Goal: Transaction & Acquisition: Purchase product/service

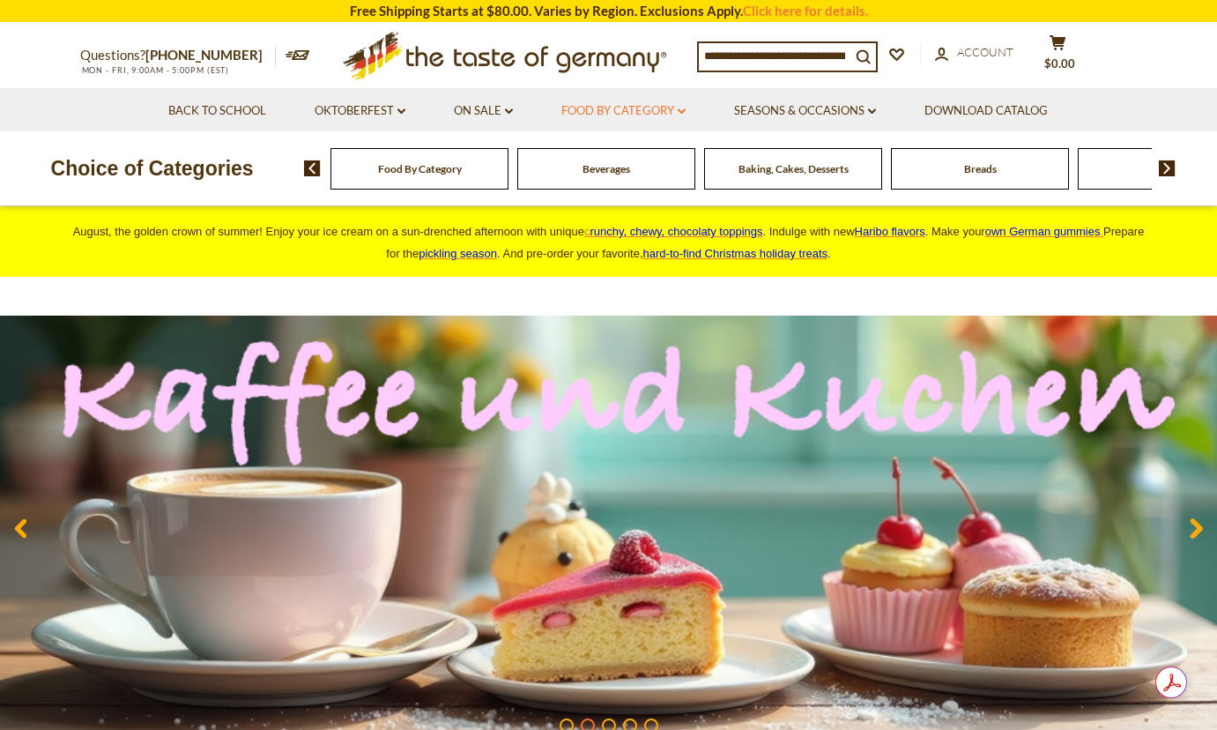
click at [684, 108] on icon "dropdown_arrow" at bounding box center [682, 111] width 8 height 6
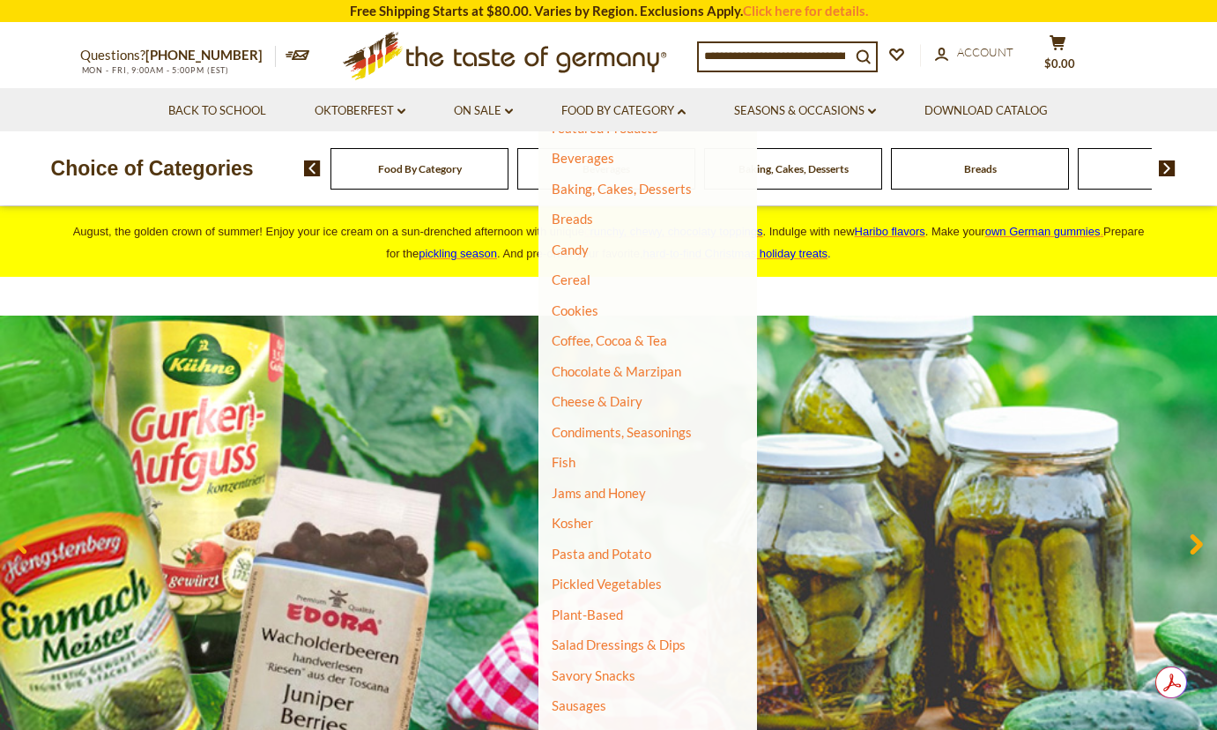
scroll to position [176, 0]
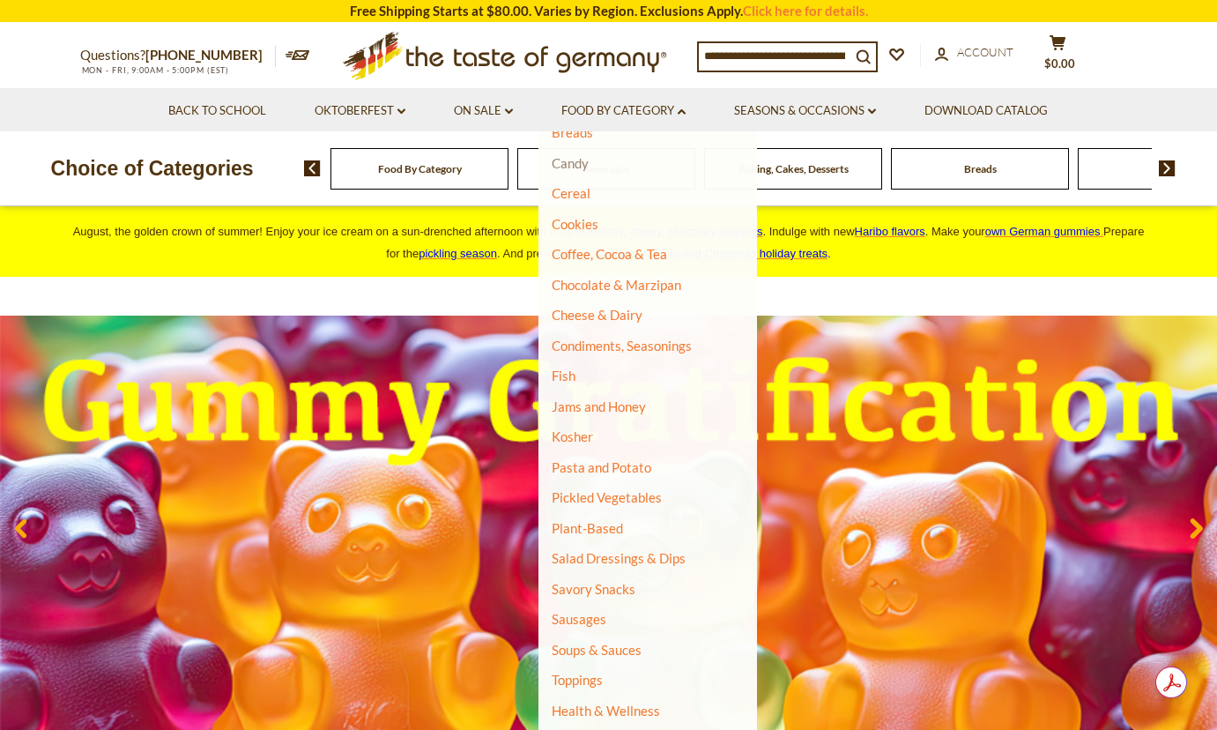
click at [568, 164] on link "Candy" at bounding box center [570, 163] width 37 height 16
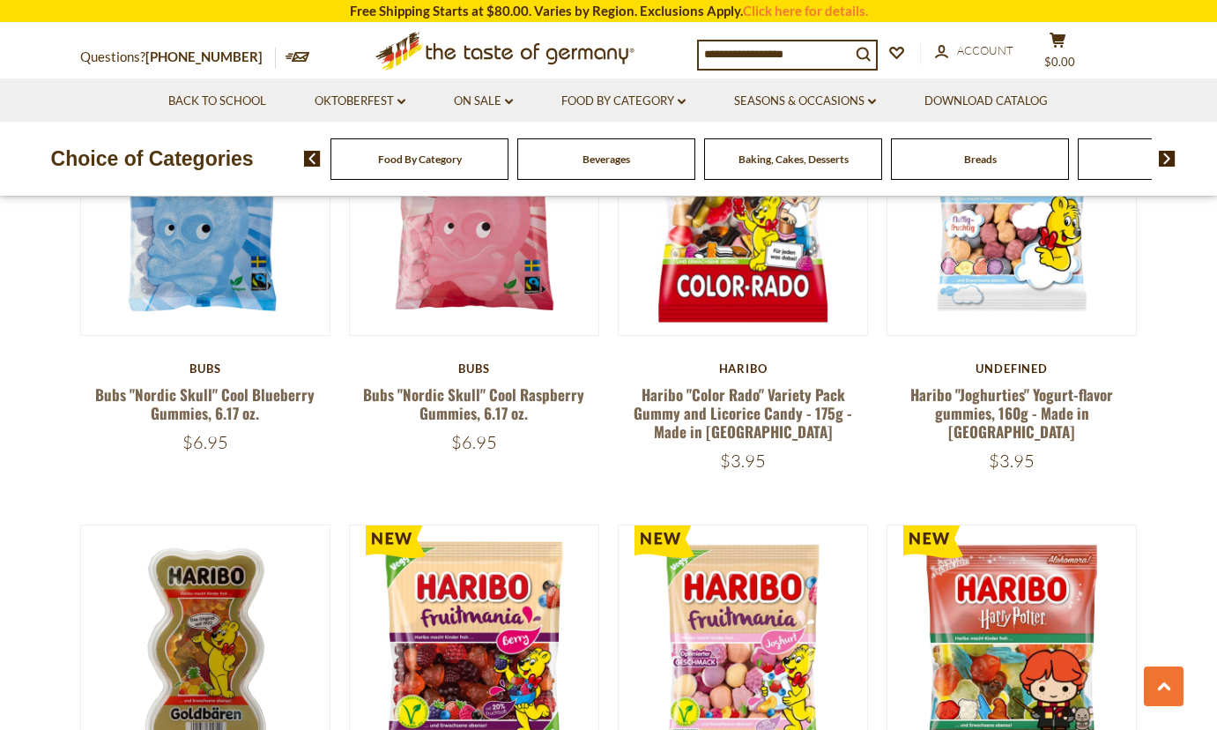
scroll to position [2291, 0]
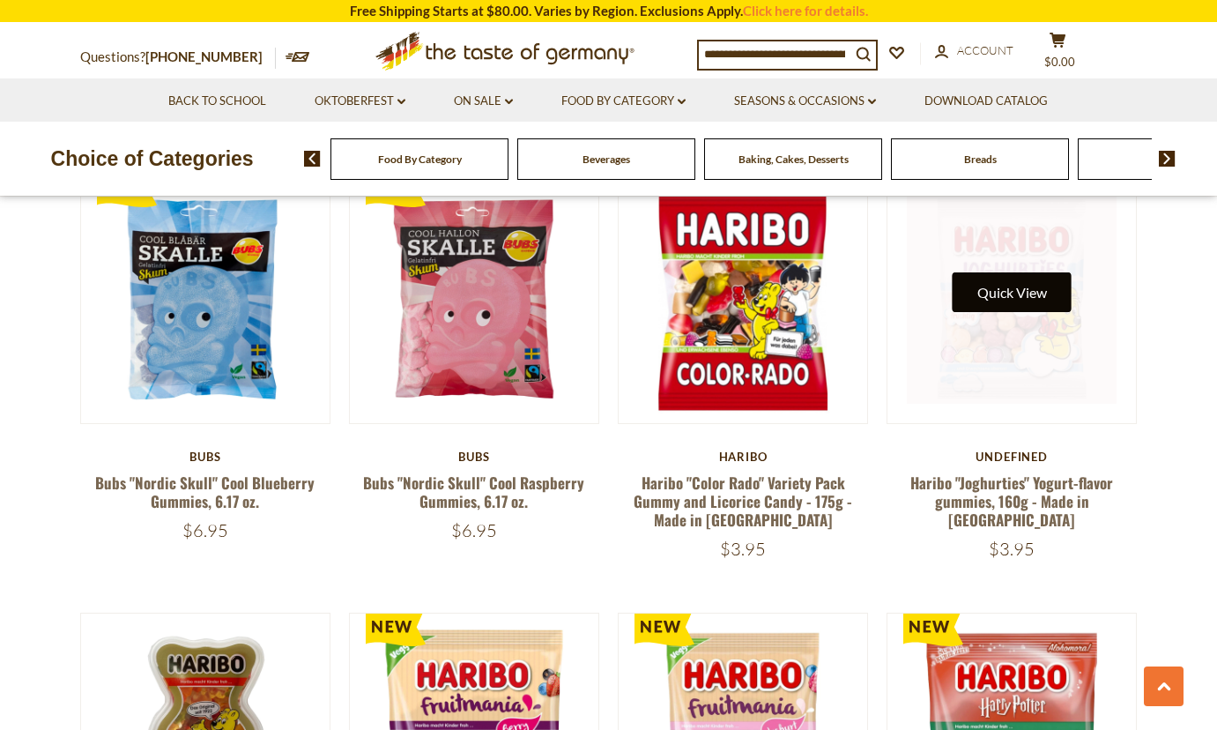
click at [990, 272] on button "Quick View" at bounding box center [1012, 292] width 119 height 40
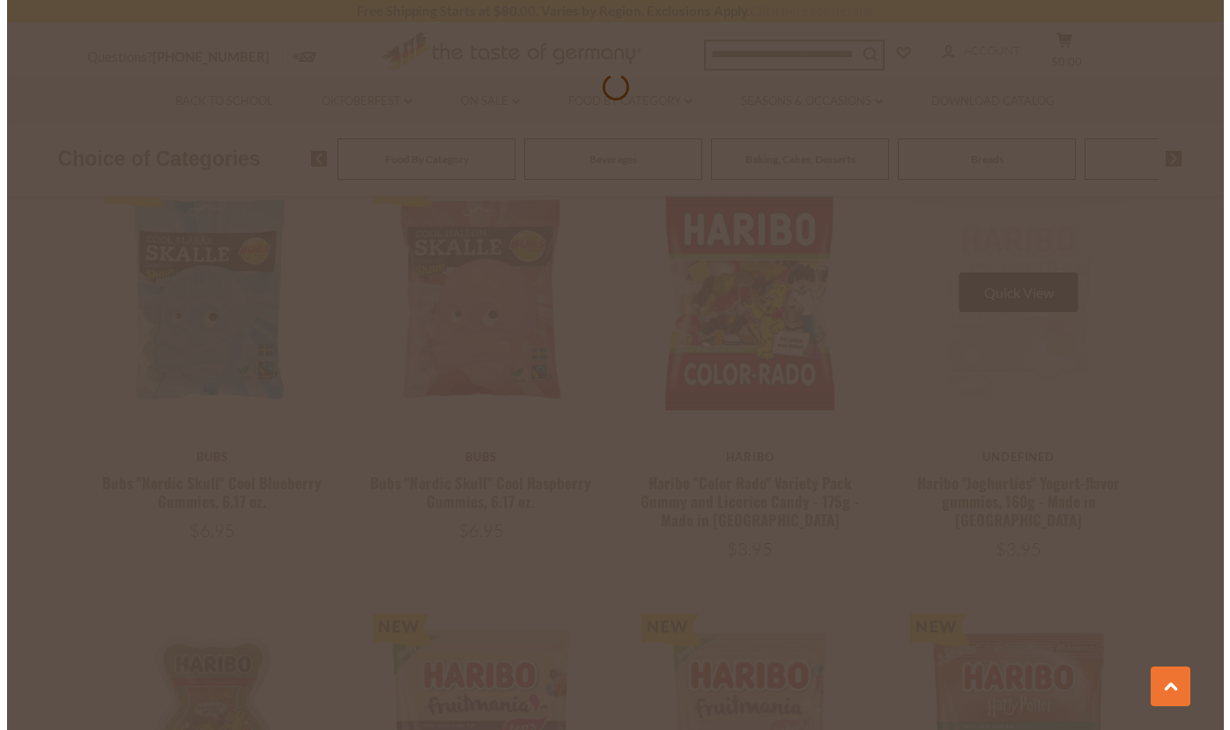
scroll to position [2295, 0]
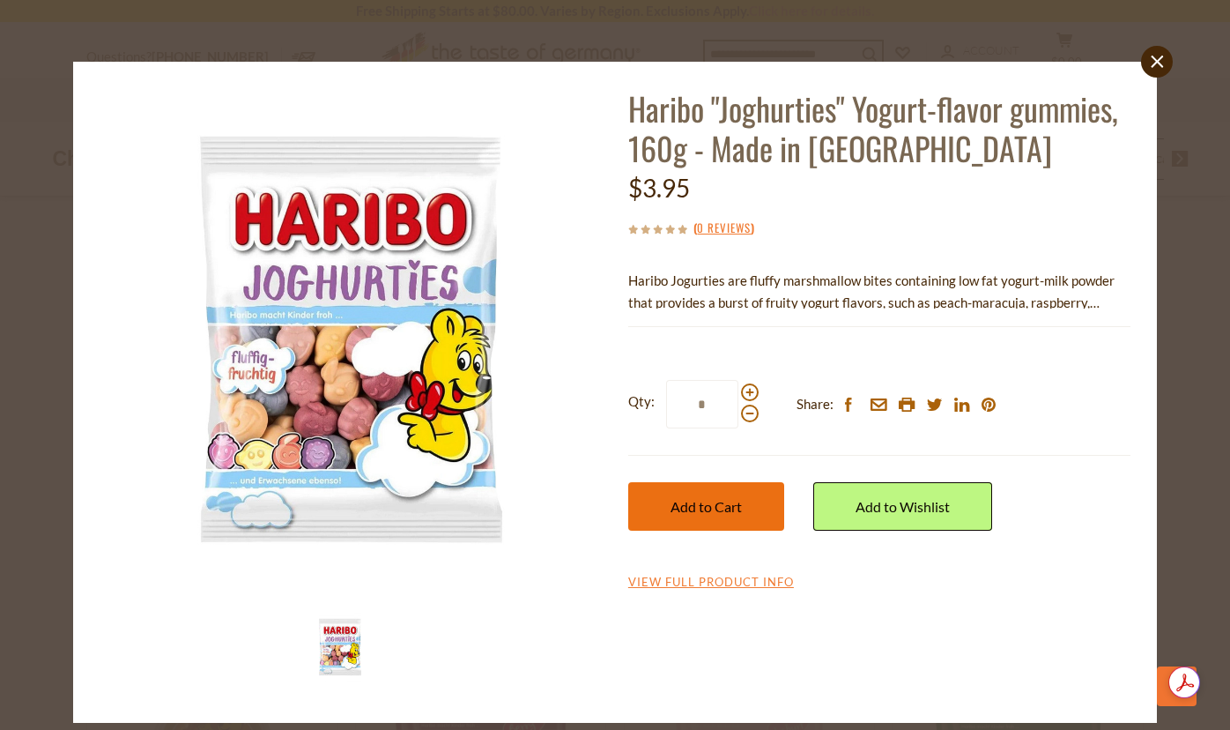
click at [709, 509] on span "Add to Cart" at bounding box center [706, 506] width 71 height 17
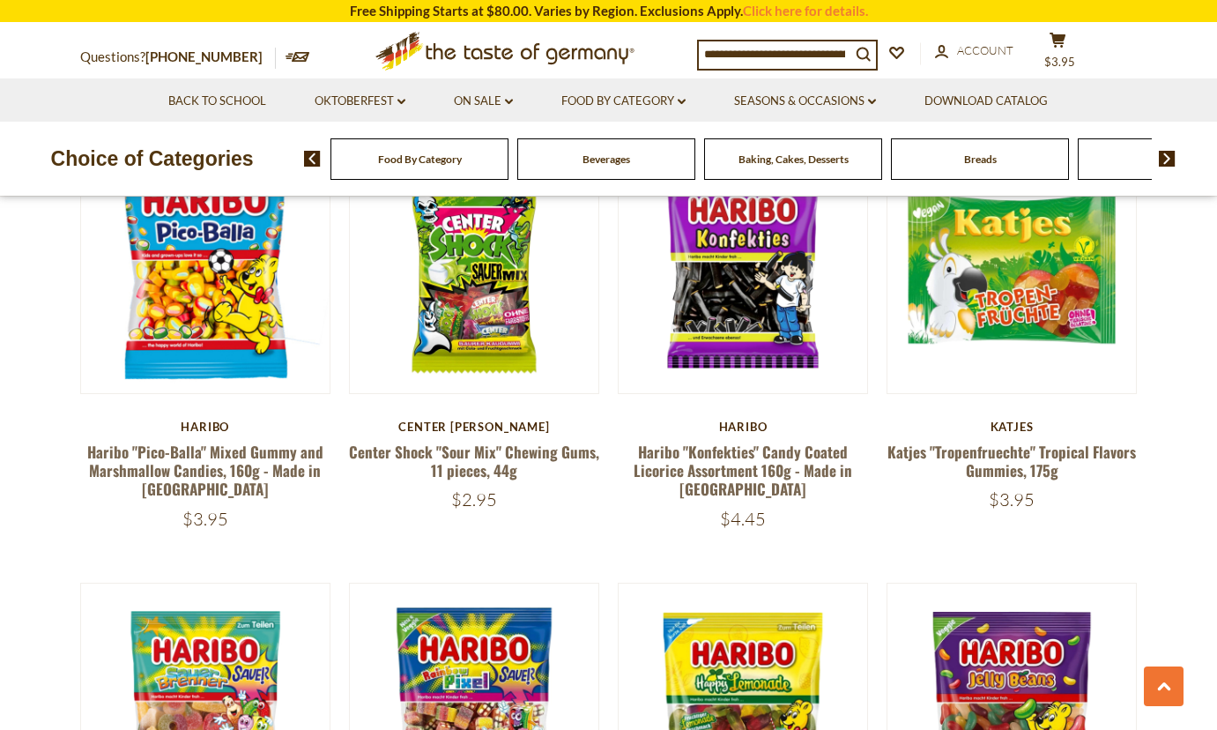
scroll to position [3701, 0]
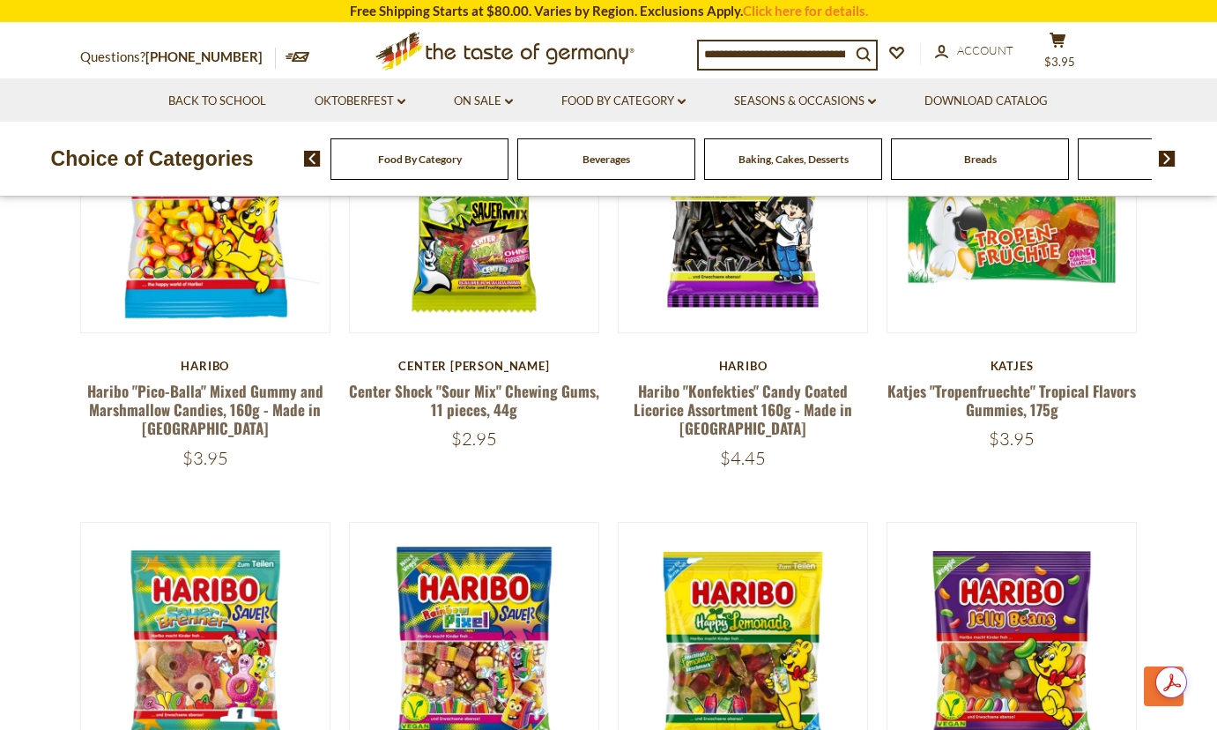
click at [1101, 286] on article "Quick View Katjes Katjes "Tropenfruechte" Tropical Flavors Gummies, 175g $3.95" at bounding box center [1012, 265] width 251 height 367
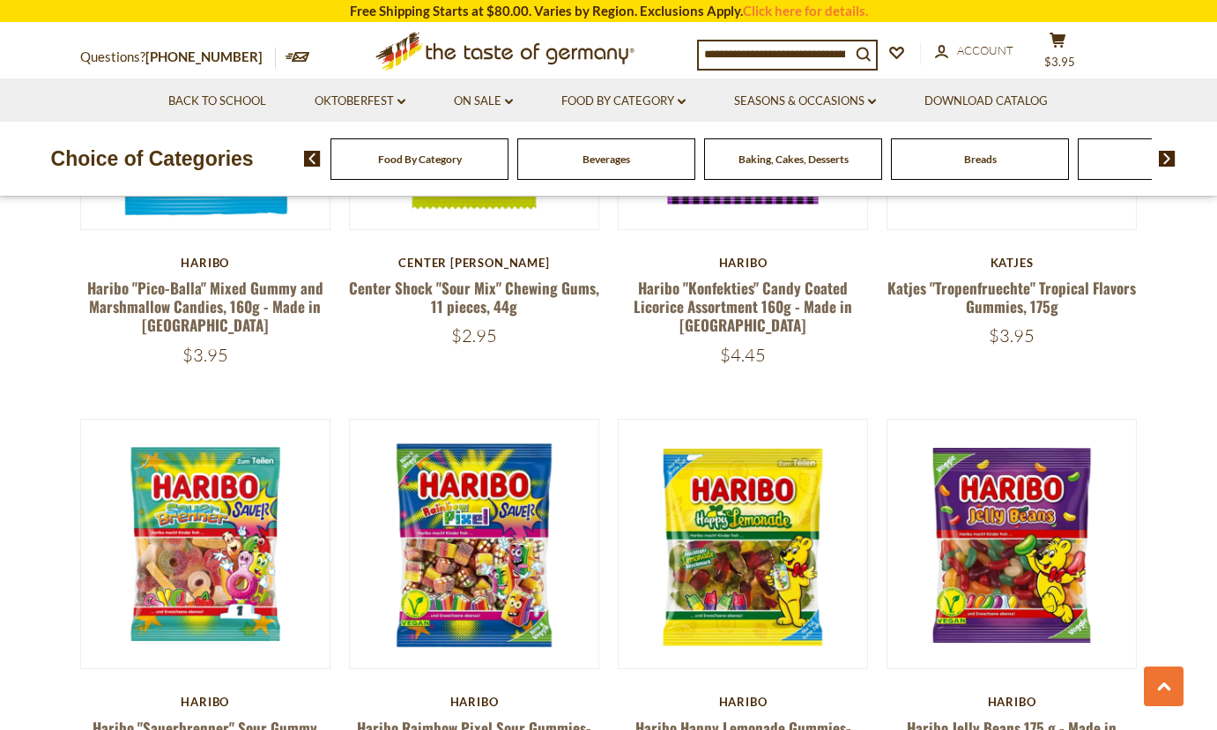
scroll to position [3965, 0]
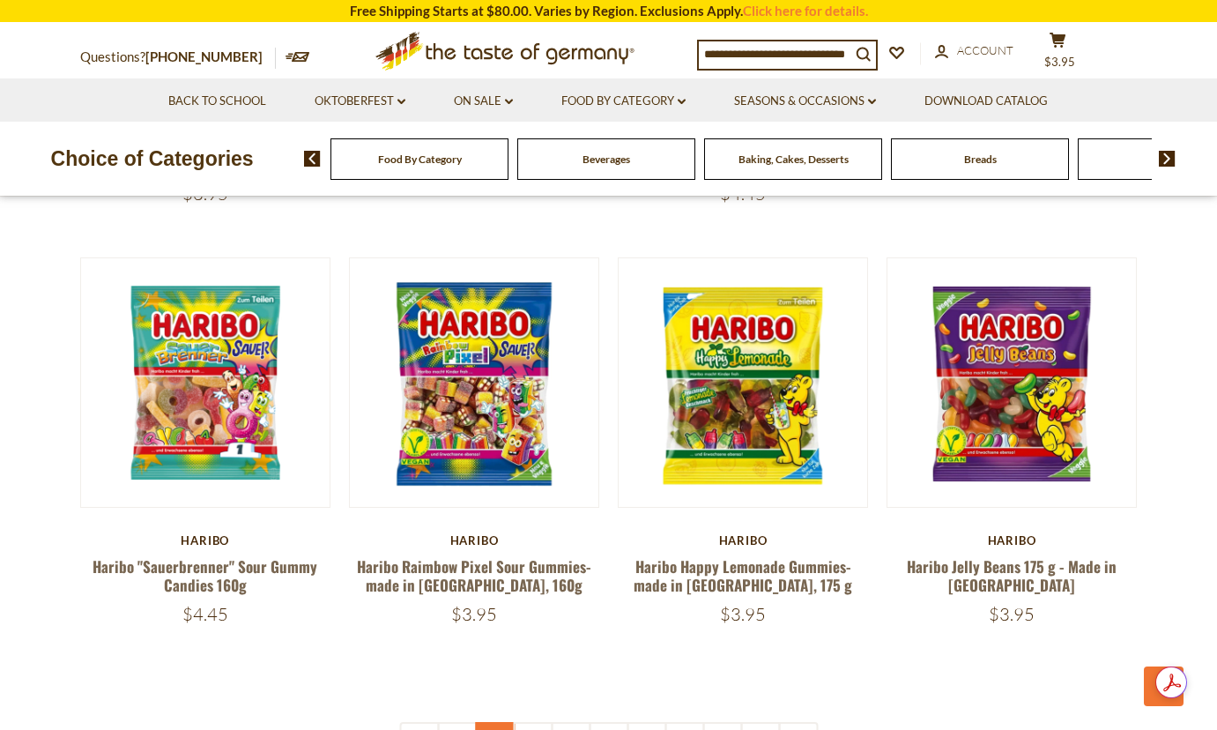
click at [484, 722] on link "2" at bounding box center [495, 742] width 40 height 40
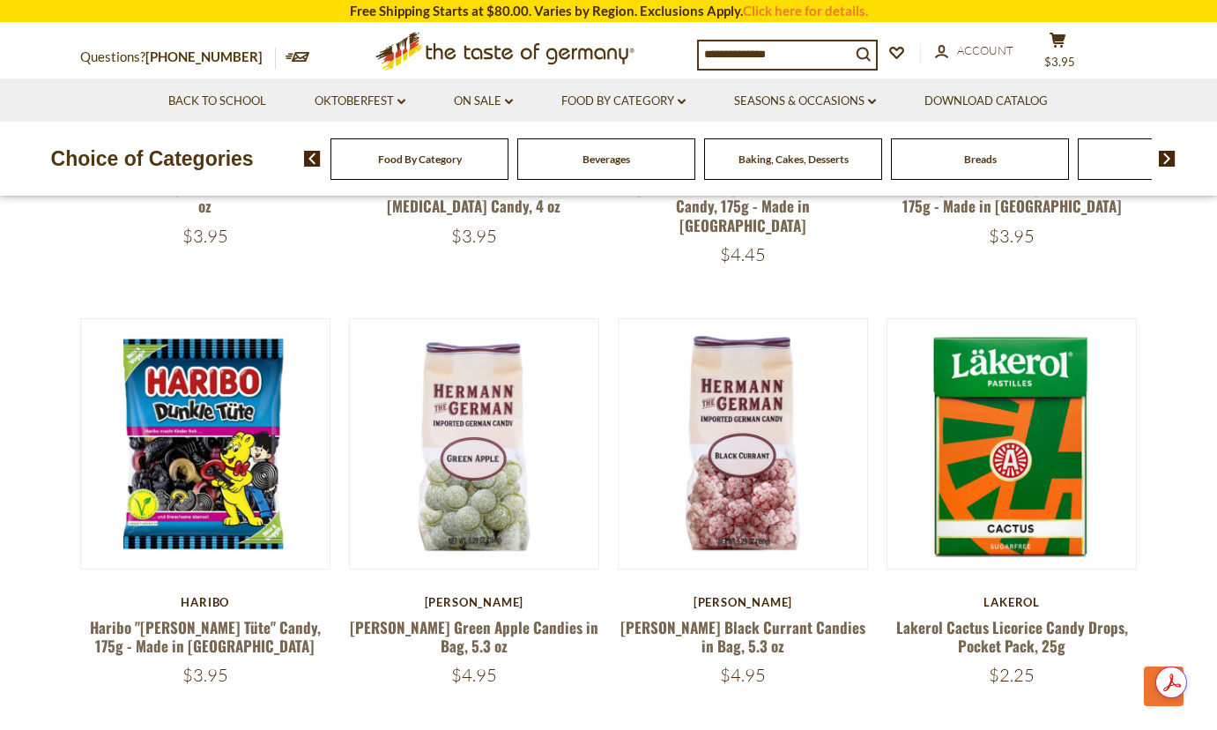
scroll to position [3974, 0]
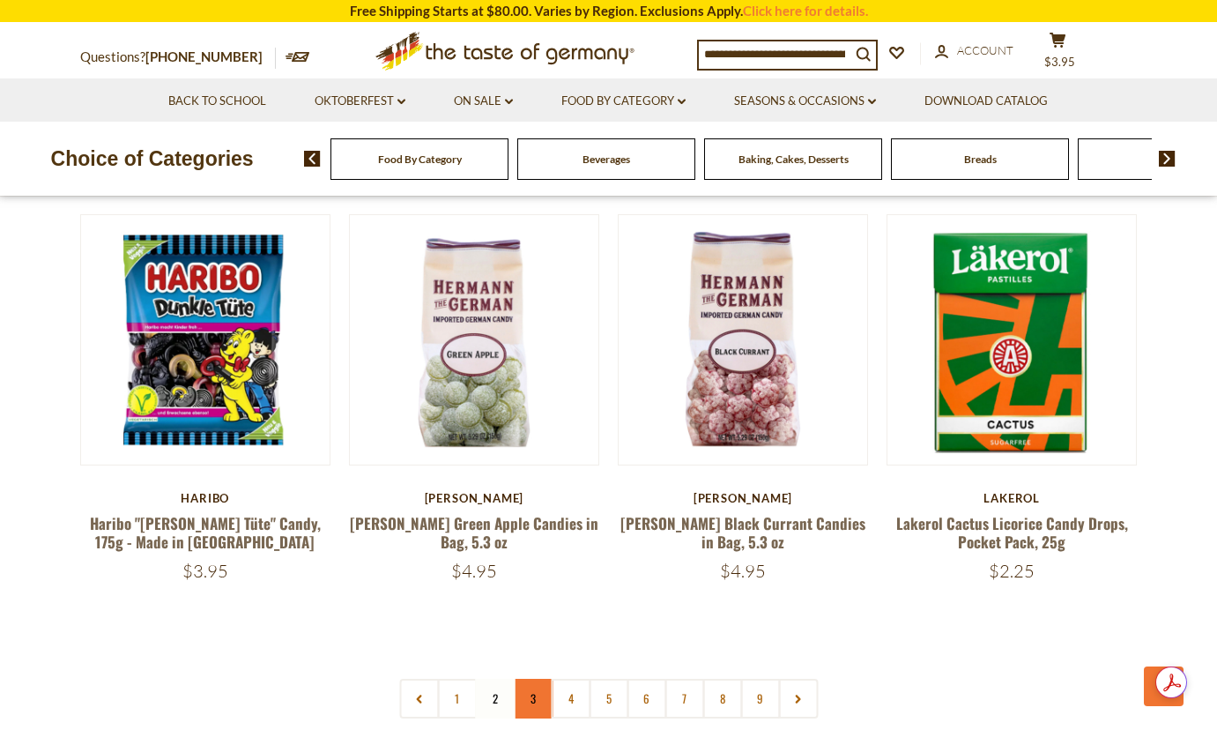
click at [528, 679] on link "3" at bounding box center [533, 699] width 40 height 40
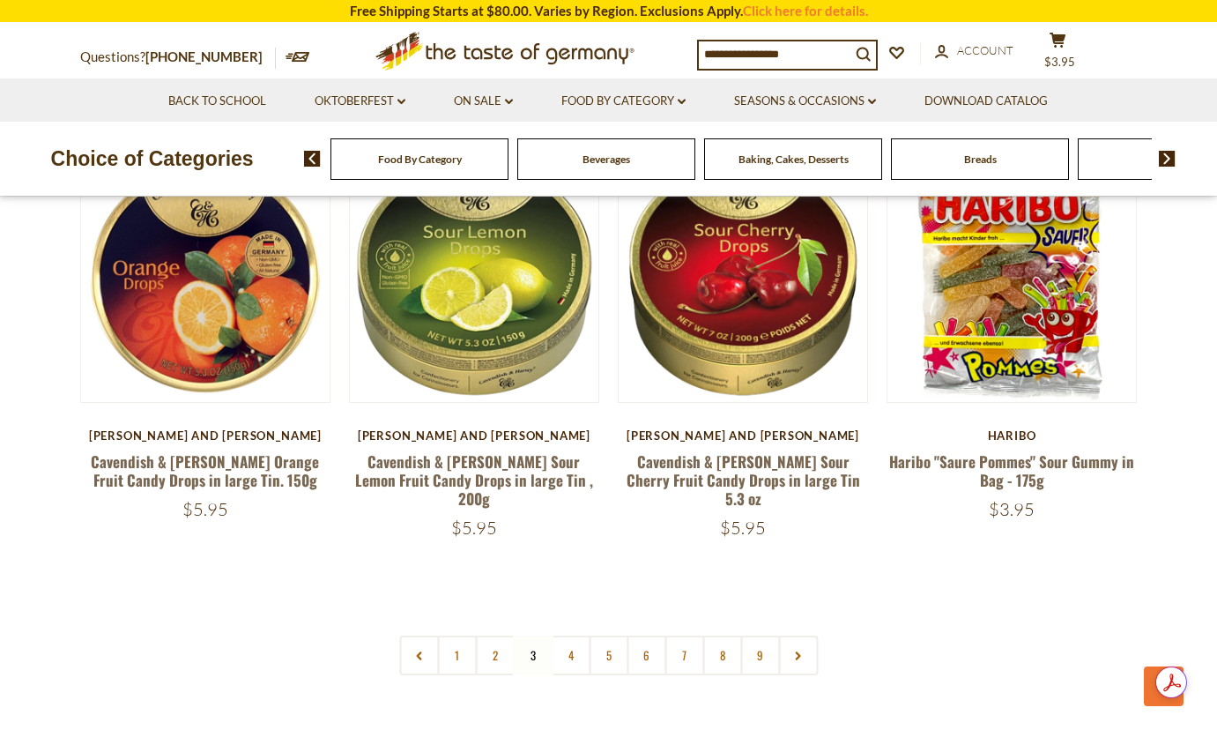
scroll to position [4062, 0]
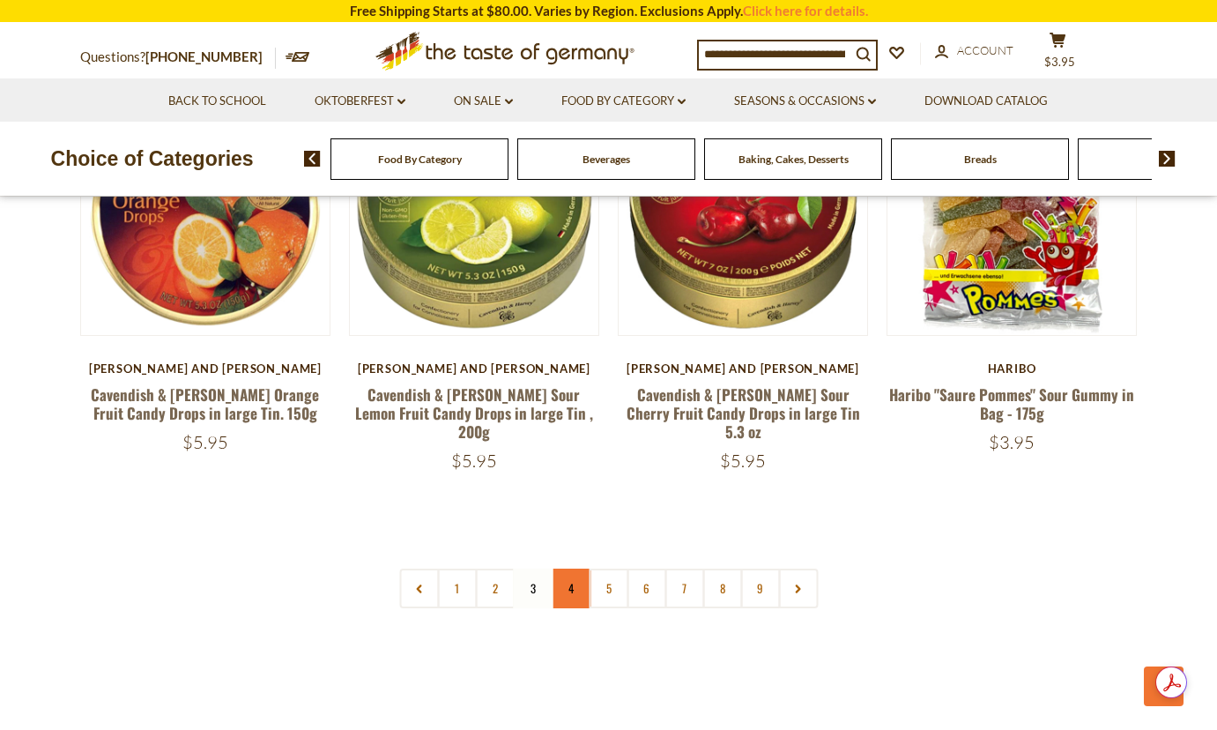
click at [563, 568] on link "4" at bounding box center [571, 588] width 40 height 40
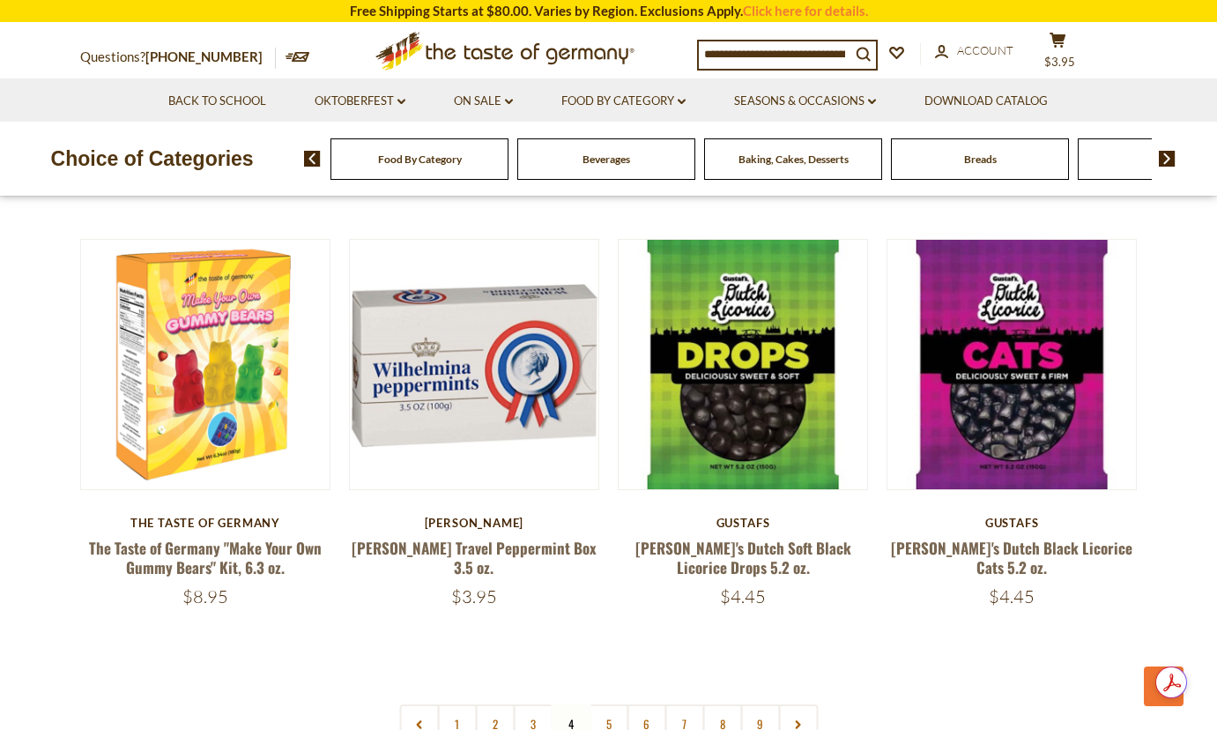
scroll to position [3974, 0]
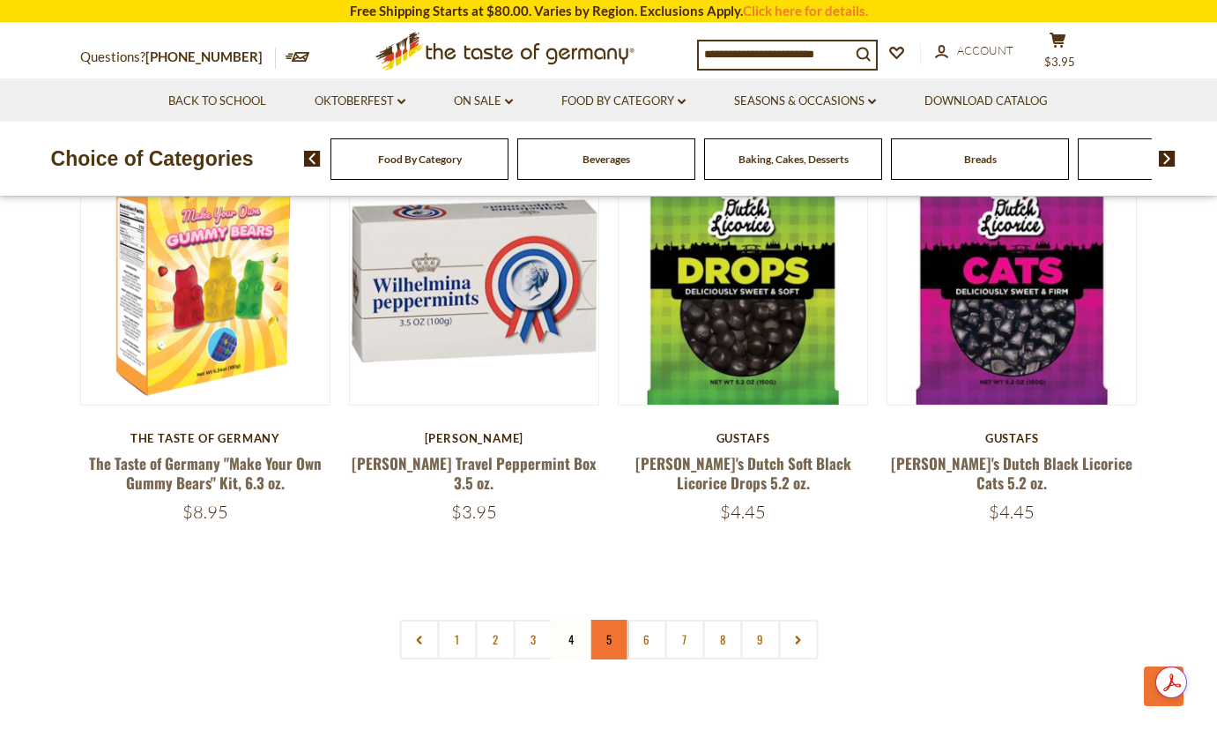
click at [609, 627] on link "5" at bounding box center [609, 639] width 40 height 40
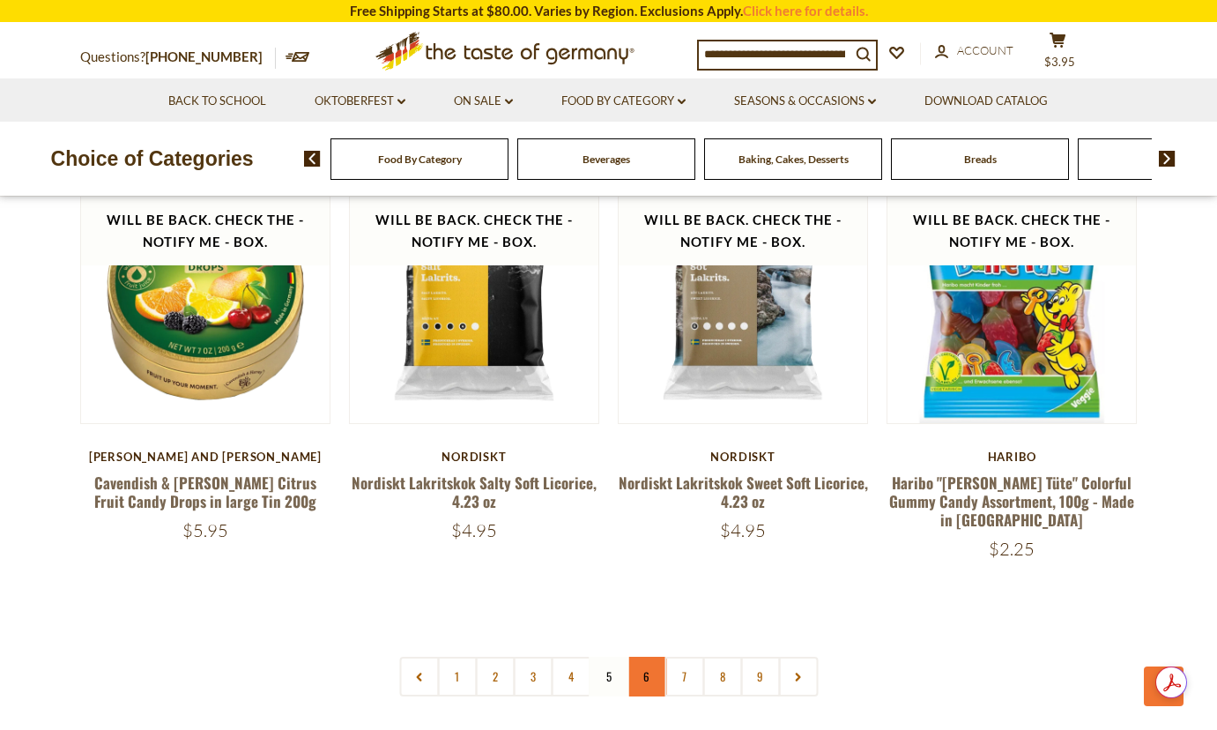
click at [641, 657] on link "6" at bounding box center [647, 677] width 40 height 40
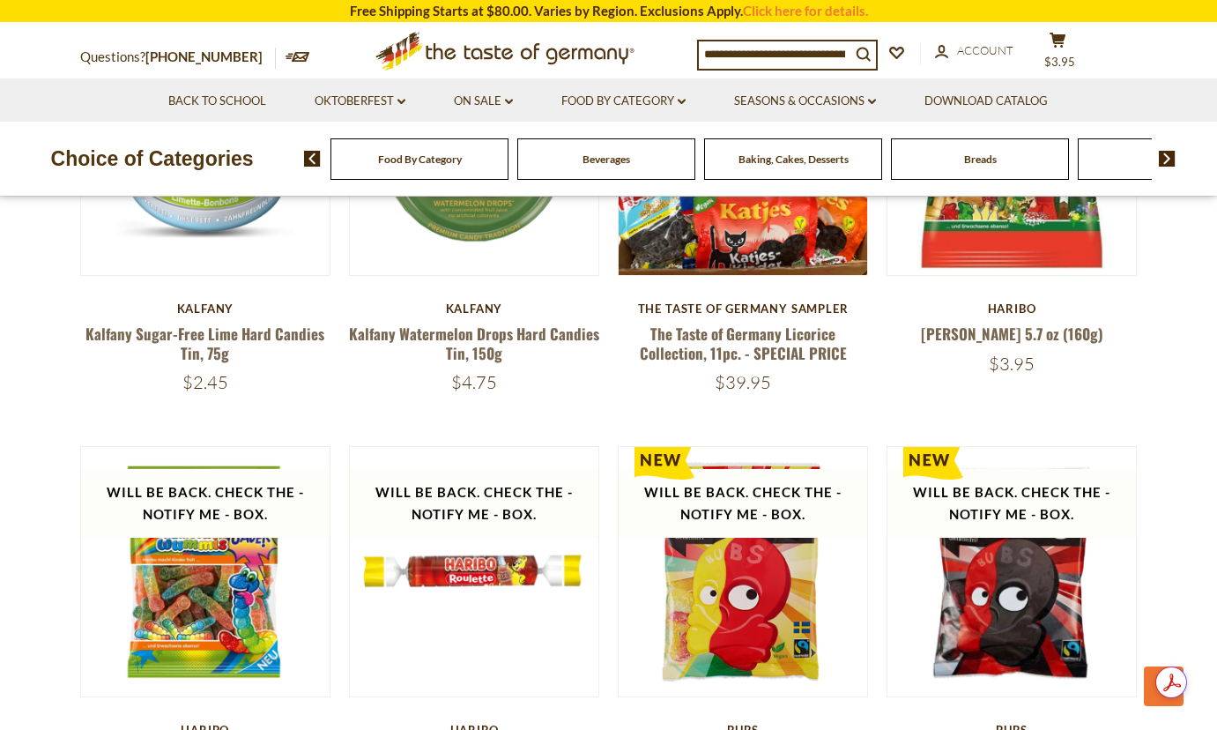
scroll to position [3886, 0]
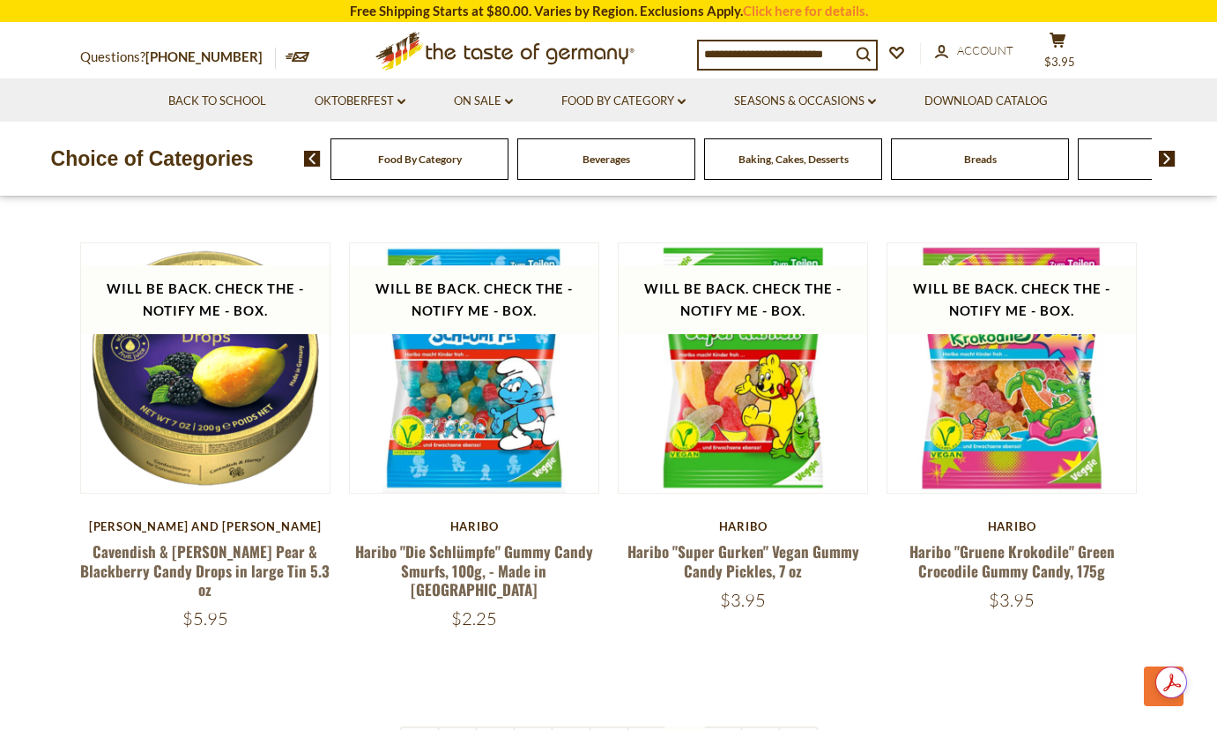
scroll to position [3974, 0]
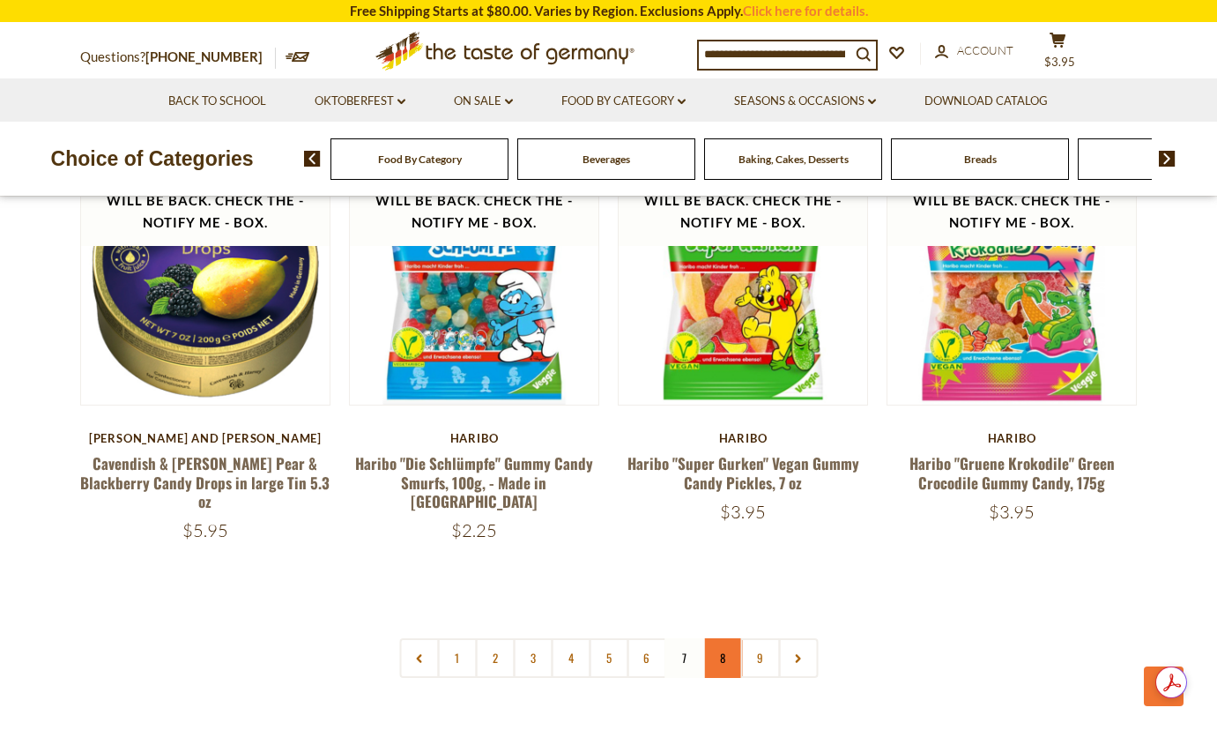
click at [716, 638] on link "8" at bounding box center [722, 658] width 40 height 40
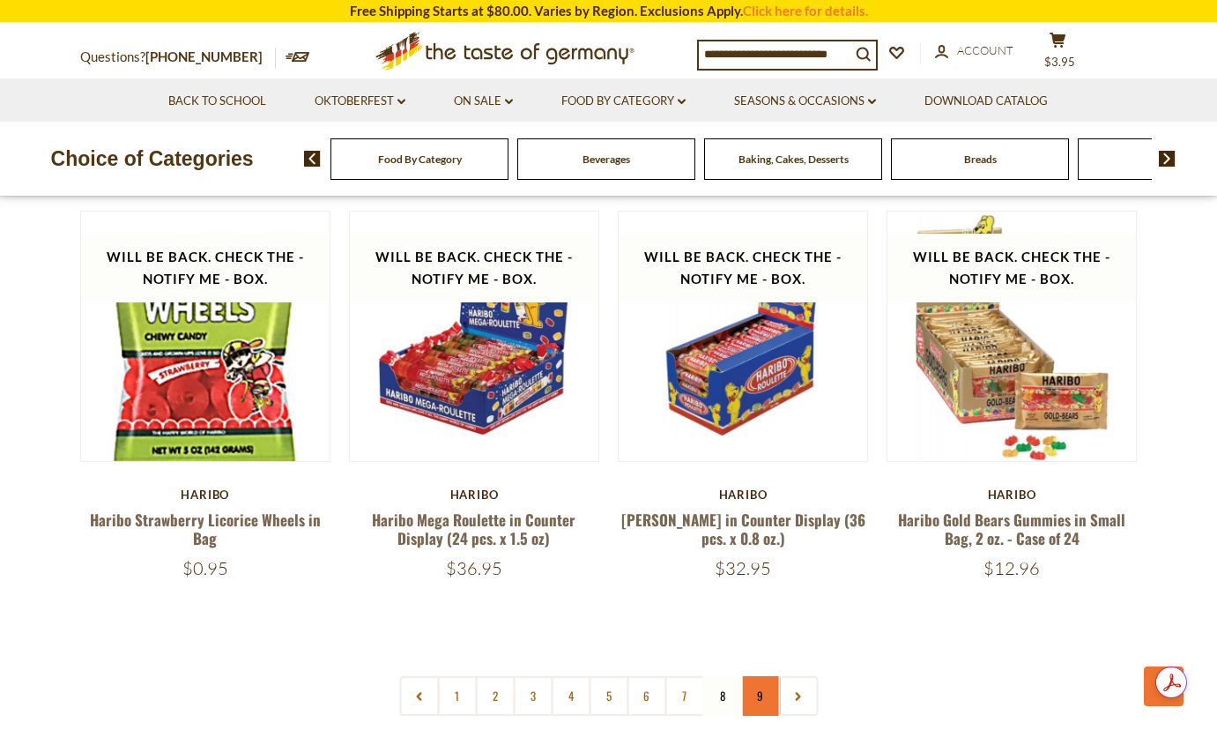
click at [760, 676] on link "9" at bounding box center [760, 696] width 40 height 40
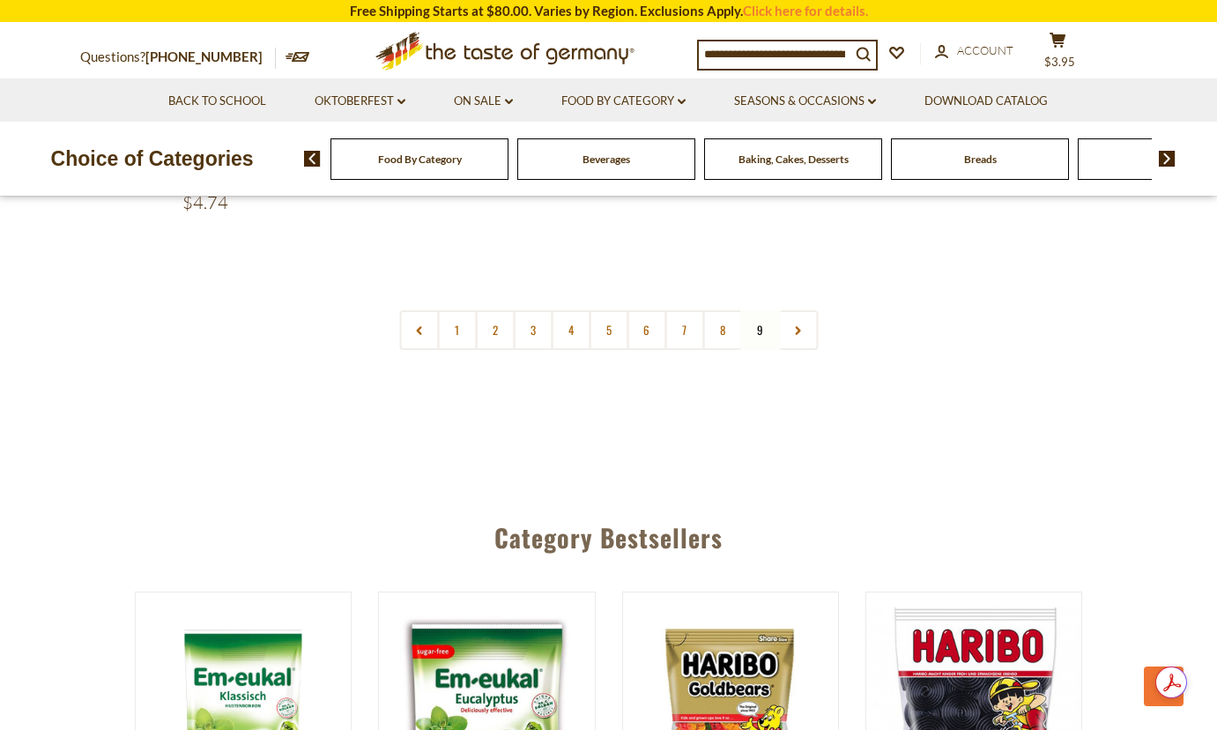
scroll to position [626, 0]
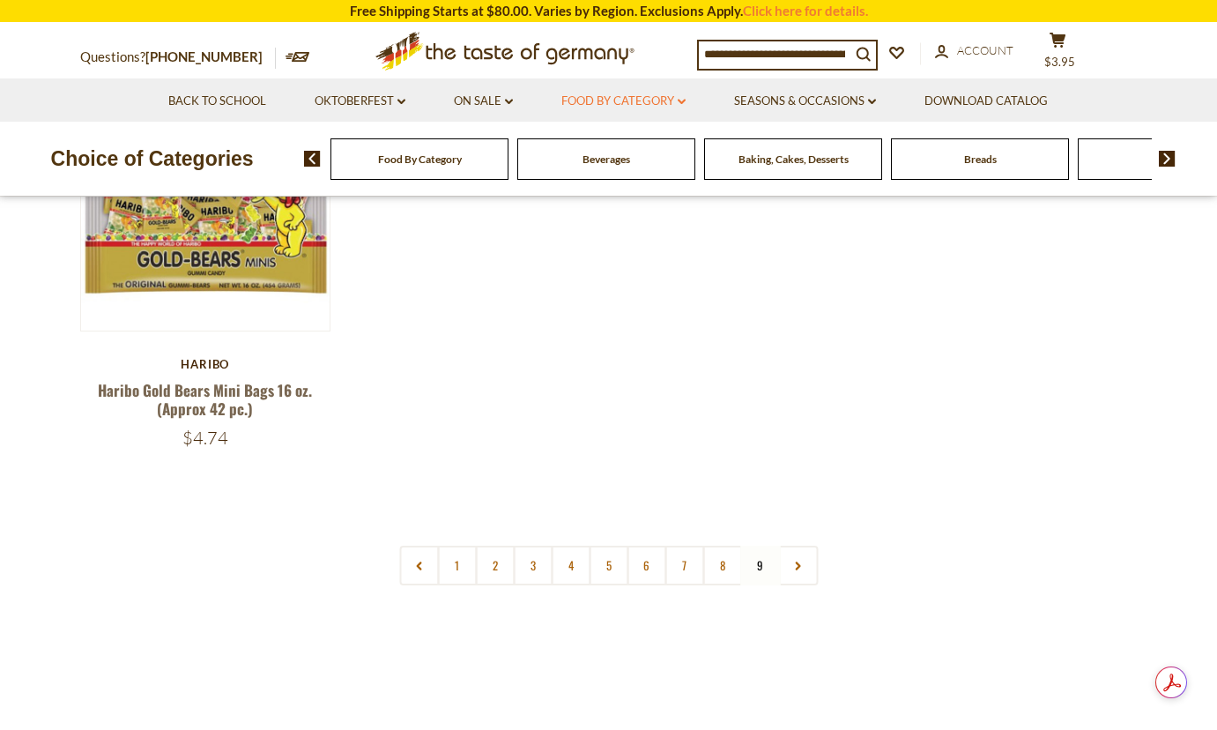
click at [683, 98] on link "Food By Category dropdown_arrow" at bounding box center [623, 101] width 124 height 19
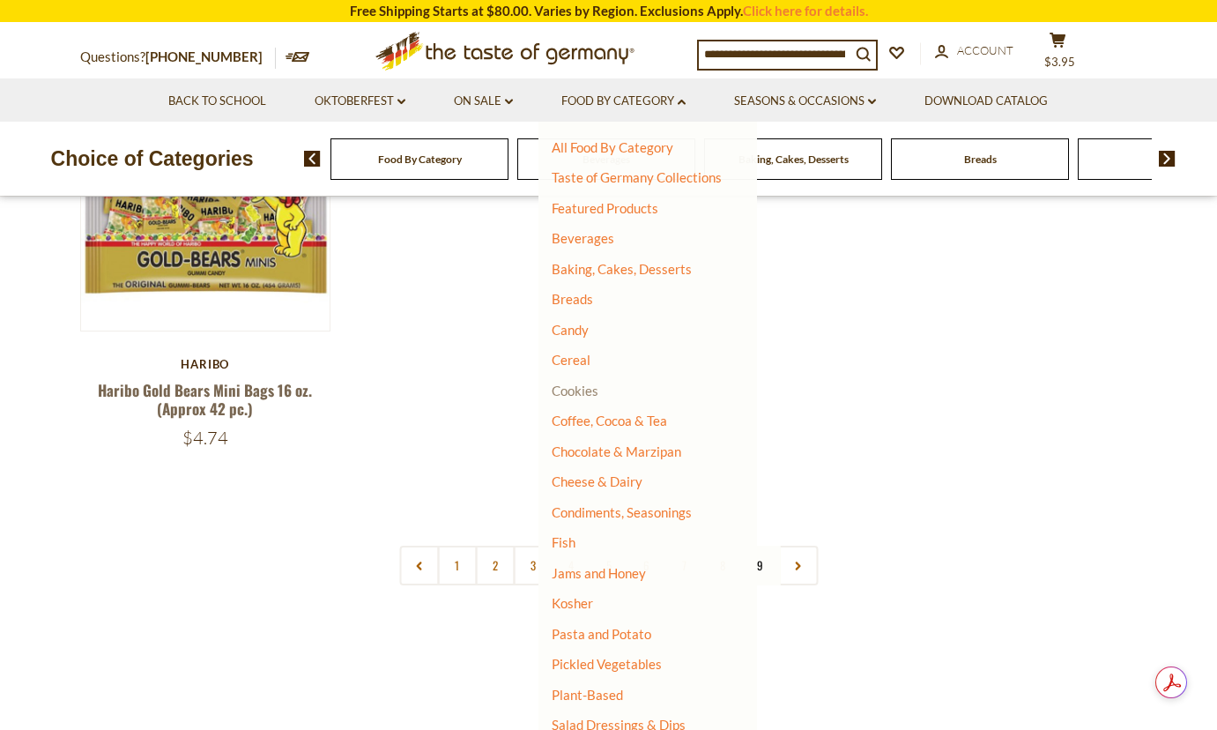
click at [574, 392] on link "Cookies" at bounding box center [575, 390] width 47 height 16
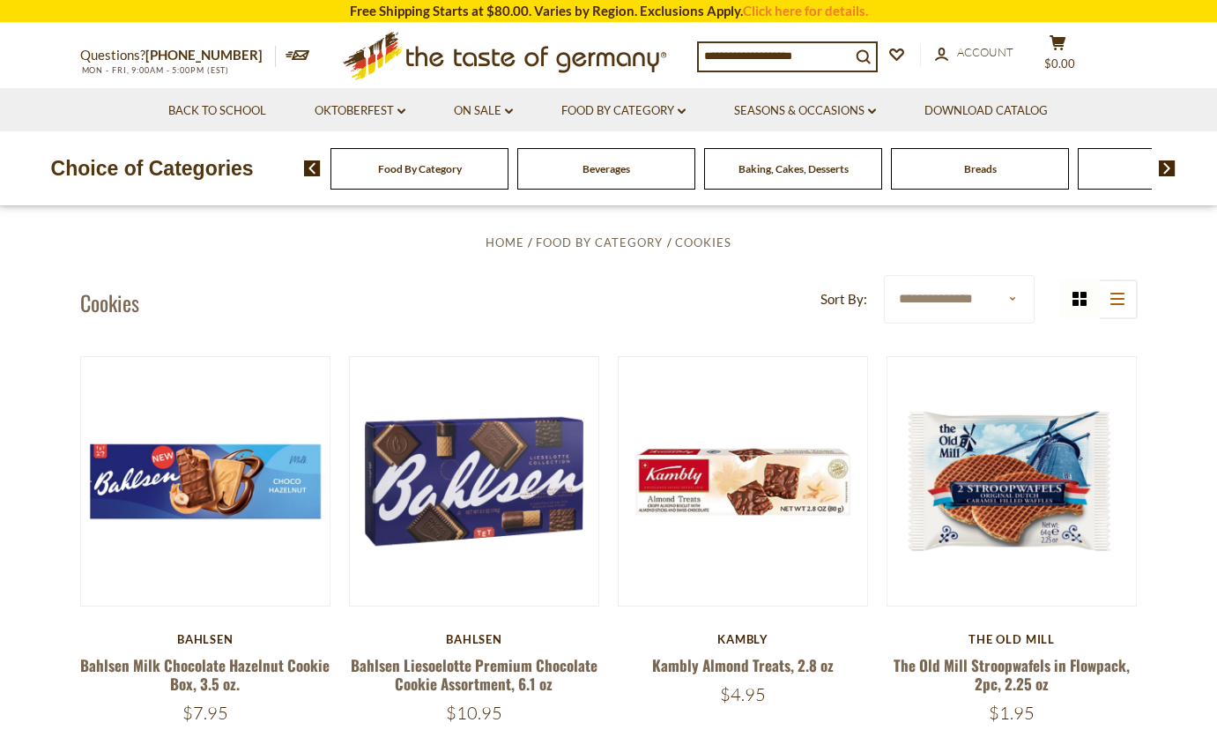
scroll to position [352, 0]
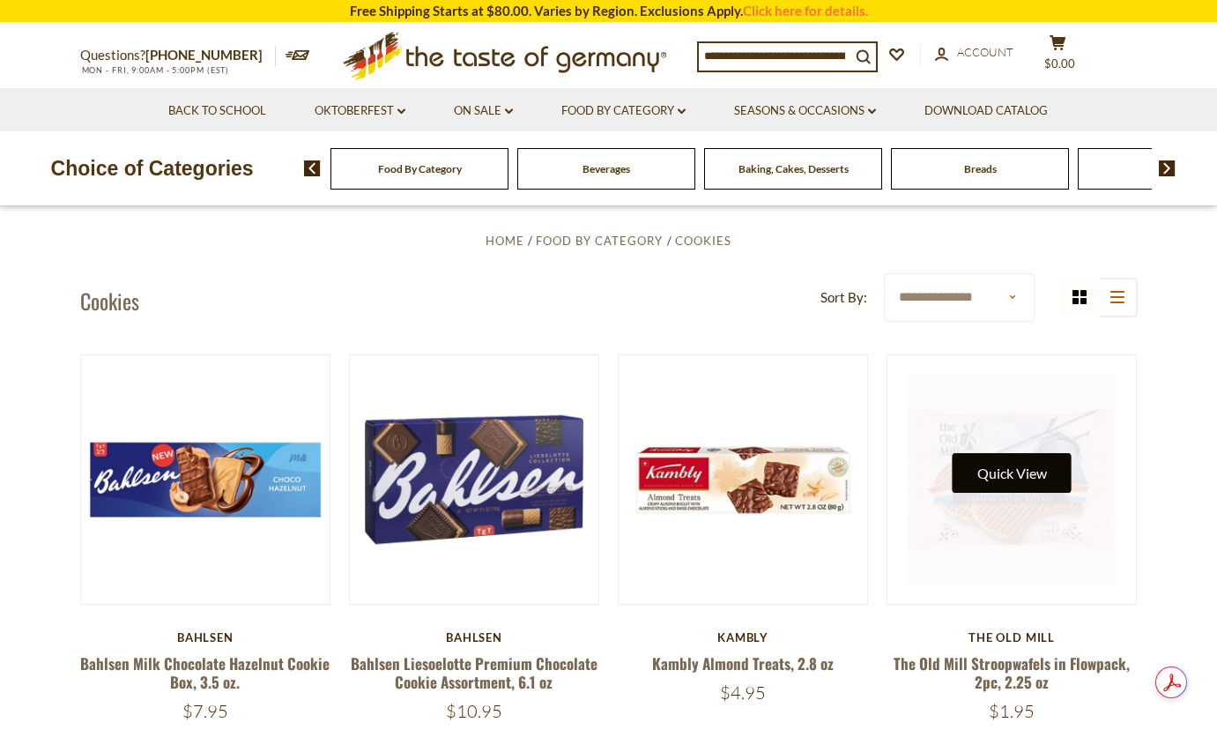
click at [1010, 471] on button "Quick View" at bounding box center [1012, 473] width 119 height 40
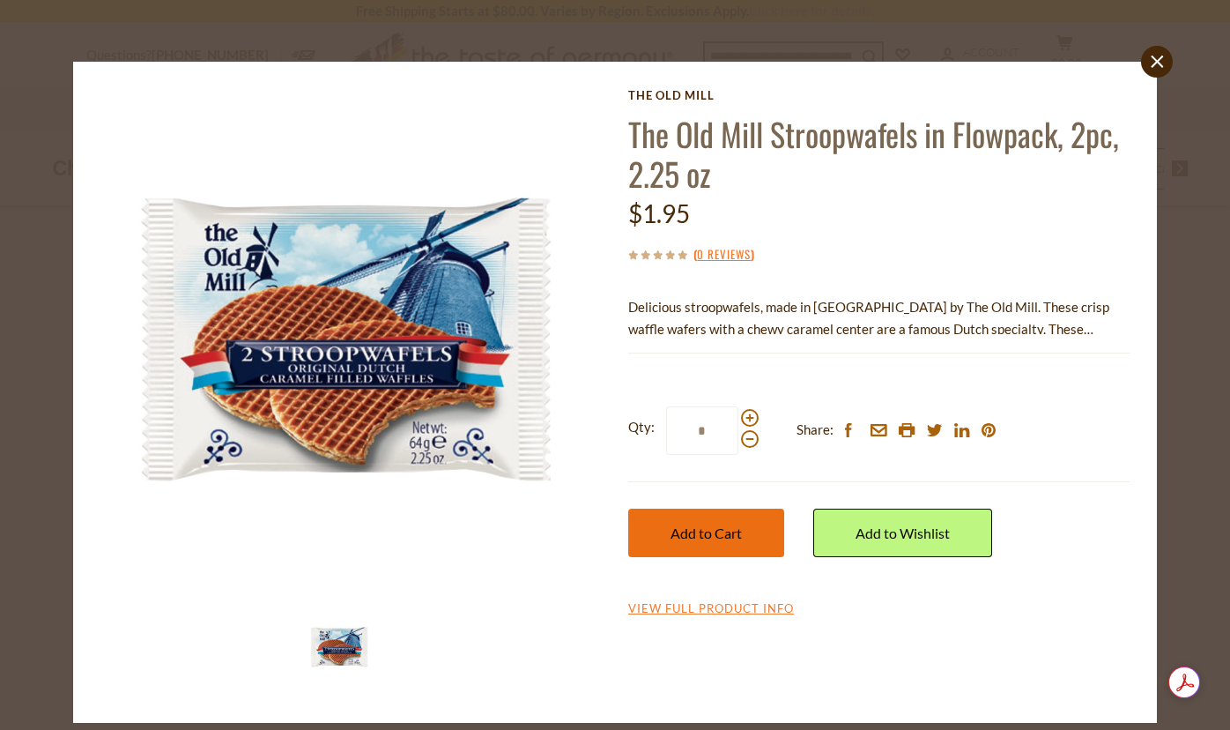
click at [688, 537] on span "Add to Cart" at bounding box center [706, 532] width 71 height 17
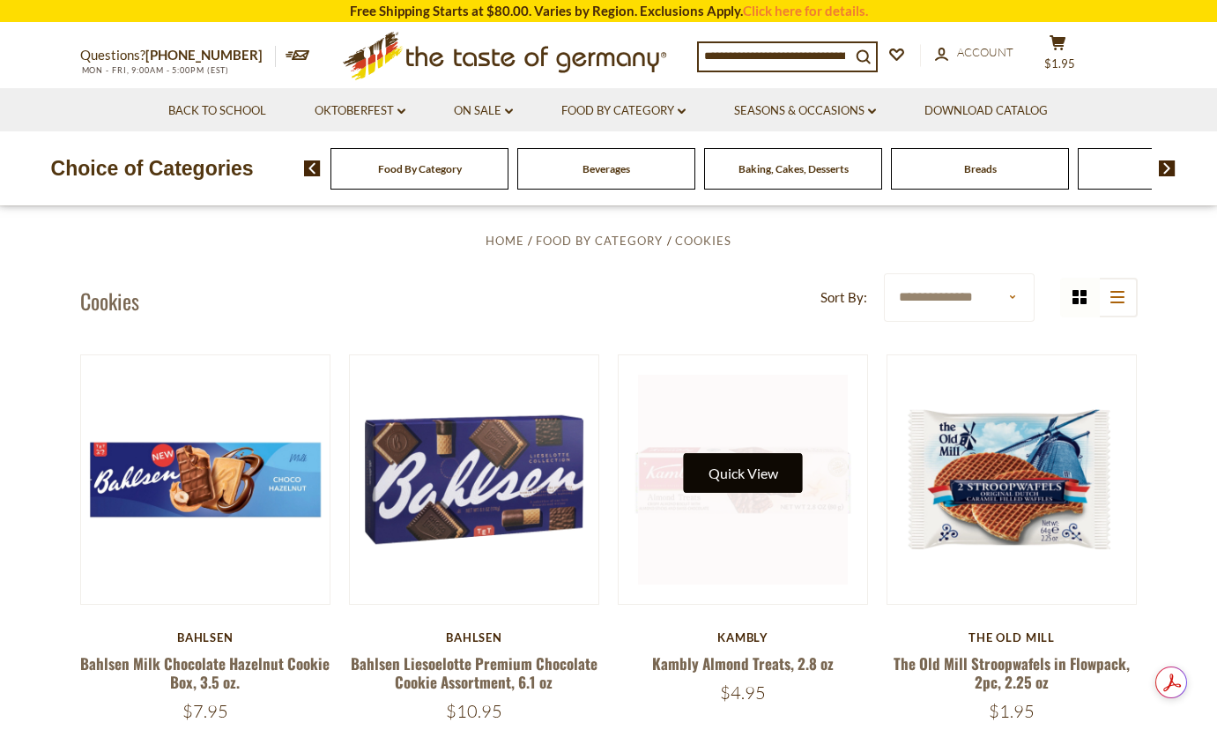
click at [764, 480] on button "Quick View" at bounding box center [743, 473] width 119 height 40
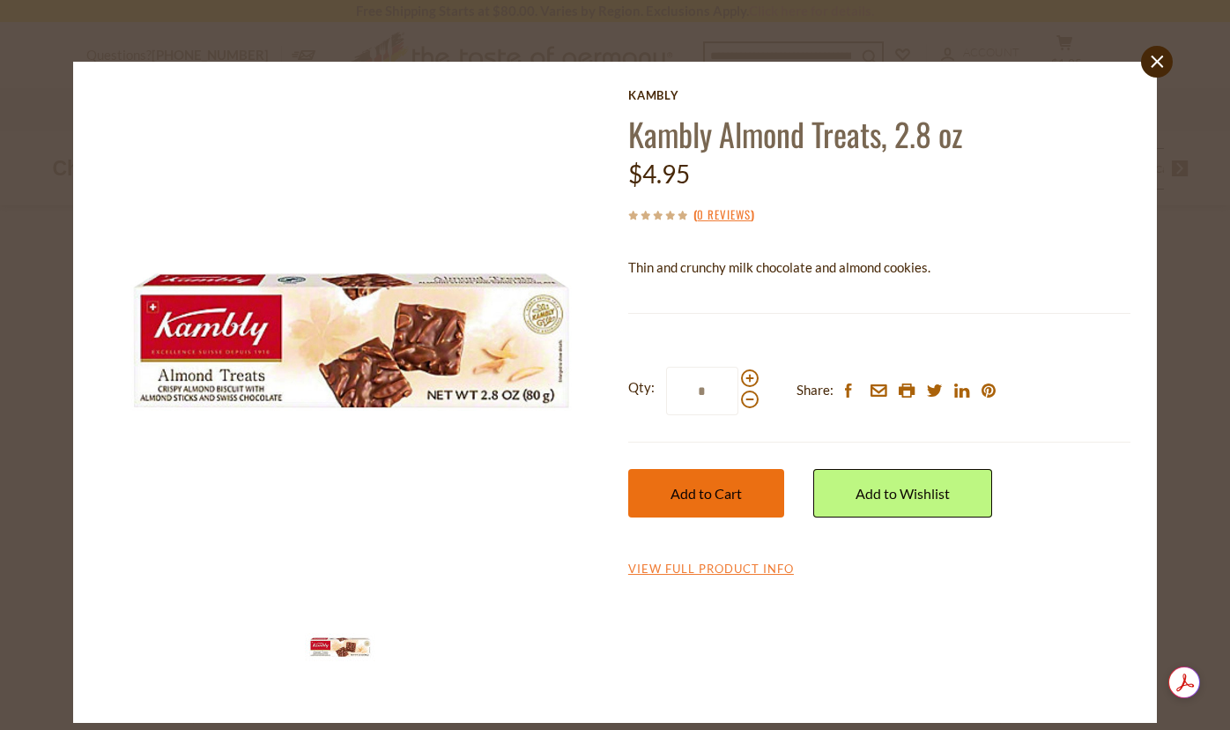
click at [721, 496] on span "Add to Cart" at bounding box center [706, 493] width 71 height 17
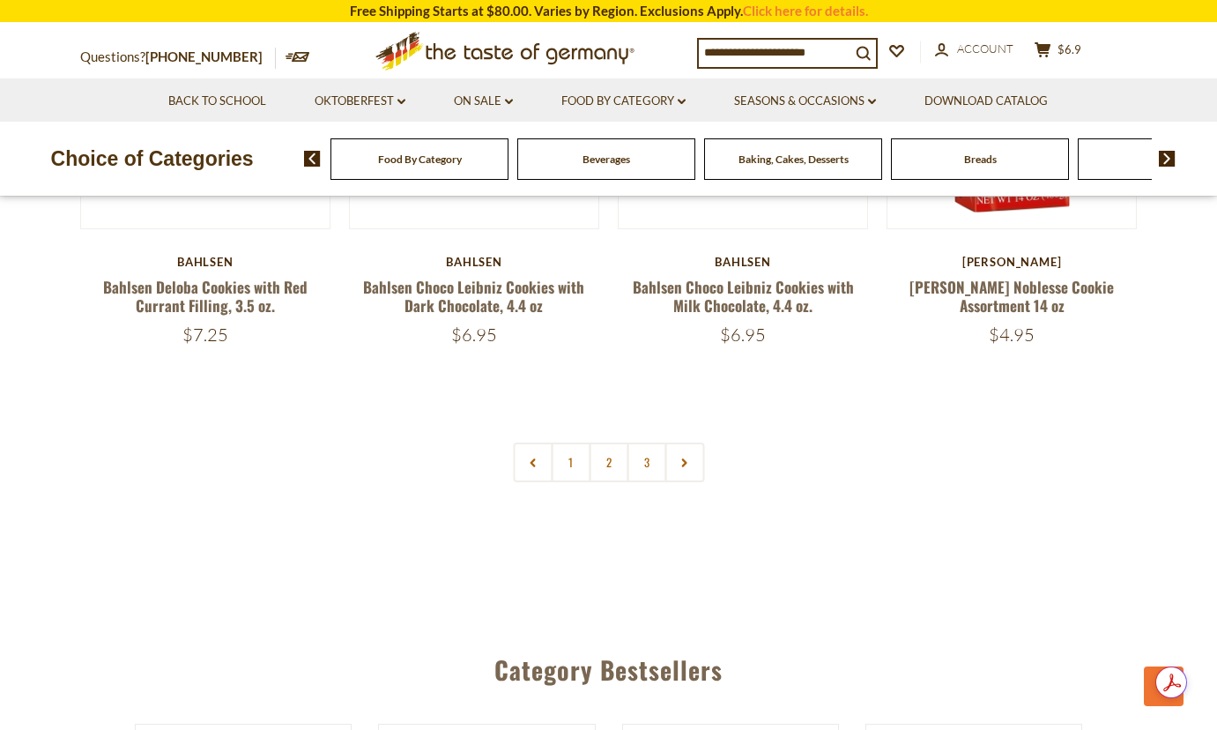
scroll to position [4142, 0]
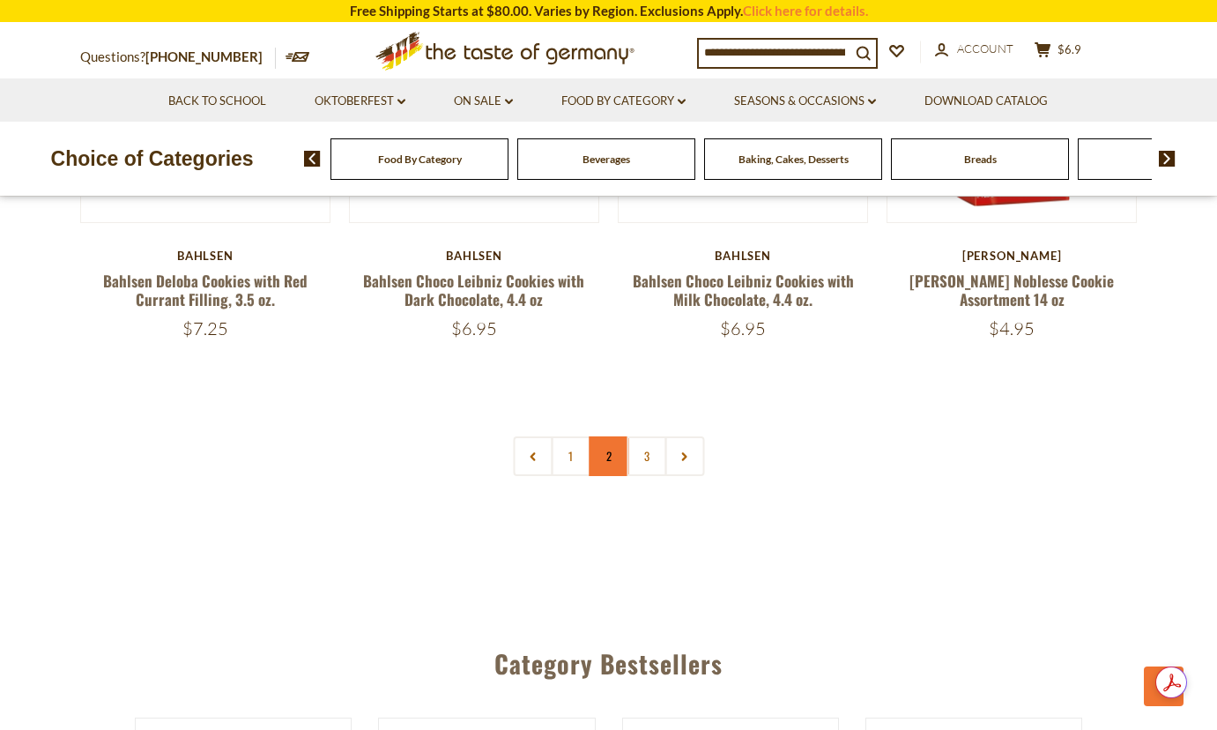
click at [614, 470] on link "2" at bounding box center [609, 456] width 40 height 40
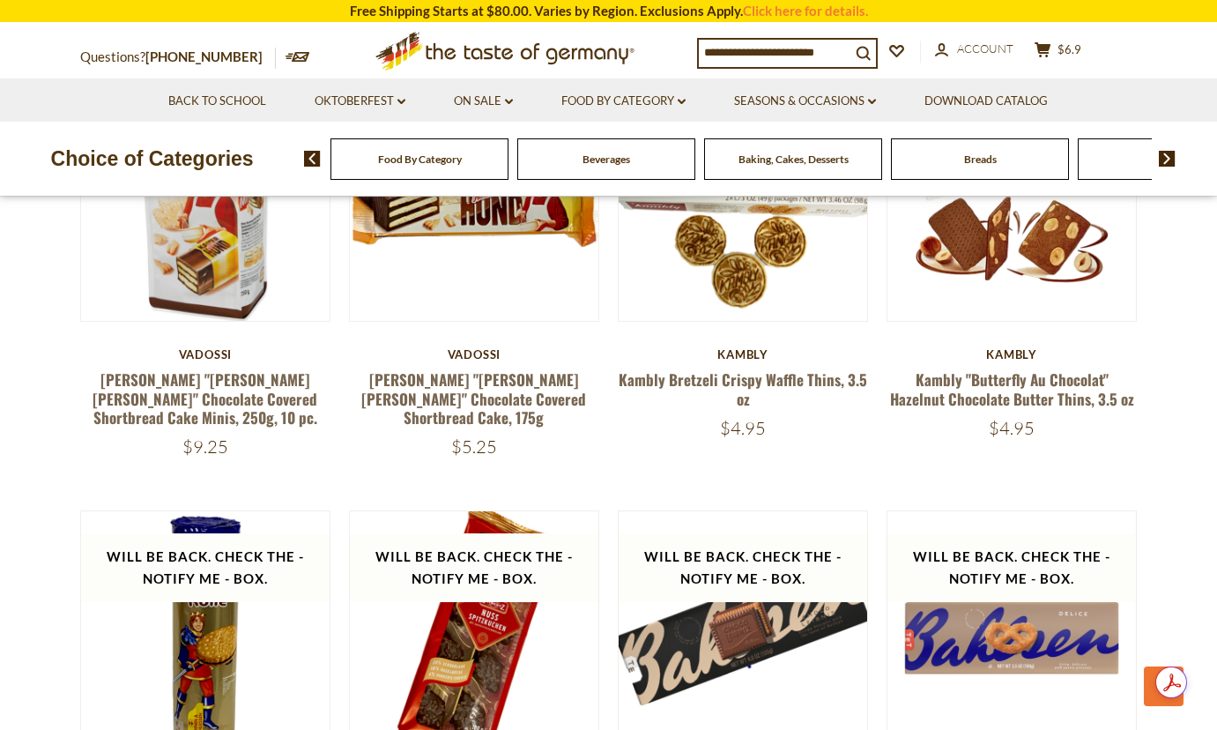
scroll to position [4062, 0]
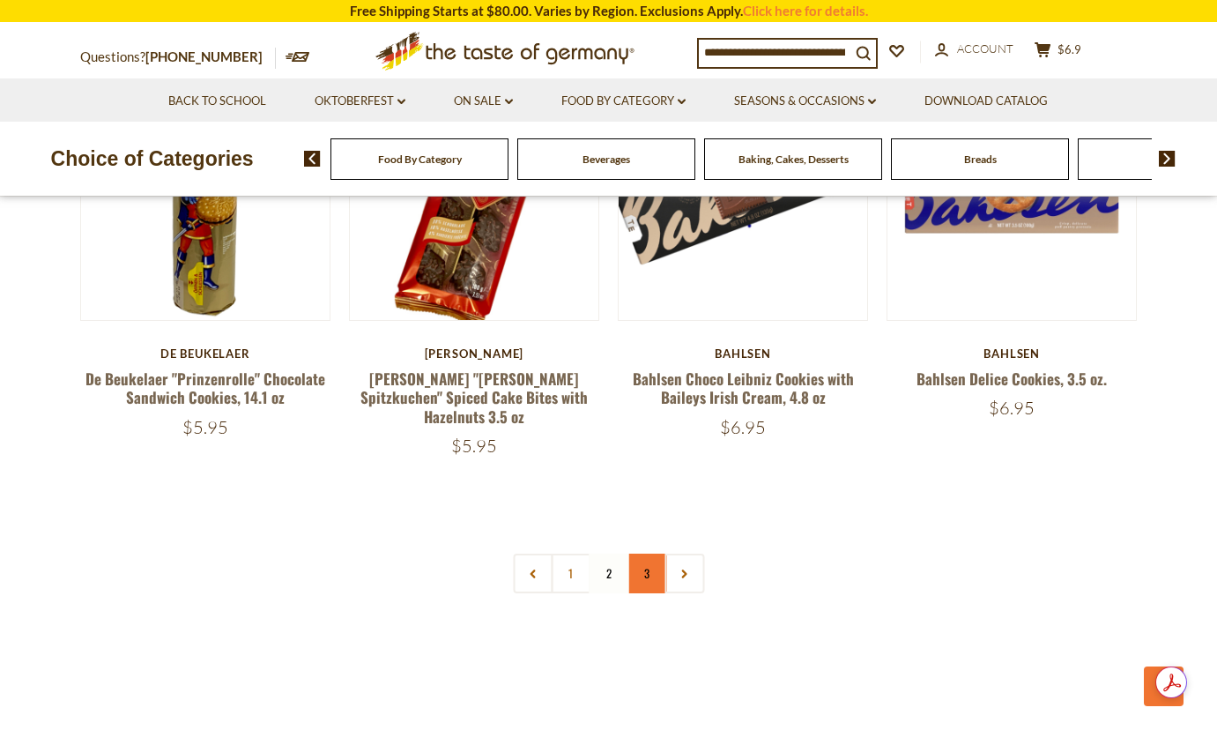
click at [646, 553] on link "3" at bounding box center [647, 573] width 40 height 40
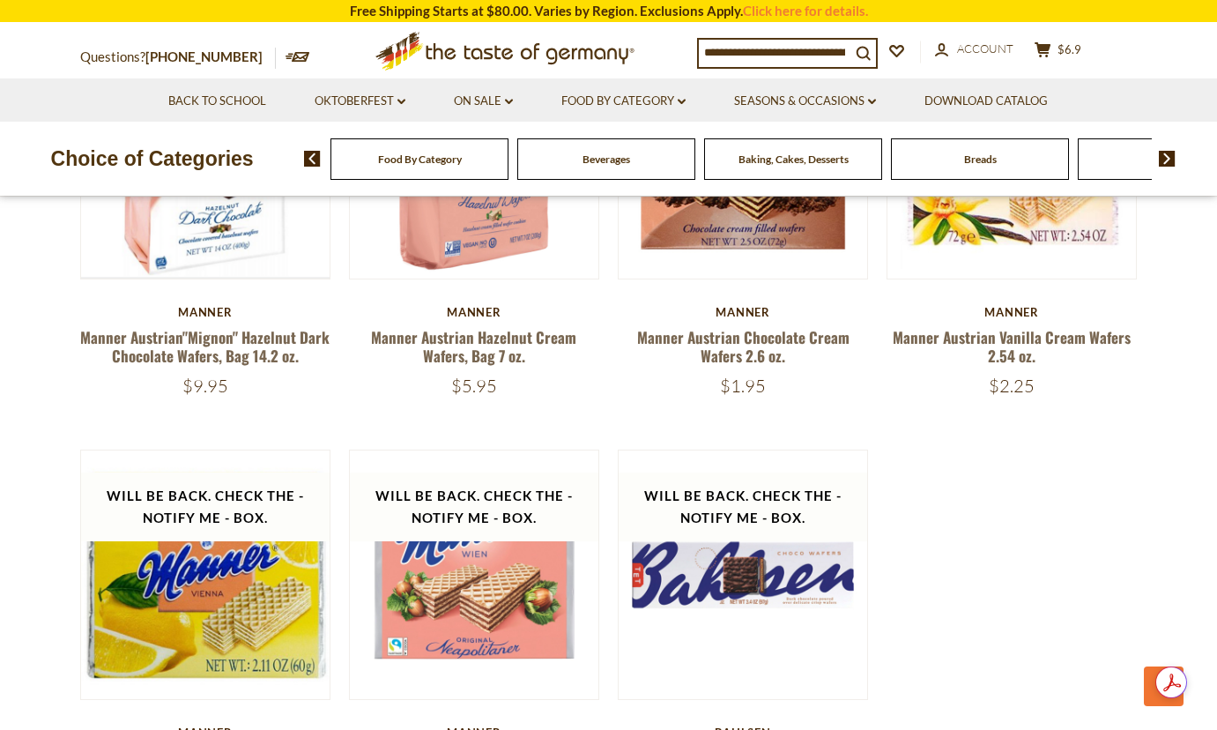
scroll to position [1154, 0]
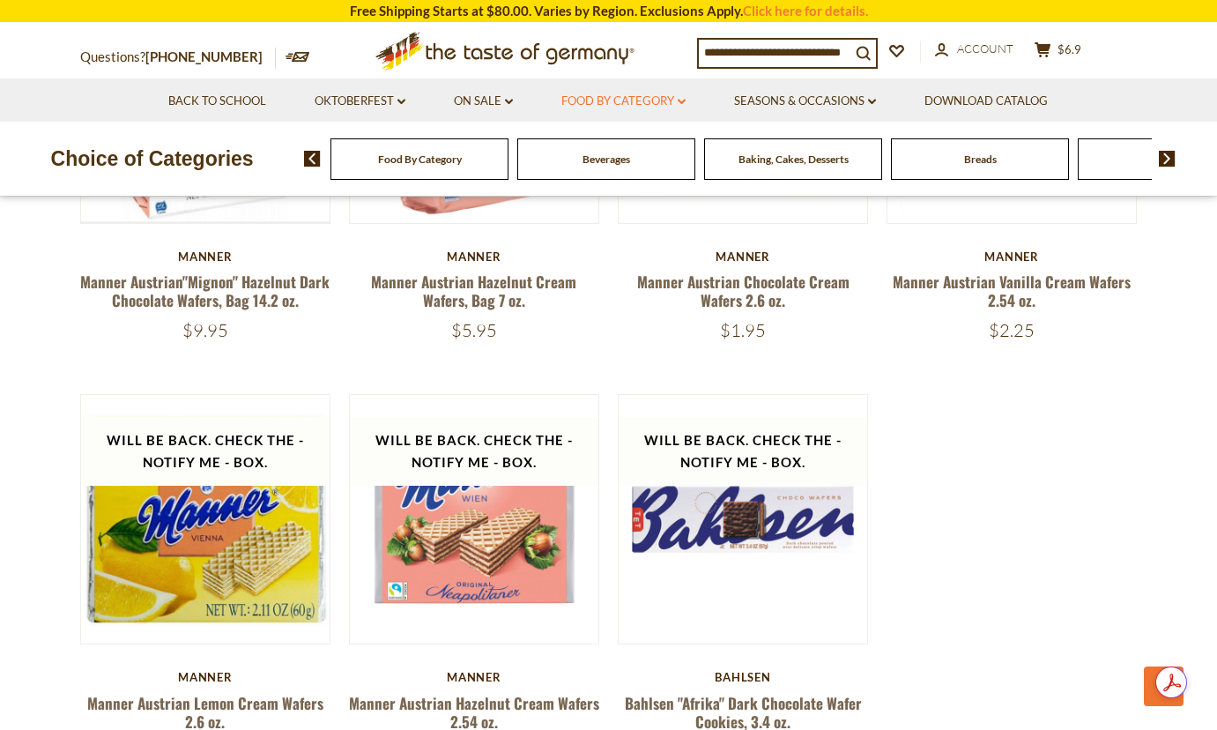
click at [686, 102] on icon "dropdown_arrow" at bounding box center [682, 102] width 8 height 6
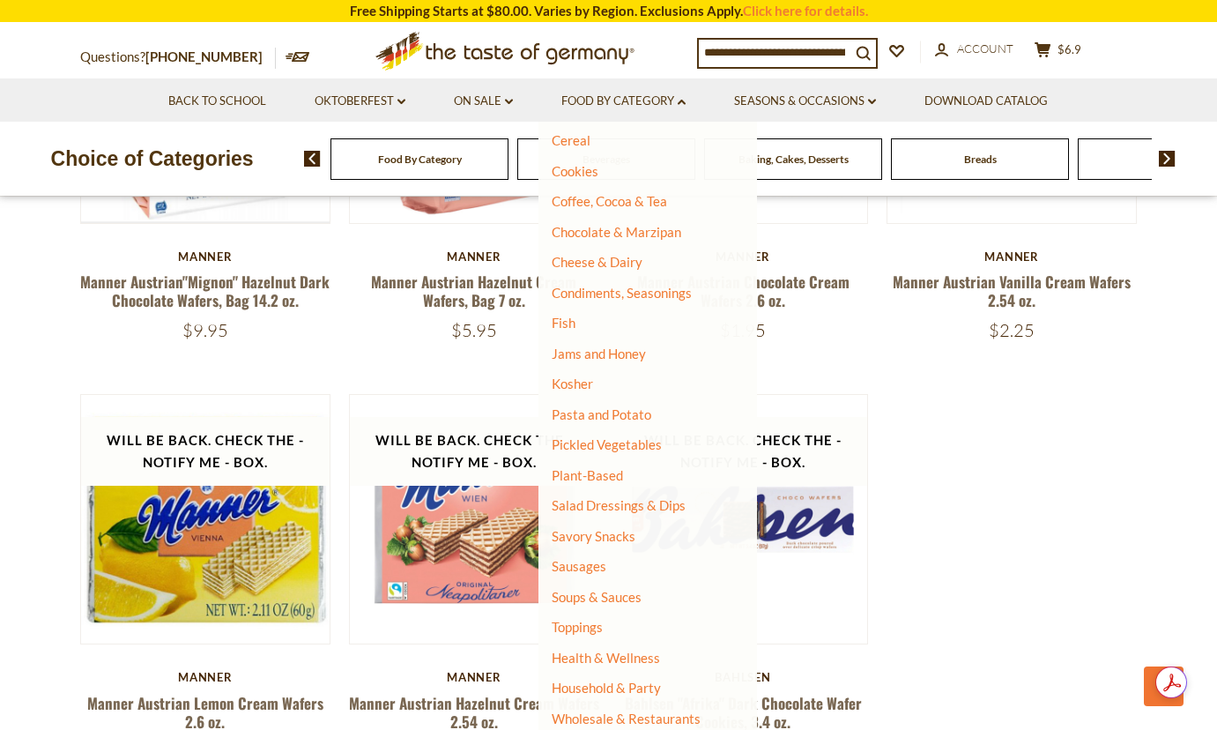
scroll to position [220, 0]
click at [644, 295] on link "Condiments, Seasonings" at bounding box center [622, 292] width 140 height 16
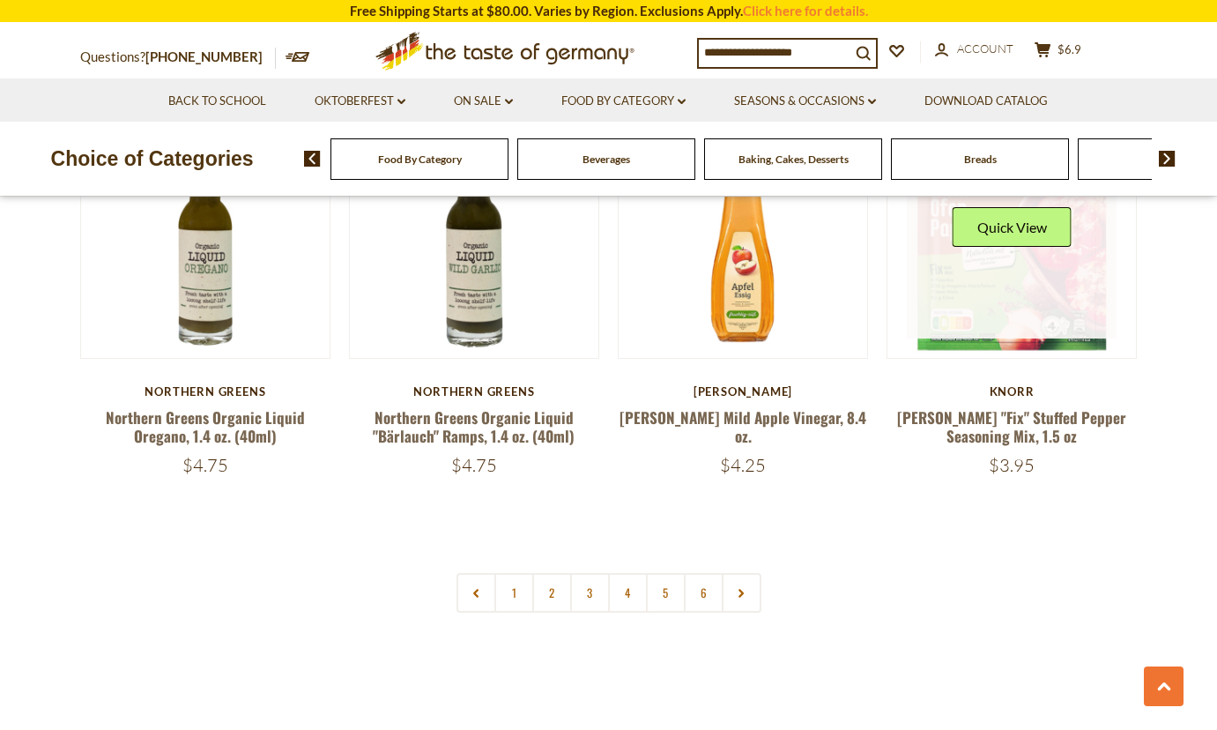
scroll to position [4054, 0]
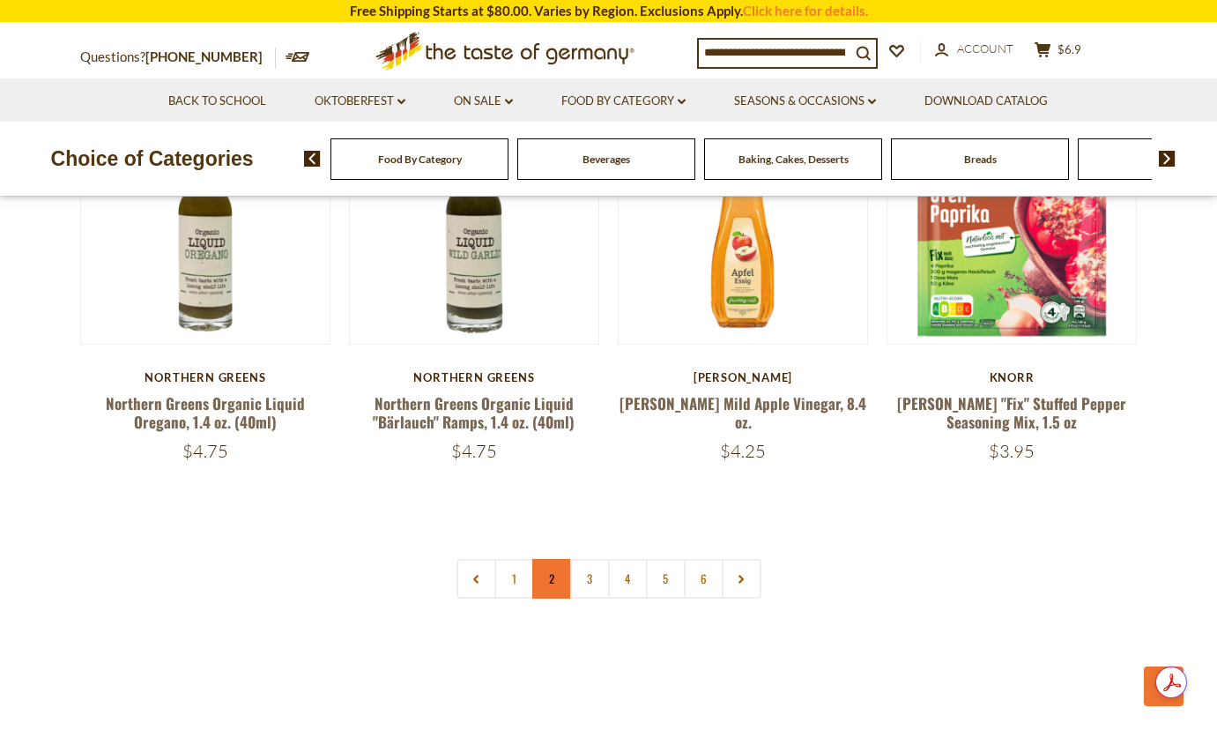
click at [556, 559] on link "2" at bounding box center [552, 579] width 40 height 40
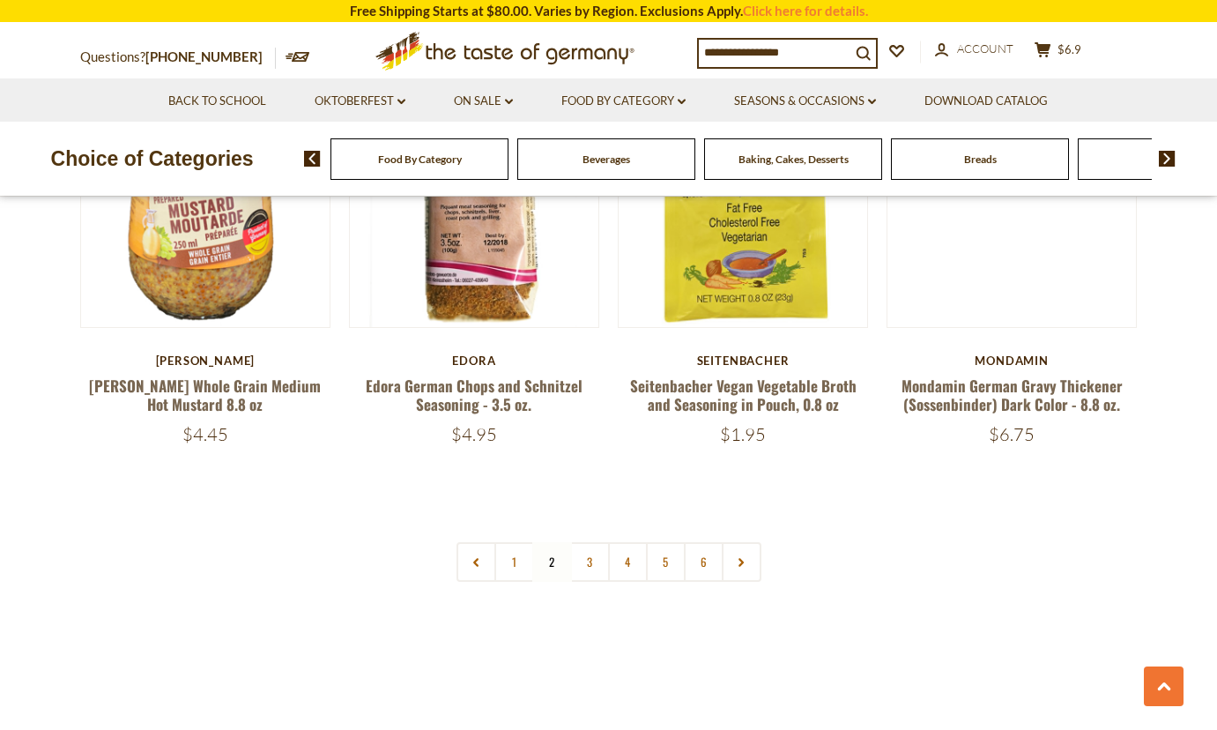
scroll to position [4062, 0]
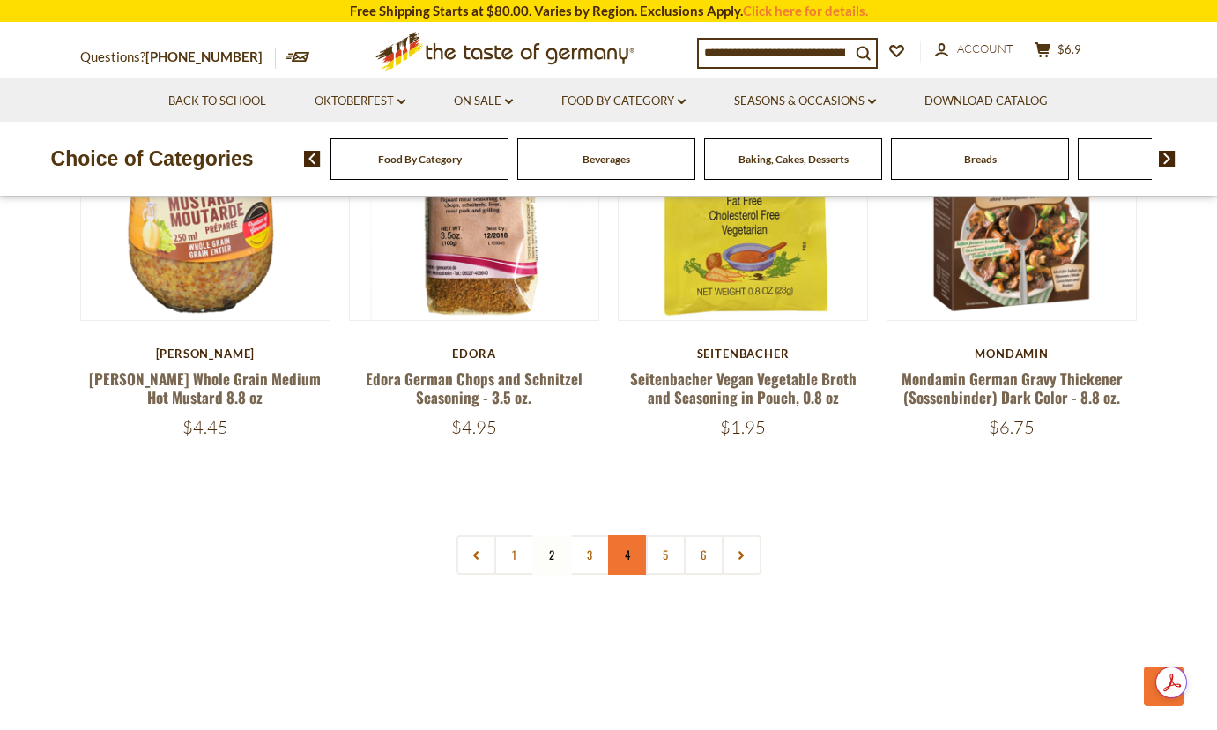
click at [623, 535] on link "4" at bounding box center [628, 555] width 40 height 40
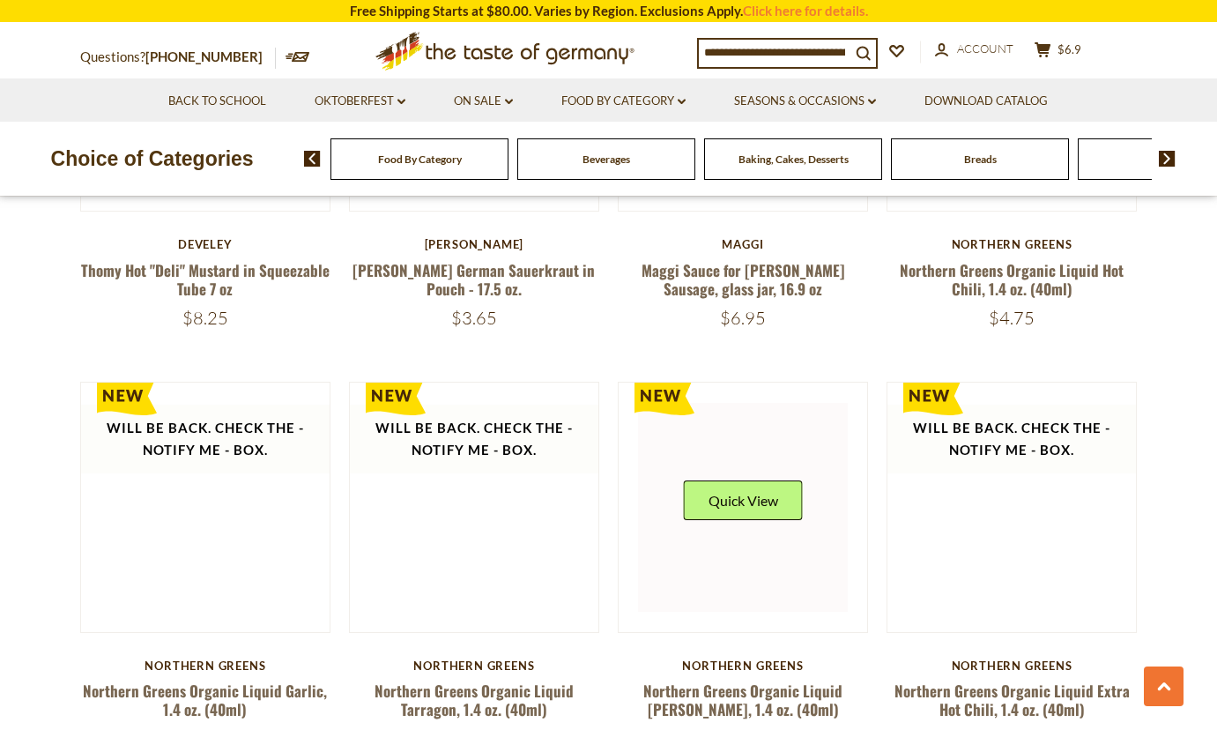
scroll to position [3974, 0]
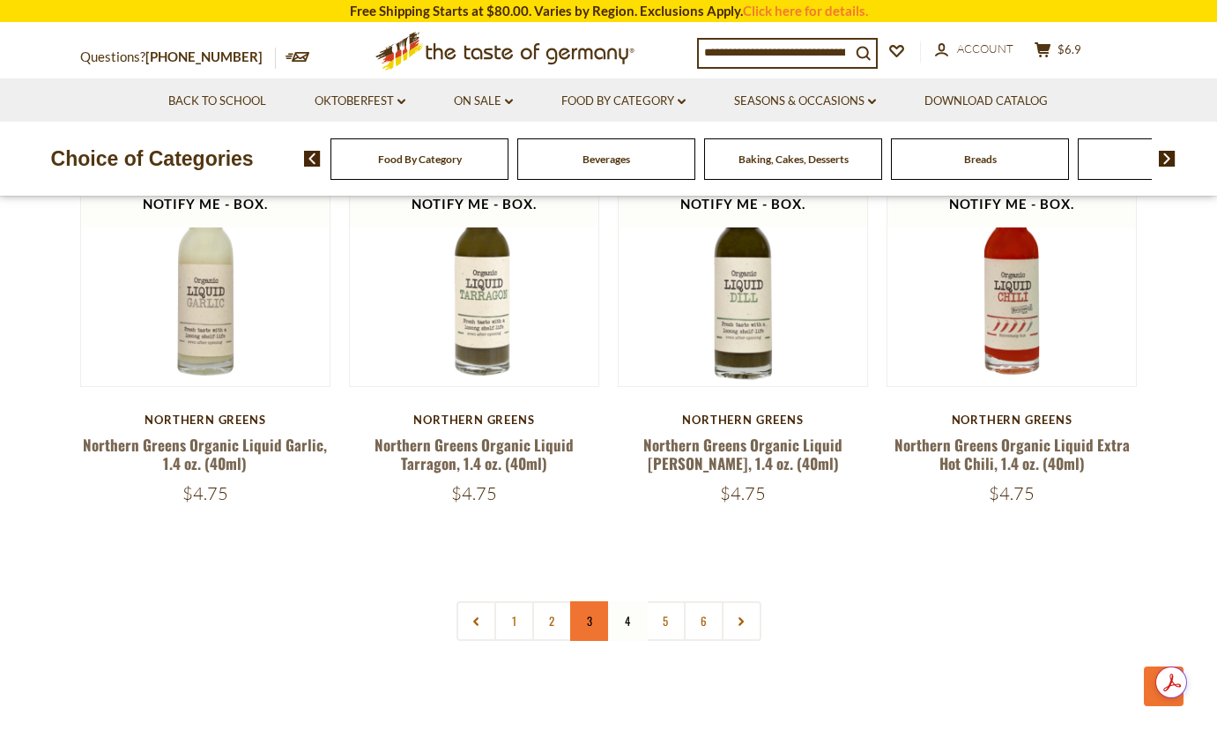
click at [592, 601] on link "3" at bounding box center [590, 621] width 40 height 40
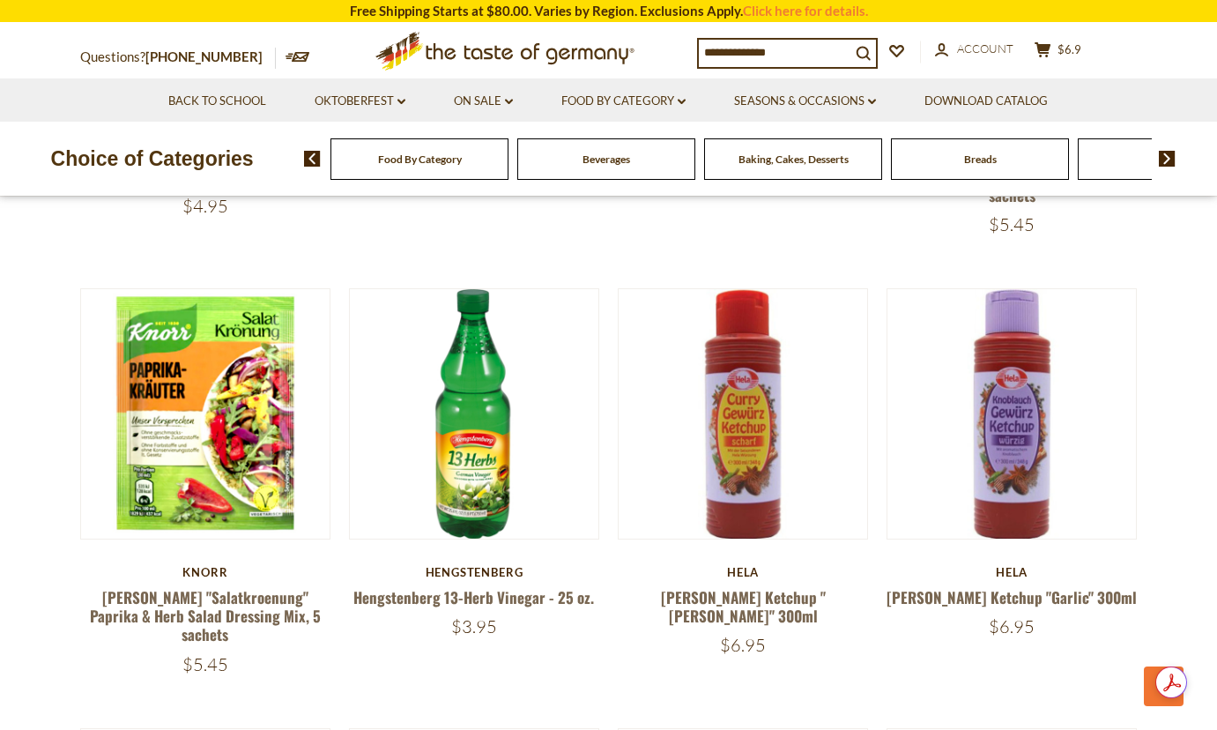
scroll to position [2564, 0]
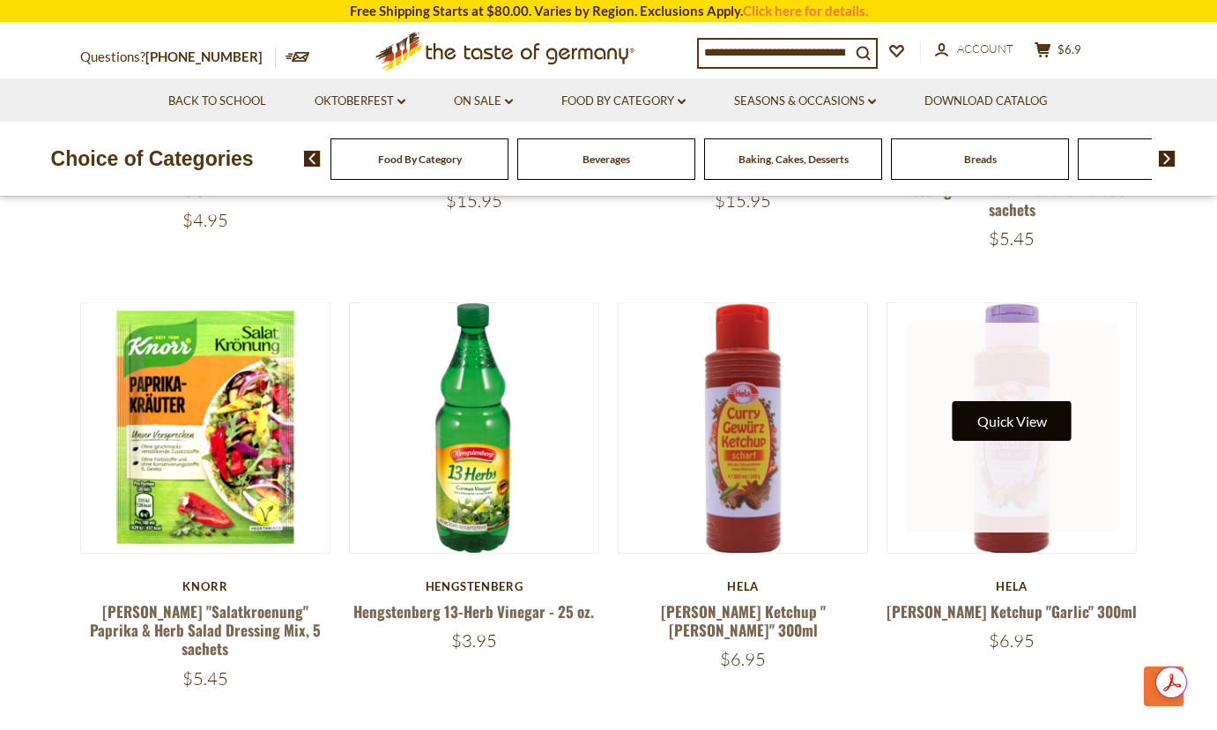
click at [1019, 401] on button "Quick View" at bounding box center [1012, 421] width 119 height 40
click at [1000, 401] on button "Quick View" at bounding box center [1012, 421] width 119 height 40
click at [1016, 443] on link at bounding box center [1012, 428] width 210 height 210
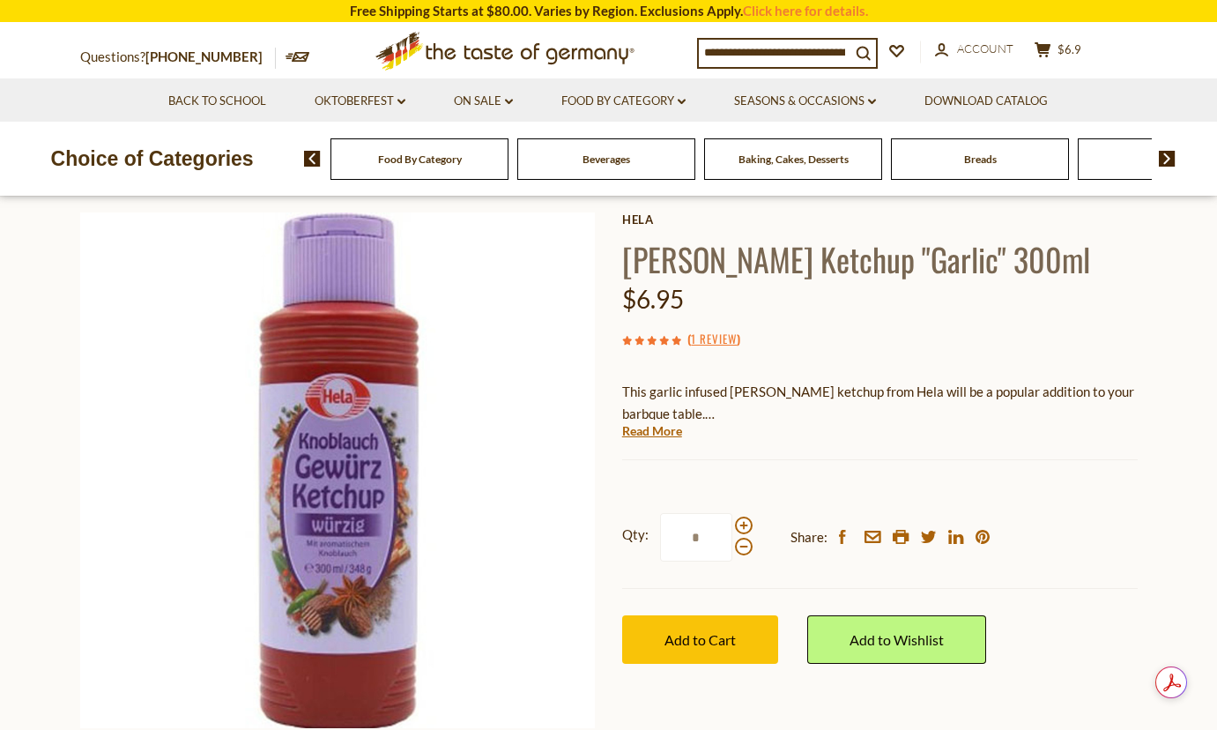
scroll to position [264, 0]
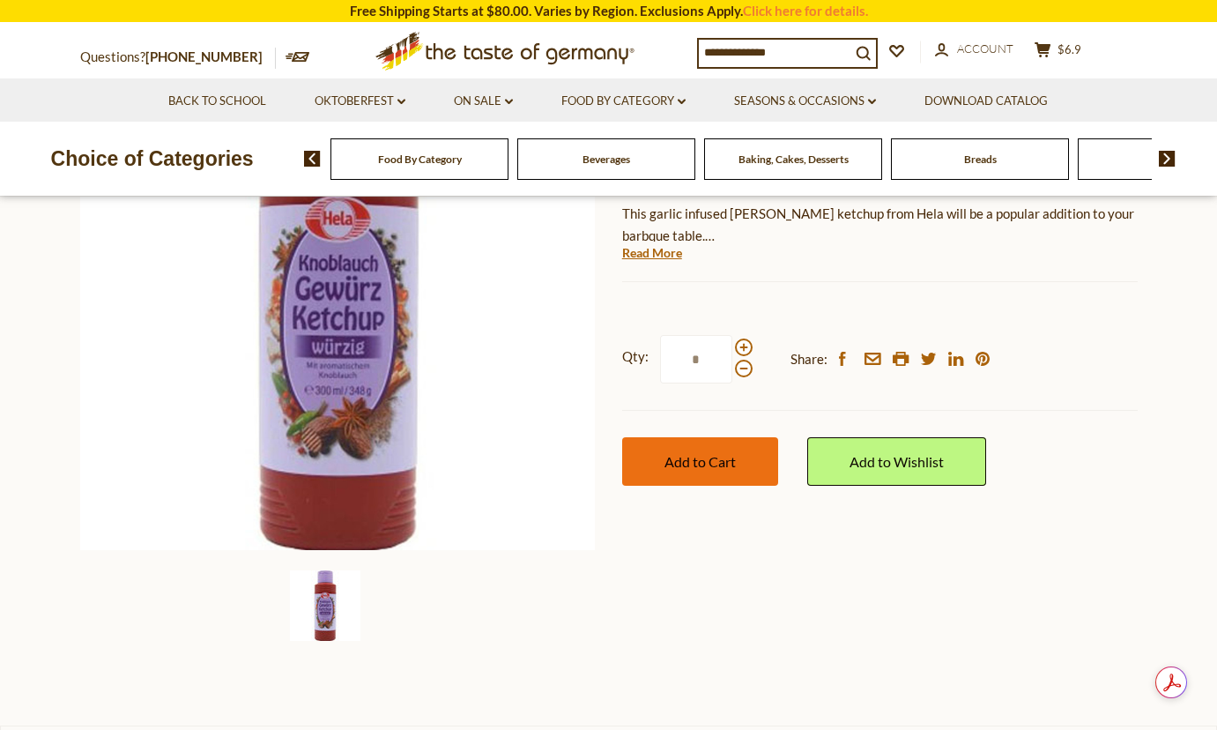
click at [711, 468] on span "Add to Cart" at bounding box center [699, 461] width 71 height 17
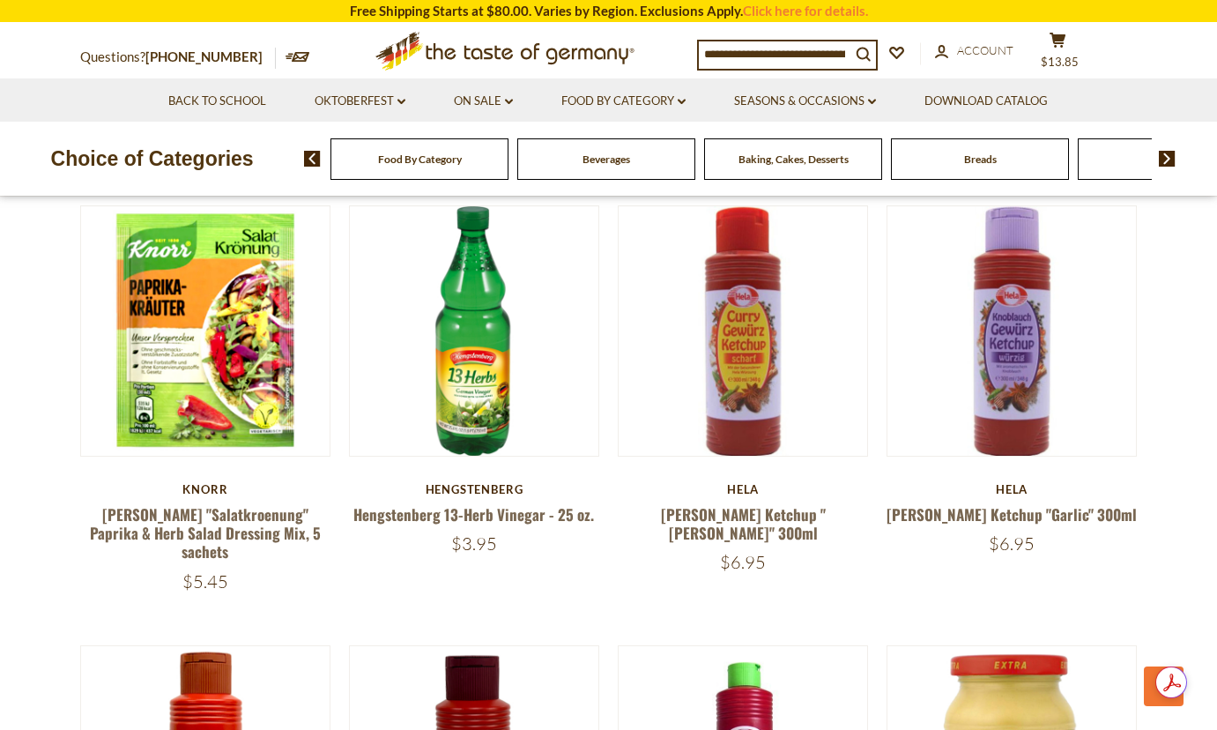
scroll to position [2829, 0]
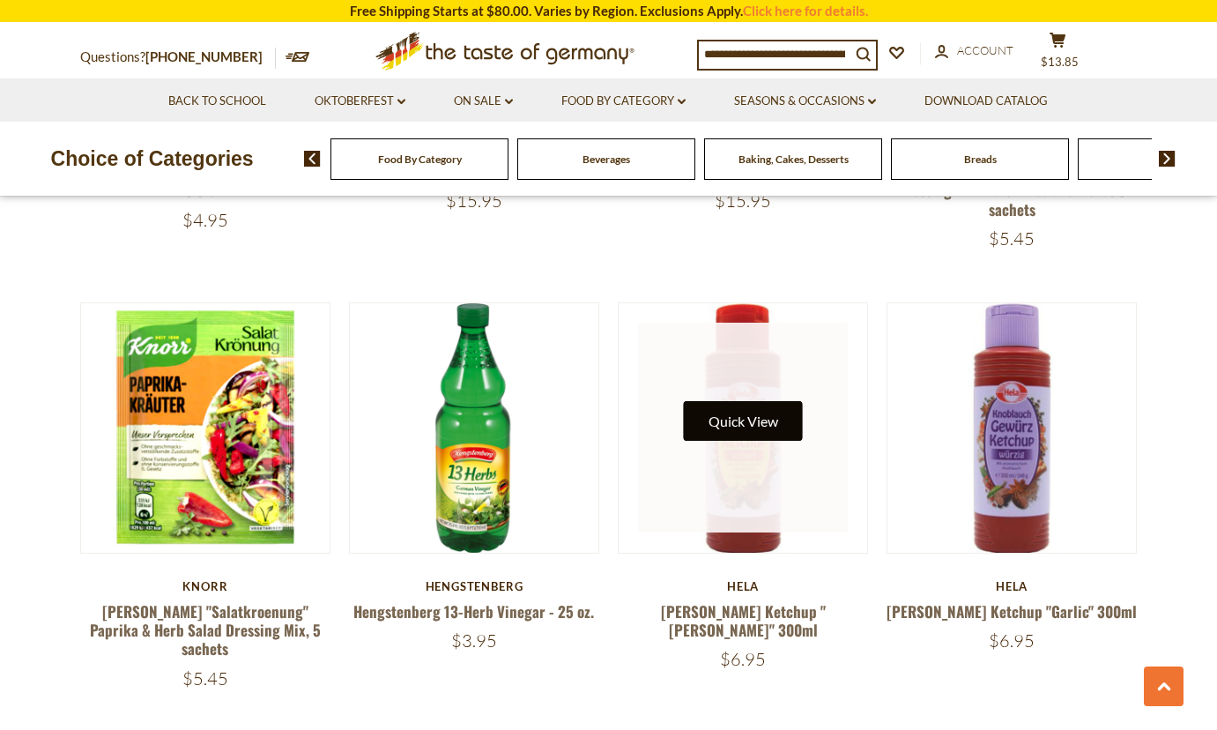
click at [742, 401] on button "Quick View" at bounding box center [743, 421] width 119 height 40
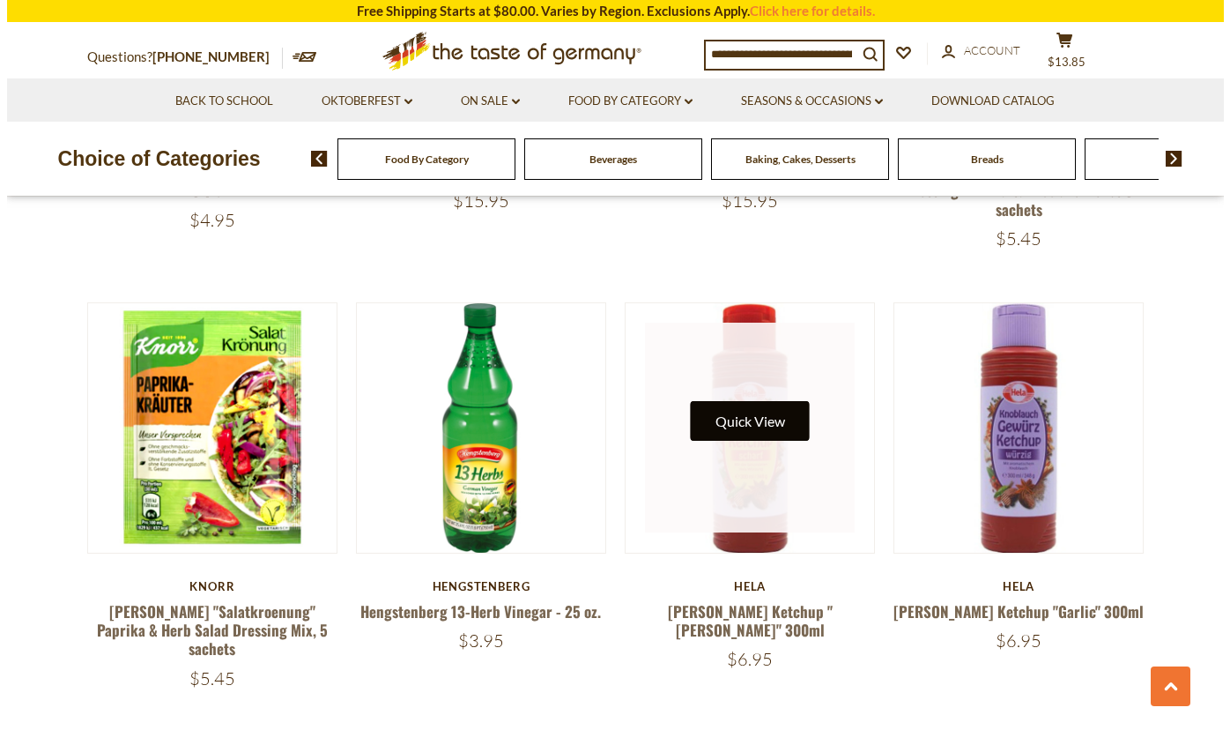
scroll to position [2567, 0]
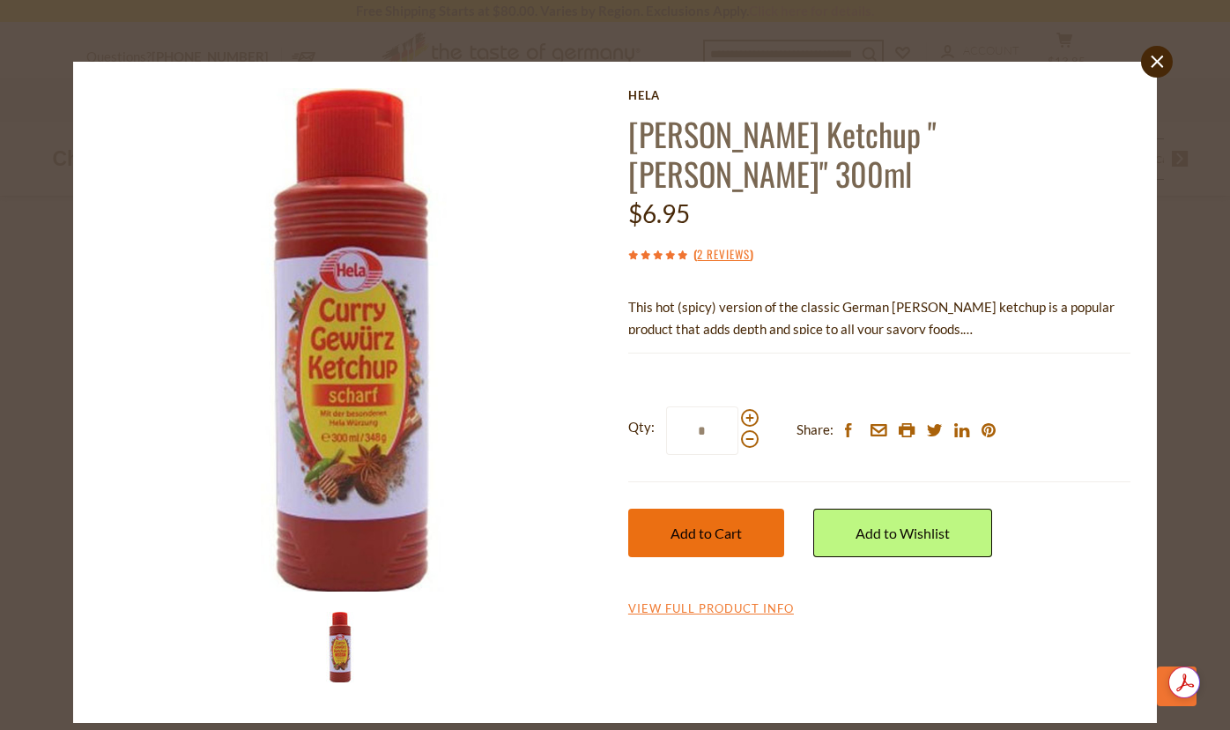
click at [690, 508] on button "Add to Cart" at bounding box center [706, 532] width 156 height 48
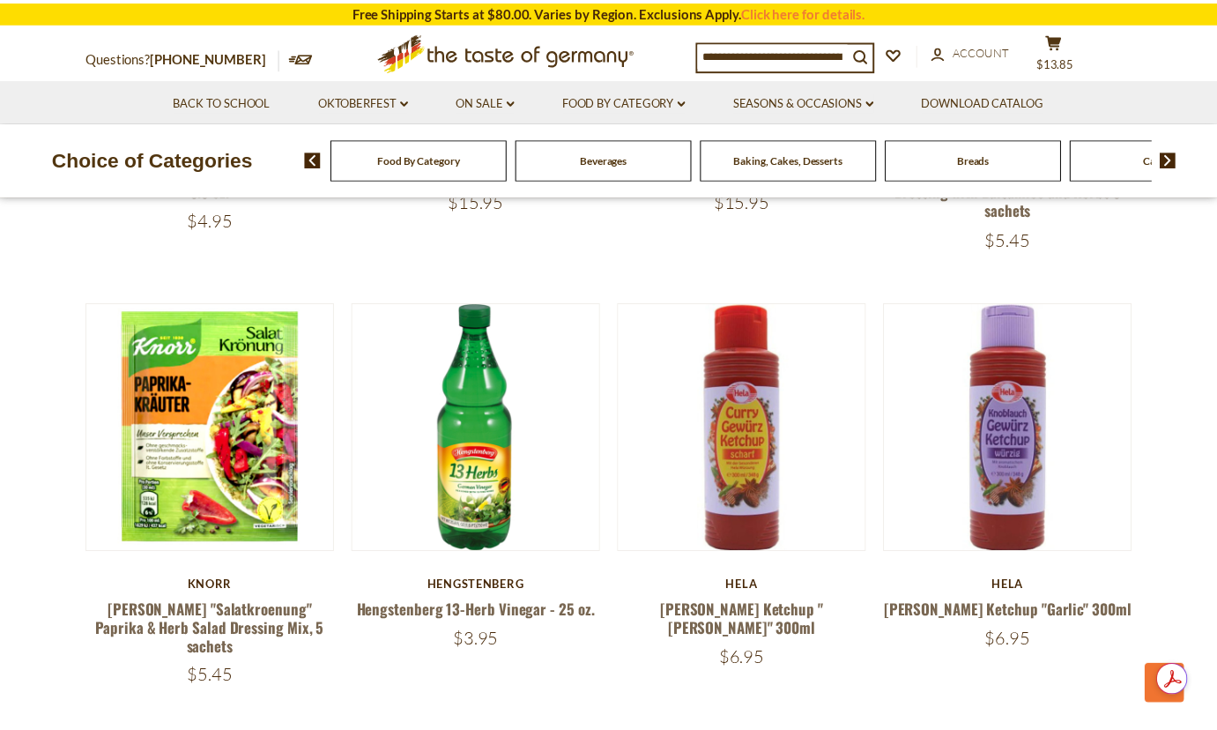
scroll to position [2564, 0]
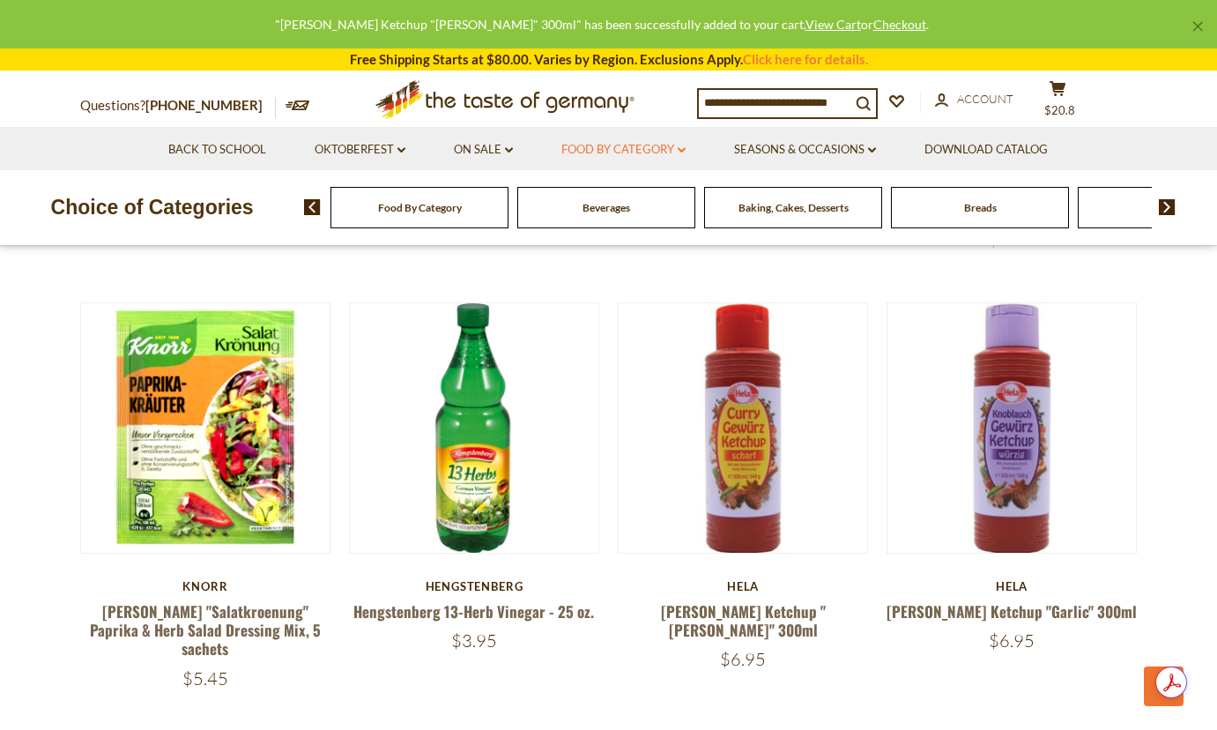
click at [654, 146] on link "Food By Category dropdown_arrow" at bounding box center [623, 149] width 124 height 19
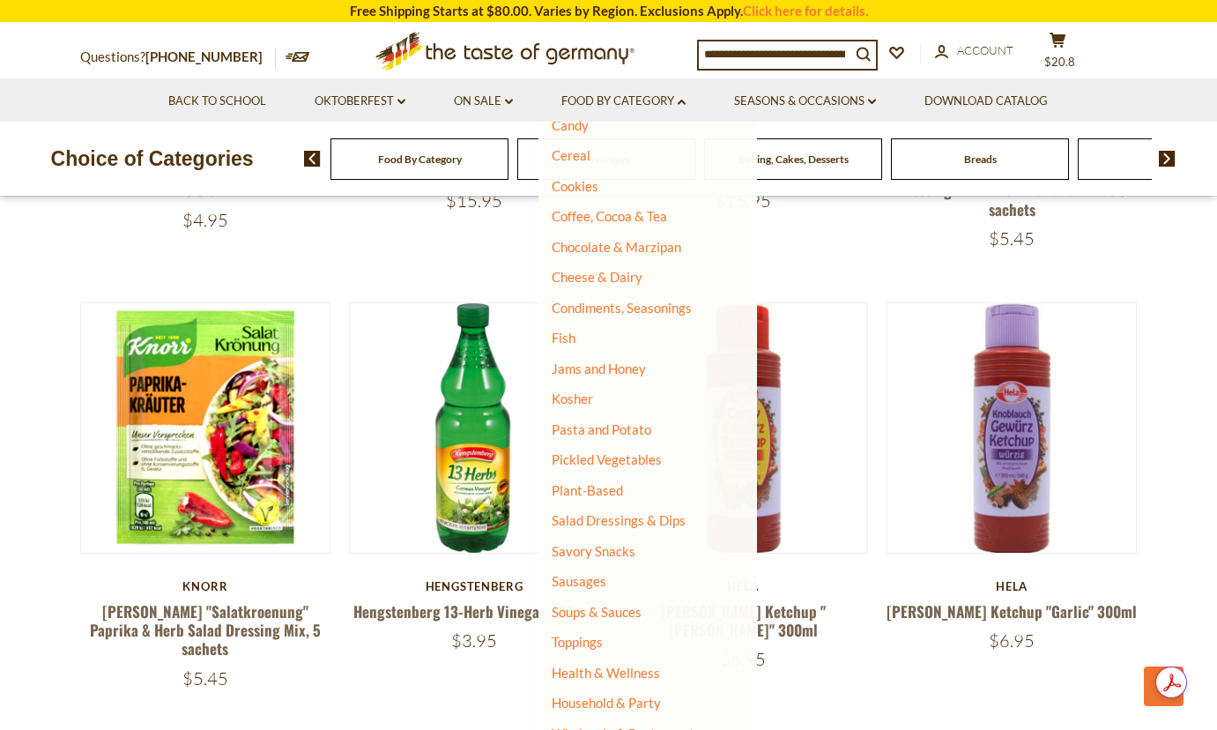
scroll to position [220, 0]
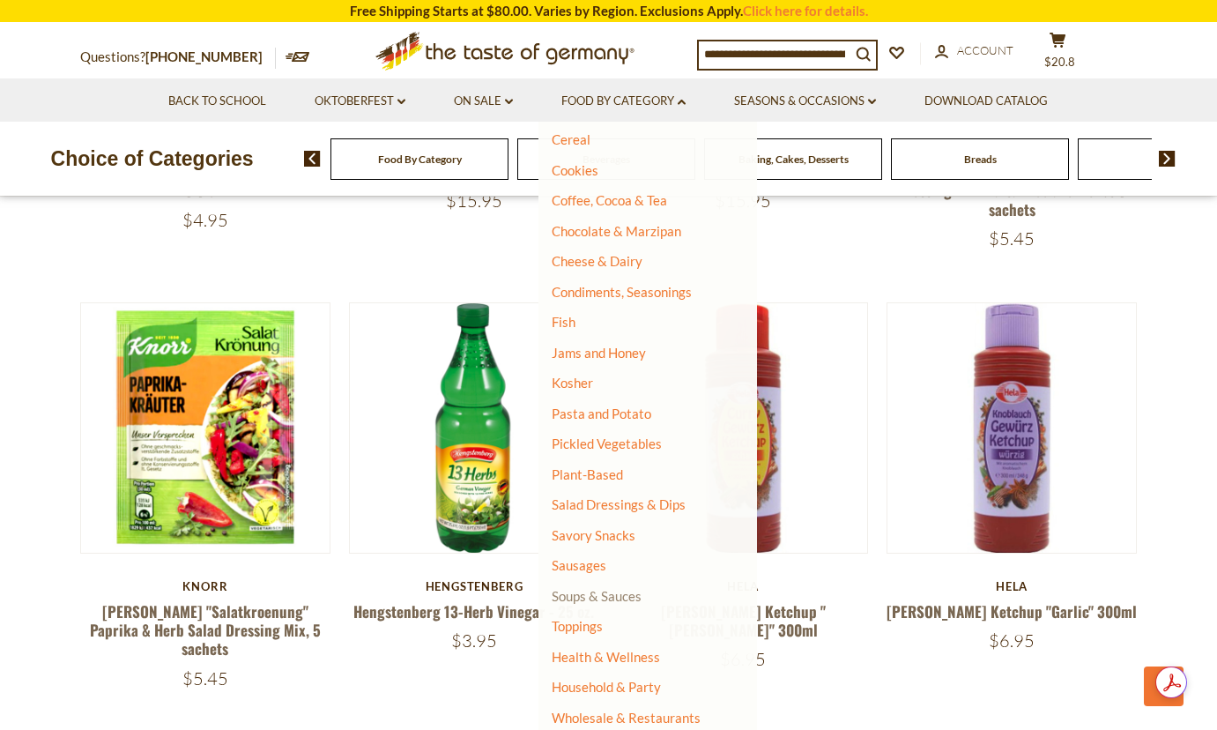
click at [630, 598] on link "Soups & Sauces" at bounding box center [597, 596] width 90 height 16
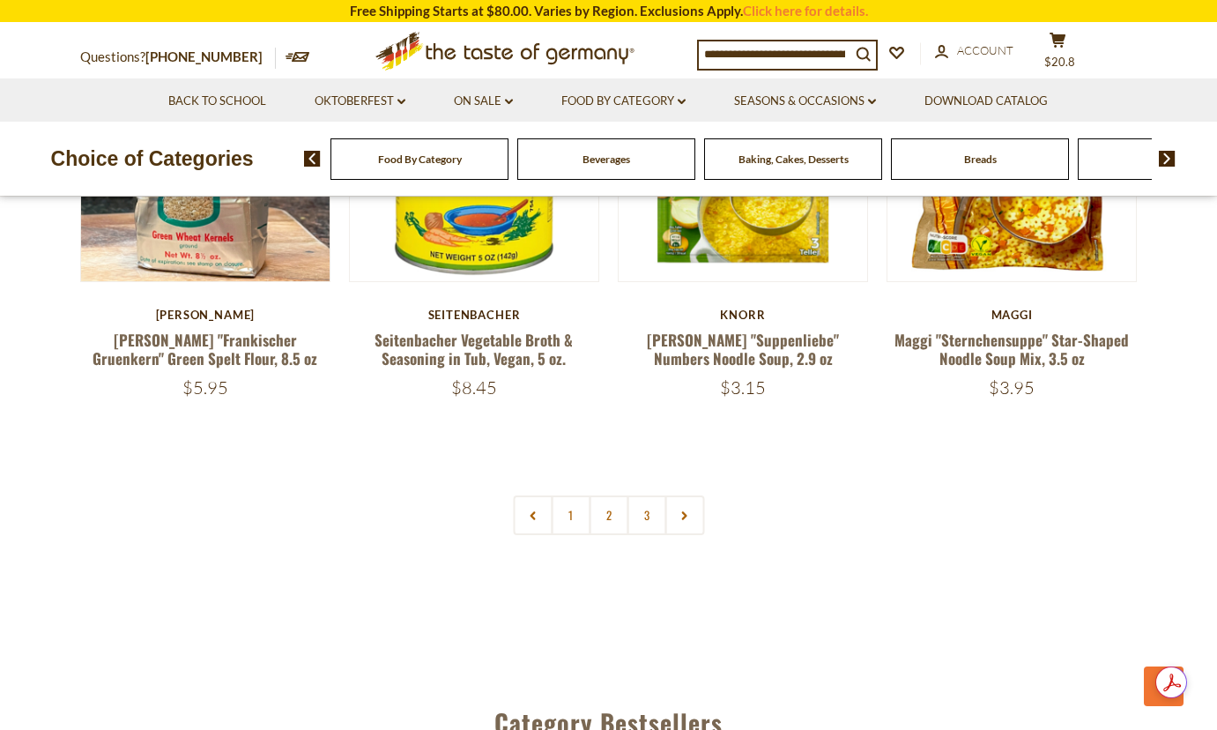
scroll to position [3877, 0]
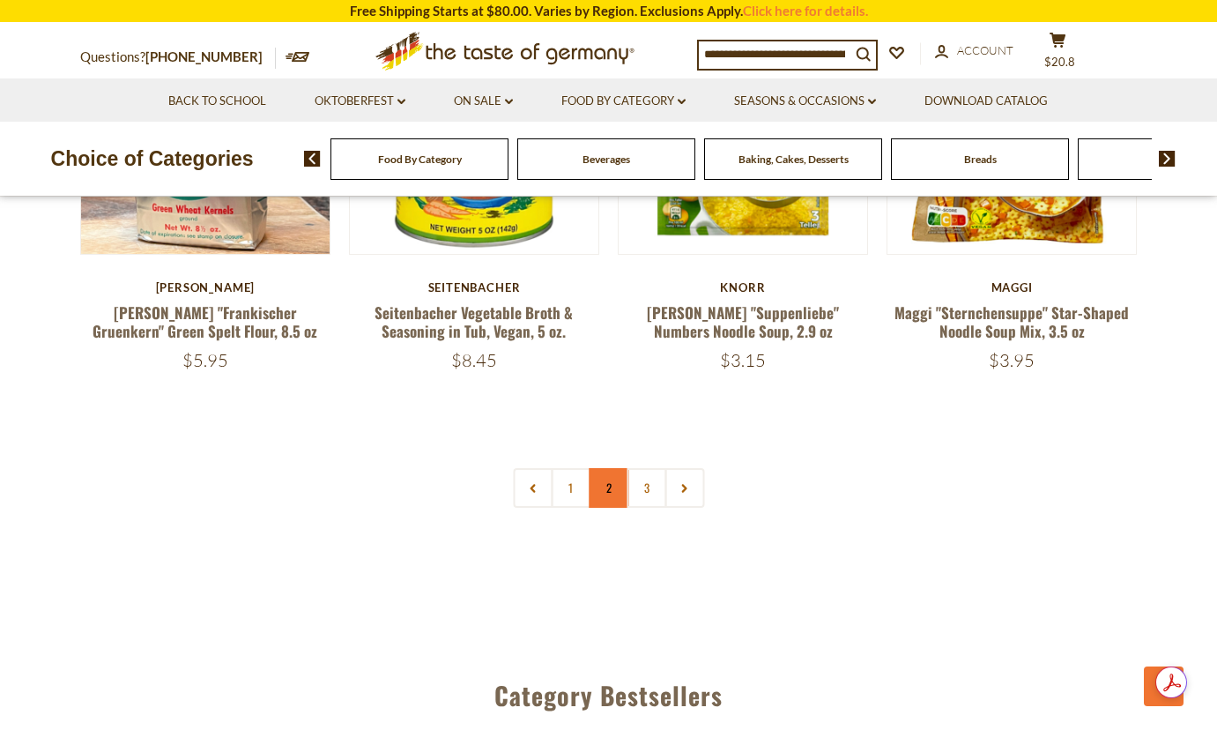
click at [614, 468] on link "2" at bounding box center [609, 488] width 40 height 40
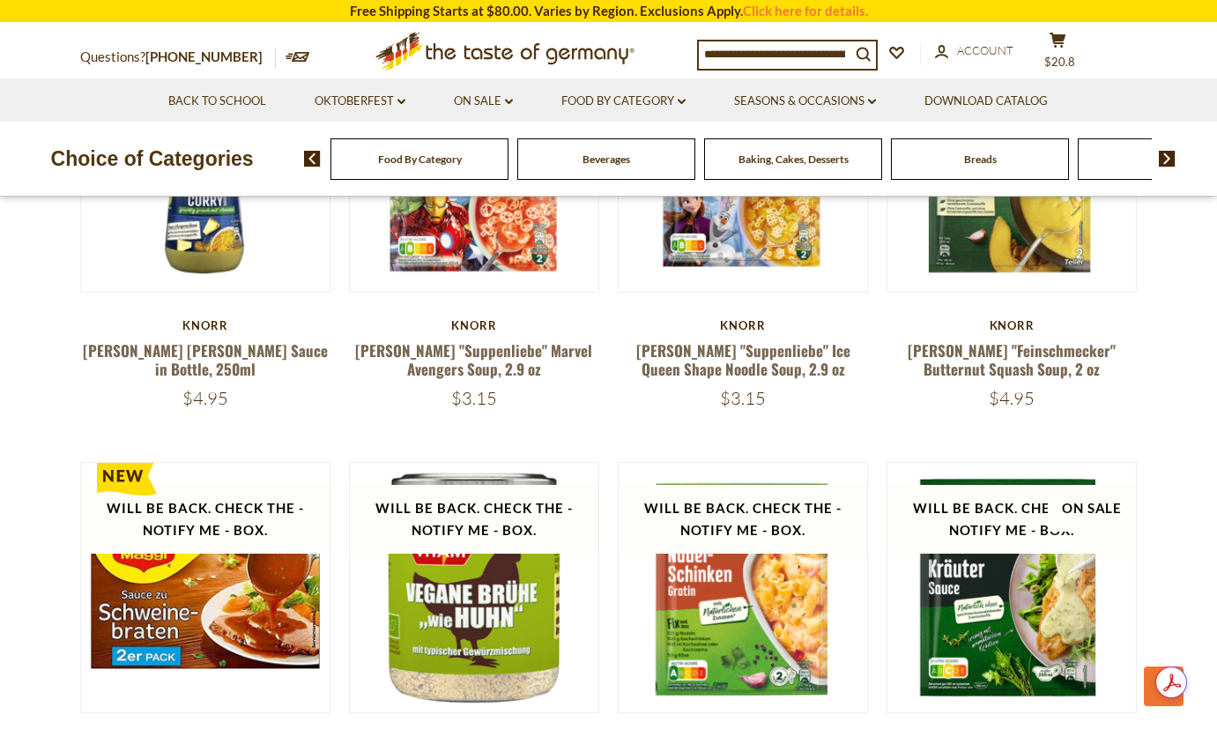
scroll to position [2996, 0]
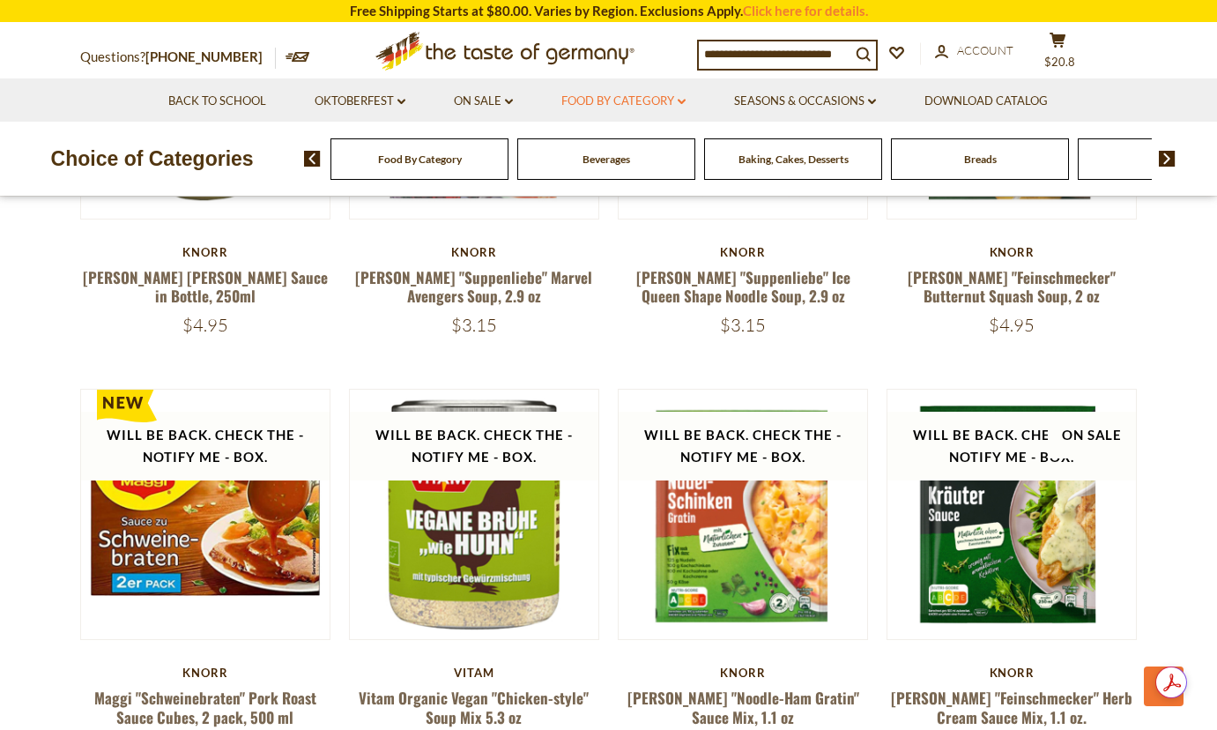
click at [682, 101] on icon at bounding box center [682, 101] width 8 height 5
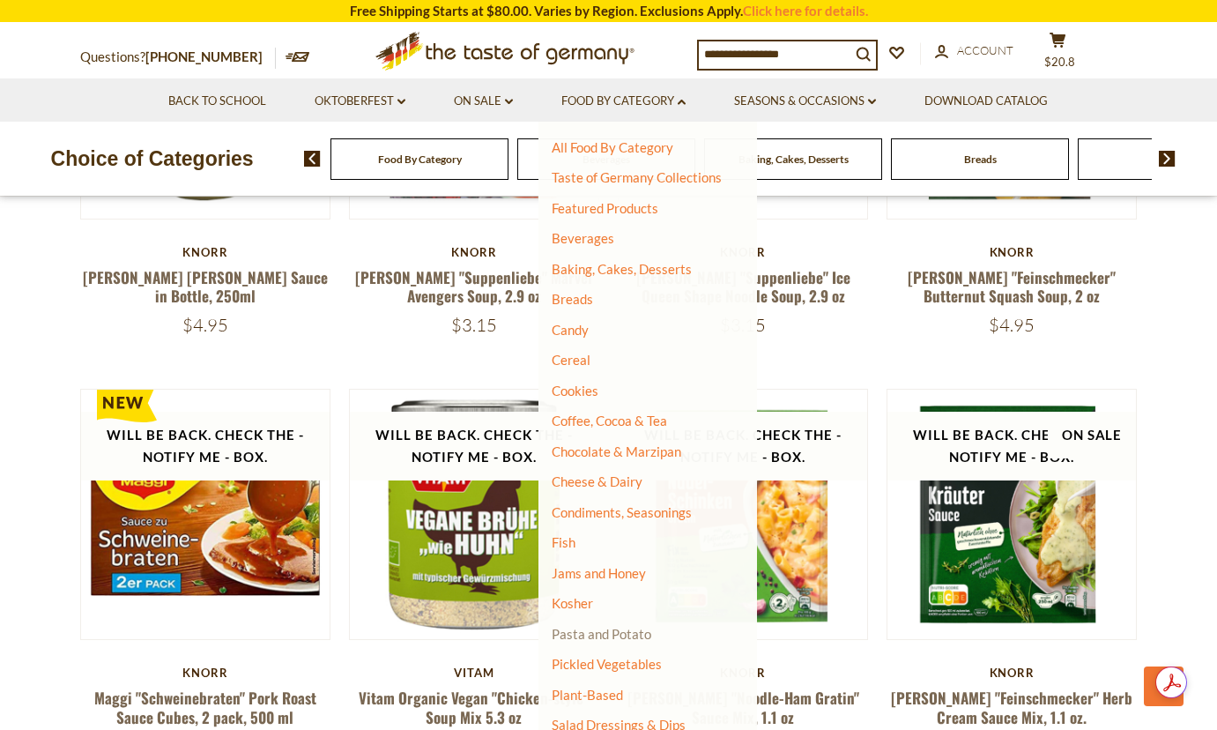
click at [616, 631] on link "Pasta and Potato" at bounding box center [602, 634] width 100 height 16
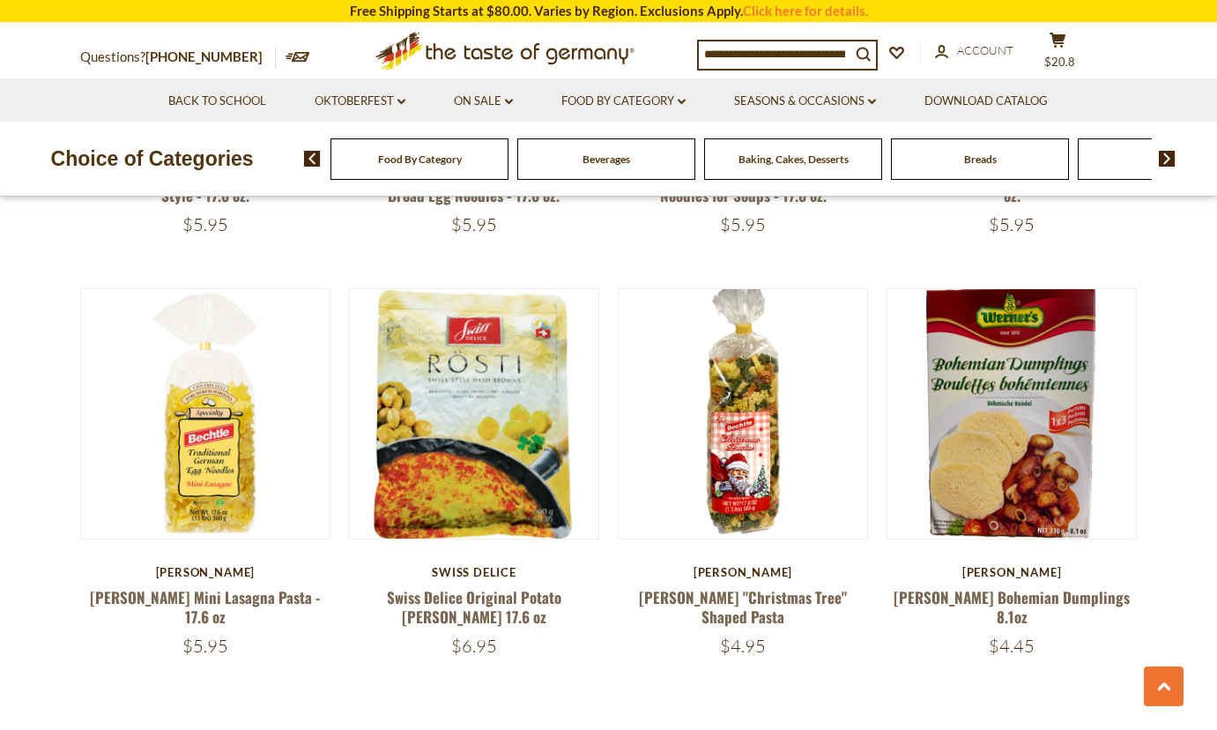
scroll to position [4054, 0]
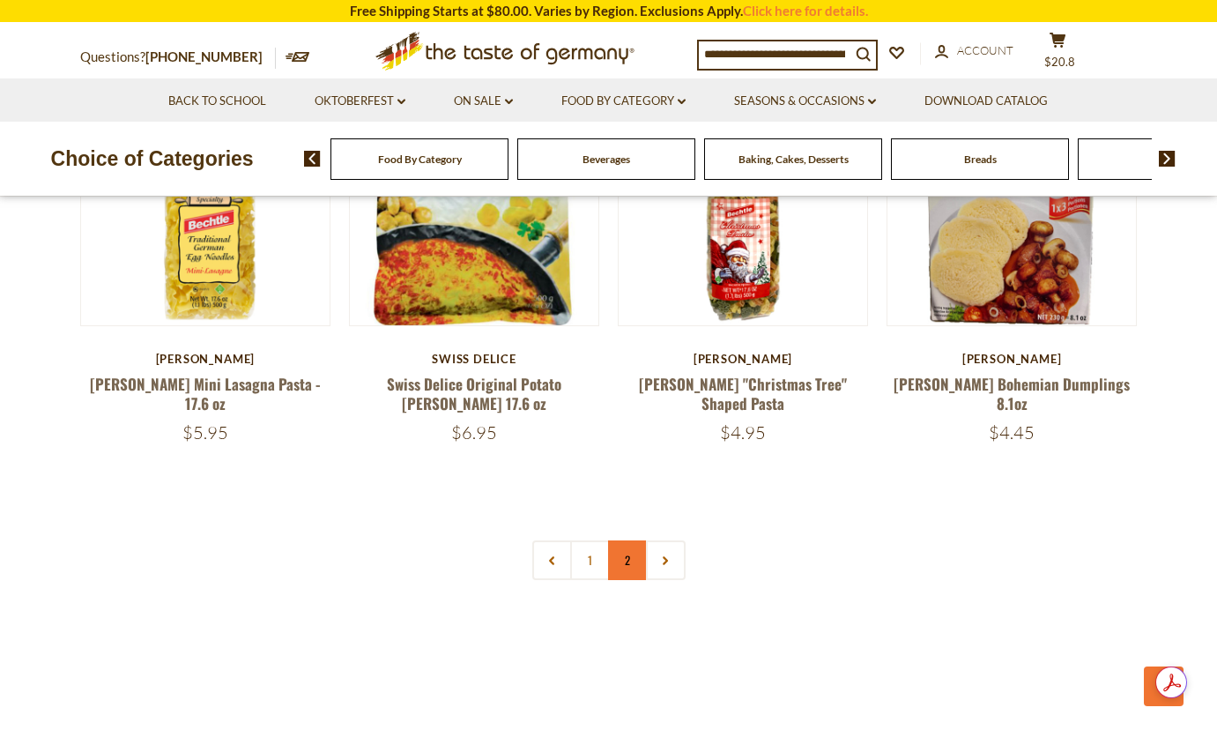
click at [632, 540] on link "2" at bounding box center [628, 560] width 40 height 40
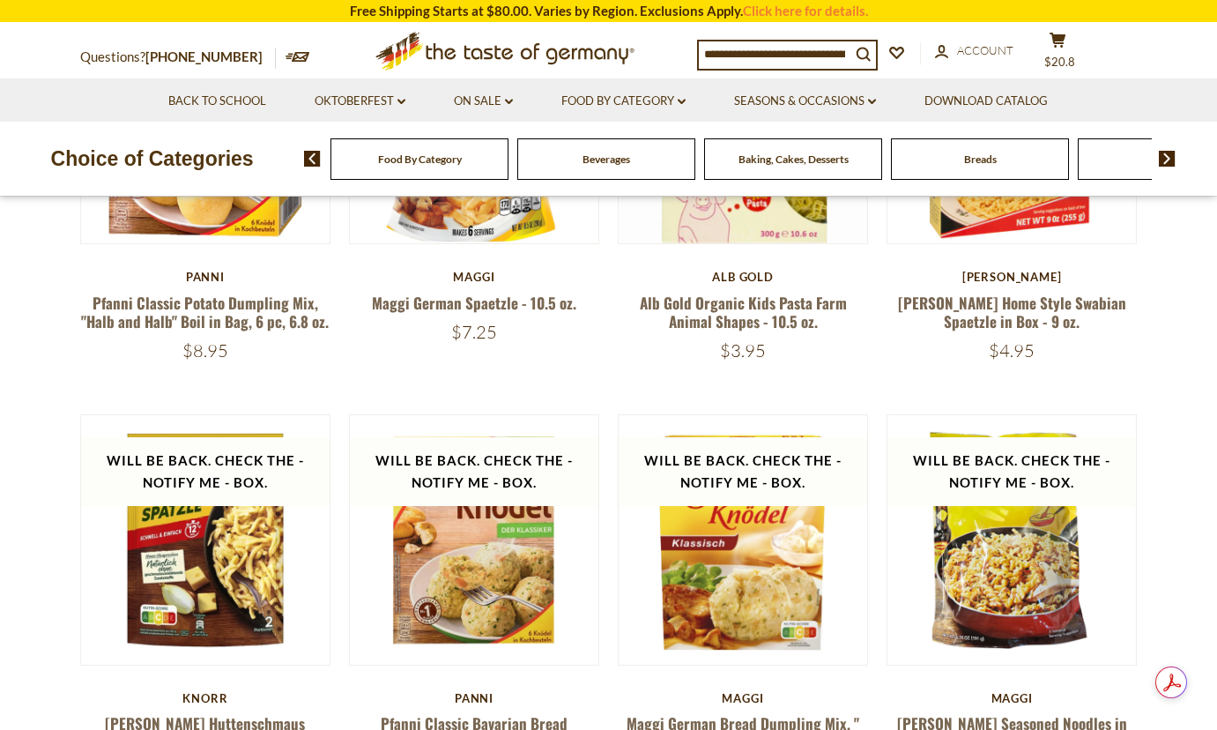
scroll to position [714, 0]
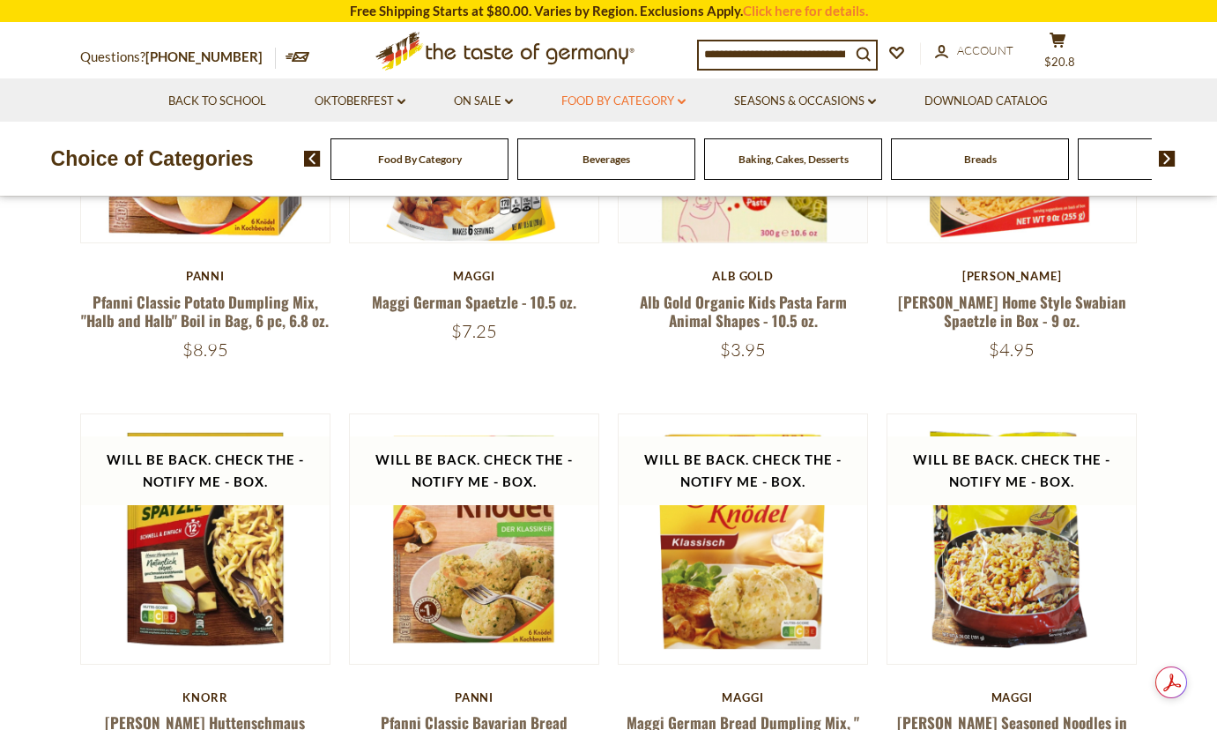
click at [679, 103] on link "Food By Category dropdown_arrow" at bounding box center [623, 101] width 124 height 19
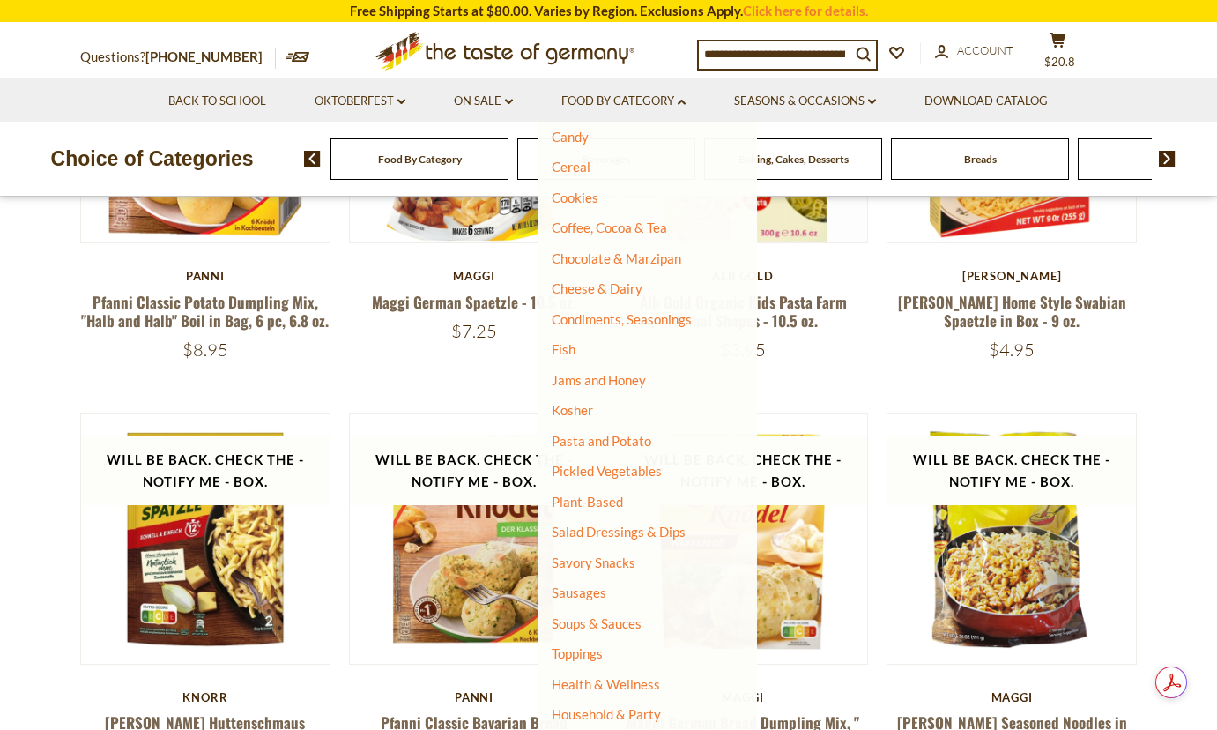
scroll to position [220, 0]
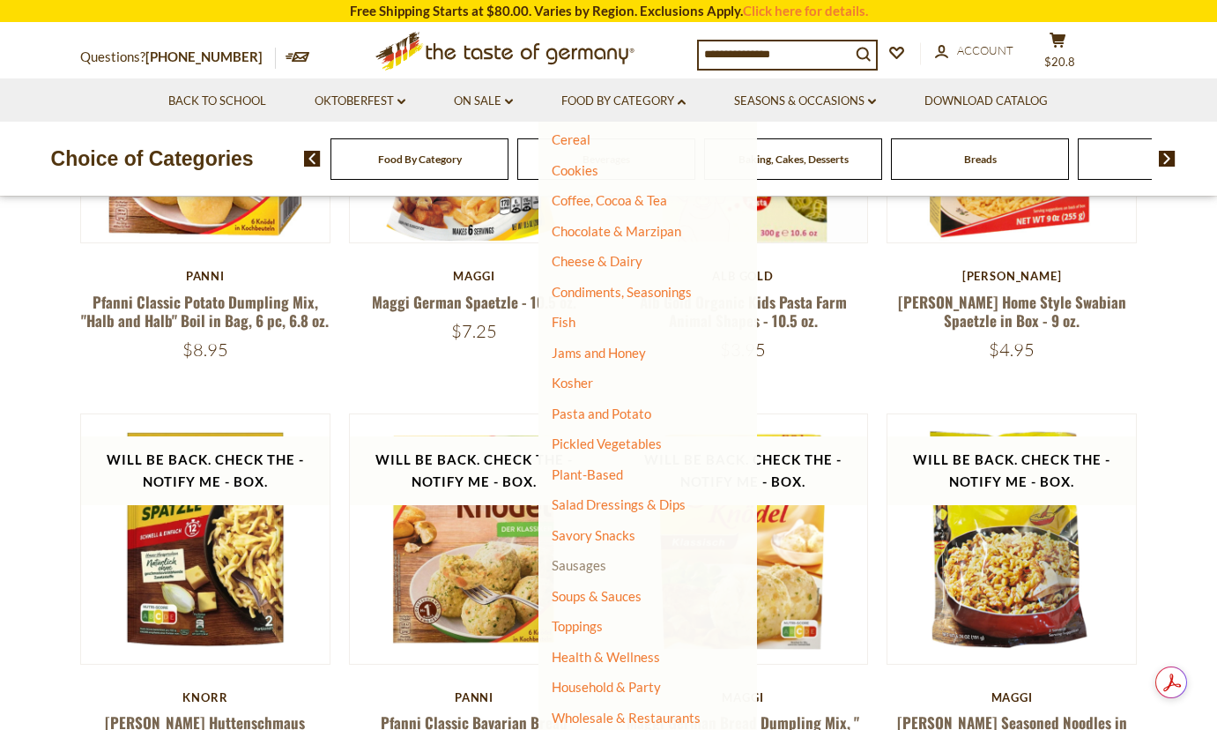
click at [582, 565] on link "Sausages" at bounding box center [579, 565] width 55 height 16
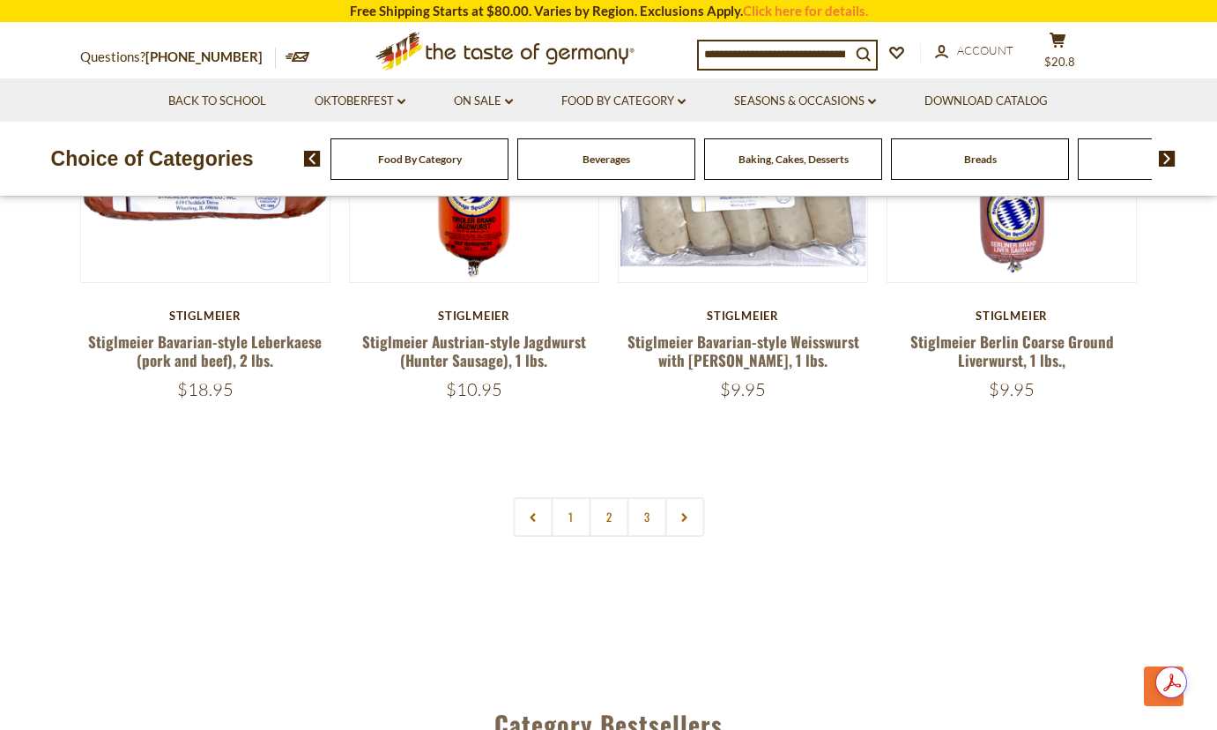
scroll to position [4138, 0]
click at [610, 496] on link "2" at bounding box center [609, 516] width 40 height 40
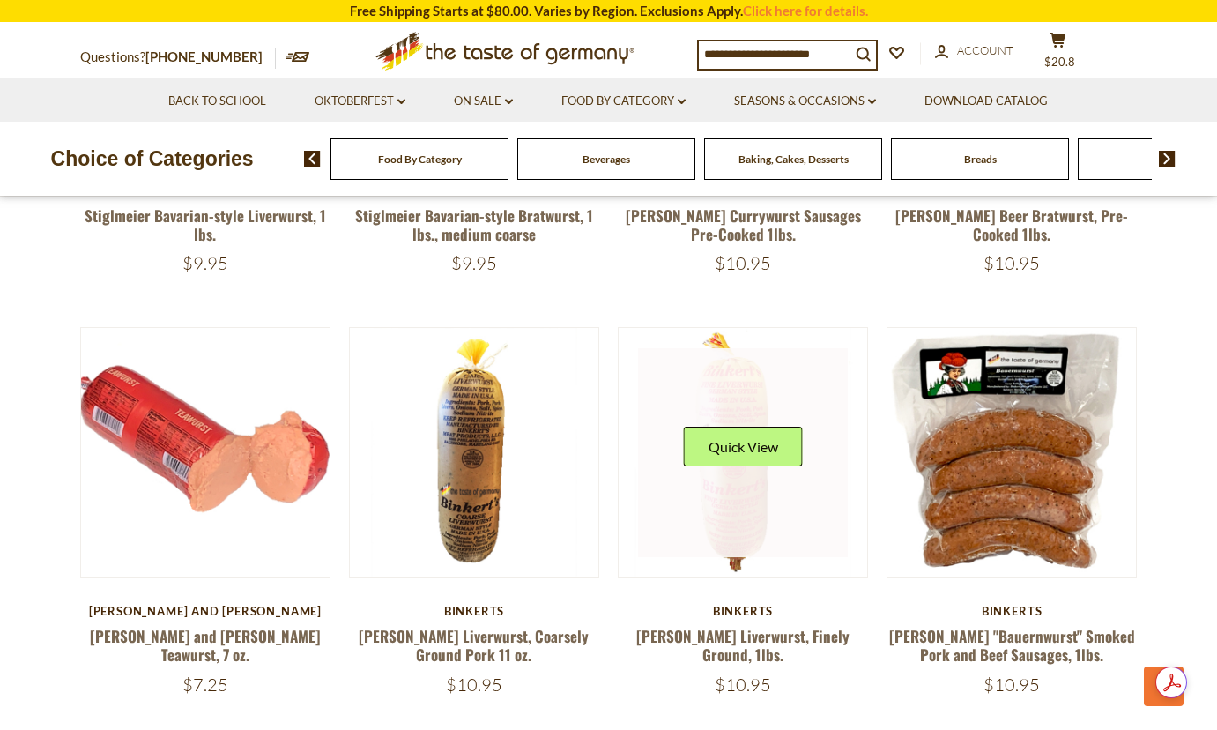
scroll to position [802, 0]
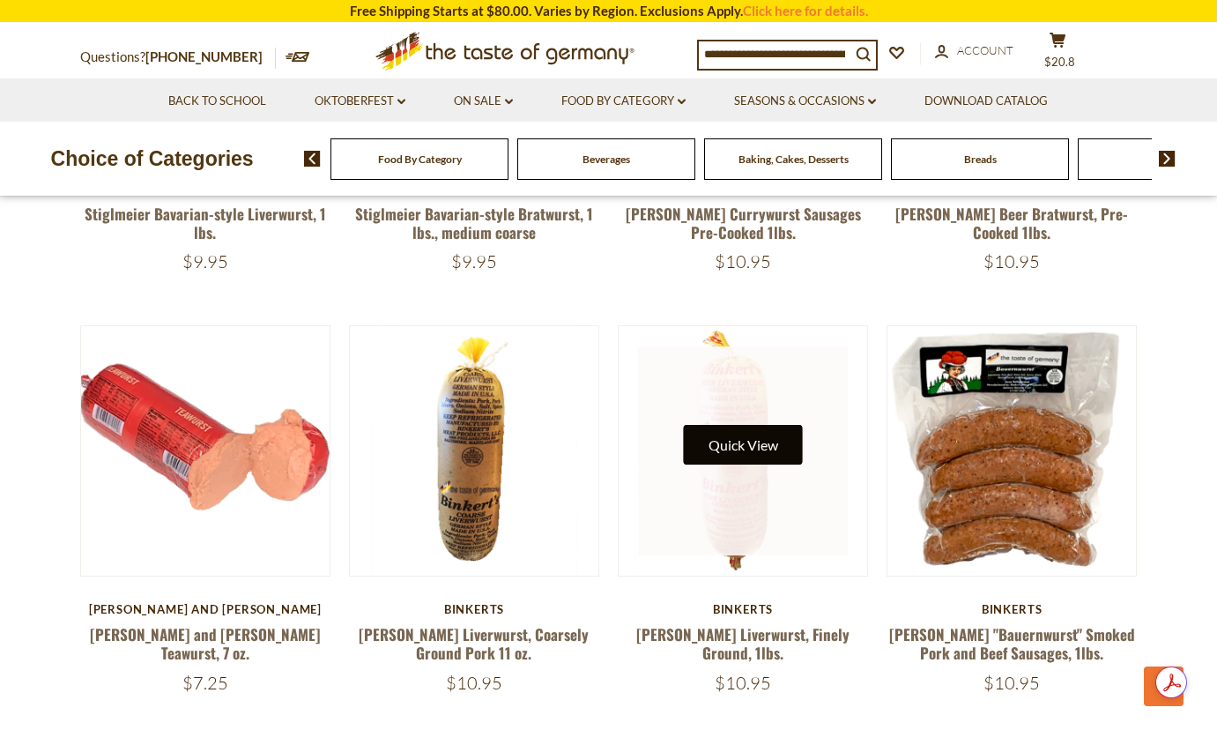
click at [750, 456] on button "Quick View" at bounding box center [743, 445] width 119 height 40
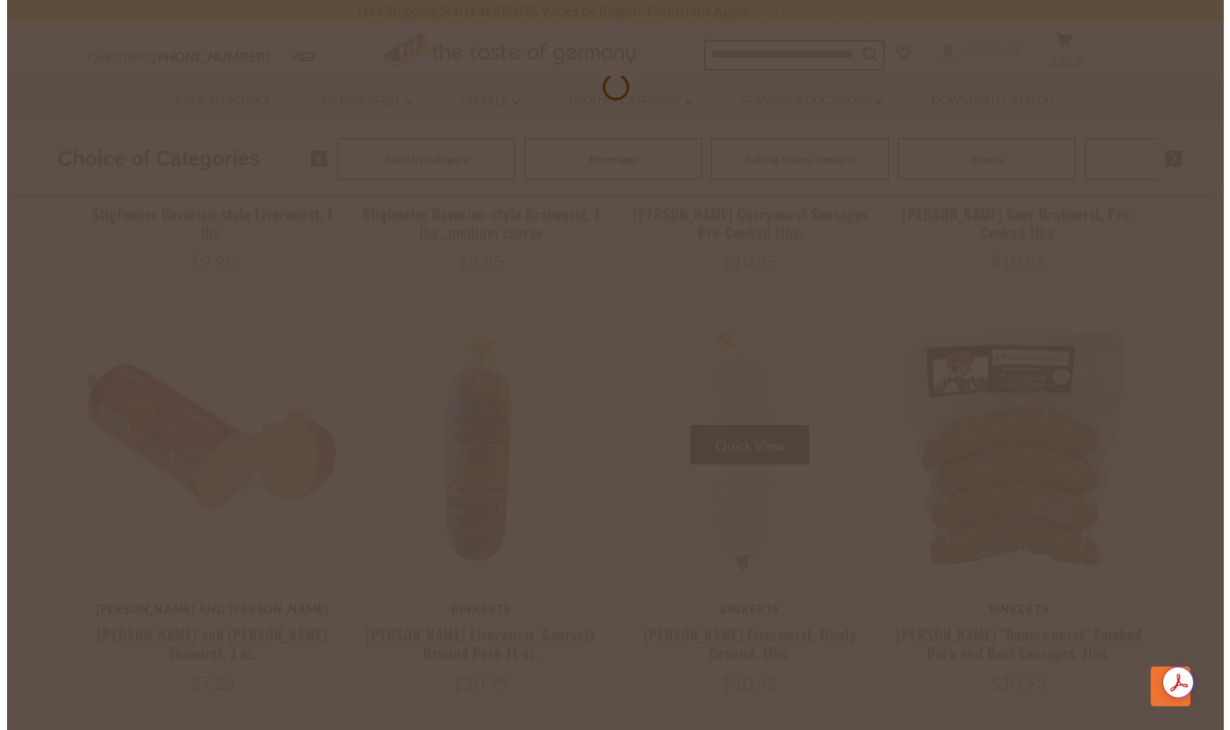
scroll to position [805, 0]
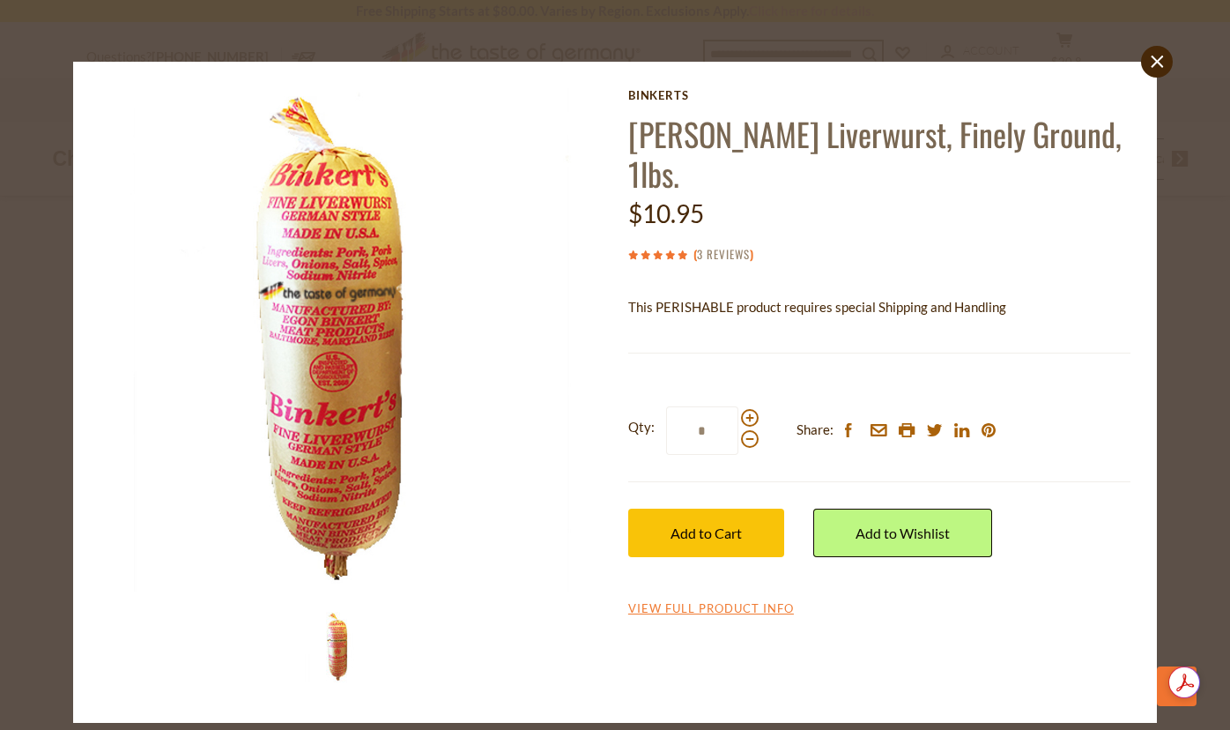
click at [712, 245] on link "3 Reviews" at bounding box center [723, 254] width 53 height 19
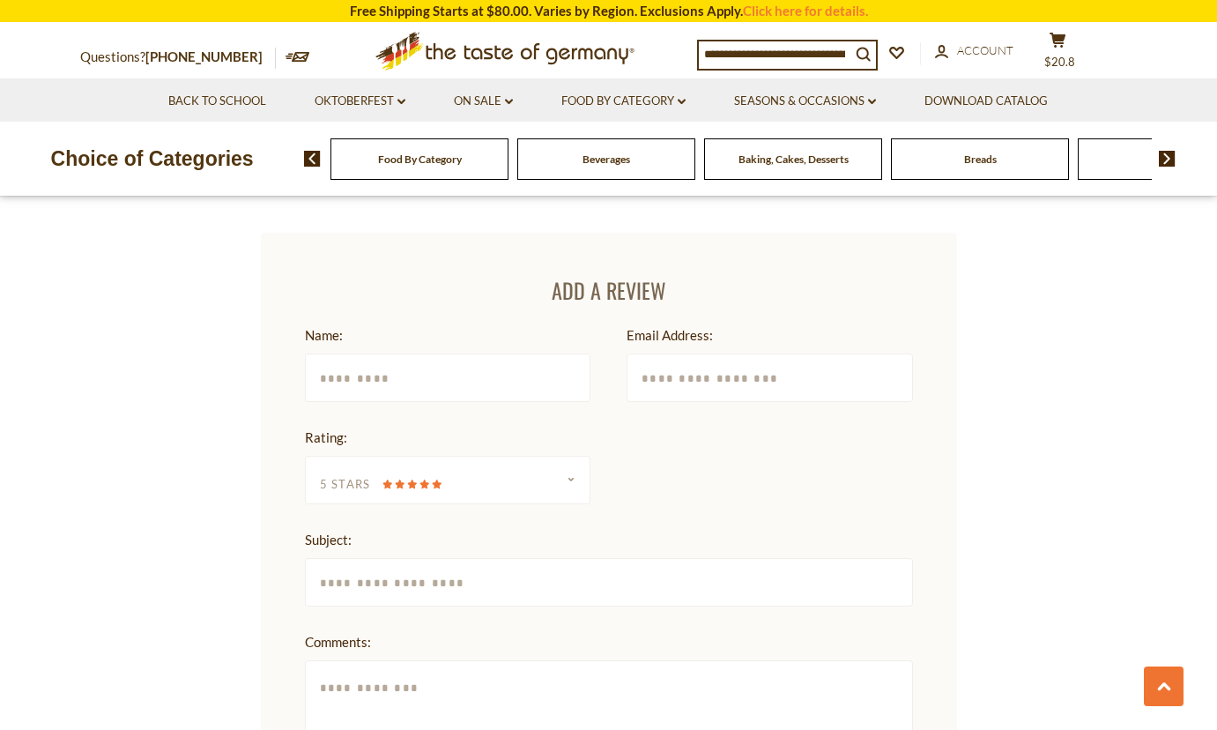
scroll to position [2384, 0]
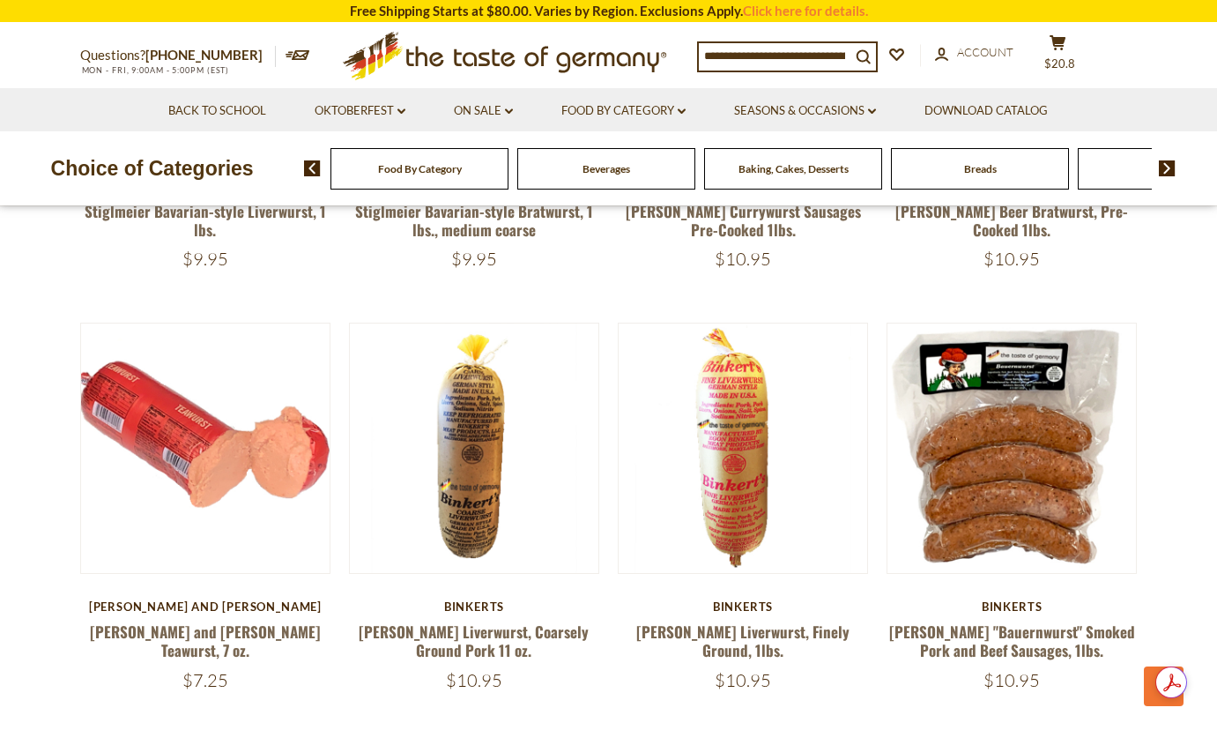
click at [727, 610] on div "Binkerts" at bounding box center [743, 606] width 251 height 14
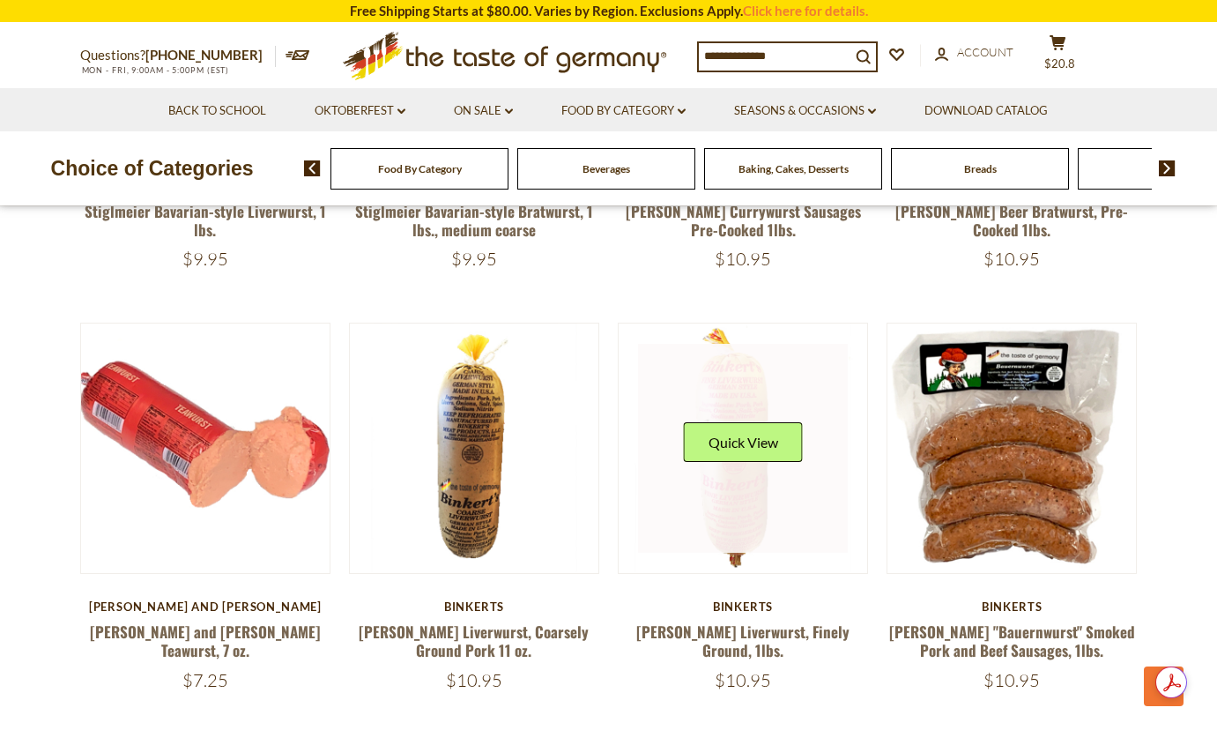
click at [741, 526] on link at bounding box center [743, 449] width 210 height 210
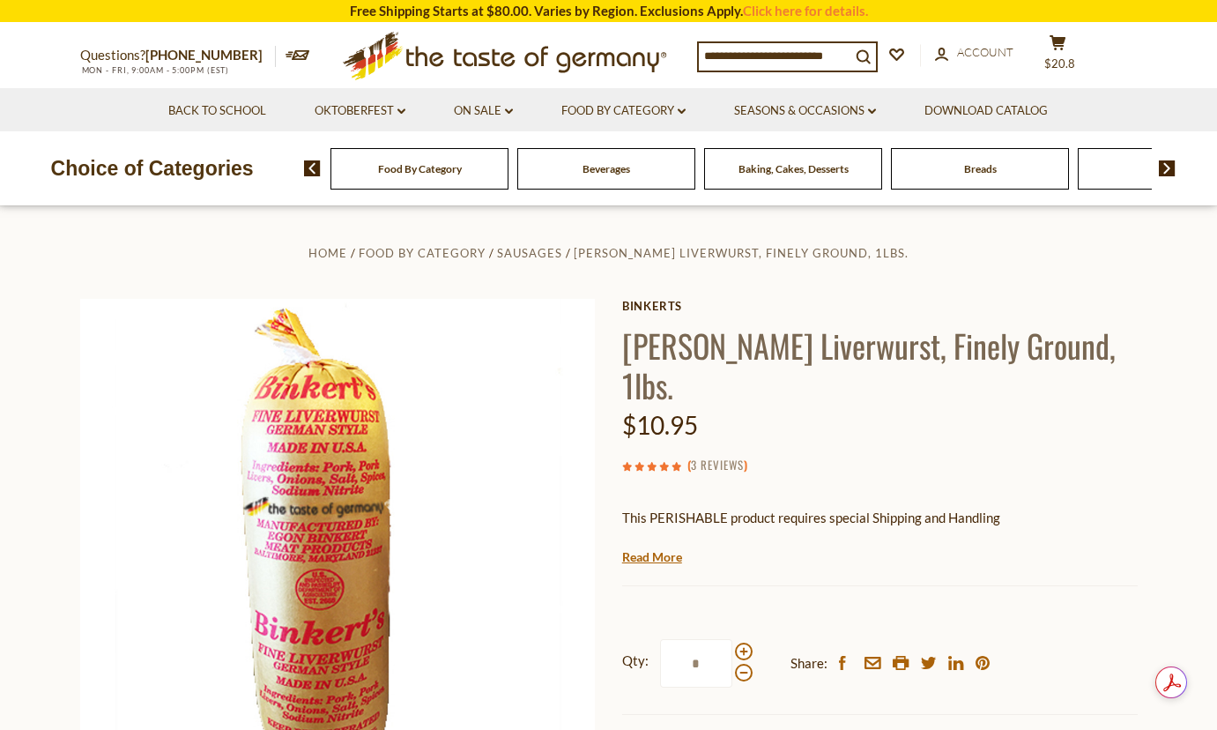
click at [709, 456] on link "3 Reviews" at bounding box center [717, 465] width 53 height 19
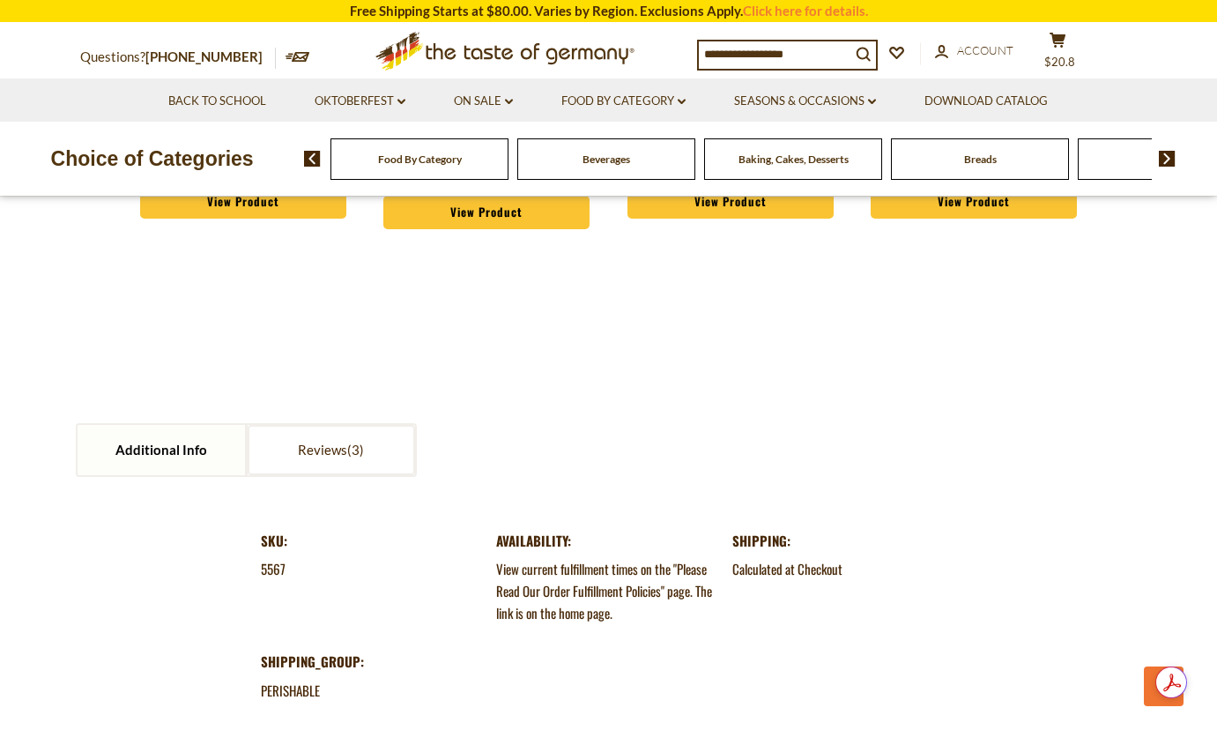
scroll to position [1674, 0]
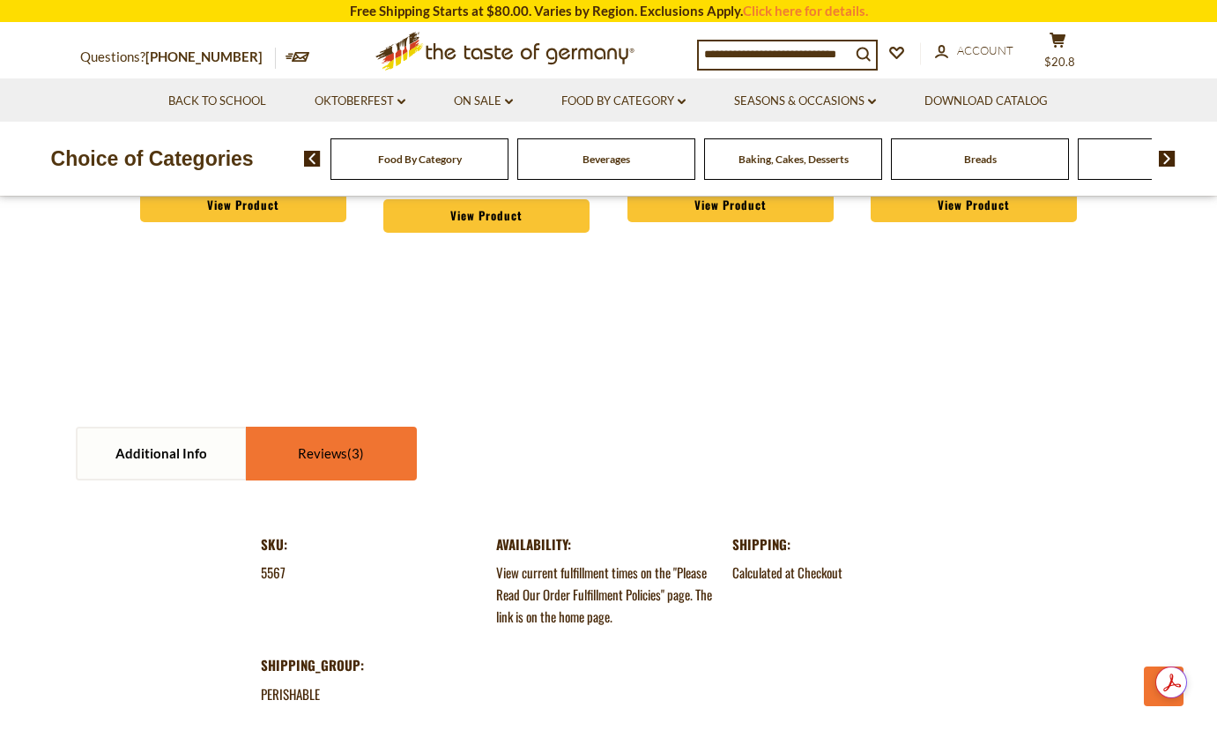
click at [358, 450] on span at bounding box center [355, 453] width 17 height 16
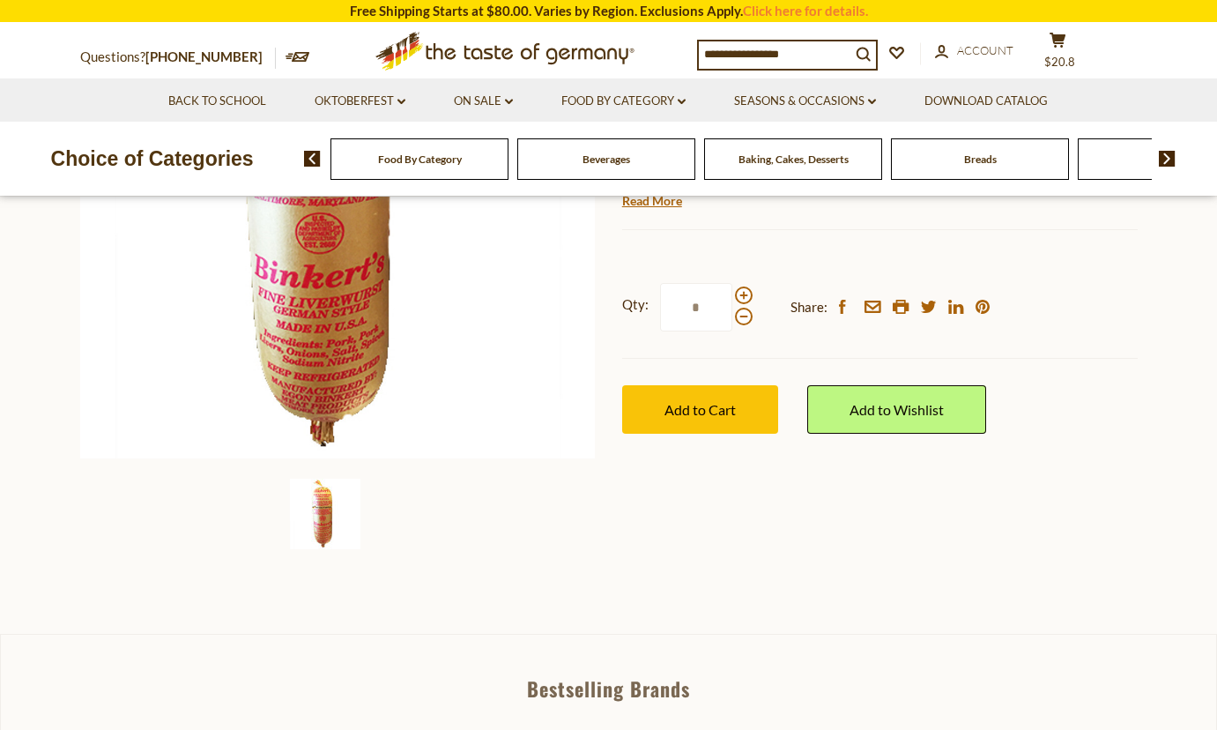
scroll to position [88, 0]
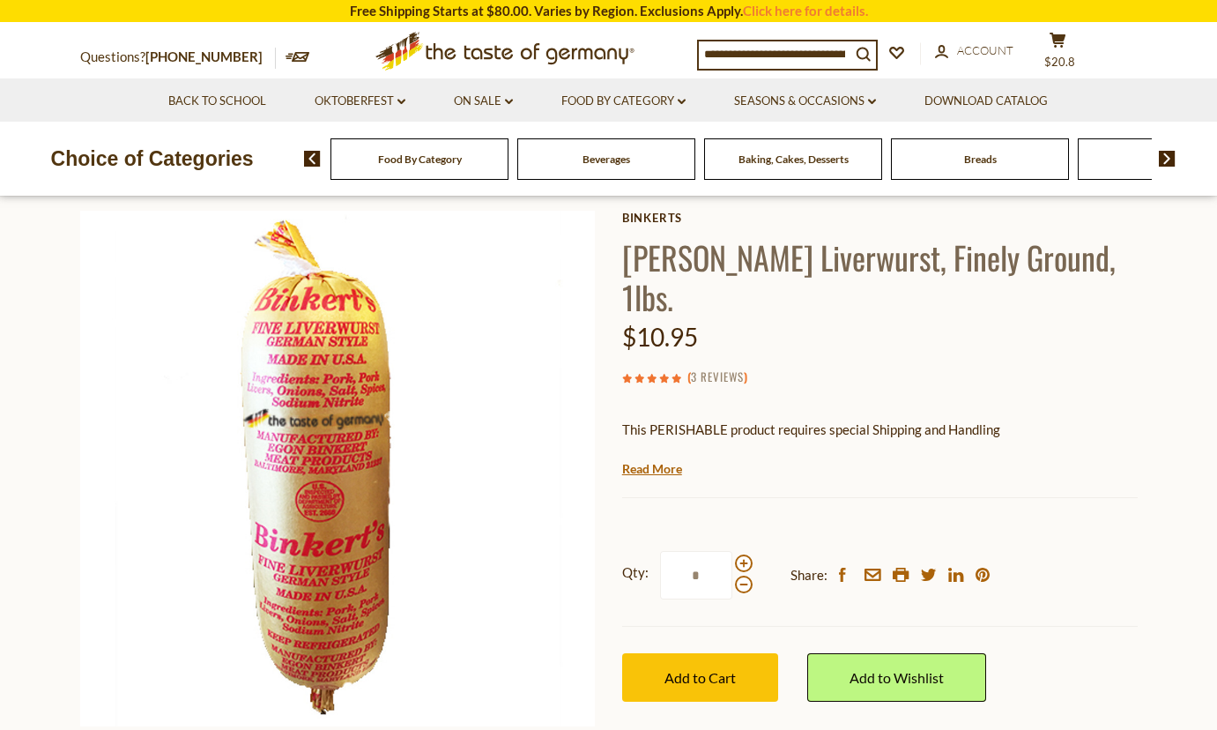
click at [708, 367] on link "3 Reviews" at bounding box center [717, 376] width 53 height 19
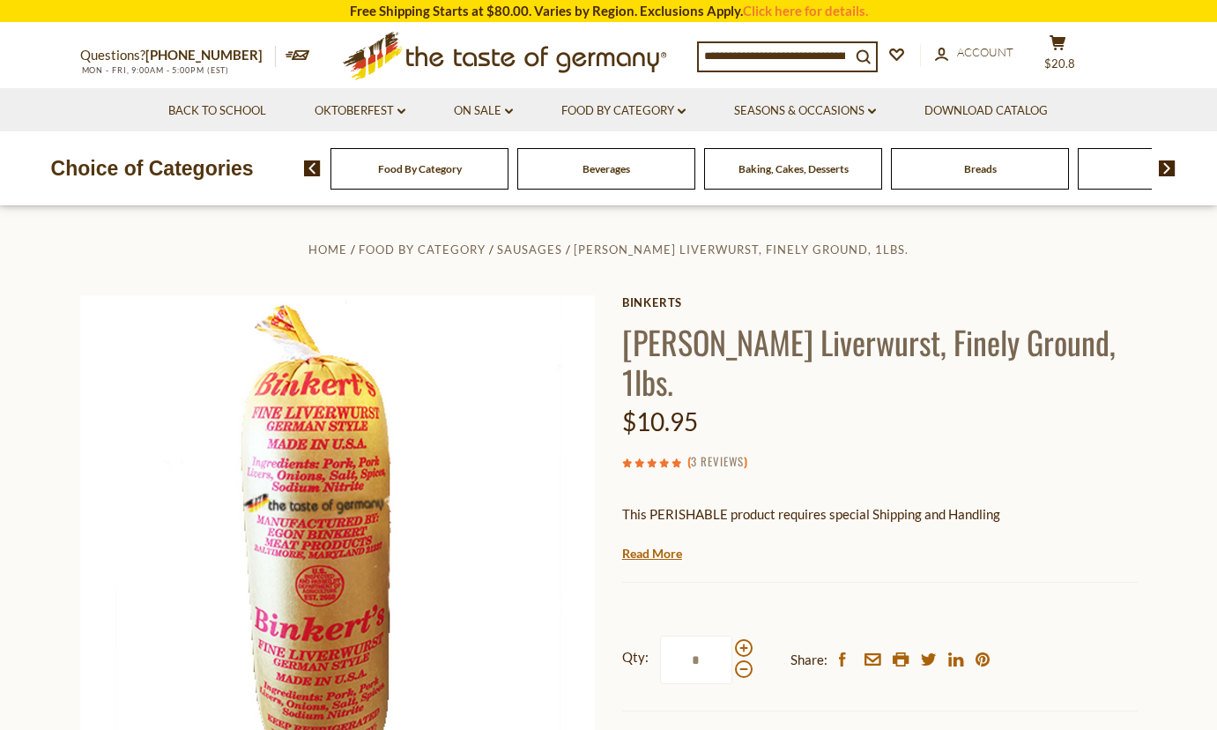
scroll to position [0, 0]
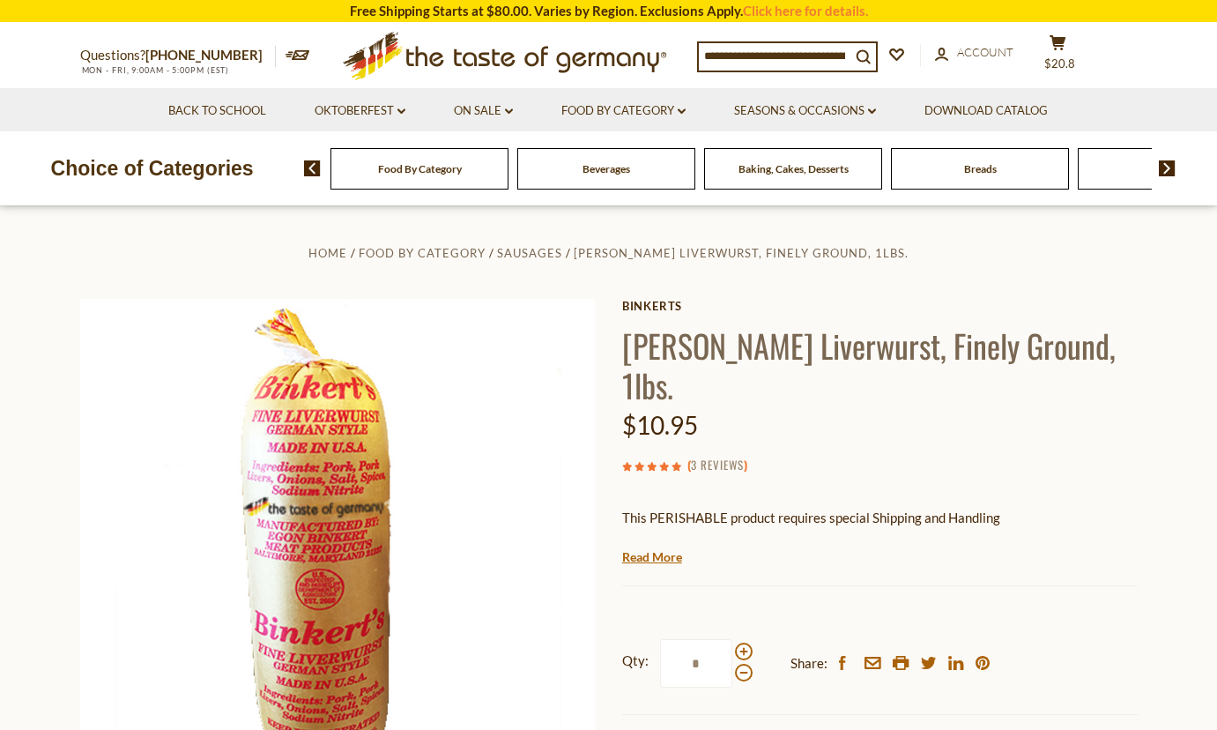
click at [732, 456] on link "3 Reviews" at bounding box center [717, 465] width 53 height 19
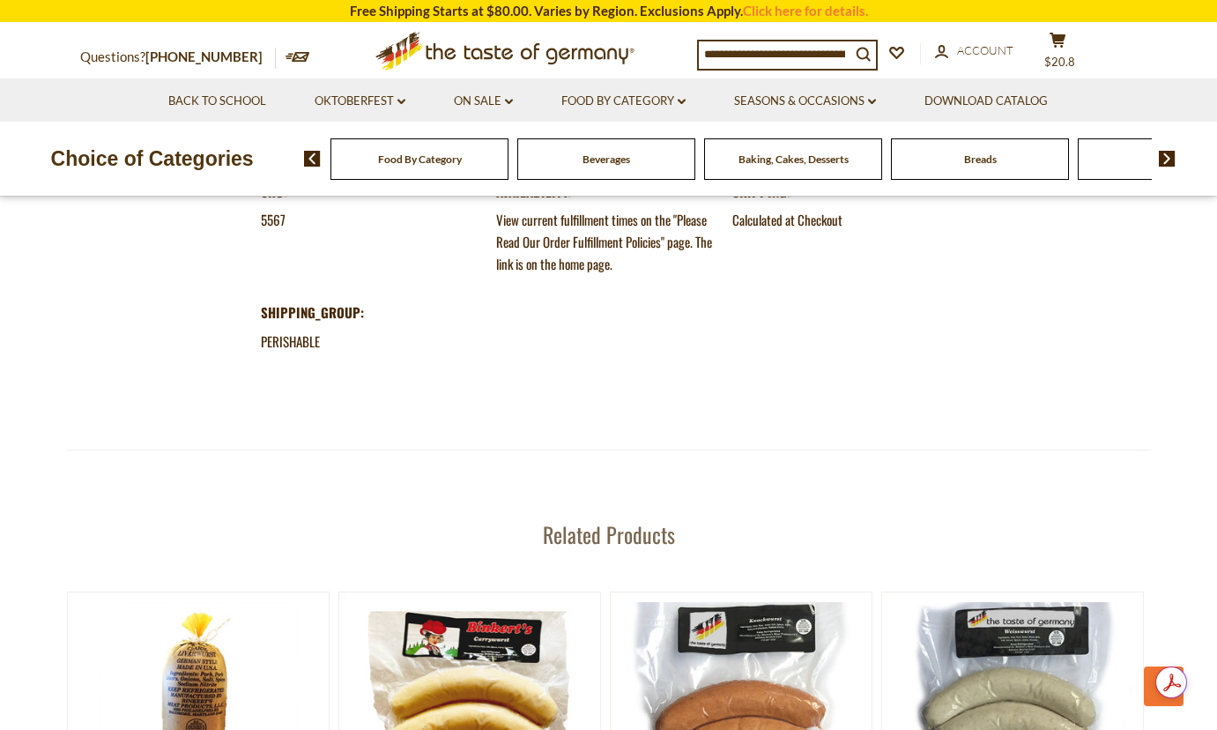
scroll to position [1586, 0]
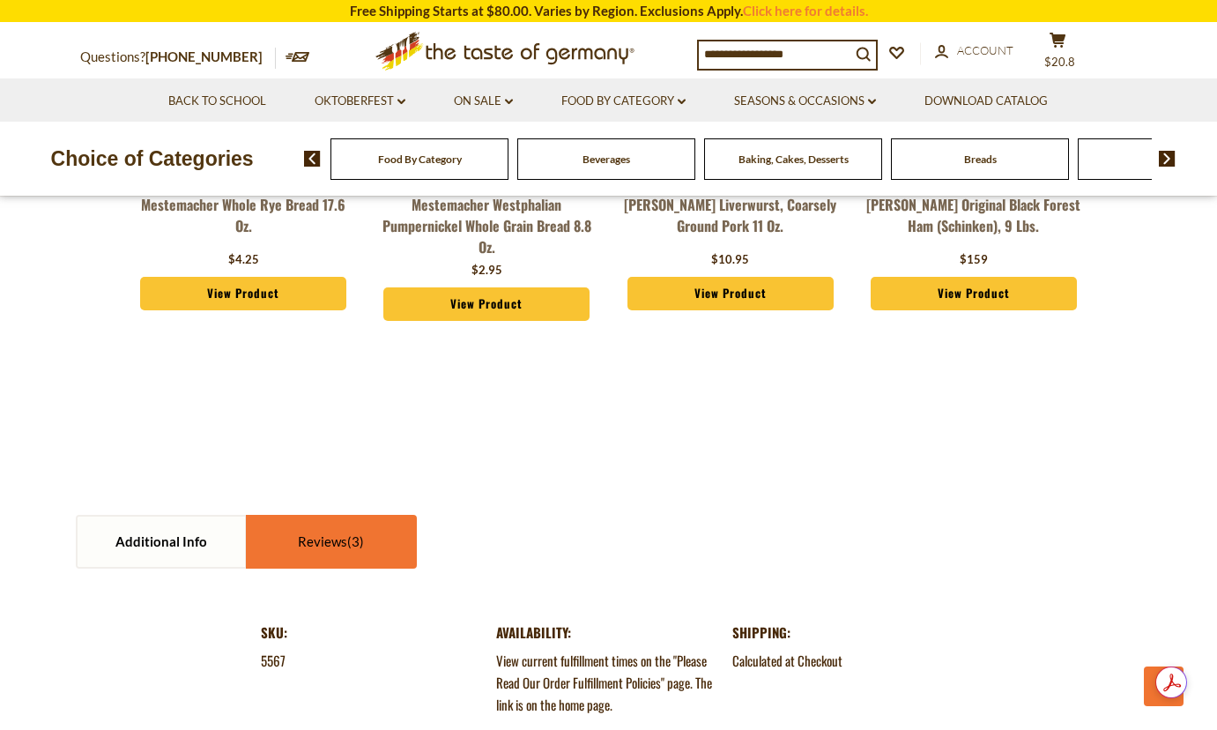
click at [338, 545] on link "Reviews" at bounding box center [331, 541] width 167 height 50
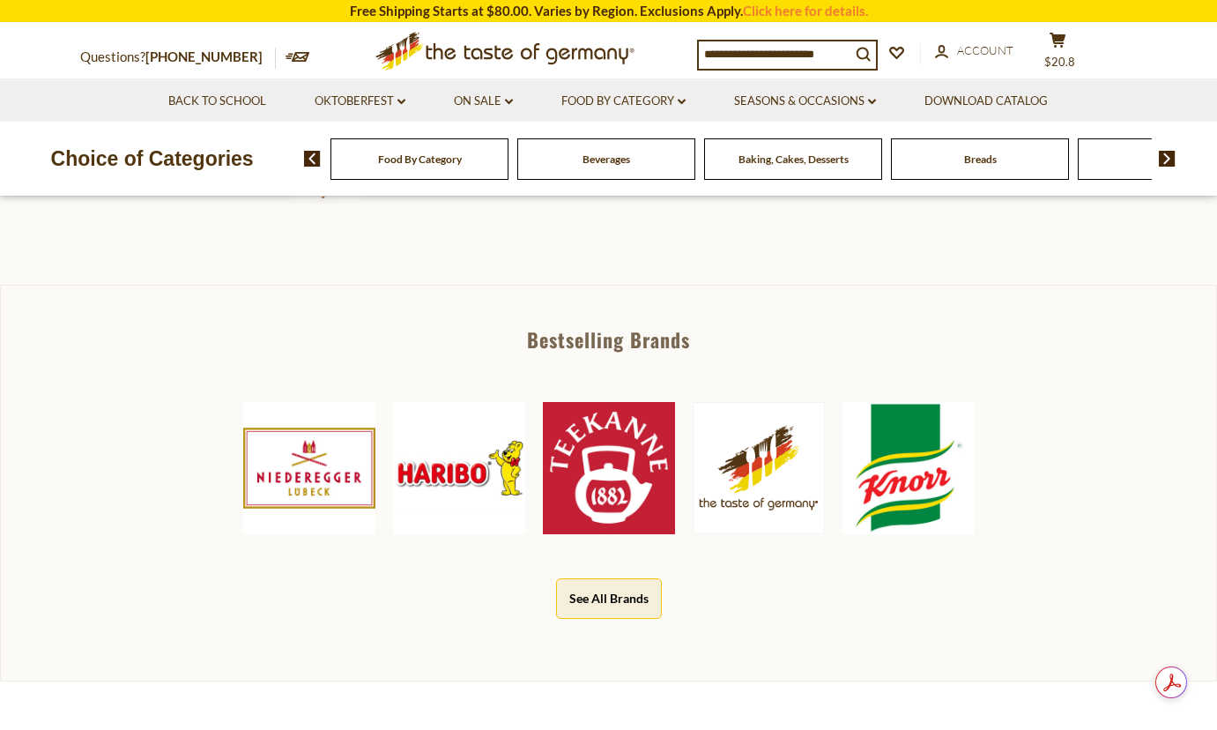
scroll to position [176, 0]
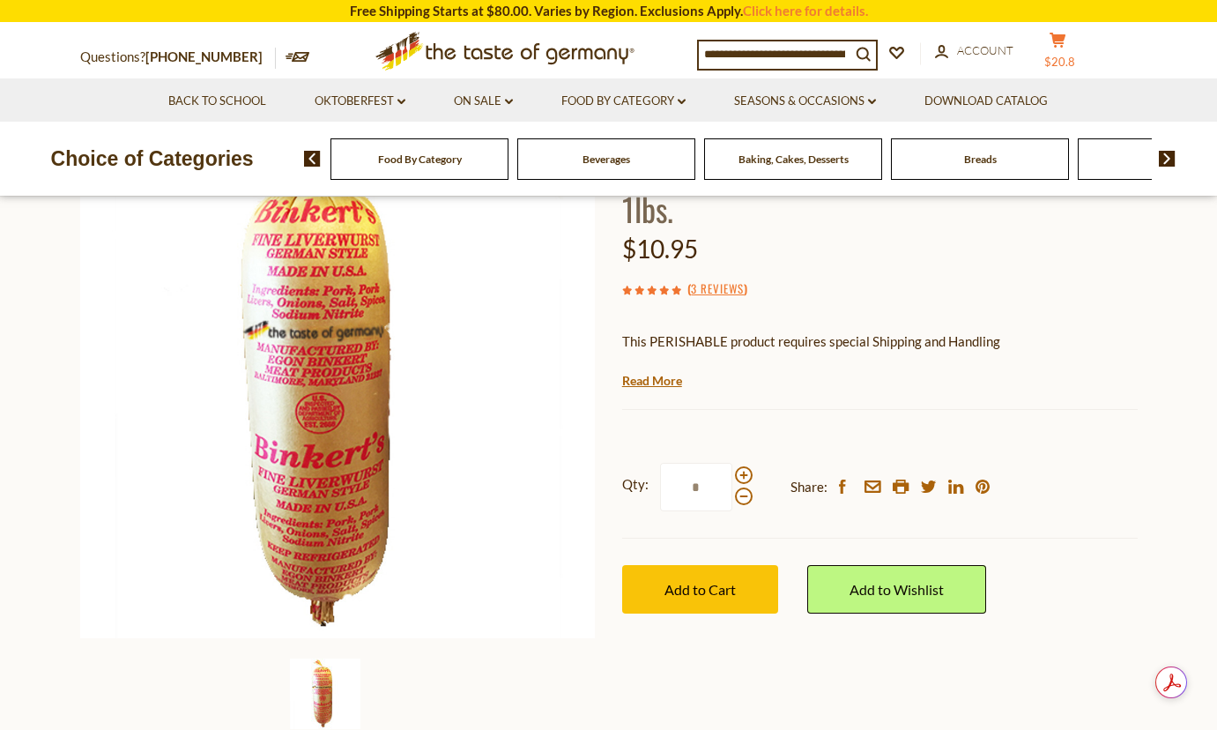
click at [1075, 55] on span "$20.8" at bounding box center [1059, 62] width 31 height 14
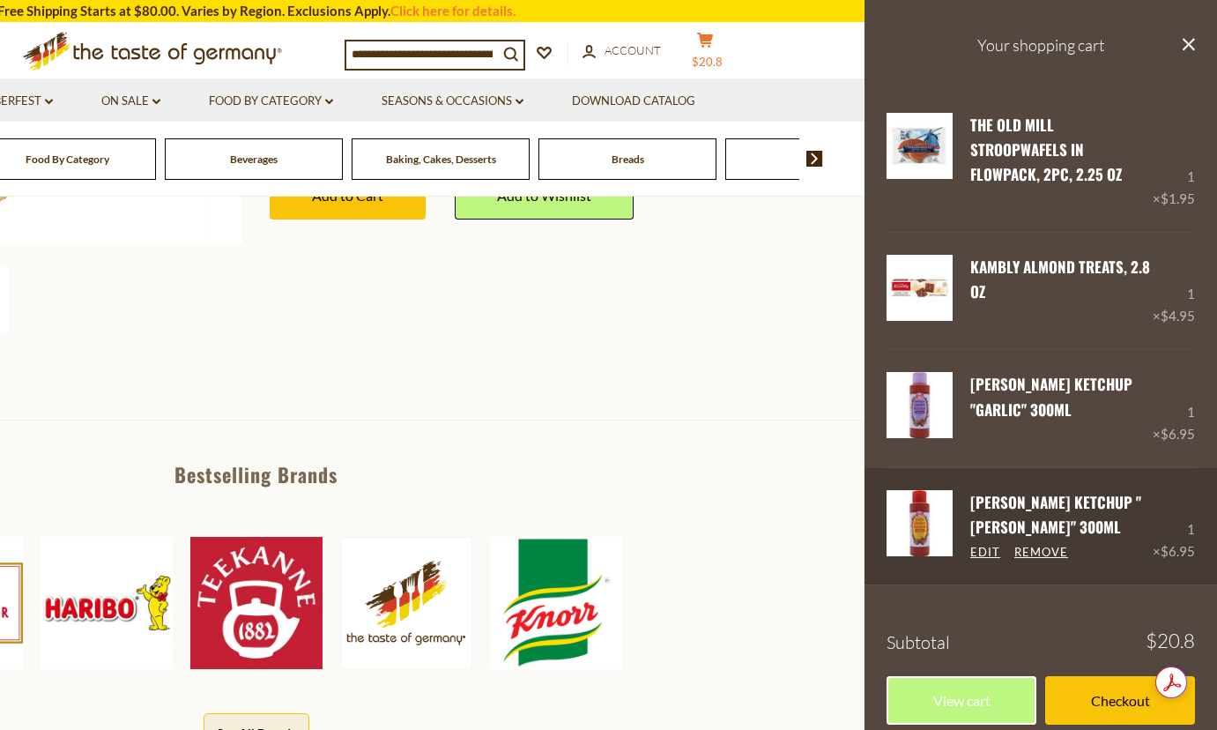
scroll to position [617, 0]
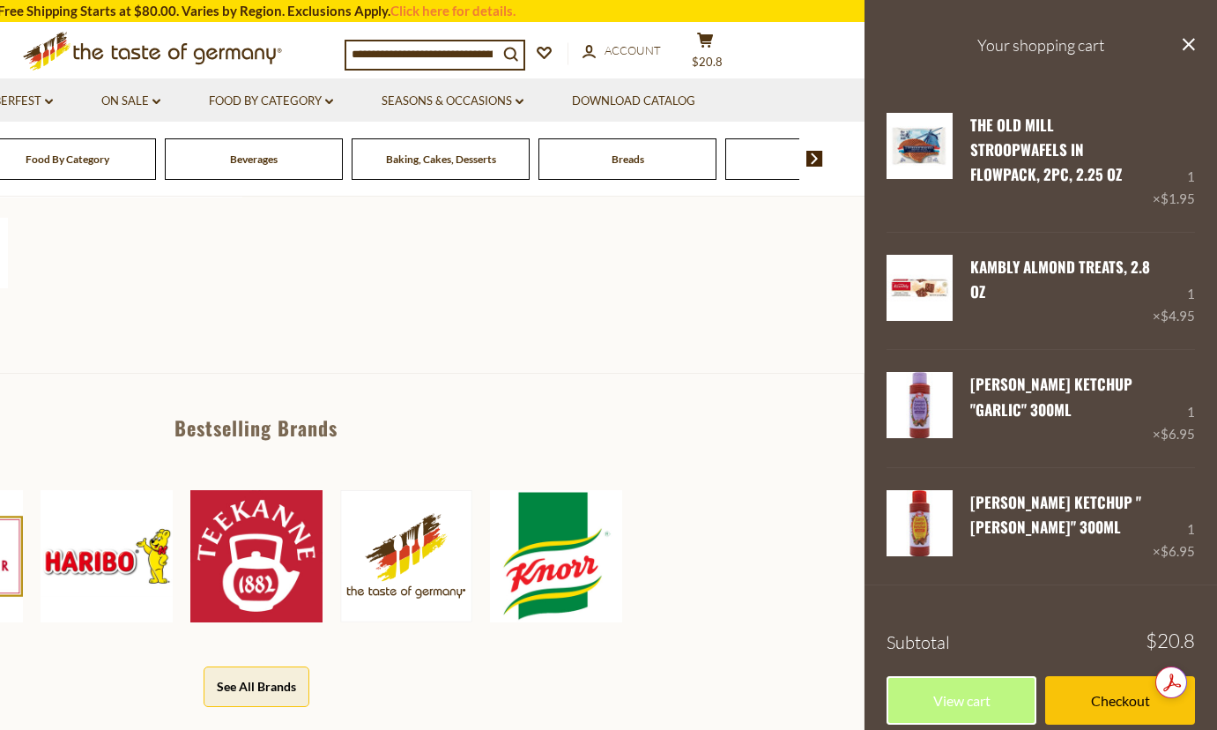
click at [156, 172] on div "Breads" at bounding box center [67, 158] width 178 height 41
click at [330, 101] on icon at bounding box center [329, 101] width 8 height 5
click at [1185, 41] on icon at bounding box center [1189, 44] width 12 height 12
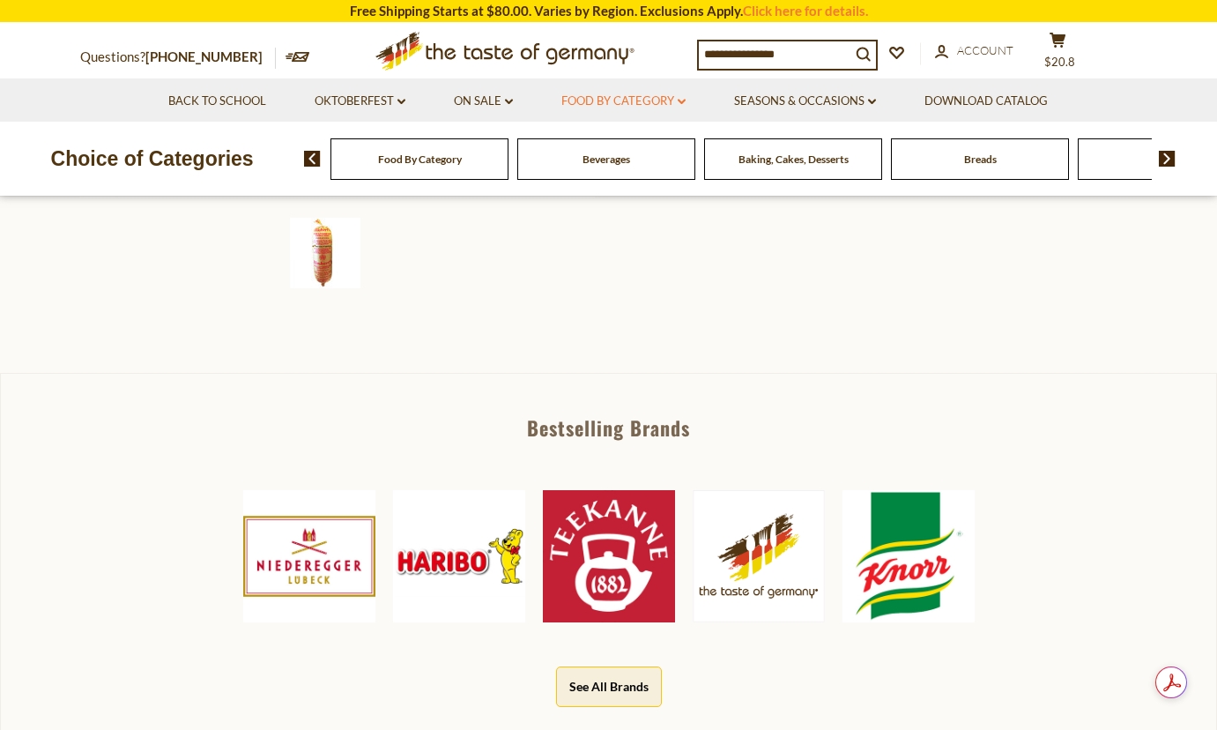
click at [683, 93] on link "Food By Category dropdown_arrow" at bounding box center [623, 101] width 124 height 19
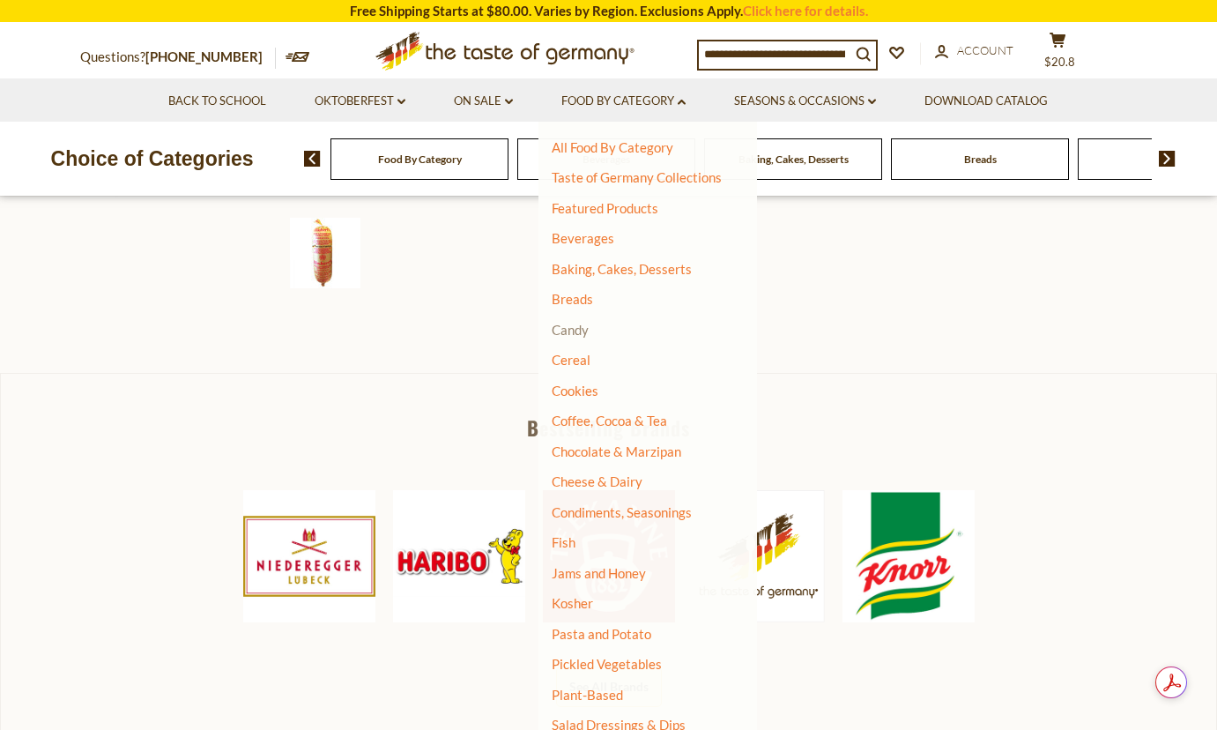
click at [575, 329] on link "Candy" at bounding box center [570, 330] width 37 height 16
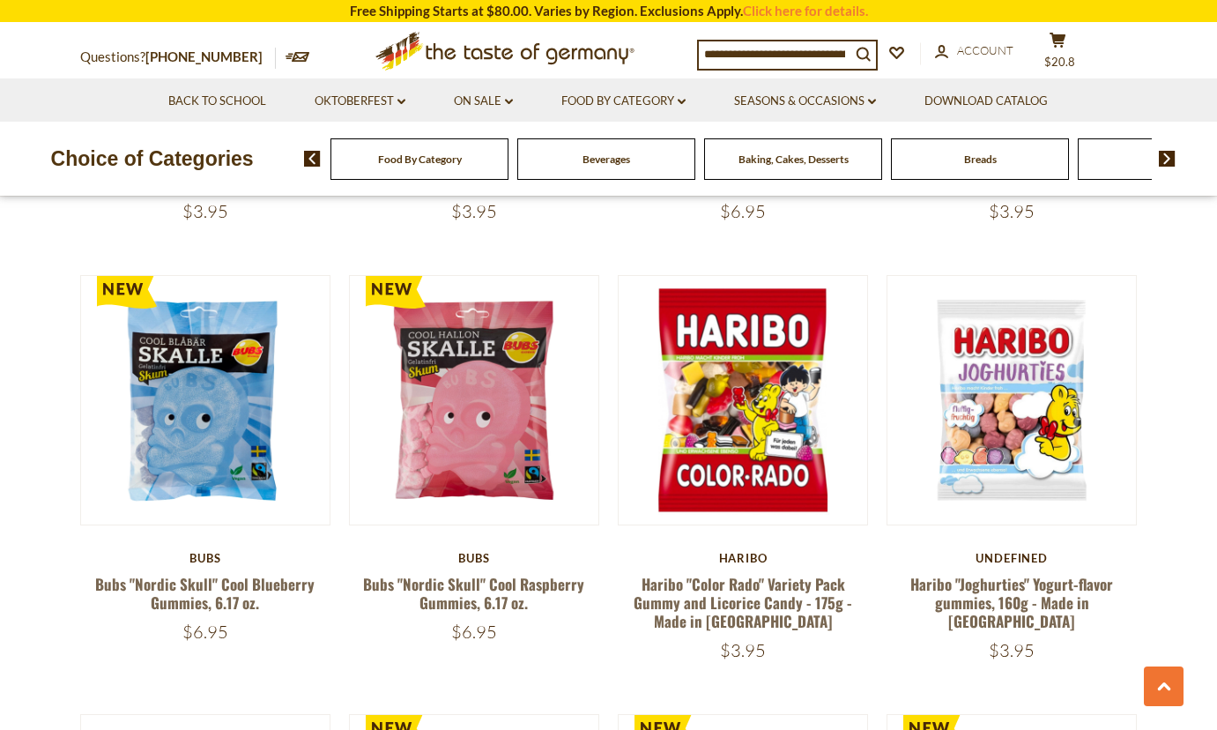
scroll to position [2203, 0]
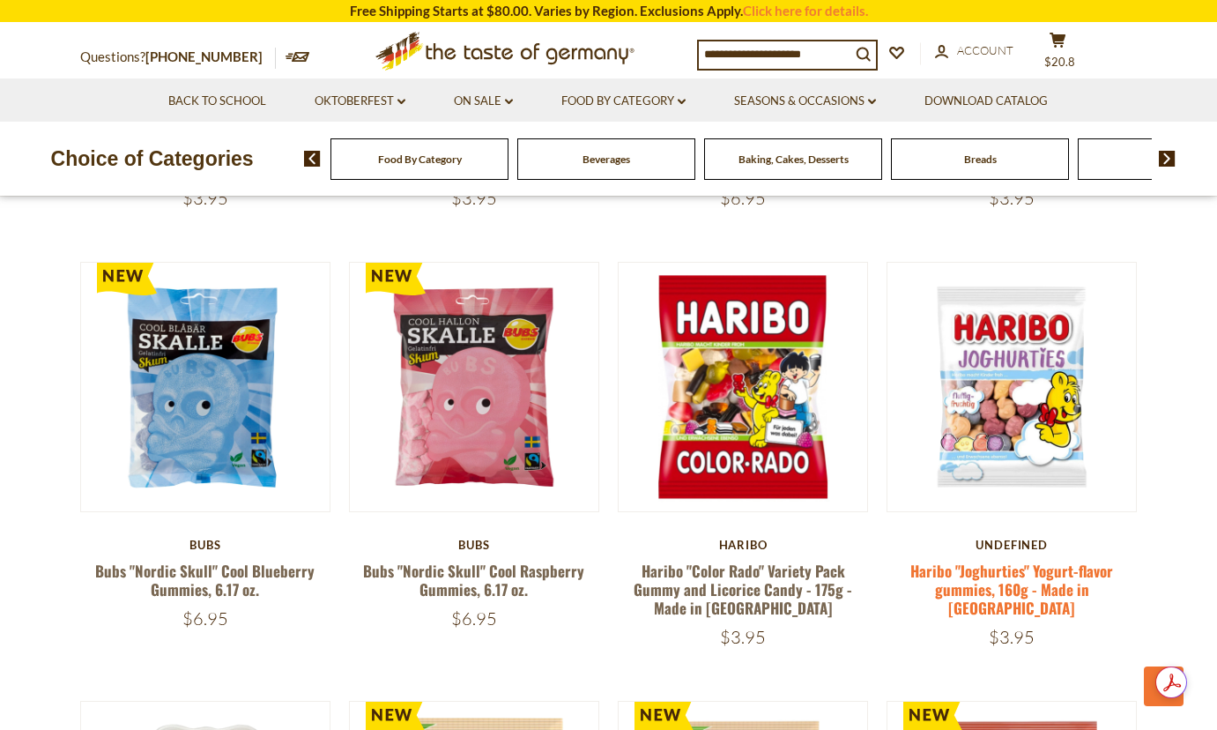
click at [1001, 560] on link "Haribo "Joghurties" Yogurt-flavor gummies, 160g - Made in [GEOGRAPHIC_DATA]" at bounding box center [1011, 590] width 203 height 60
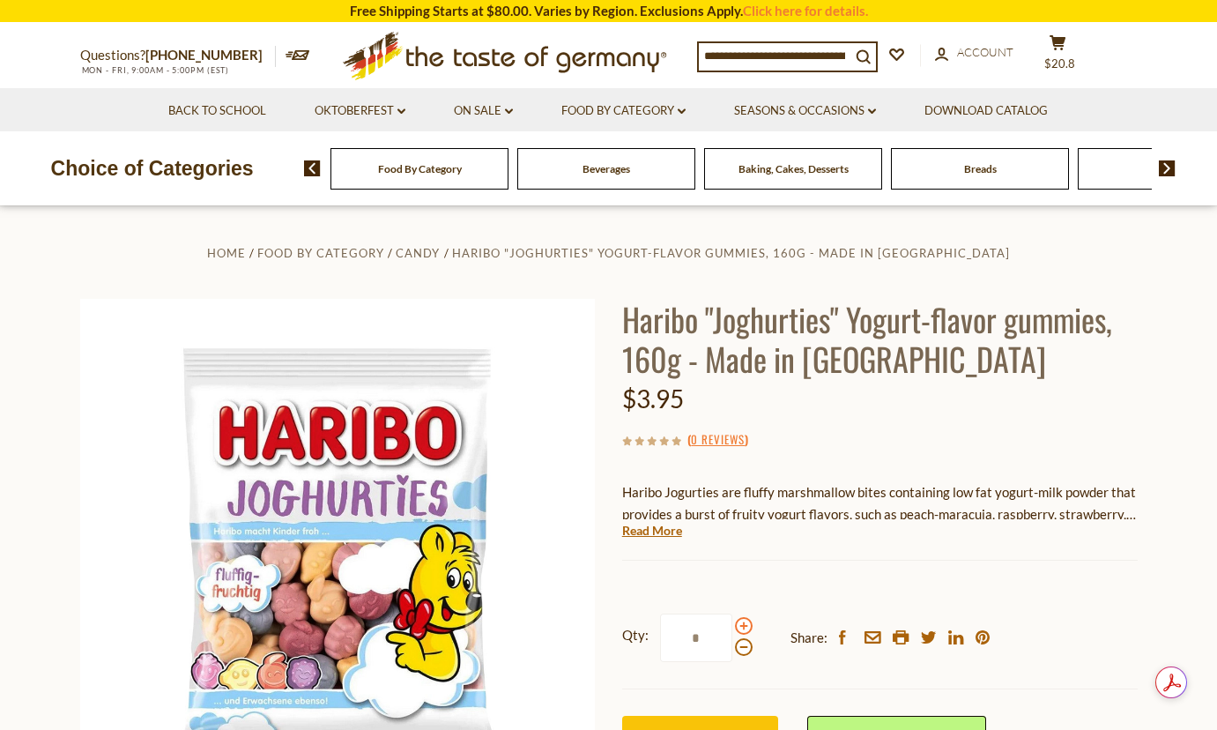
click at [739, 626] on span at bounding box center [744, 626] width 18 height 18
click at [732, 626] on input "*" at bounding box center [696, 637] width 72 height 48
click at [739, 626] on span at bounding box center [744, 626] width 18 height 18
click at [732, 626] on input "*" at bounding box center [696, 637] width 72 height 48
click at [739, 626] on span at bounding box center [744, 626] width 18 height 18
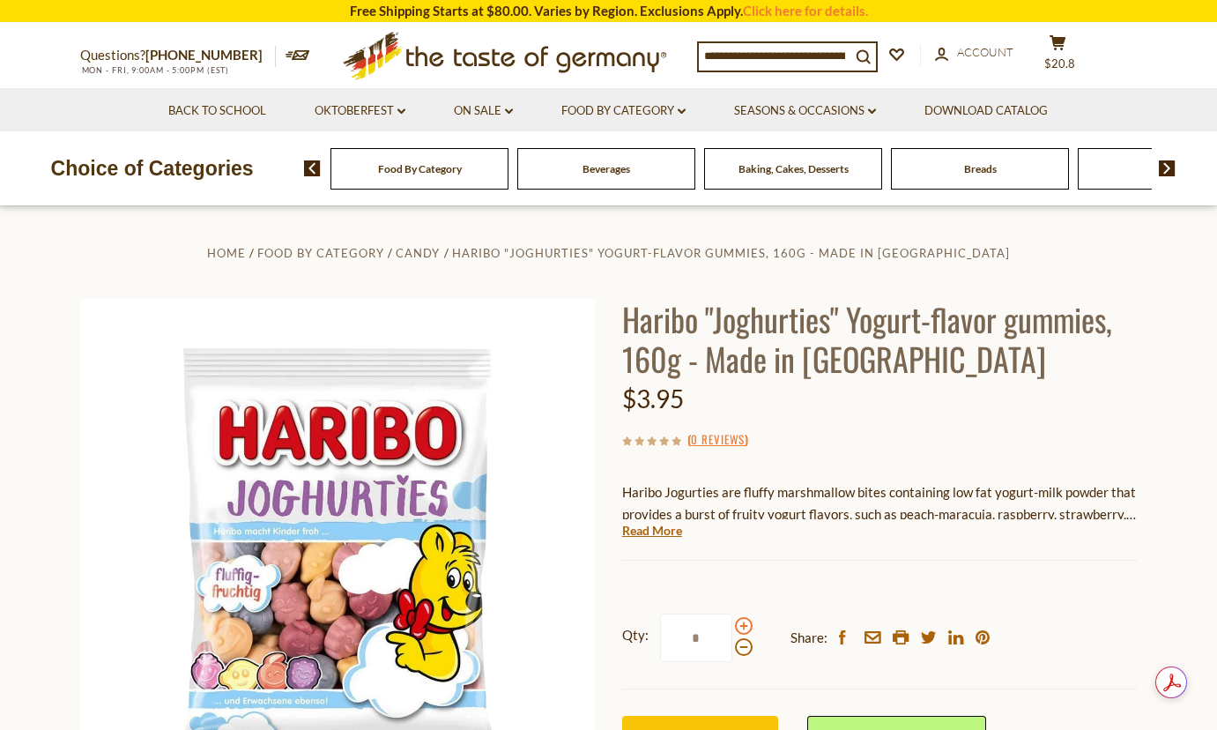
click at [732, 626] on input "*" at bounding box center [696, 637] width 72 height 48
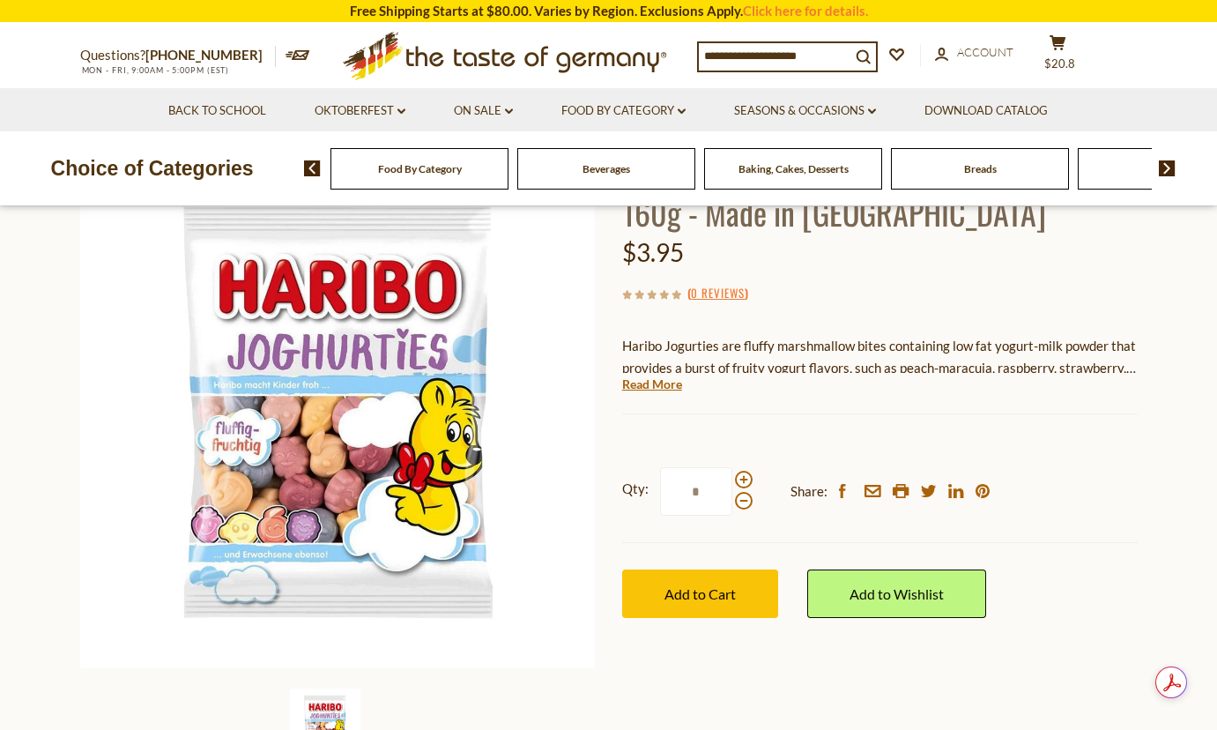
scroll to position [264, 0]
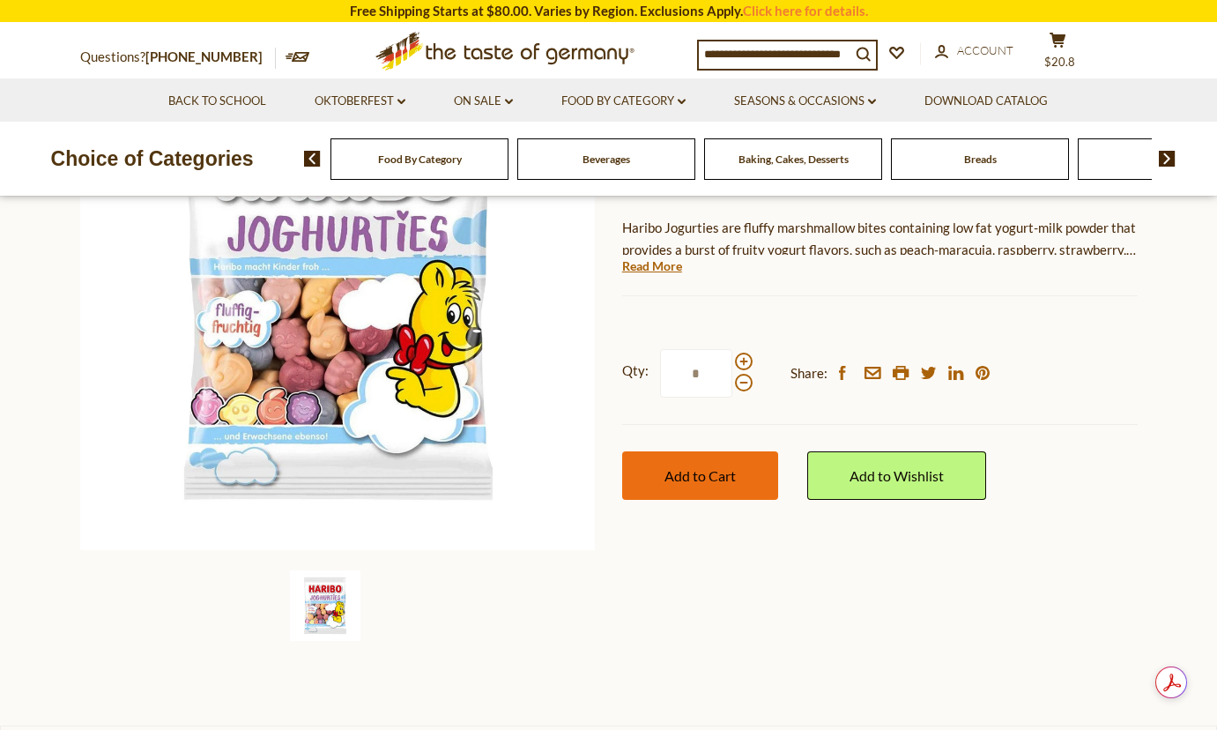
click at [675, 493] on button "Add to Cart" at bounding box center [700, 475] width 156 height 48
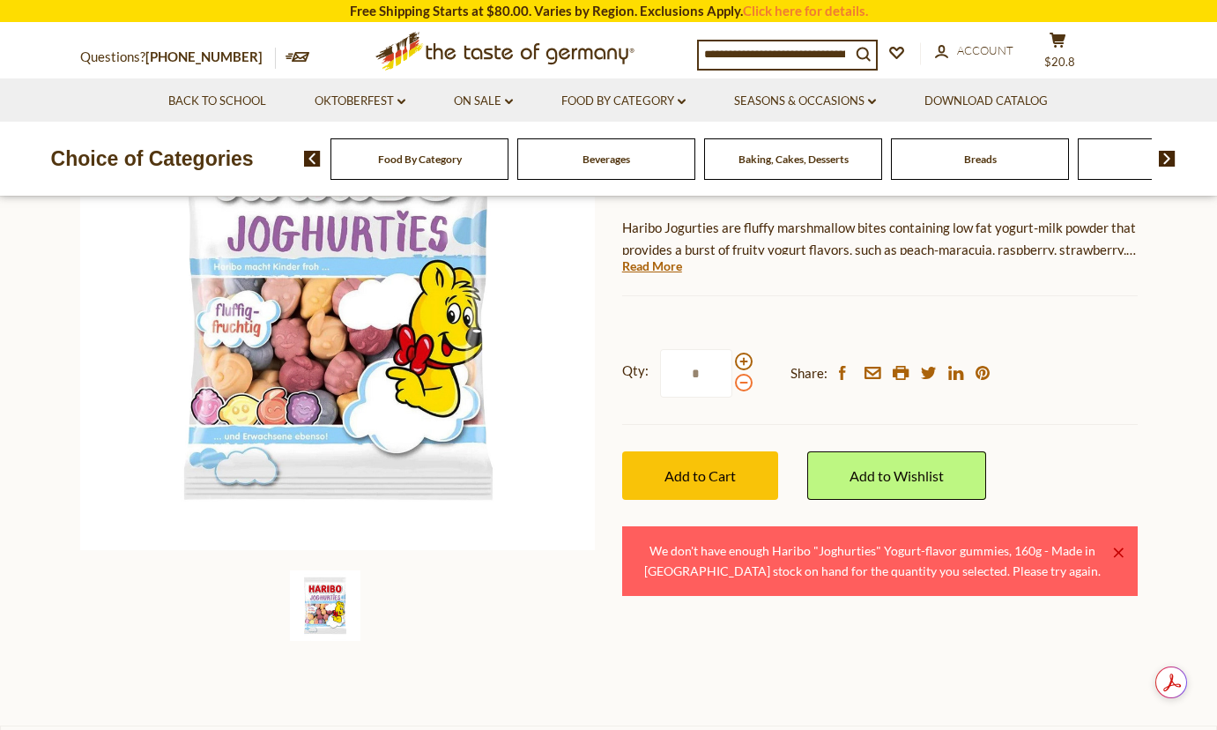
click at [749, 382] on span at bounding box center [744, 383] width 18 height 18
click at [732, 382] on input "*" at bounding box center [696, 373] width 72 height 48
click at [732, 478] on span "Add to Cart" at bounding box center [699, 475] width 71 height 17
click at [741, 385] on span at bounding box center [744, 383] width 18 height 18
click at [732, 385] on input "*" at bounding box center [696, 373] width 72 height 48
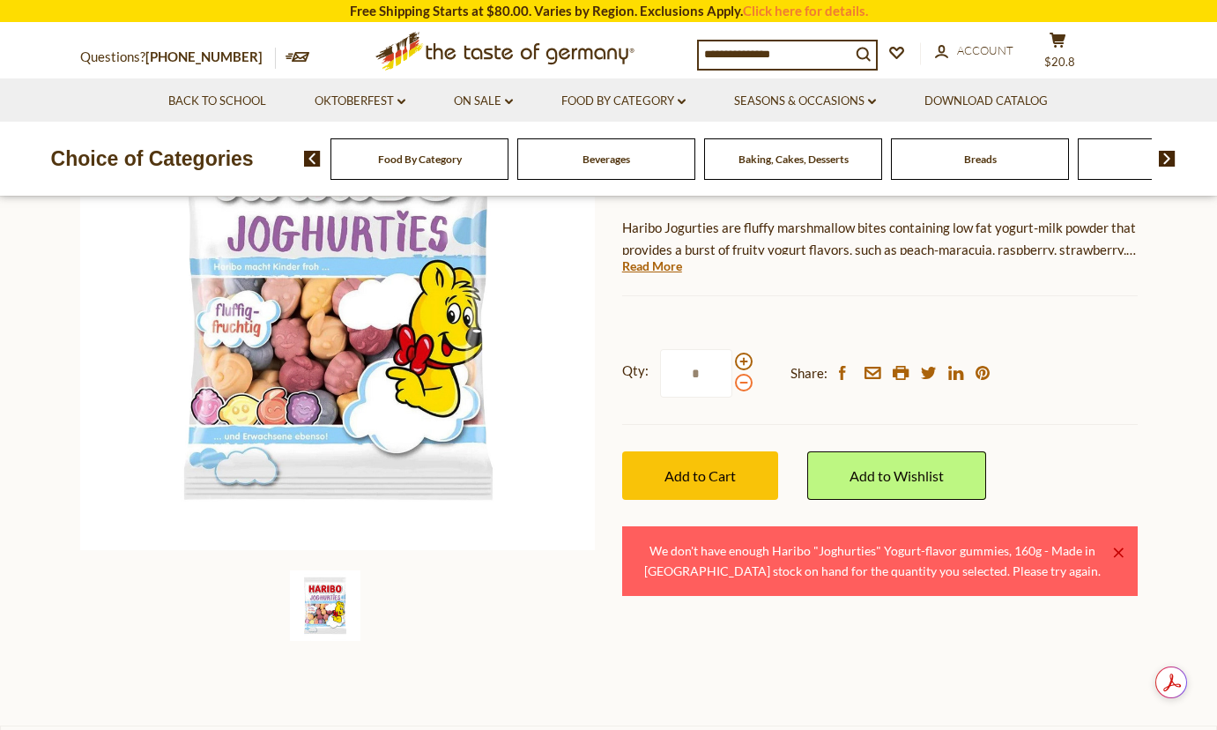
click at [741, 385] on span at bounding box center [744, 383] width 18 height 18
click at [732, 385] on input "*" at bounding box center [696, 373] width 72 height 48
click at [741, 363] on span at bounding box center [744, 361] width 18 height 18
click at [732, 363] on input "*" at bounding box center [696, 373] width 72 height 48
type input "*"
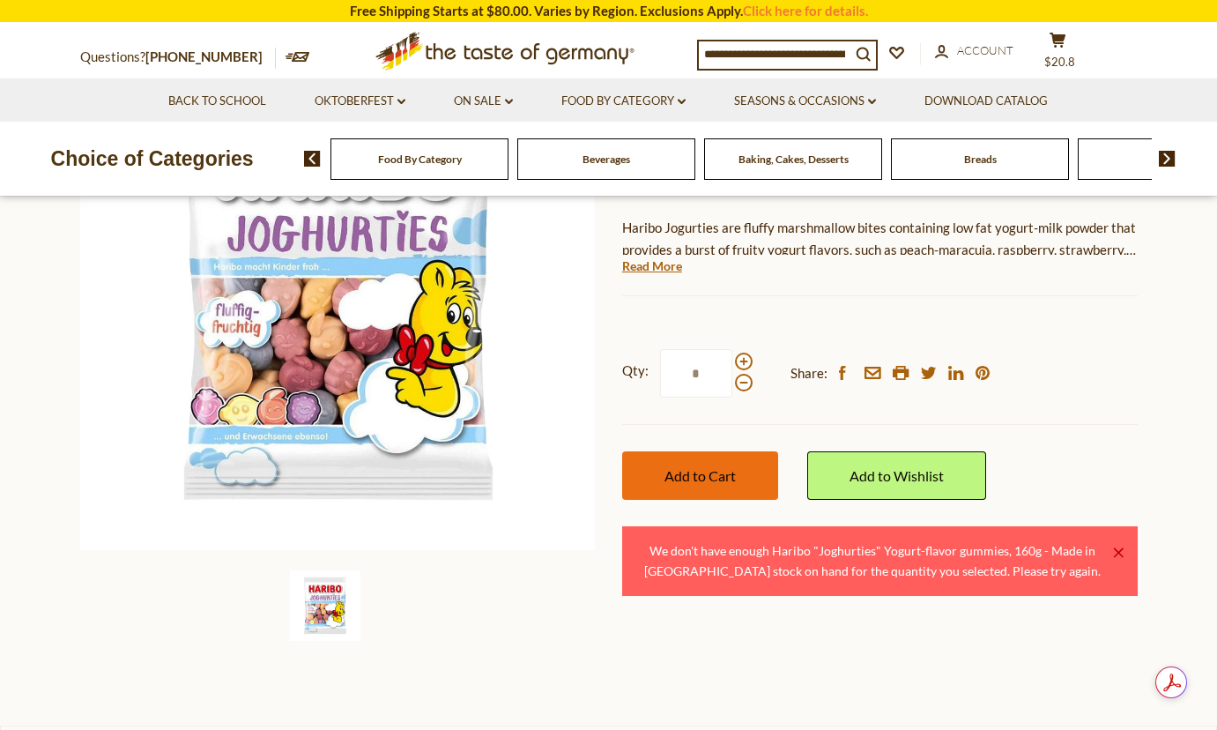
click at [701, 471] on span "Add to Cart" at bounding box center [699, 475] width 71 height 17
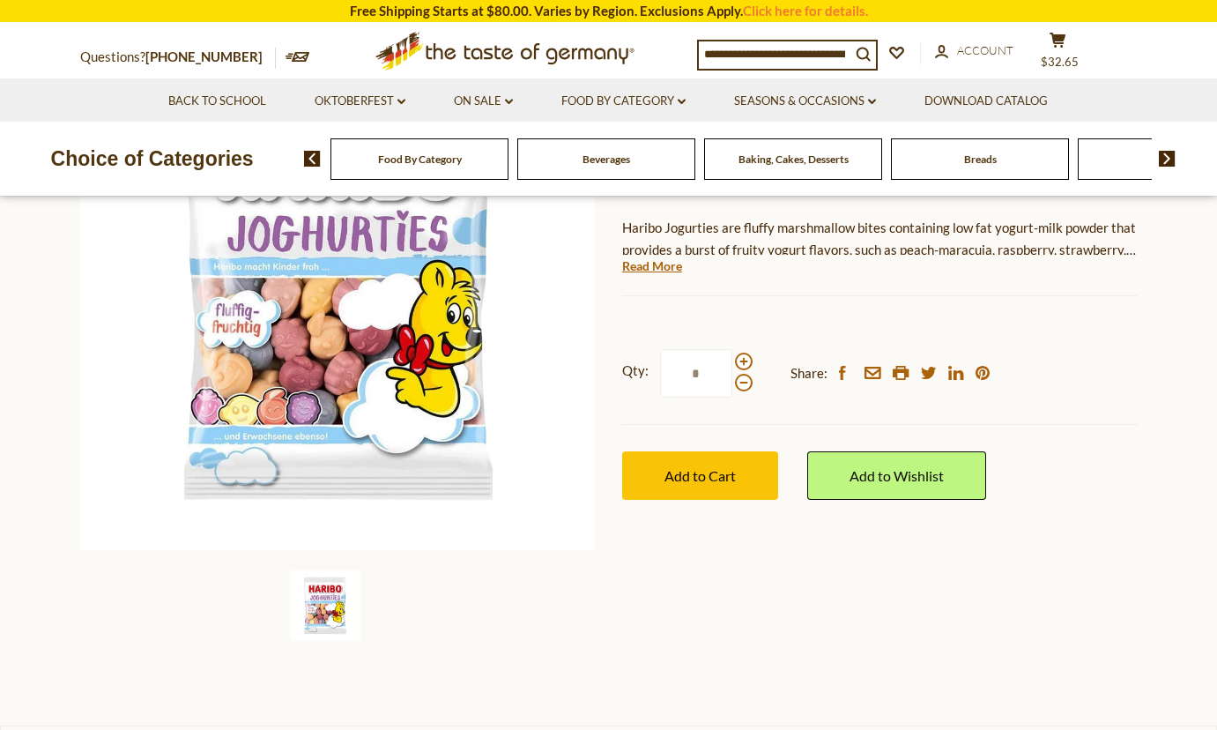
scroll to position [88, 0]
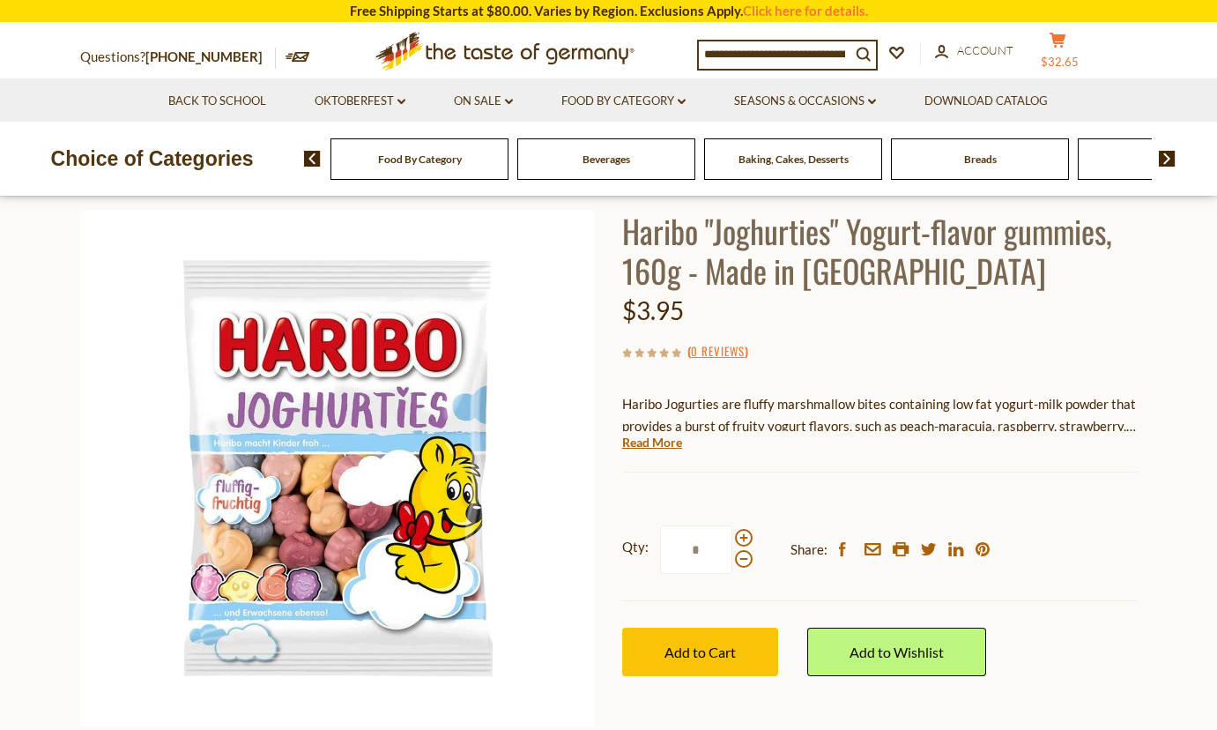
click at [1066, 45] on icon "cart" at bounding box center [1058, 40] width 17 height 15
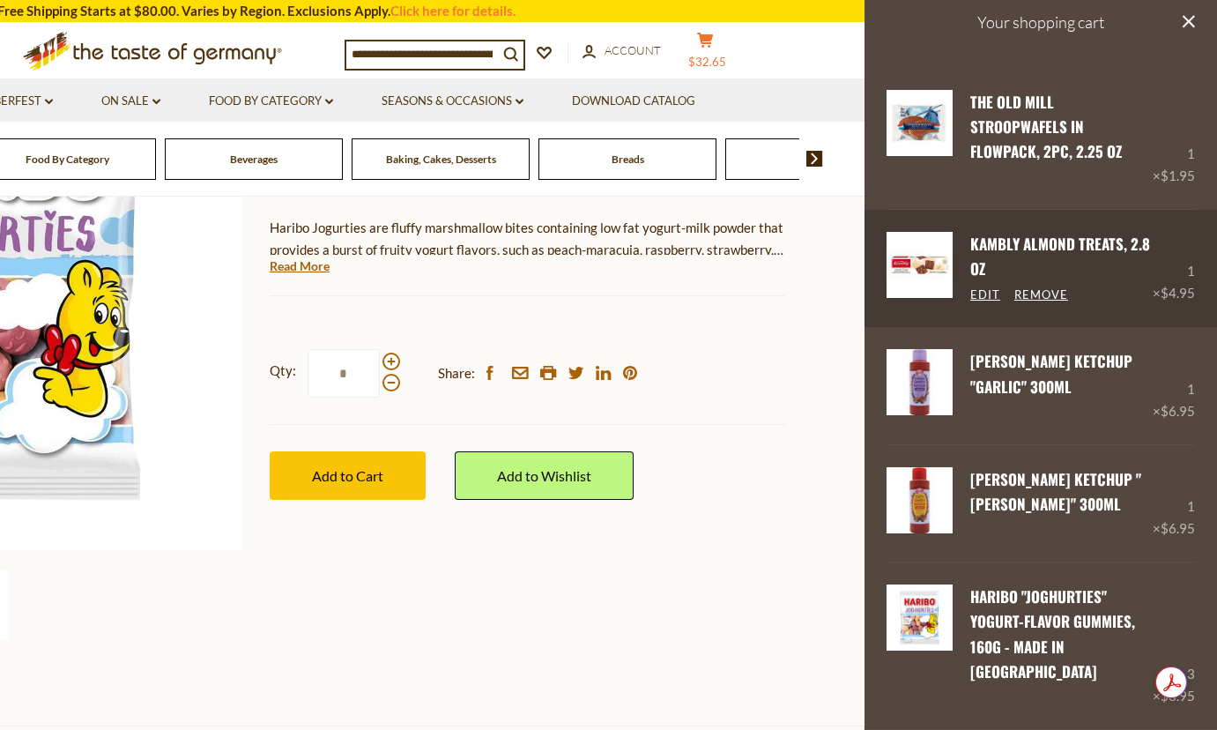
scroll to position [0, 0]
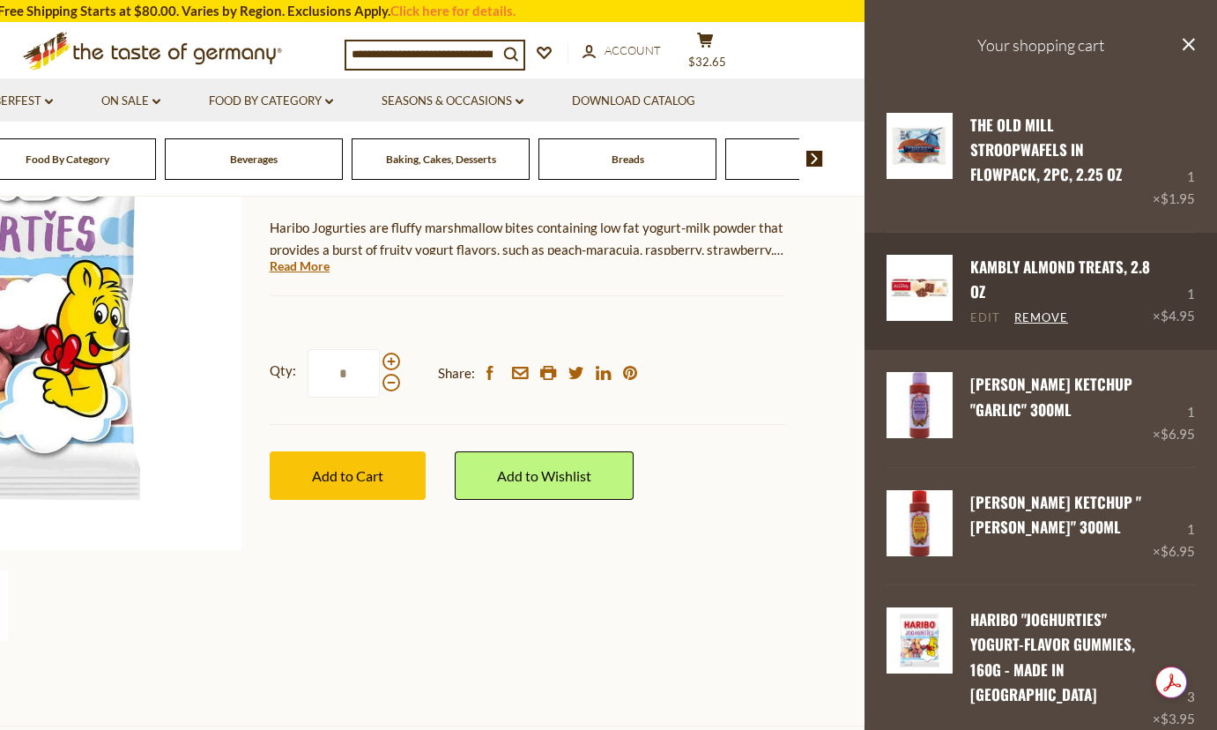
click at [991, 315] on link "Edit" at bounding box center [985, 318] width 30 height 16
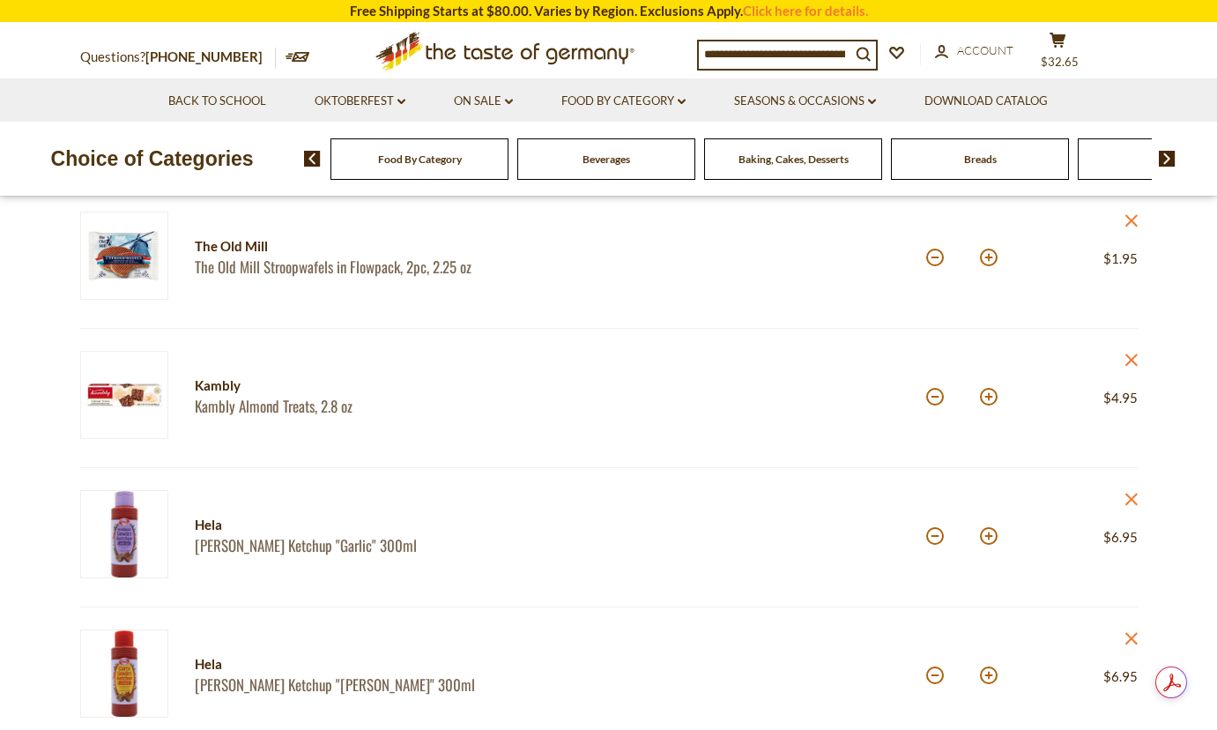
scroll to position [264, 0]
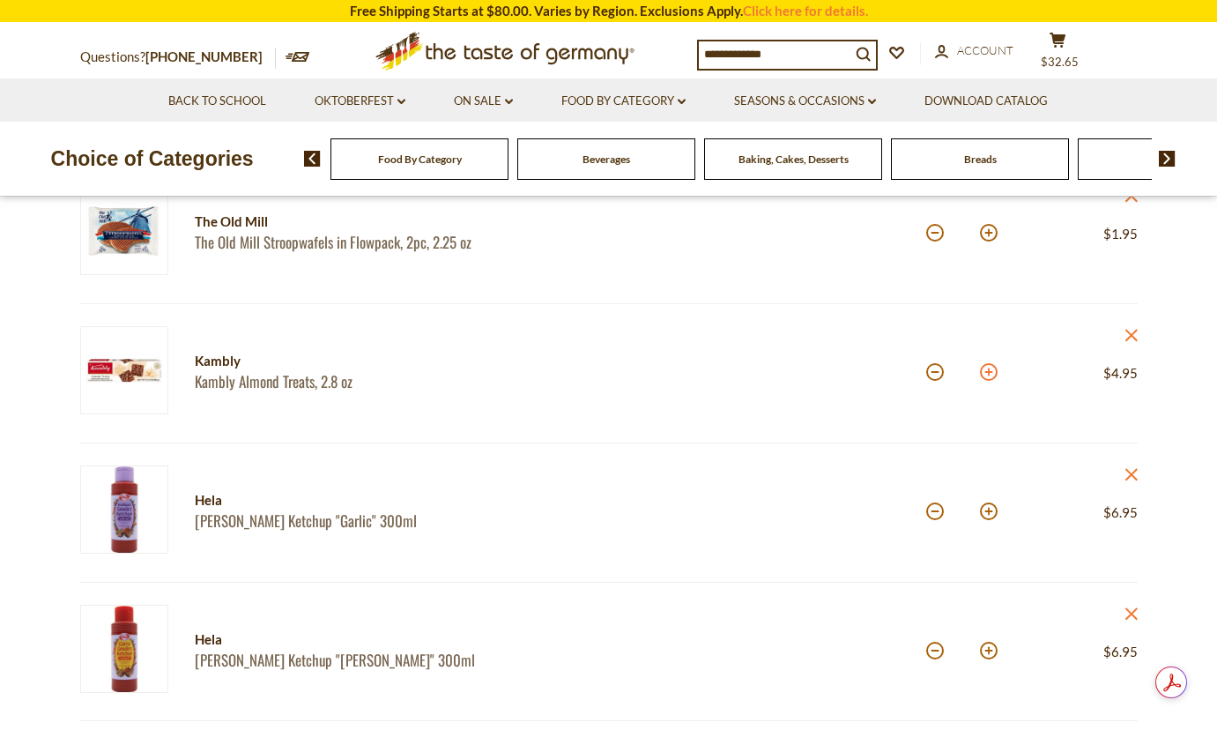
click at [983, 372] on button at bounding box center [989, 372] width 18 height 18
type input "*"
click at [988, 230] on button at bounding box center [989, 233] width 18 height 18
type input "*"
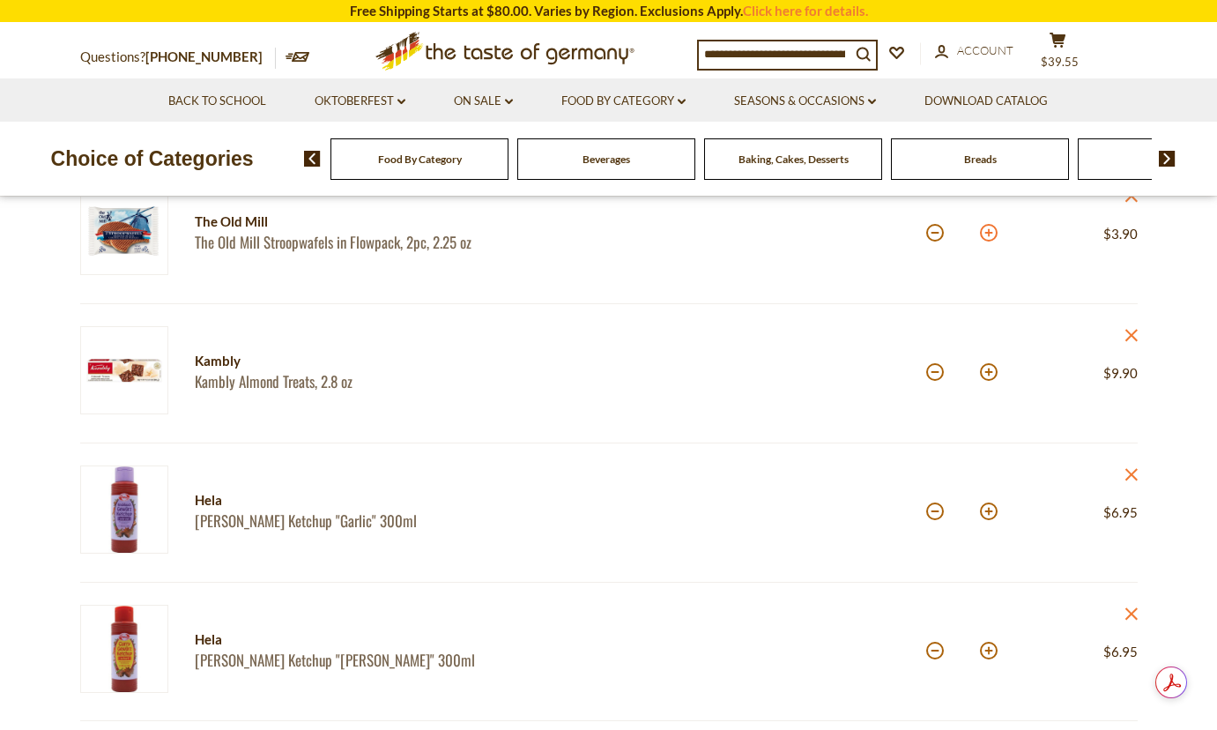
click at [983, 238] on button at bounding box center [989, 233] width 18 height 18
type input "*"
click at [990, 369] on button at bounding box center [989, 372] width 18 height 18
type input "*"
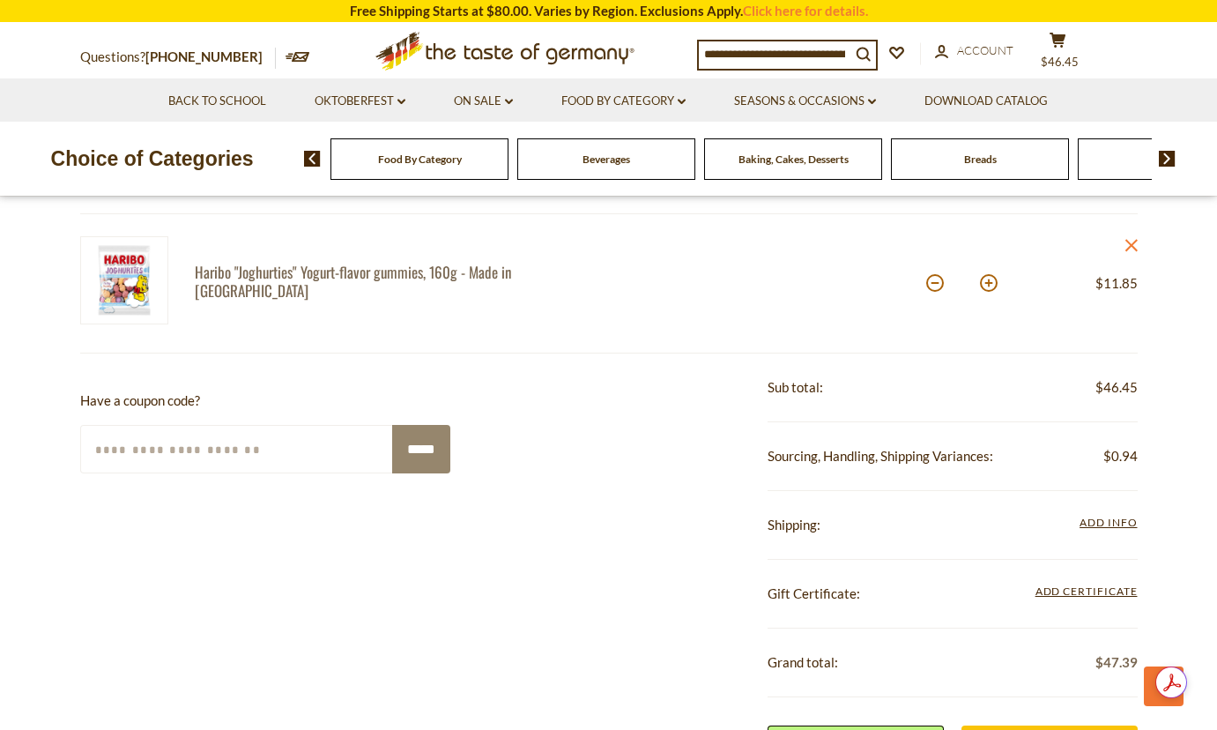
scroll to position [969, 0]
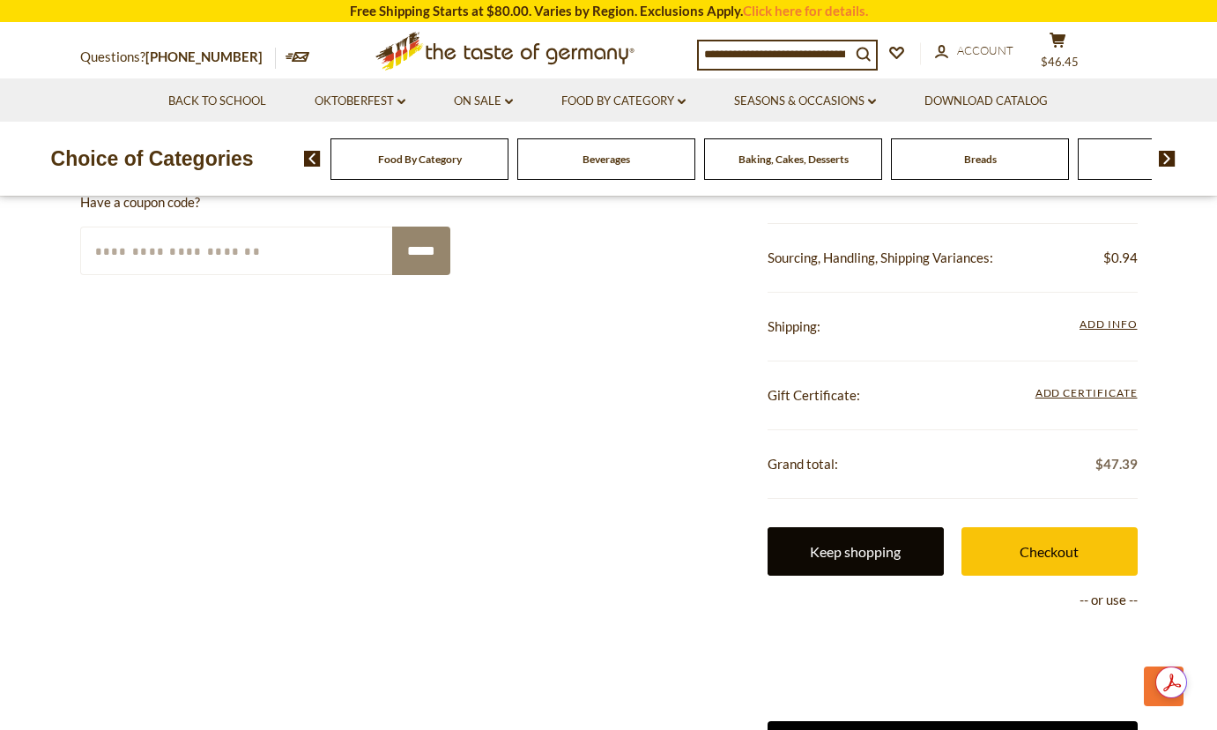
click at [882, 559] on link "Keep shopping" at bounding box center [856, 551] width 176 height 48
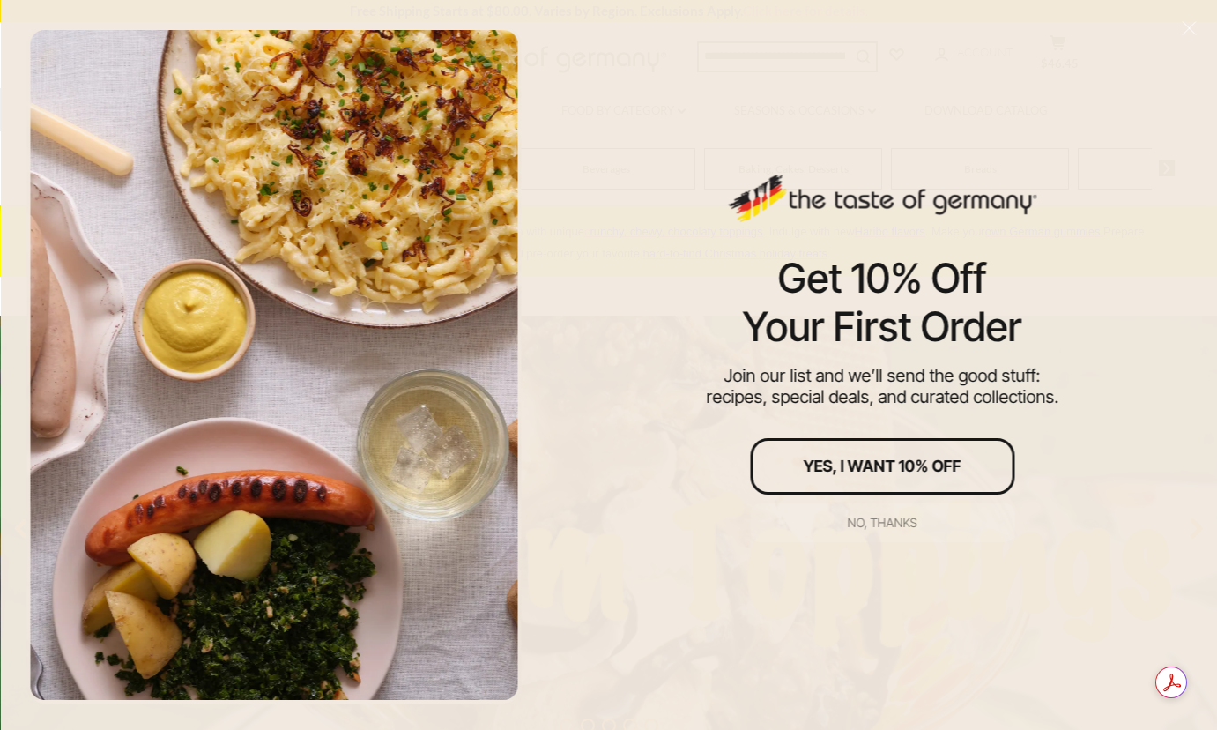
click at [883, 521] on div "No, thanks" at bounding box center [883, 522] width 70 height 12
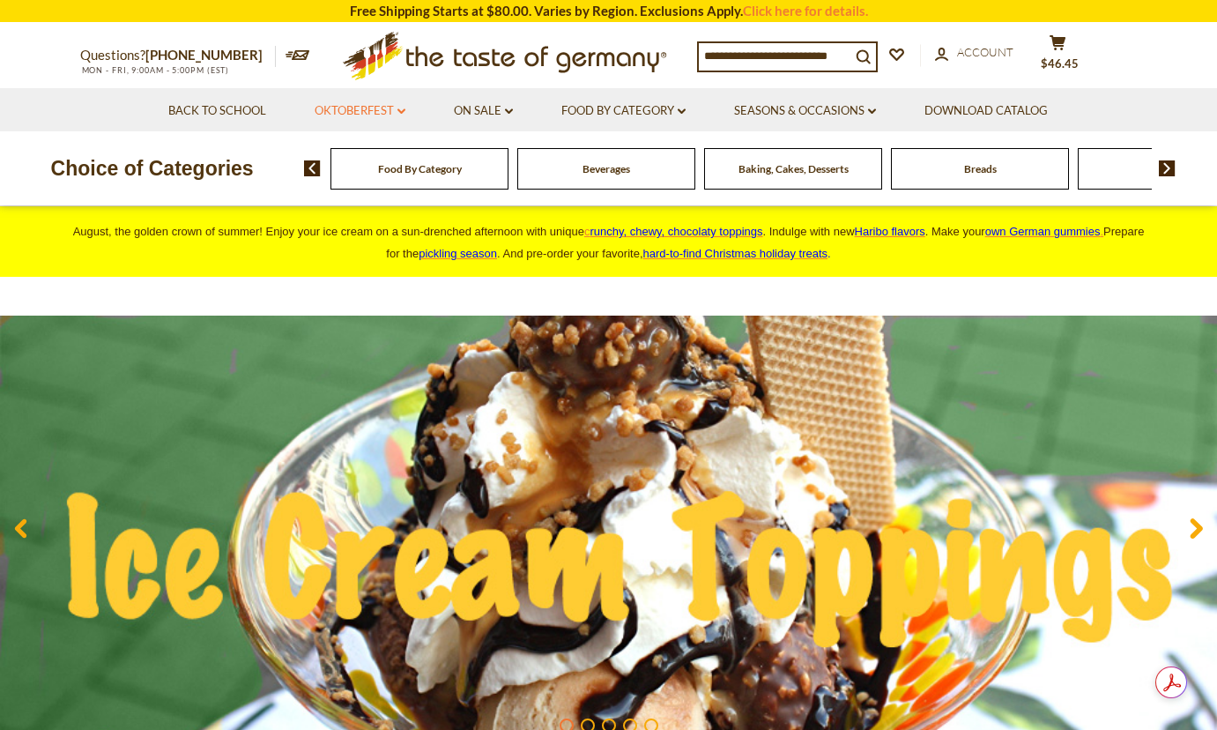
click at [401, 112] on icon at bounding box center [401, 110] width 8 height 5
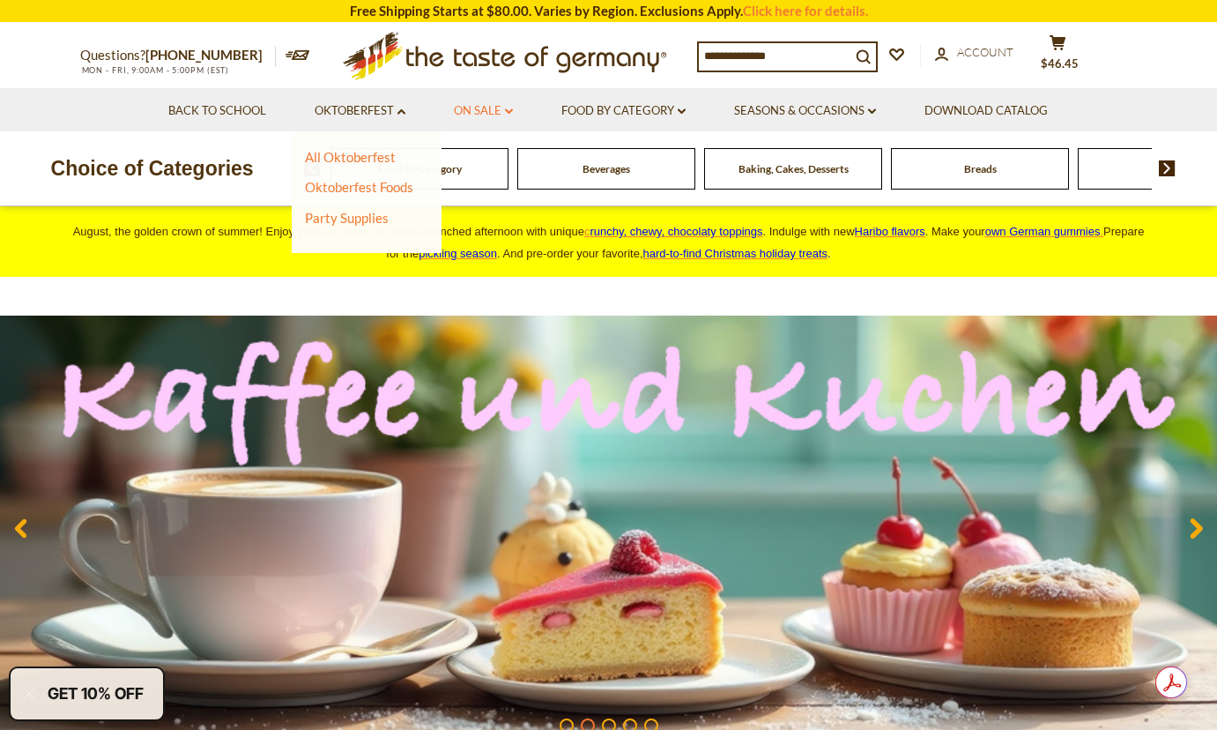
click at [497, 106] on link "On Sale dropdown_arrow" at bounding box center [483, 110] width 59 height 19
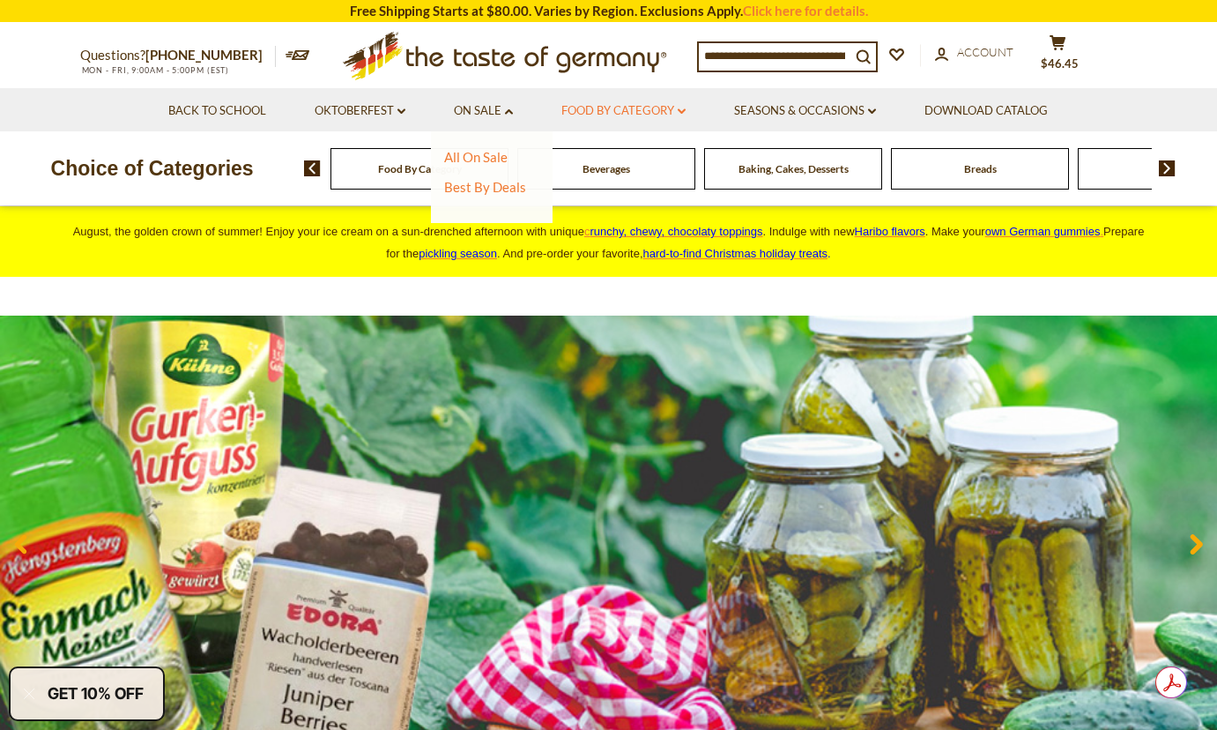
click at [660, 107] on link "Food By Category dropdown_arrow" at bounding box center [623, 110] width 124 height 19
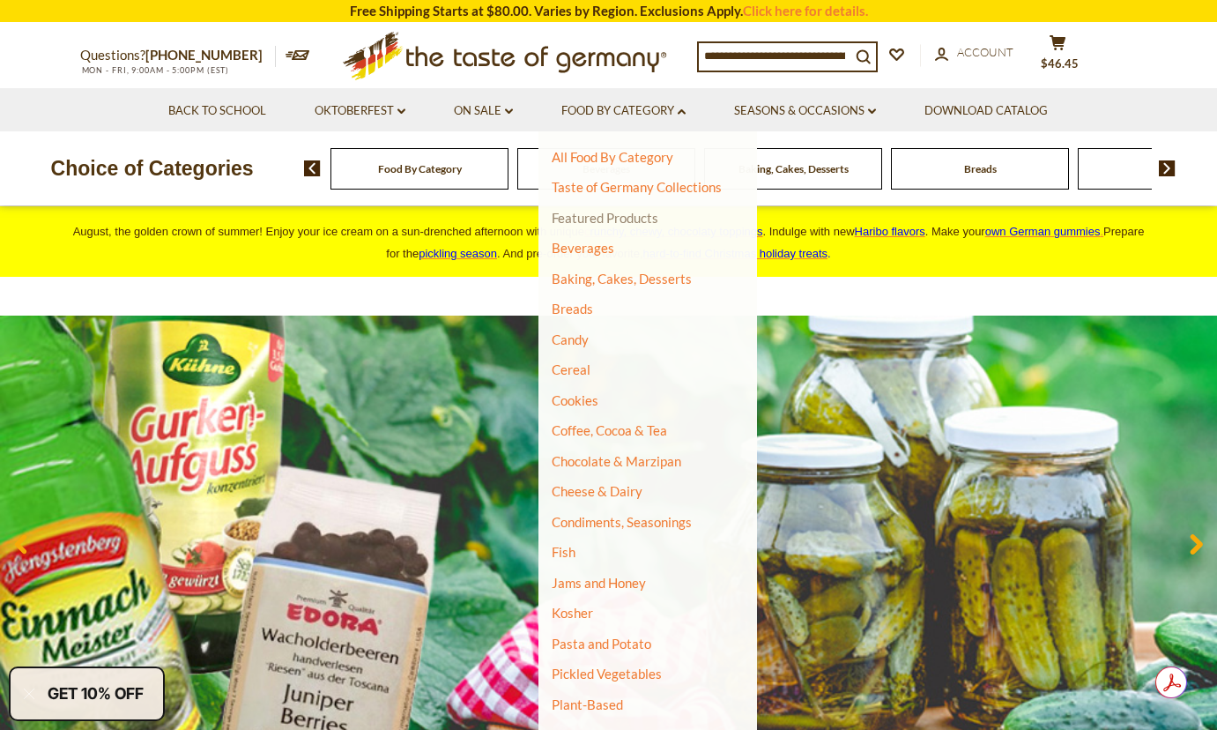
click at [594, 213] on link "Featured Products" at bounding box center [605, 218] width 107 height 16
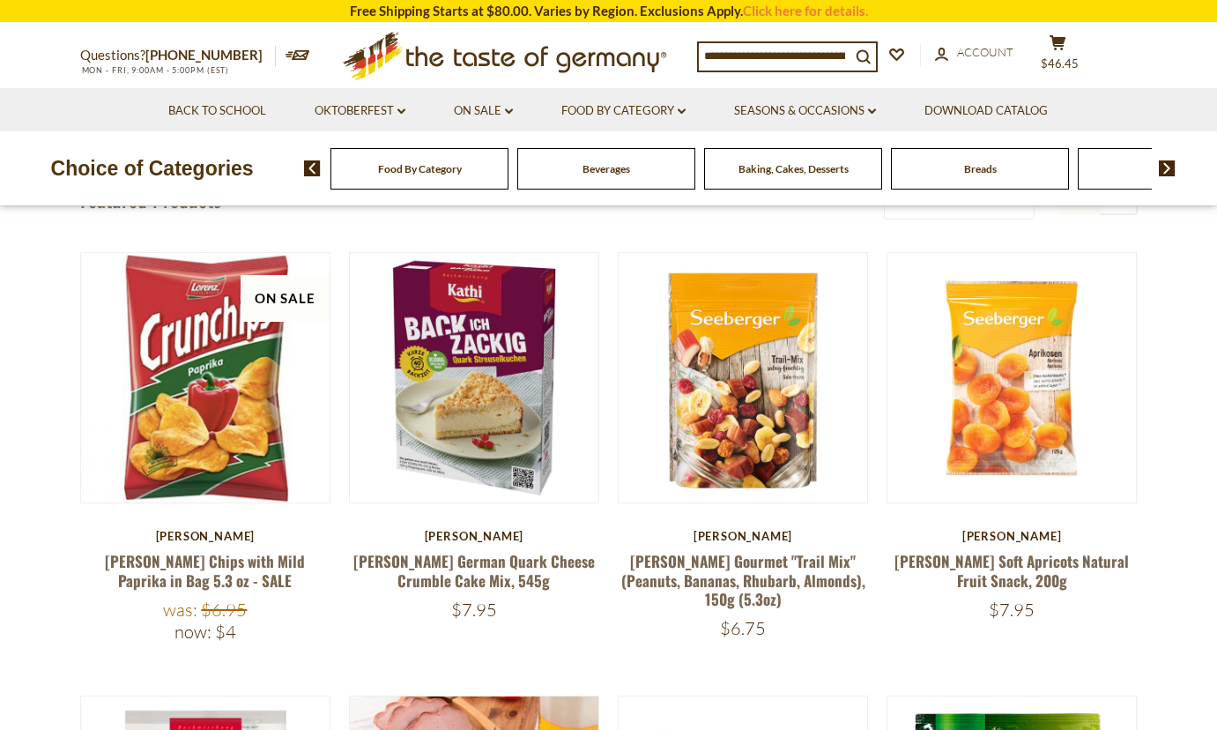
scroll to position [176, 0]
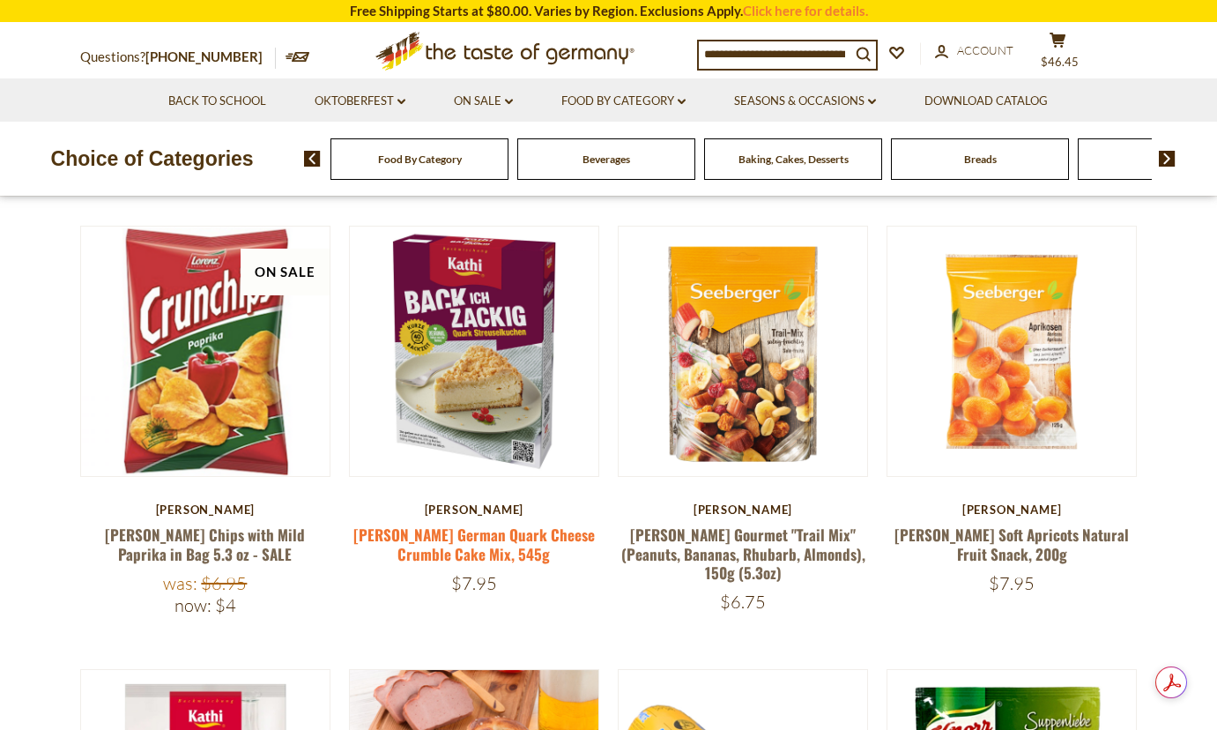
click at [464, 537] on link "[PERSON_NAME] German Quark Cheese Crumble Cake Mix, 545g" at bounding box center [473, 543] width 241 height 41
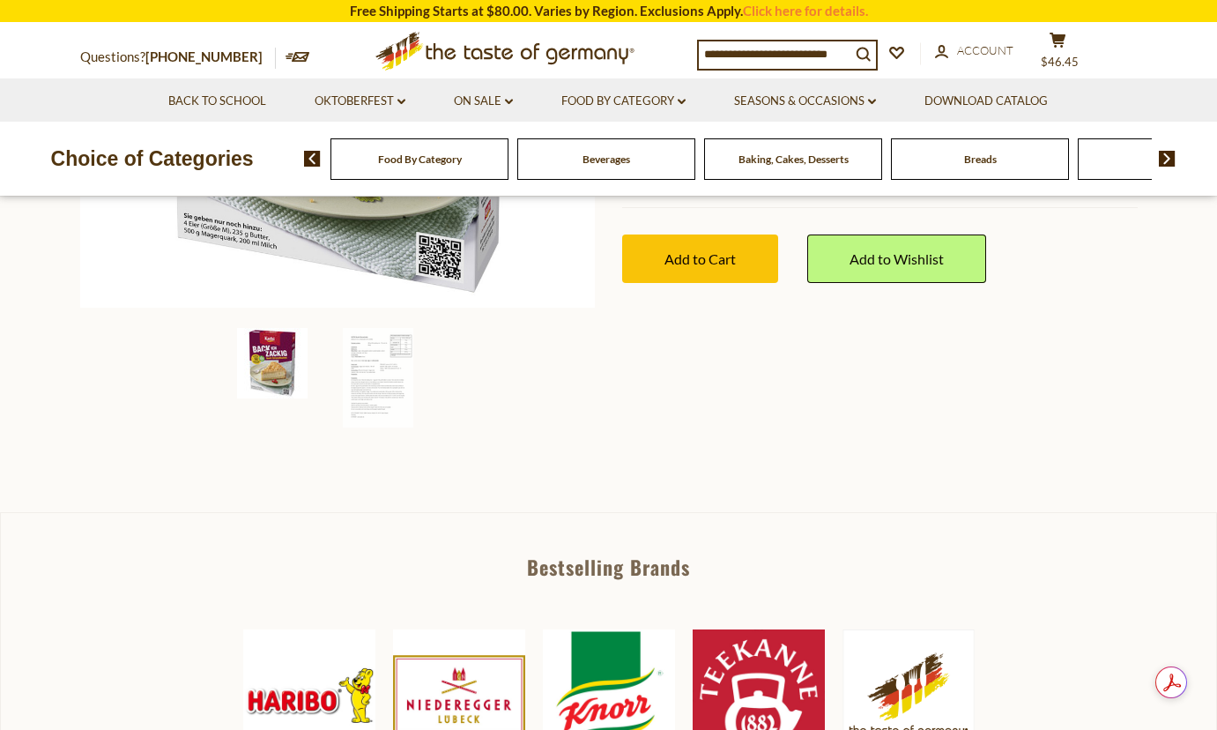
scroll to position [264, 0]
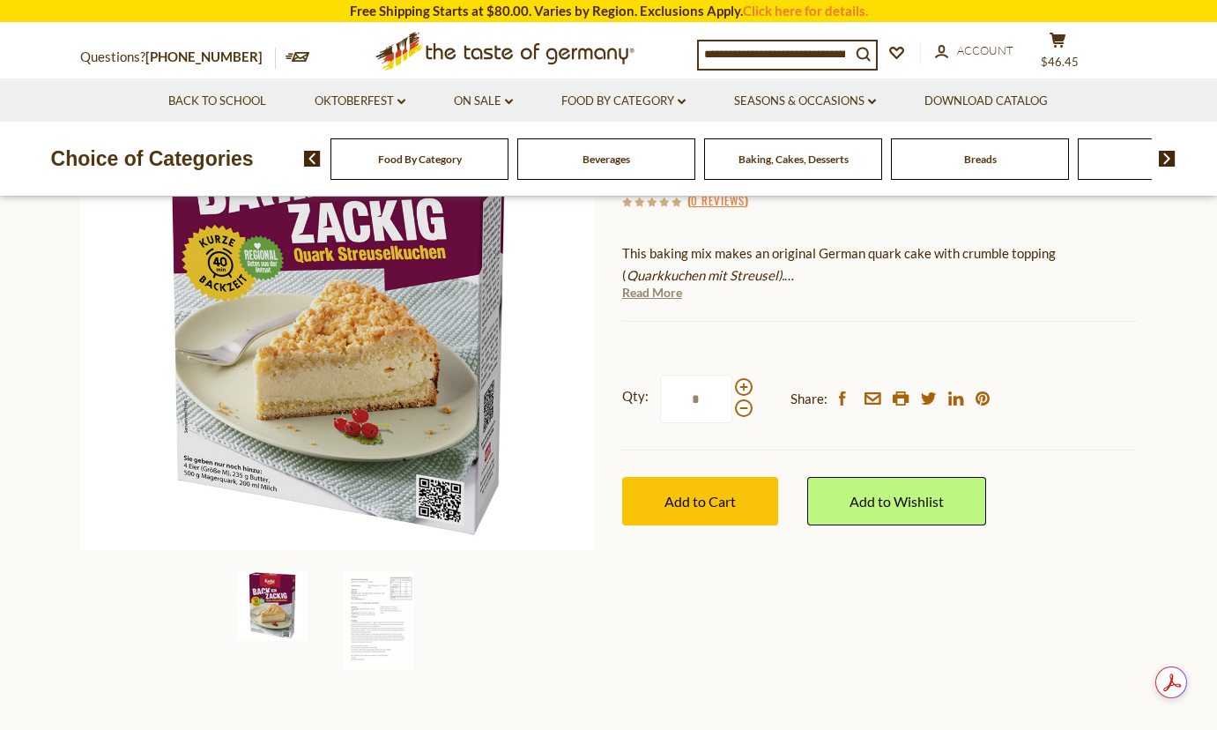
click at [659, 294] on link "Read More" at bounding box center [652, 293] width 60 height 18
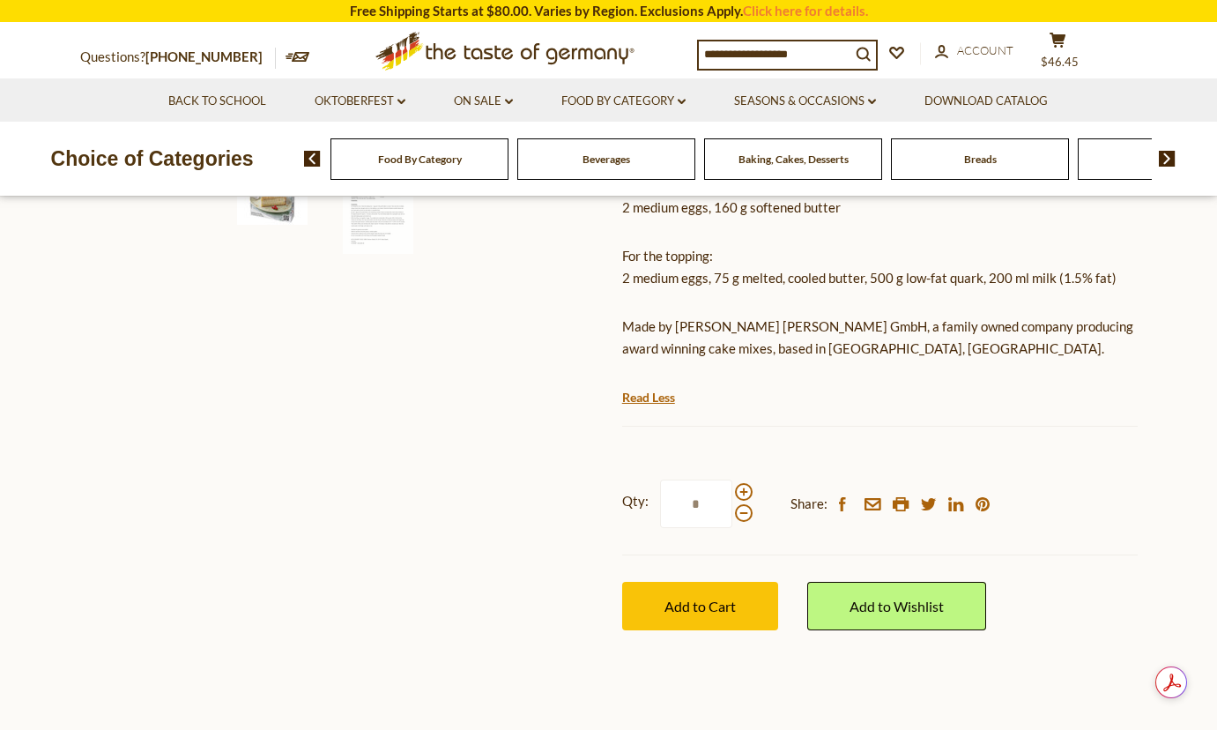
scroll to position [705, 0]
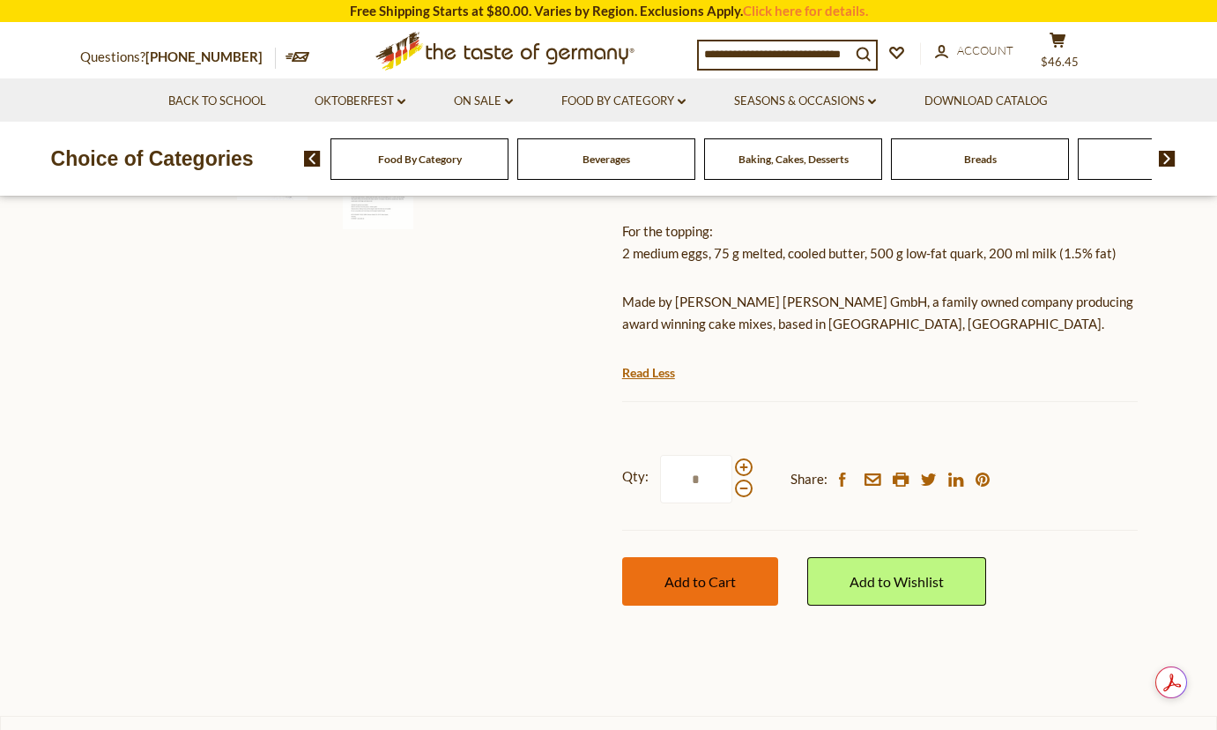
click at [724, 582] on span "Add to Cart" at bounding box center [699, 581] width 71 height 17
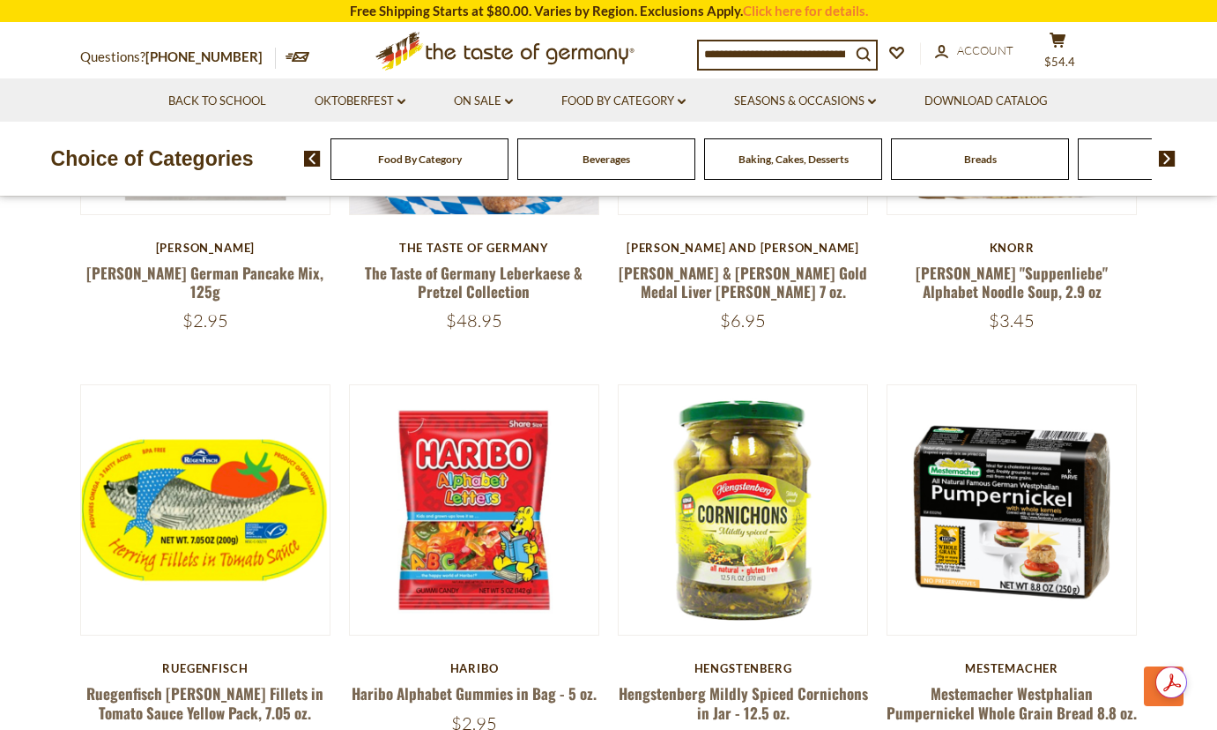
scroll to position [793, 0]
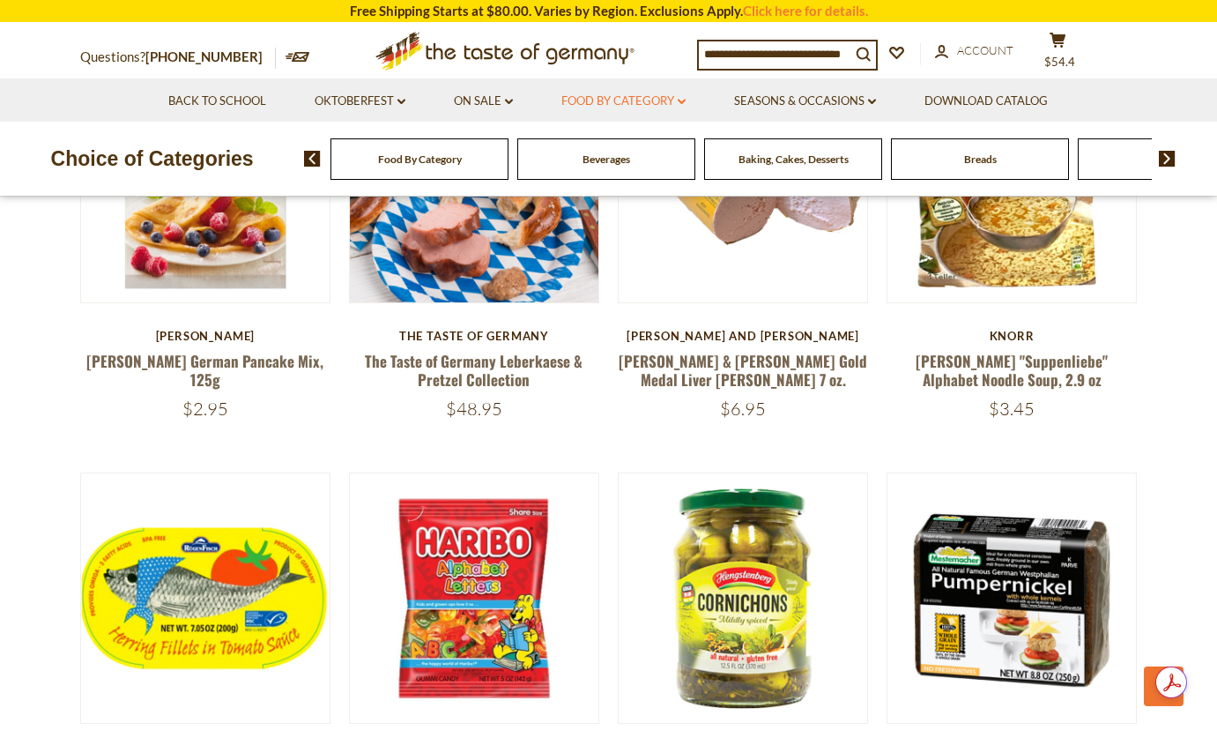
click at [678, 102] on link "Food By Category dropdown_arrow" at bounding box center [623, 101] width 124 height 19
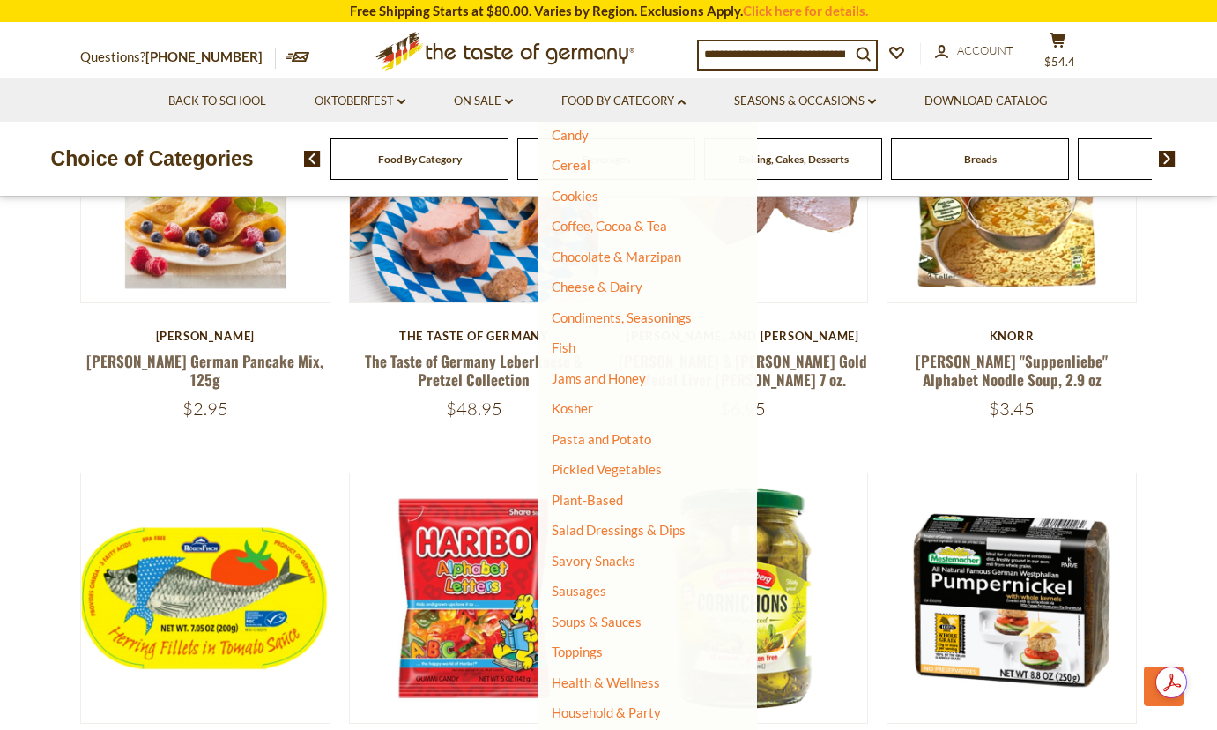
scroll to position [220, 0]
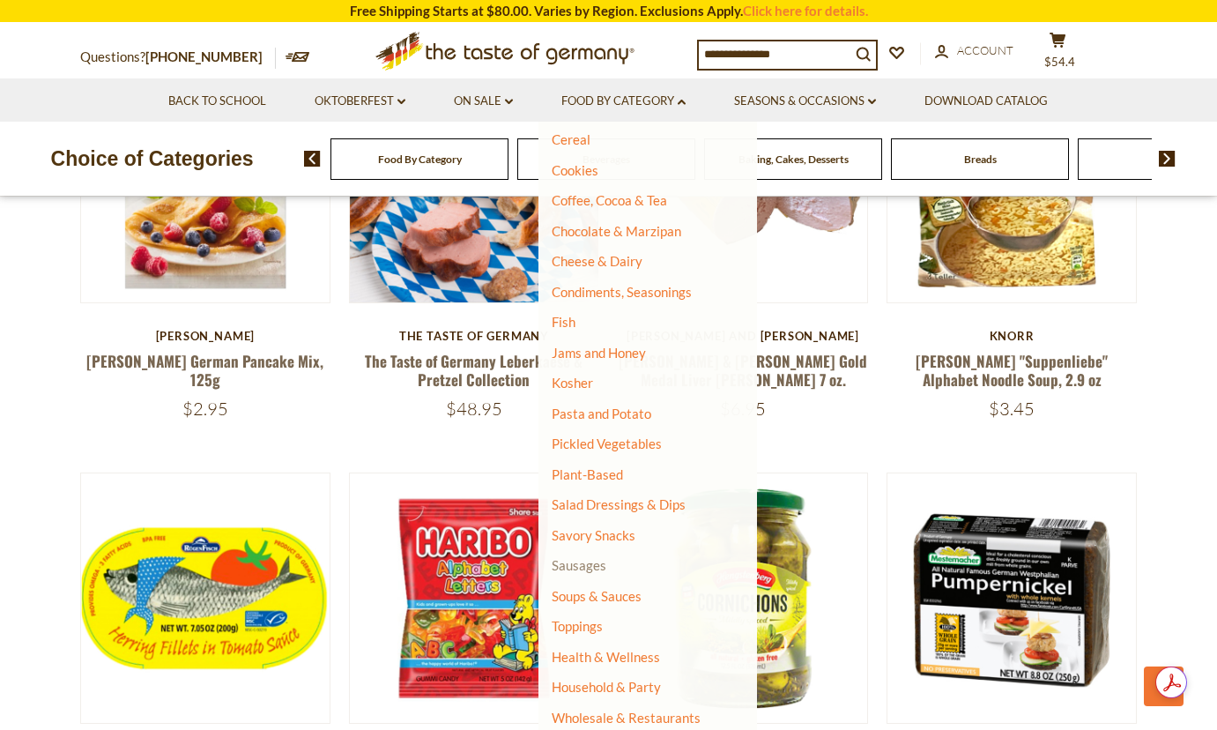
click at [566, 567] on link "Sausages" at bounding box center [579, 565] width 55 height 16
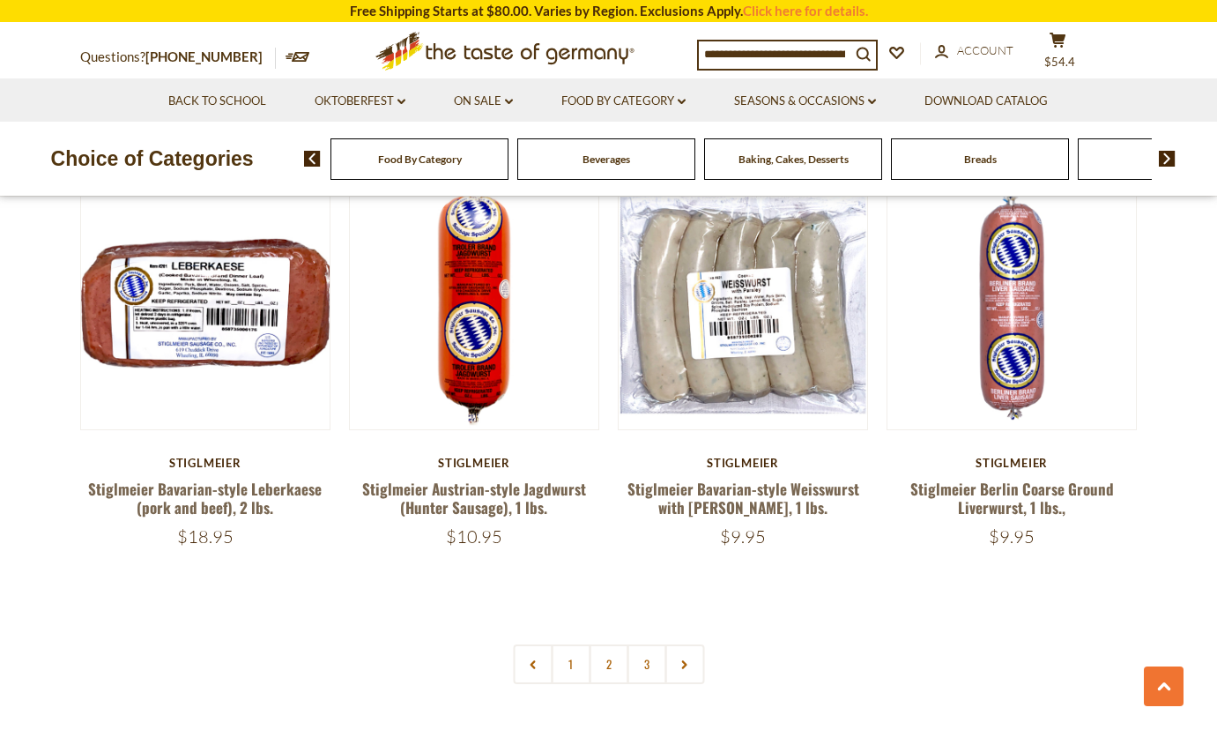
scroll to position [4054, 0]
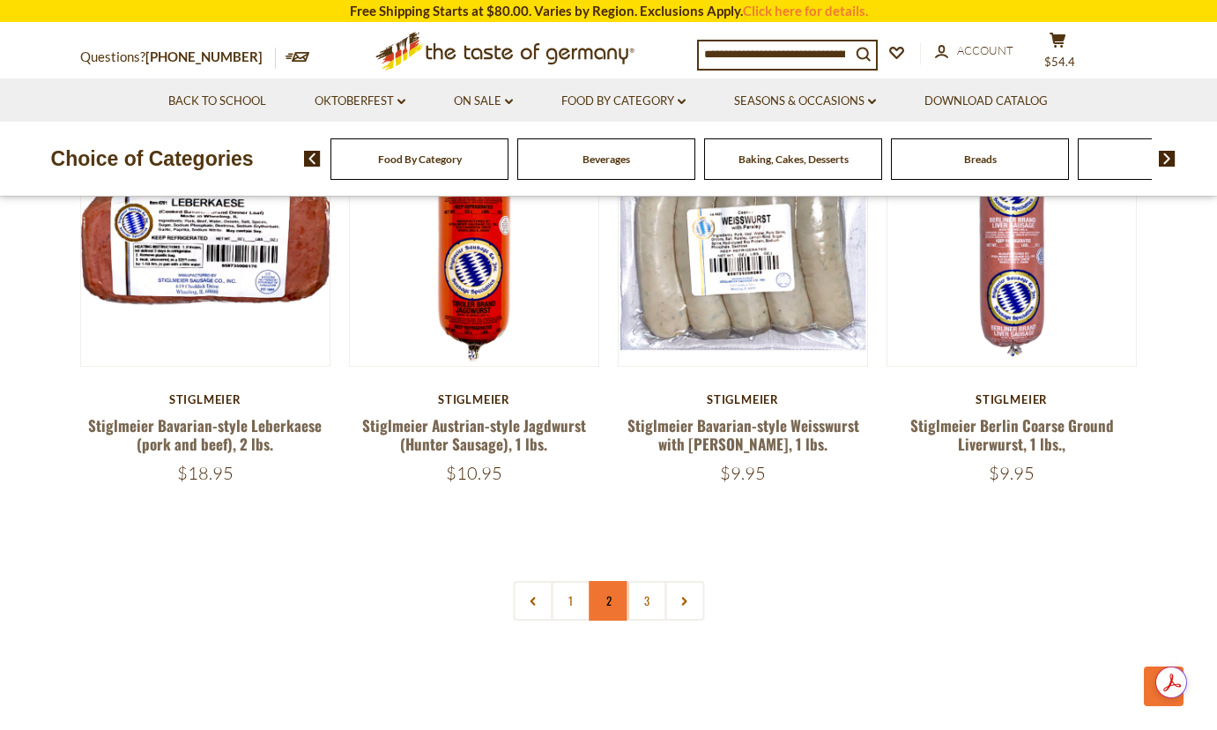
click at [608, 581] on link "2" at bounding box center [609, 601] width 40 height 40
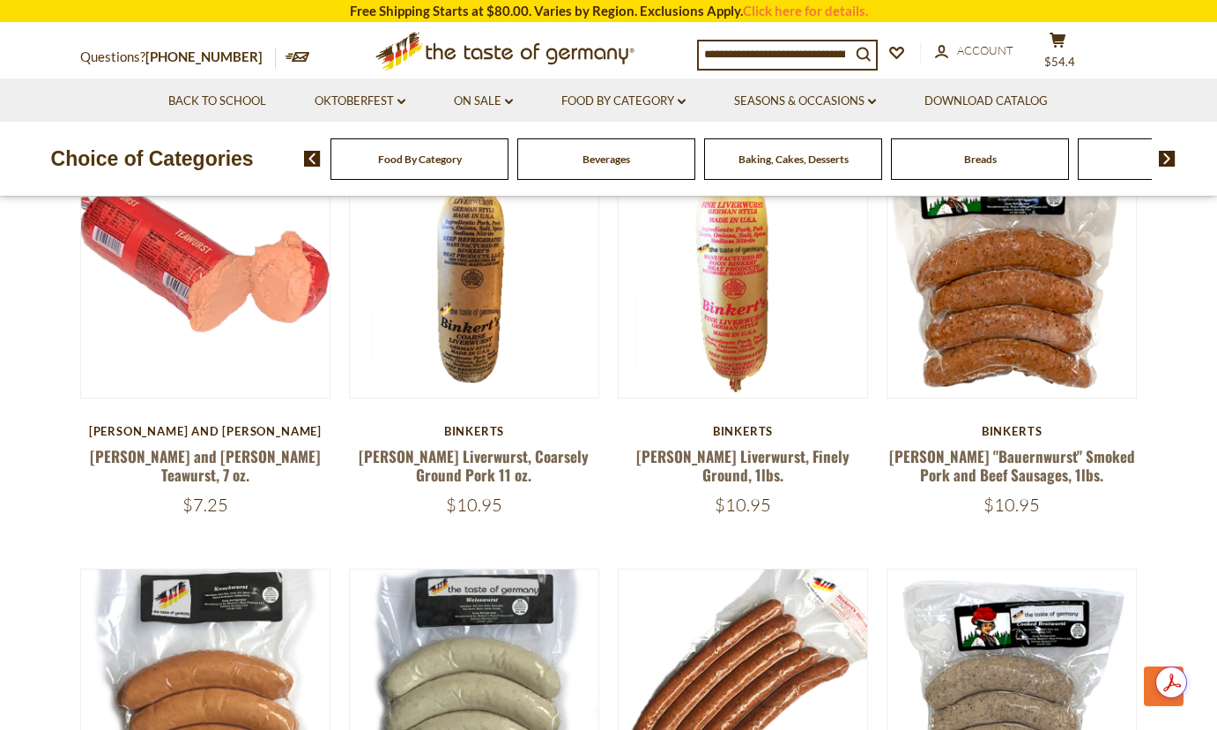
scroll to position [978, 0]
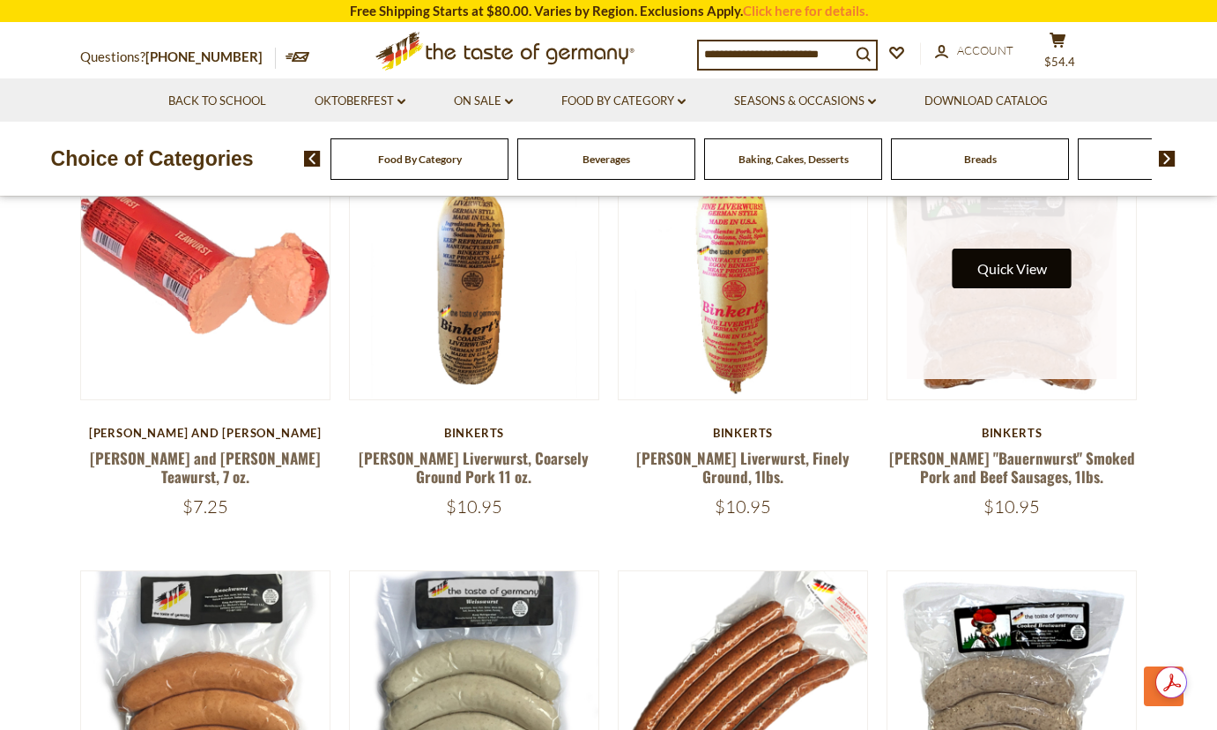
click at [996, 268] on button "Quick View" at bounding box center [1012, 269] width 119 height 40
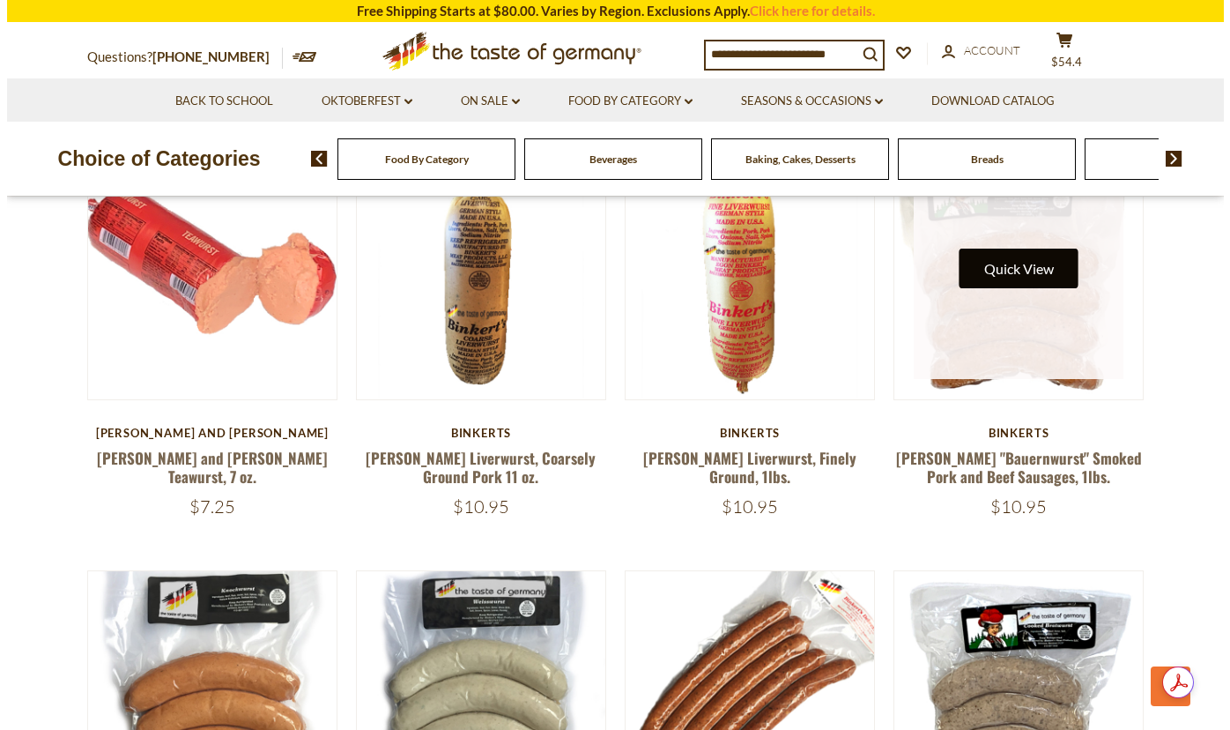
scroll to position [982, 0]
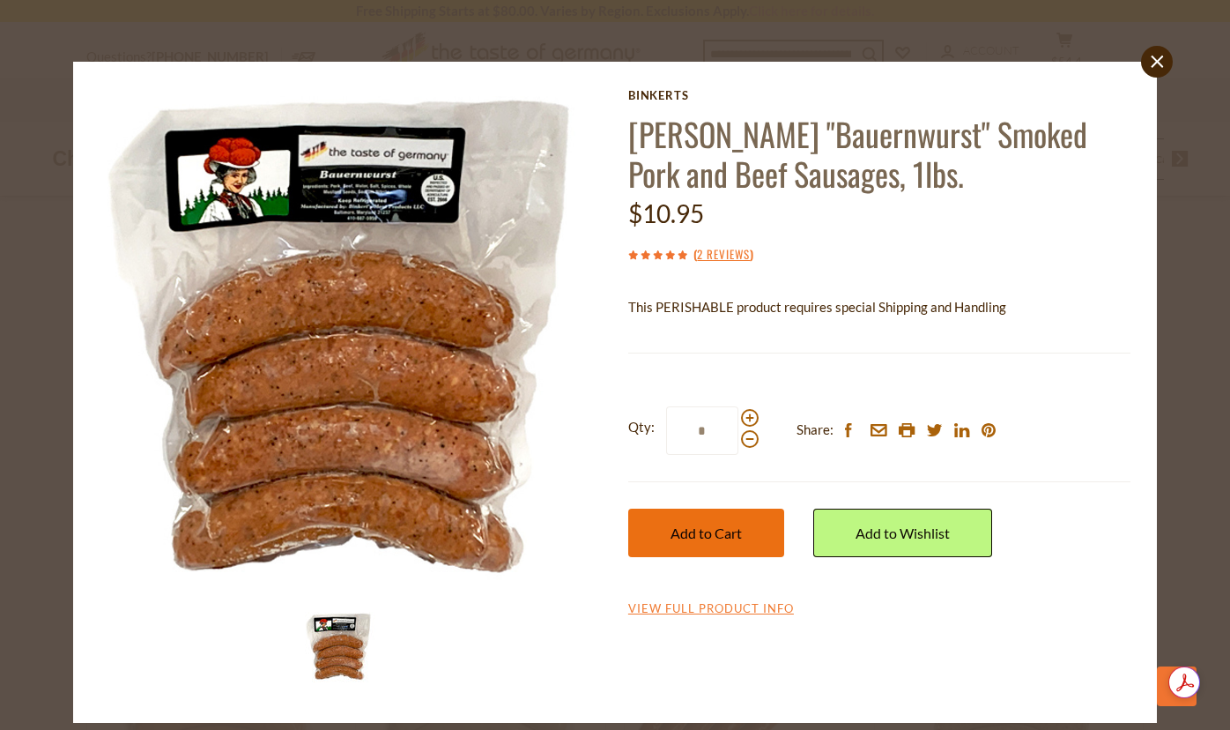
click at [693, 529] on span "Add to Cart" at bounding box center [706, 532] width 71 height 17
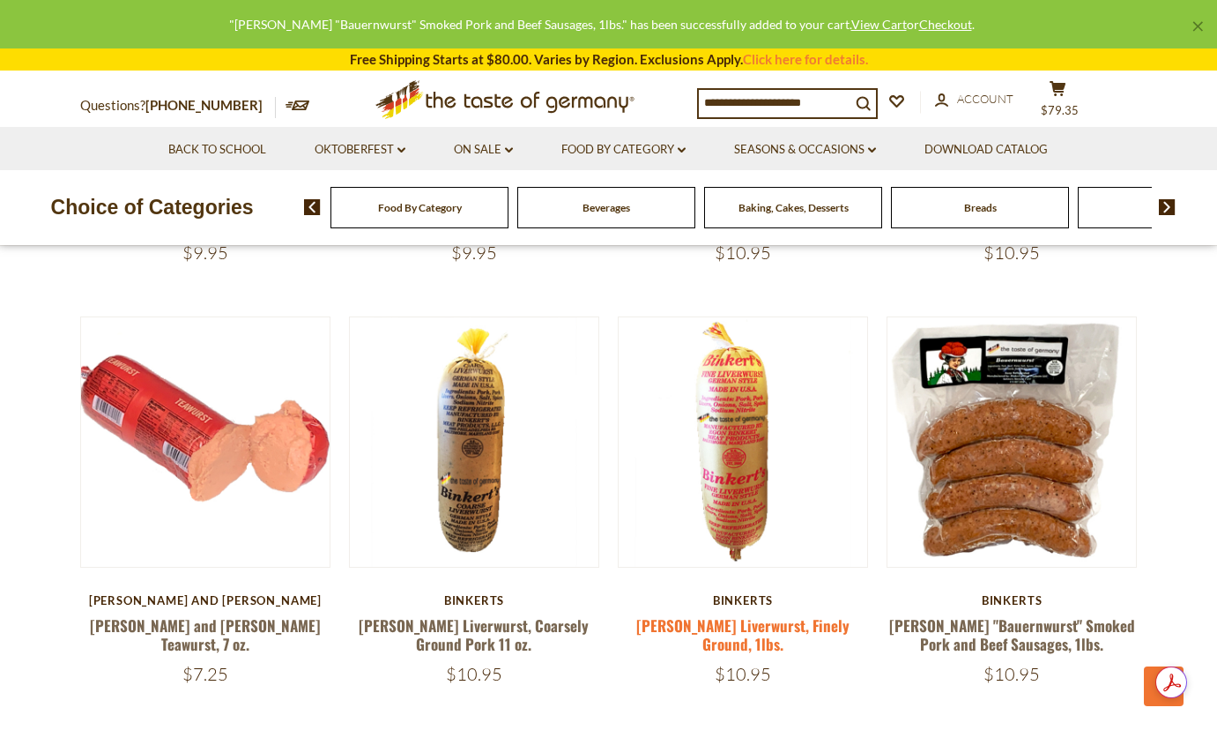
scroll to position [802, 0]
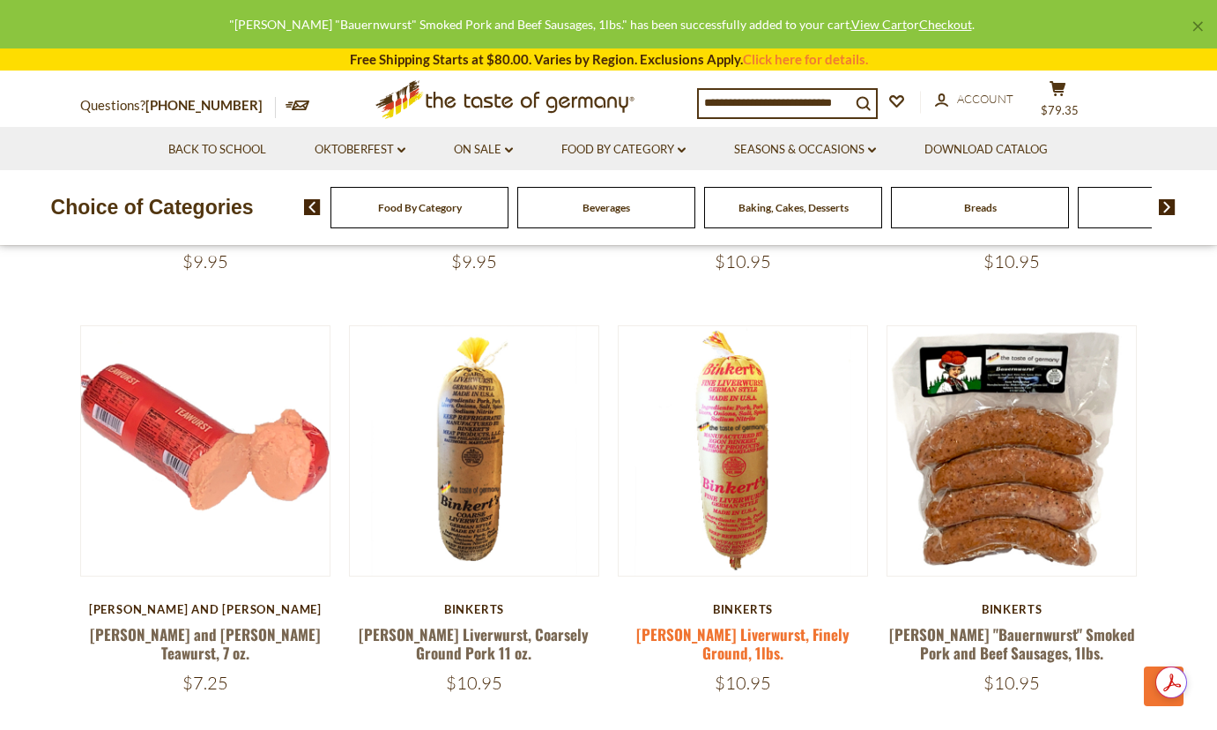
click at [720, 150] on button "Quick View" at bounding box center [743, 130] width 119 height 40
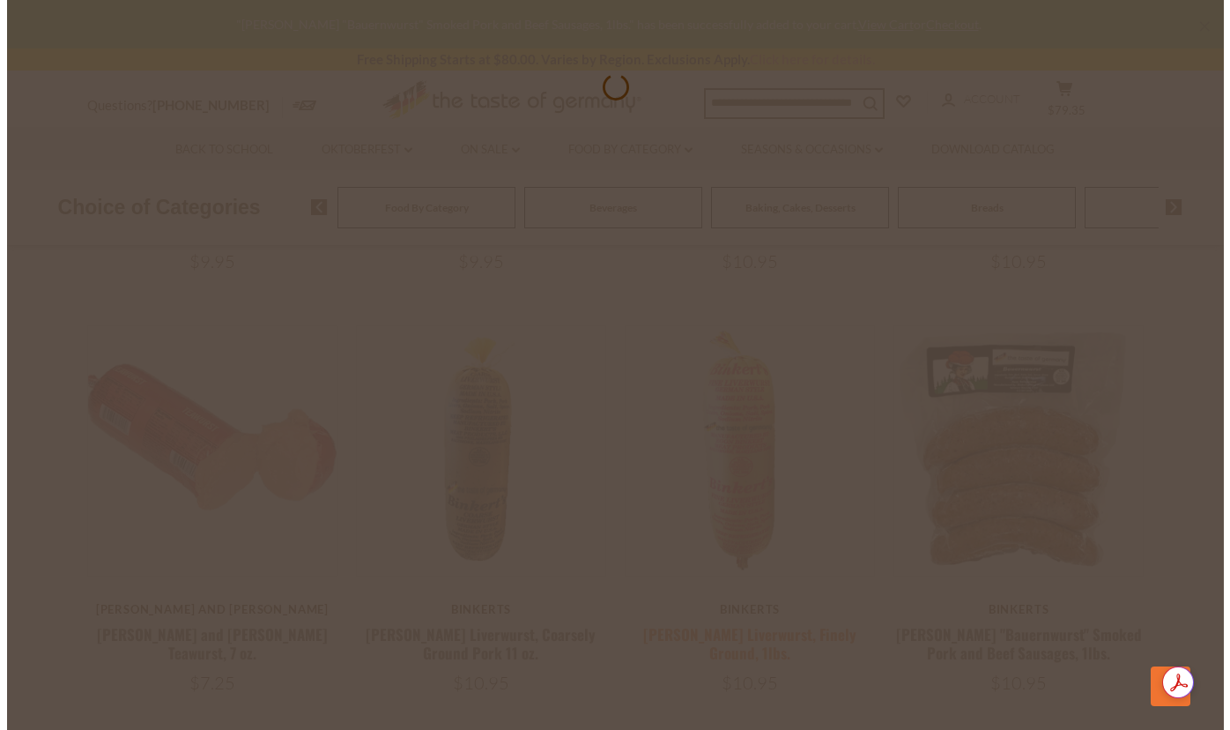
scroll to position [805, 0]
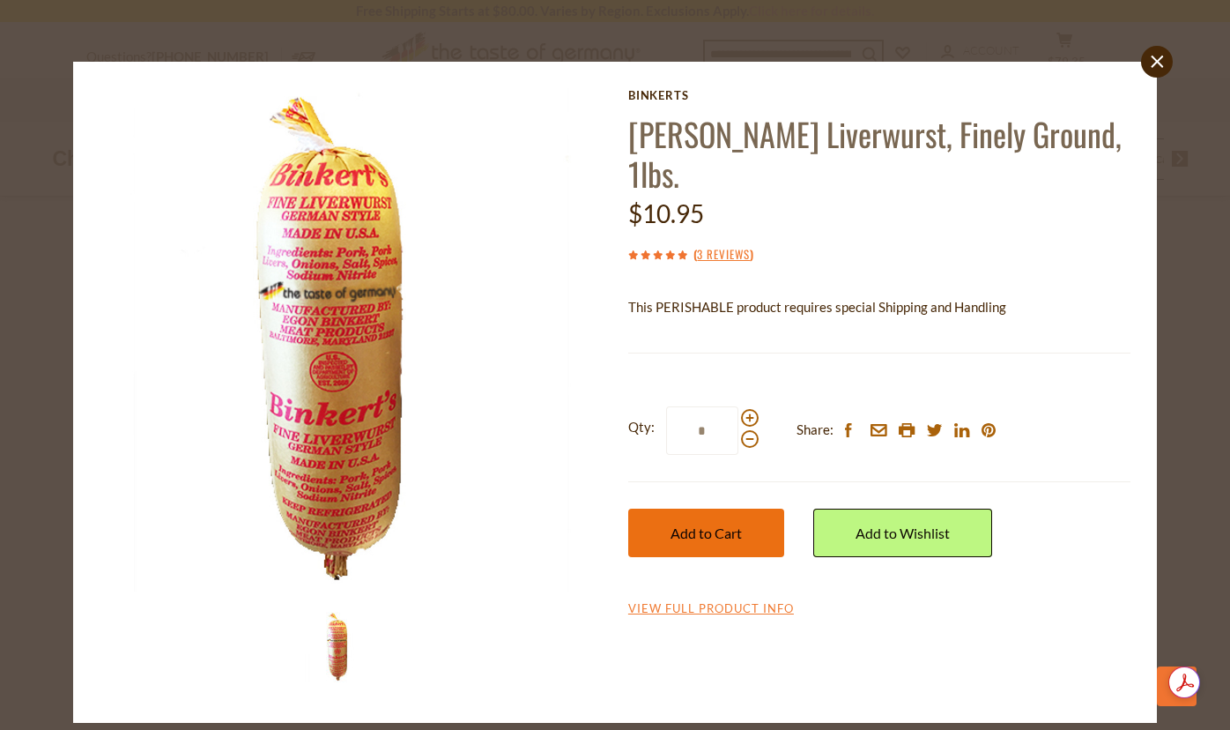
click at [689, 524] on span "Add to Cart" at bounding box center [706, 532] width 71 height 17
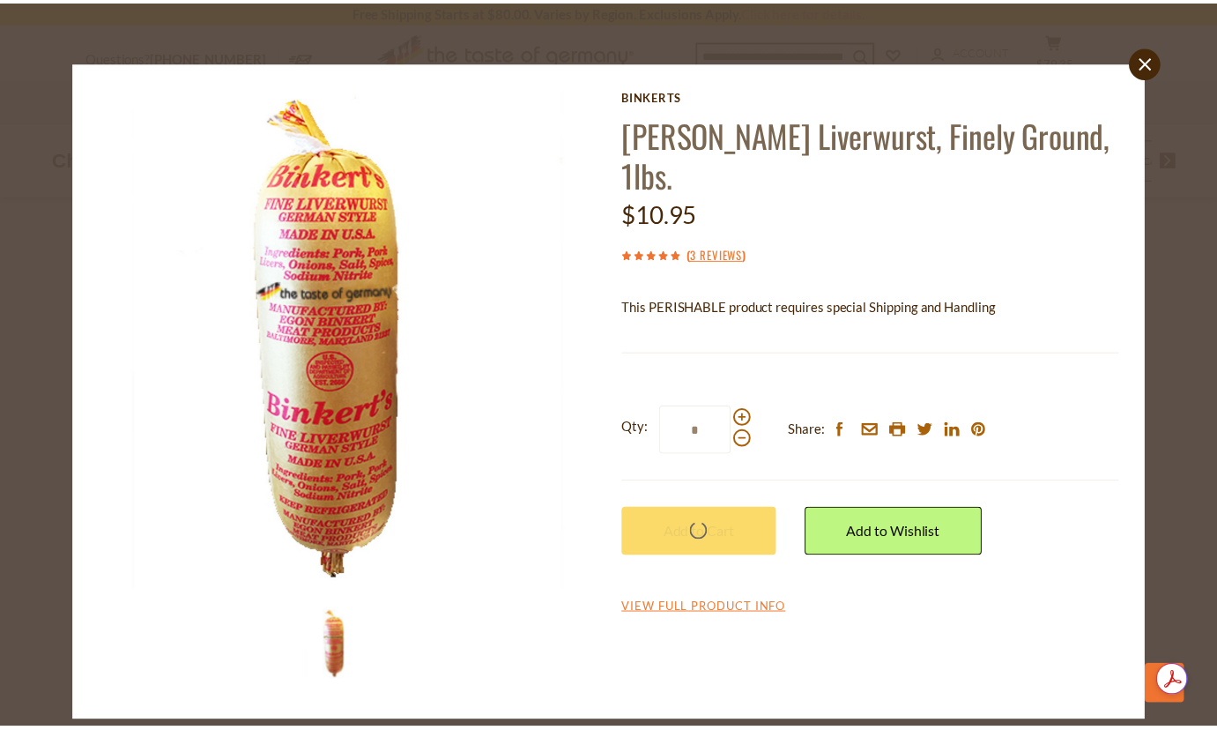
scroll to position [802, 0]
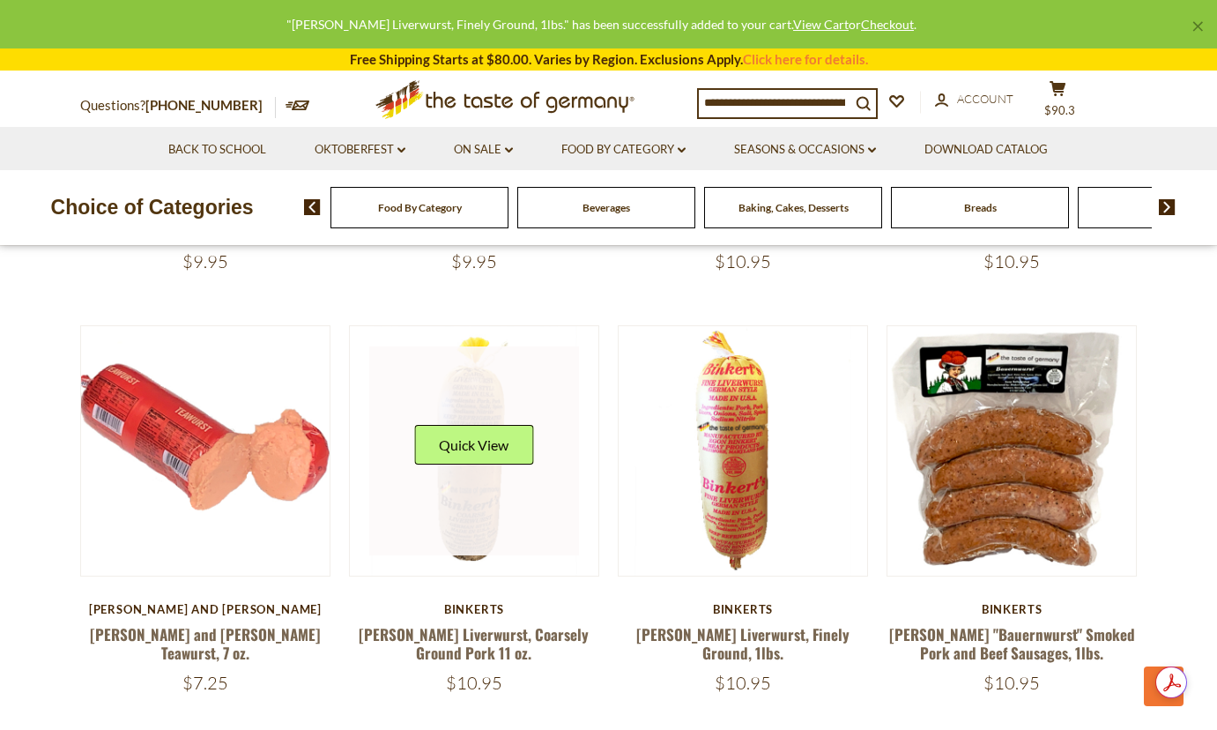
click at [469, 544] on link at bounding box center [474, 451] width 210 height 210
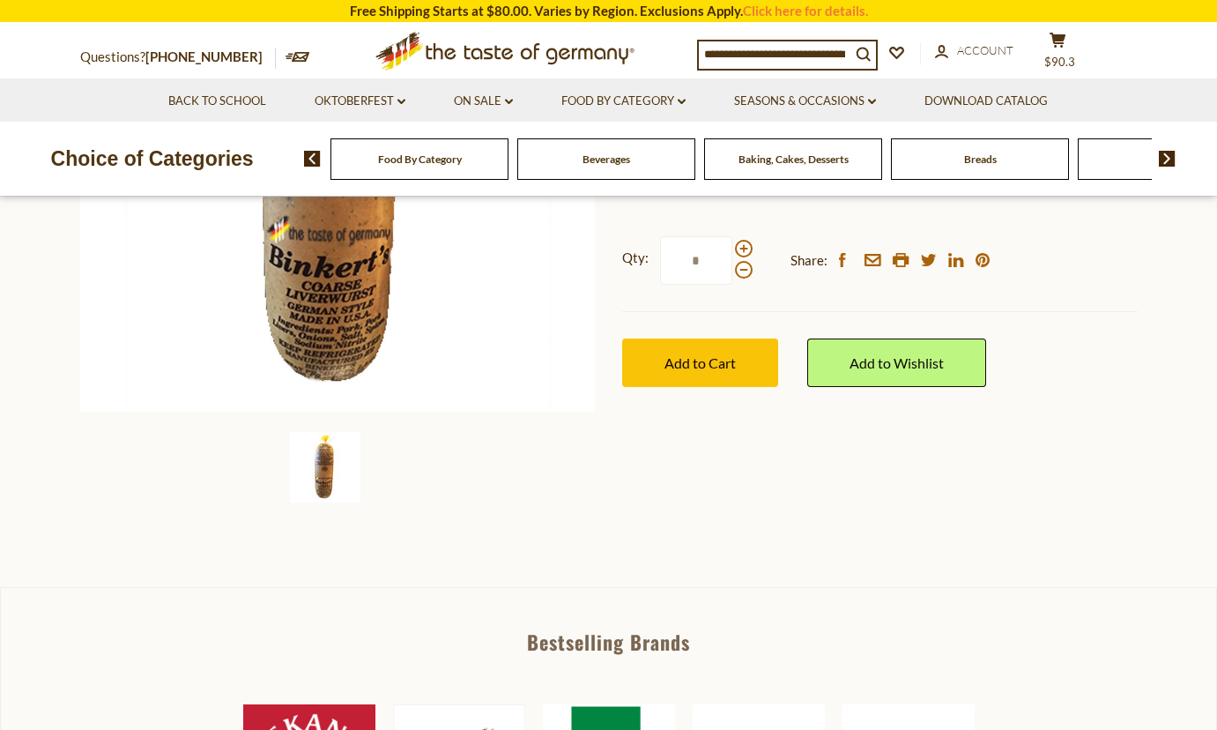
scroll to position [441, 0]
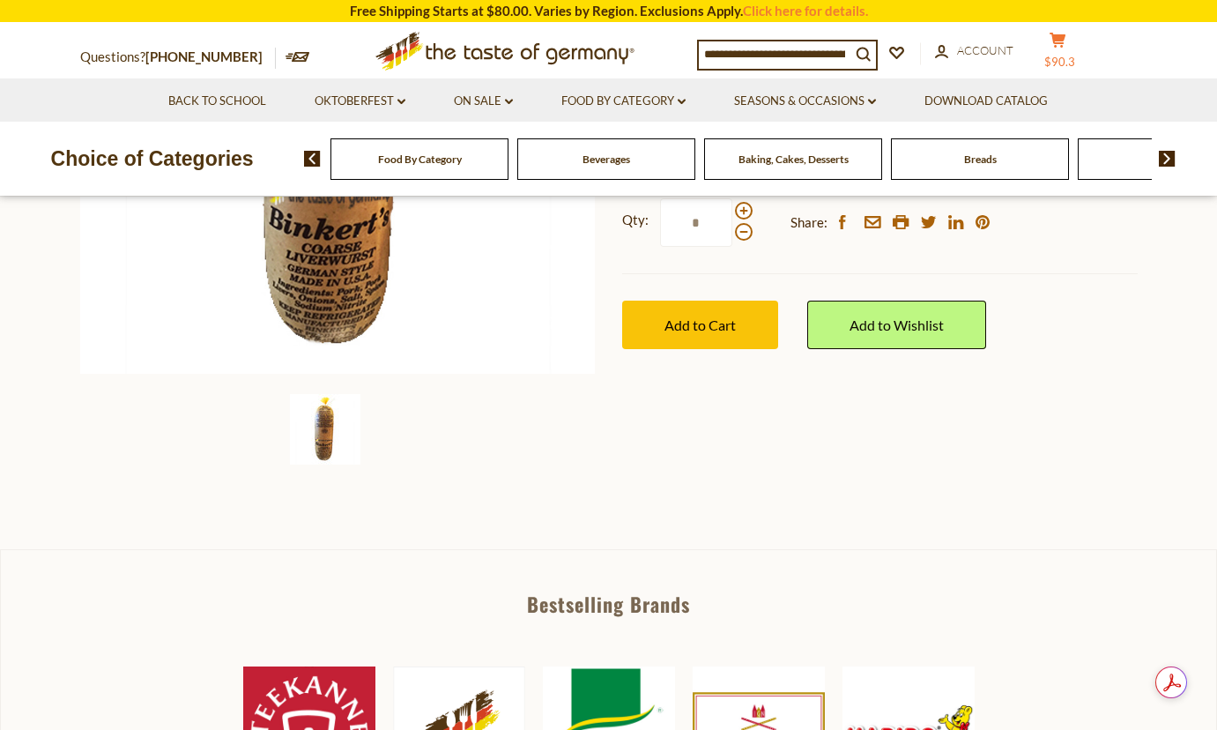
click at [1075, 55] on span "$90.3" at bounding box center [1059, 62] width 31 height 14
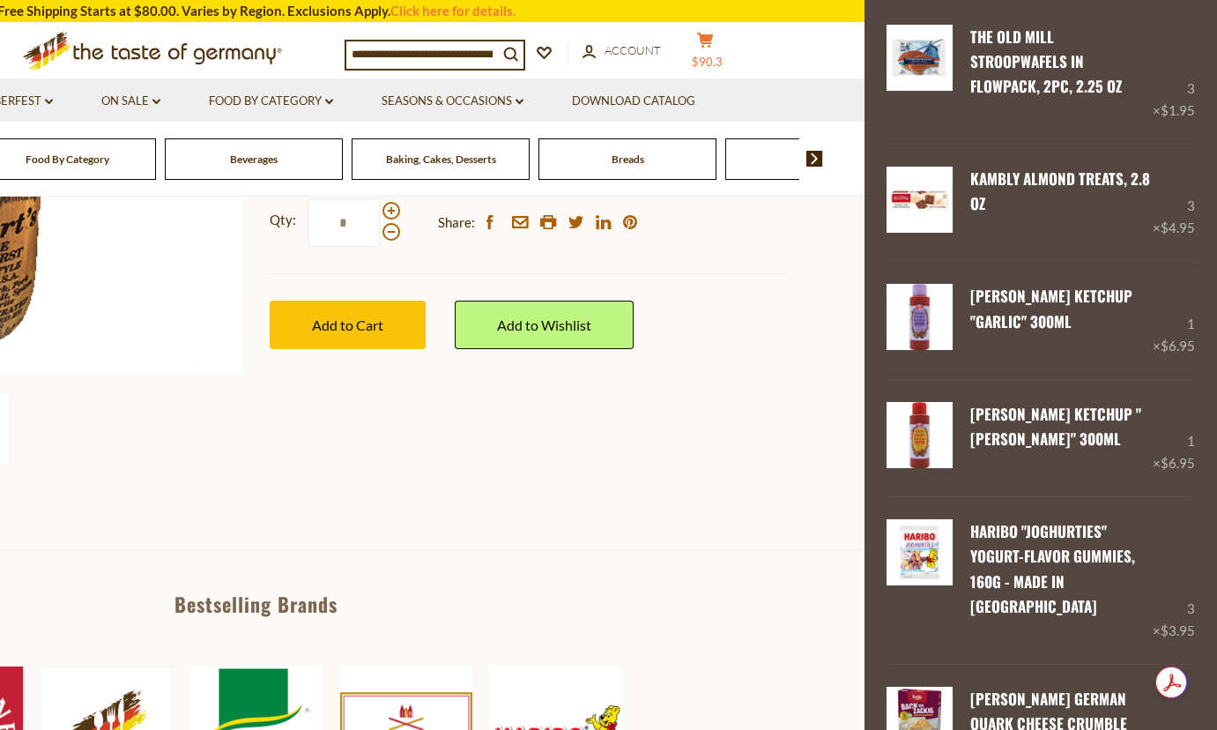
scroll to position [0, 0]
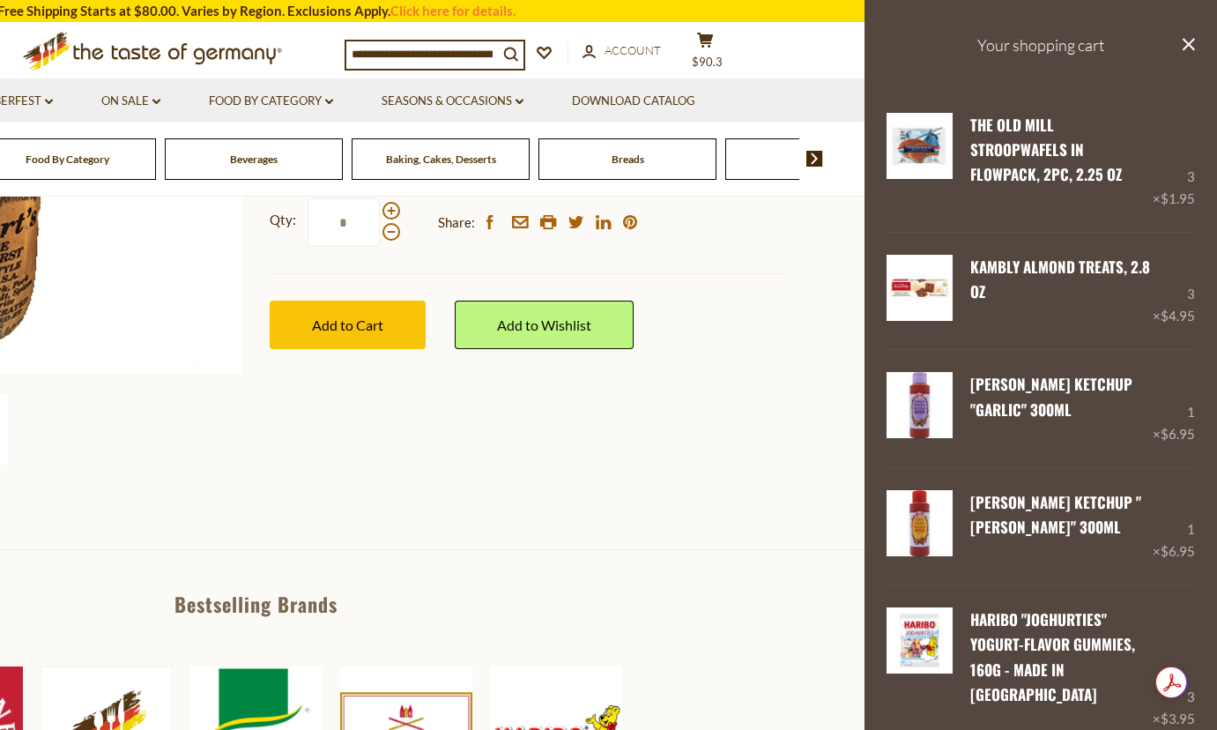
click at [1168, 44] on h3 "Your shopping cart" at bounding box center [1040, 45] width 352 height 91
click at [1182, 41] on icon "close" at bounding box center [1188, 44] width 13 height 13
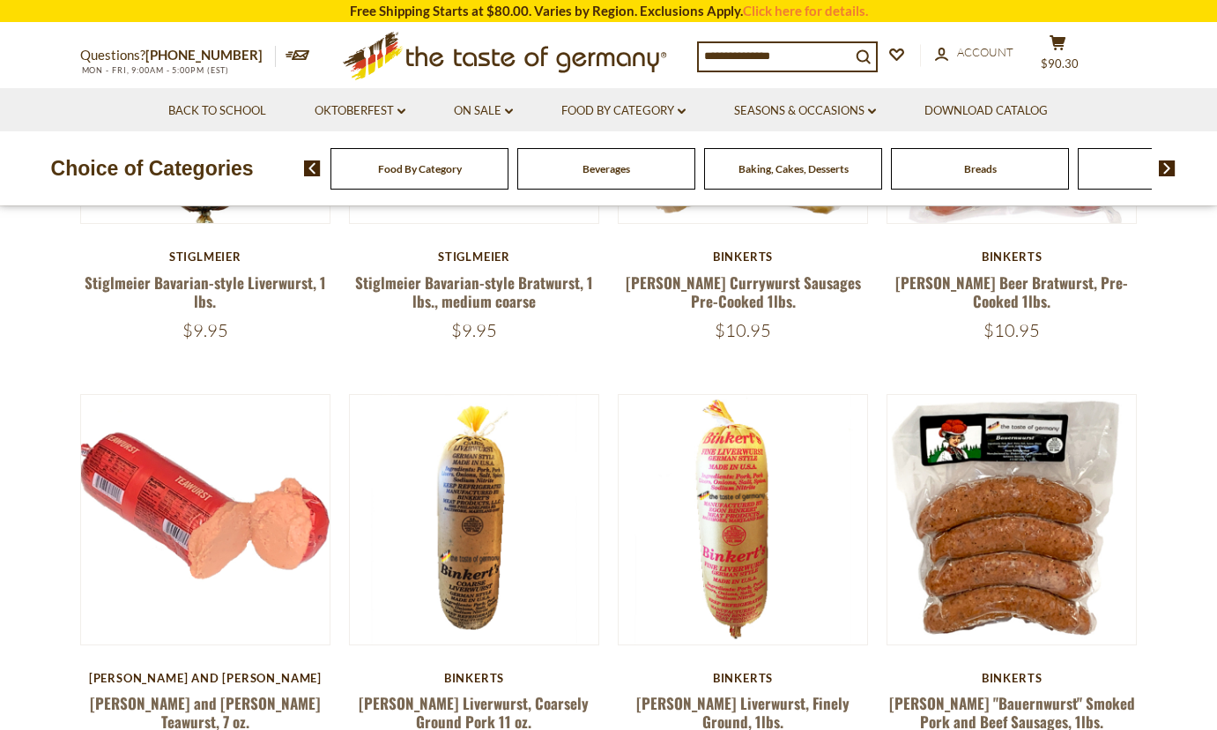
scroll to position [802, 0]
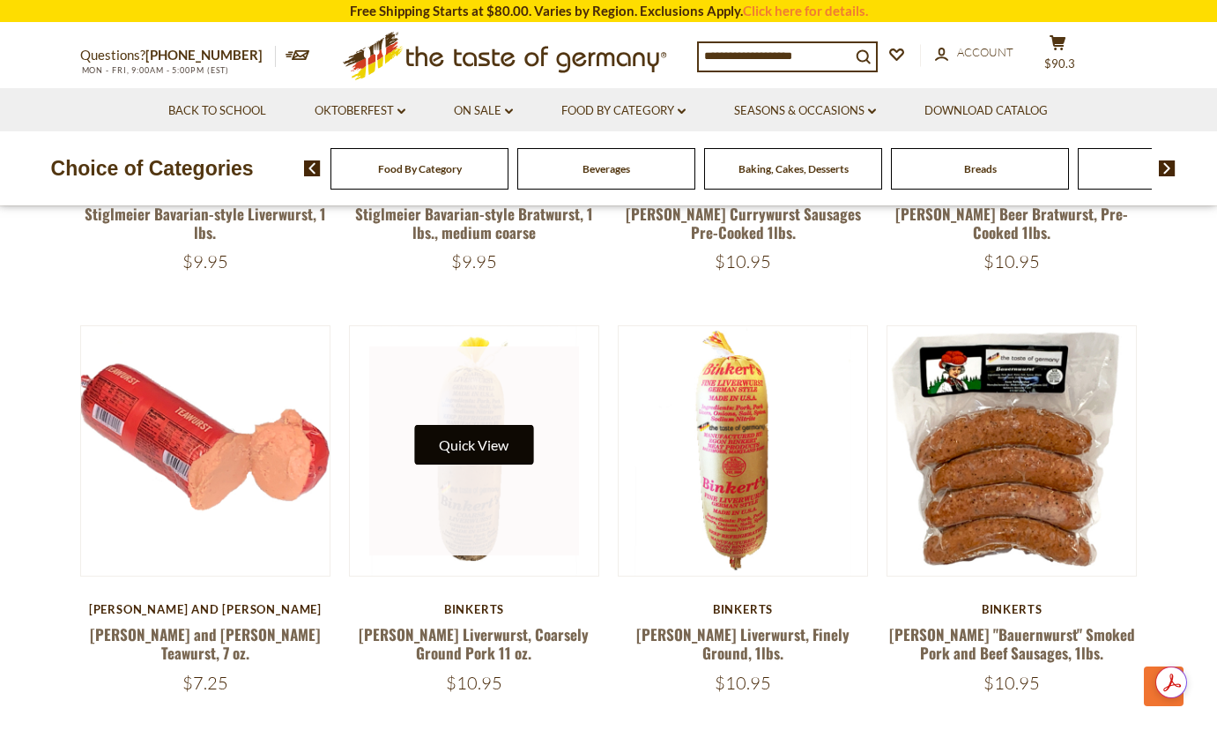
click at [447, 434] on button "Quick View" at bounding box center [473, 445] width 119 height 40
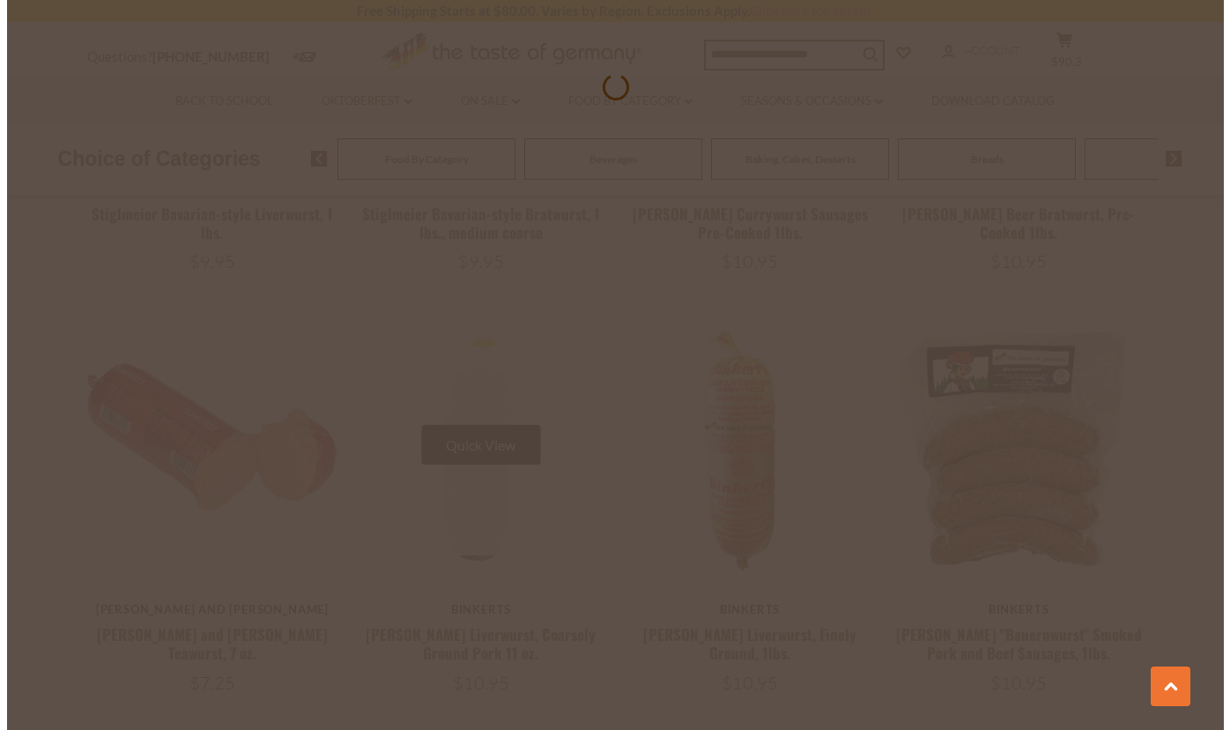
scroll to position [805, 0]
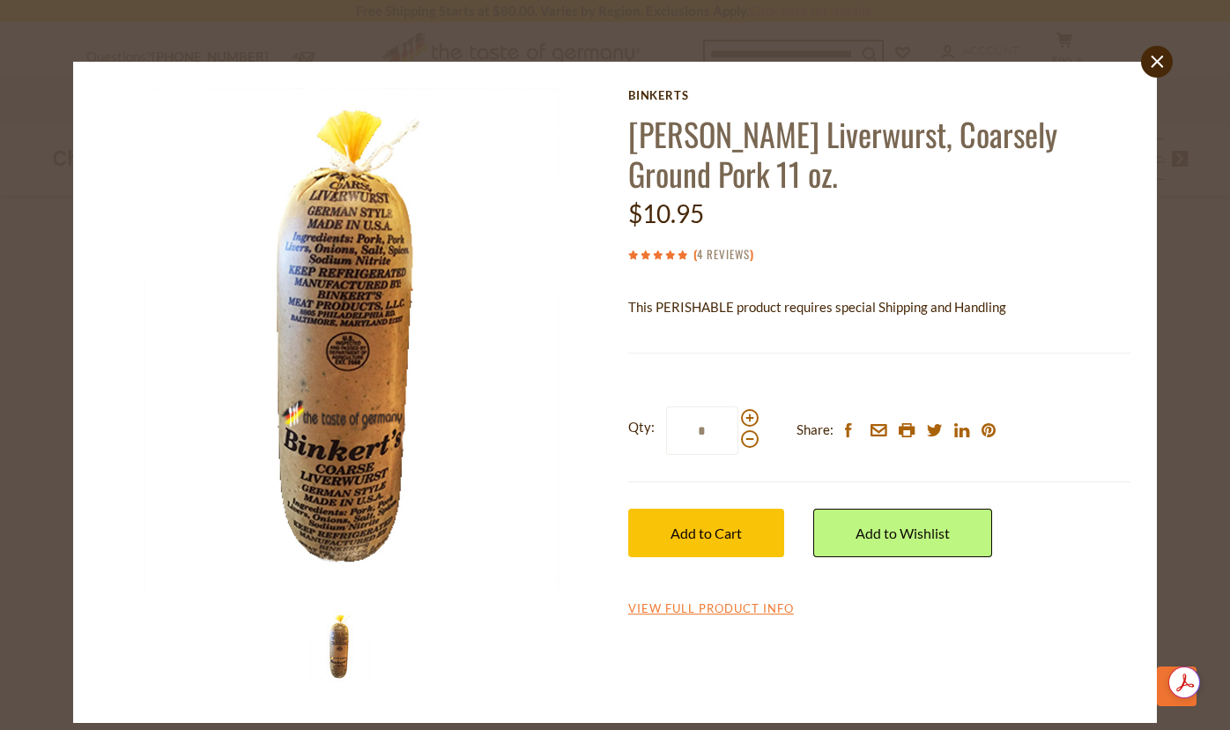
click at [705, 251] on link "4 Reviews" at bounding box center [723, 254] width 53 height 19
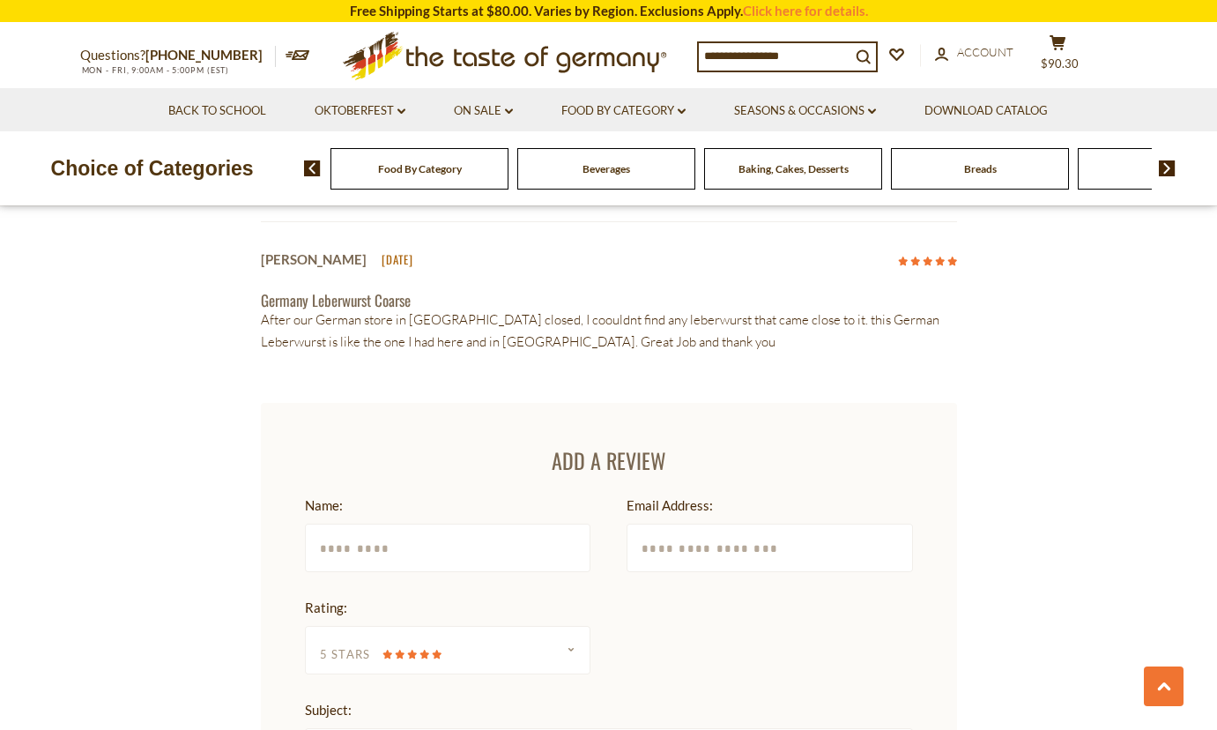
scroll to position [2207, 0]
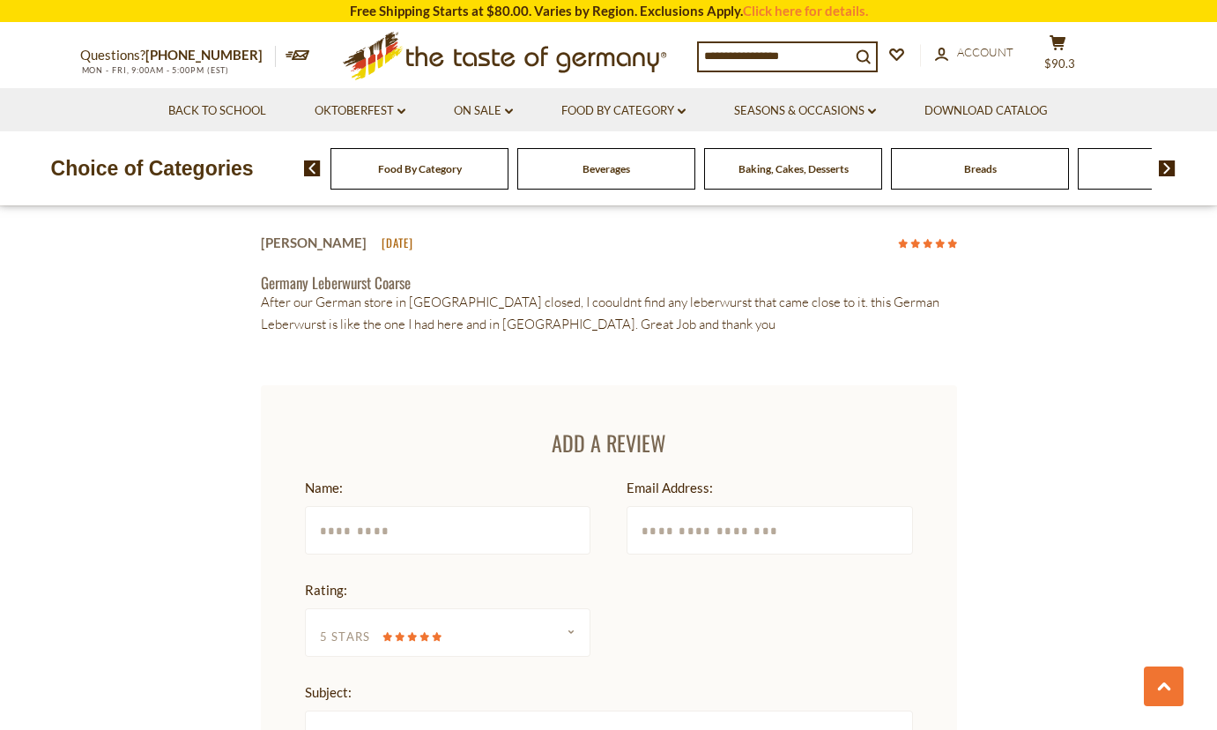
click at [910, 243] on icon at bounding box center [915, 244] width 10 height 10
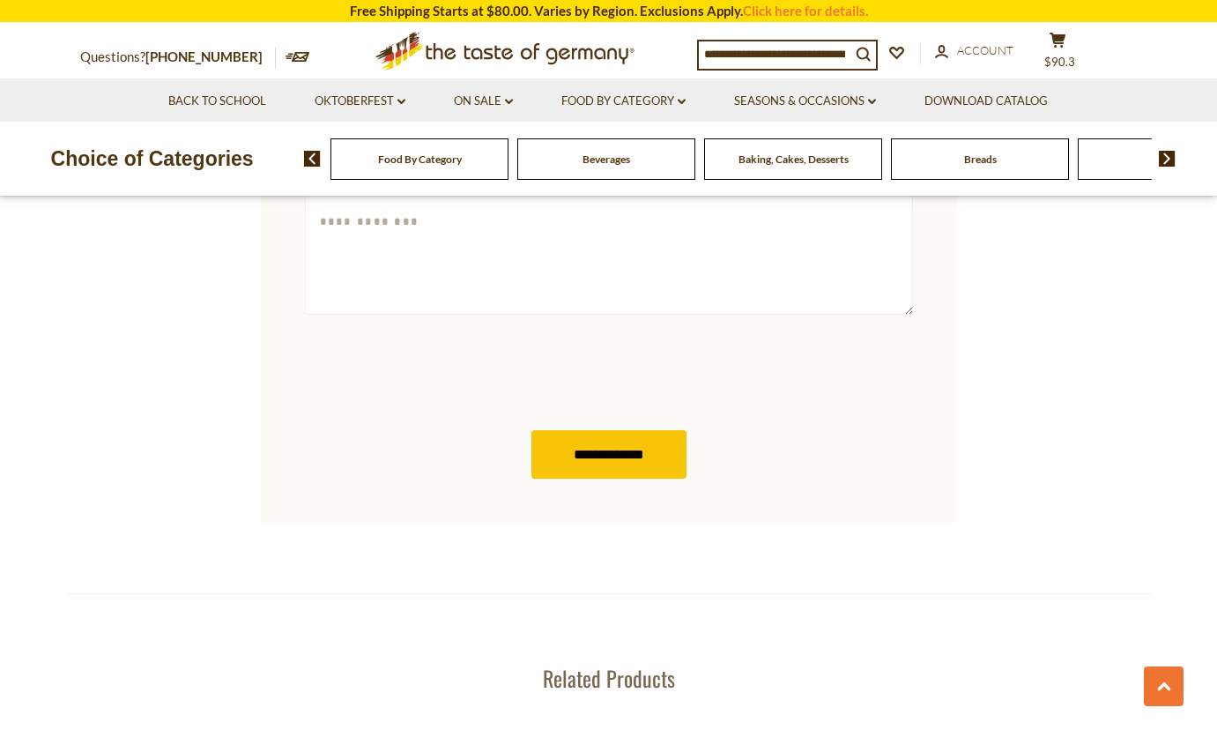
scroll to position [2824, 0]
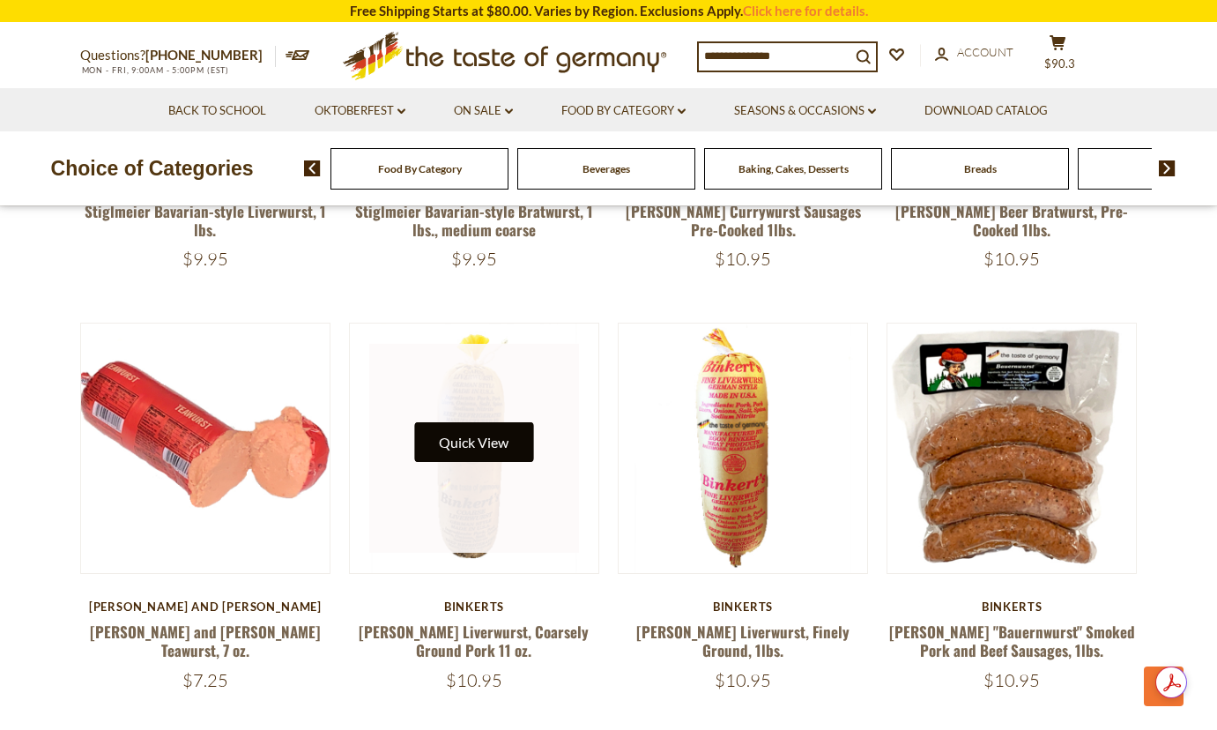
click at [463, 441] on button "Quick View" at bounding box center [473, 442] width 119 height 40
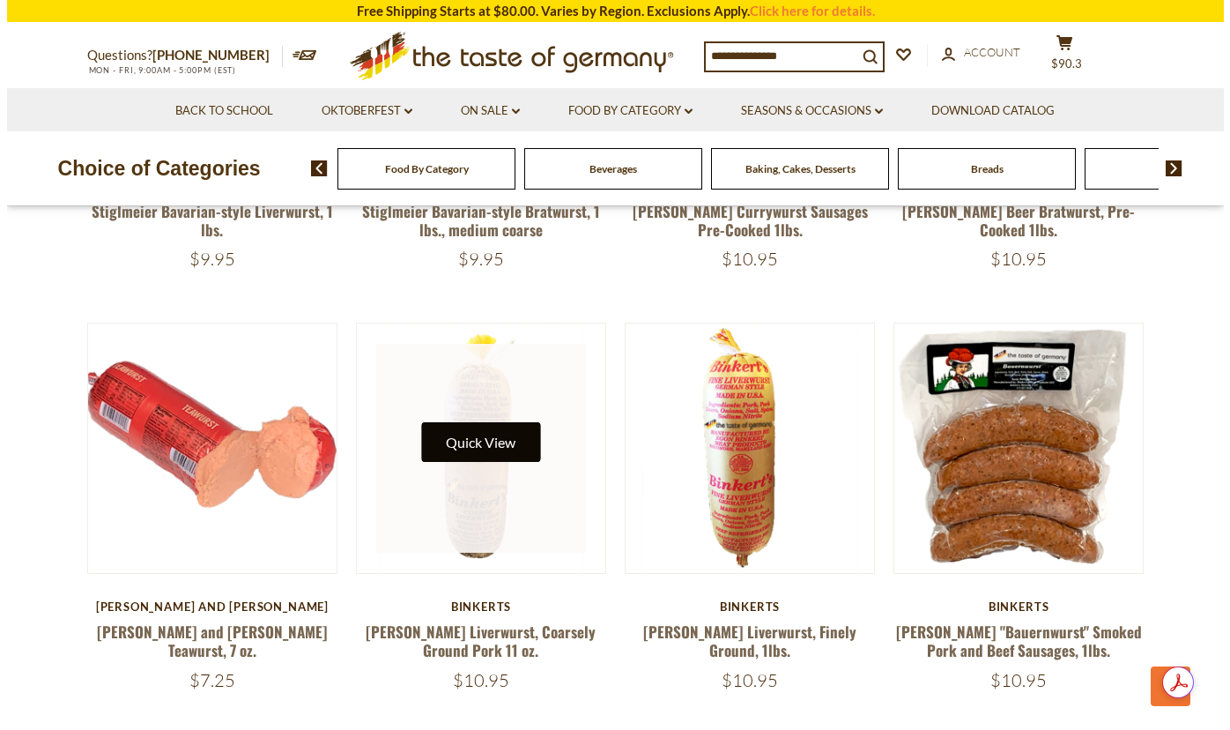
scroll to position [807, 0]
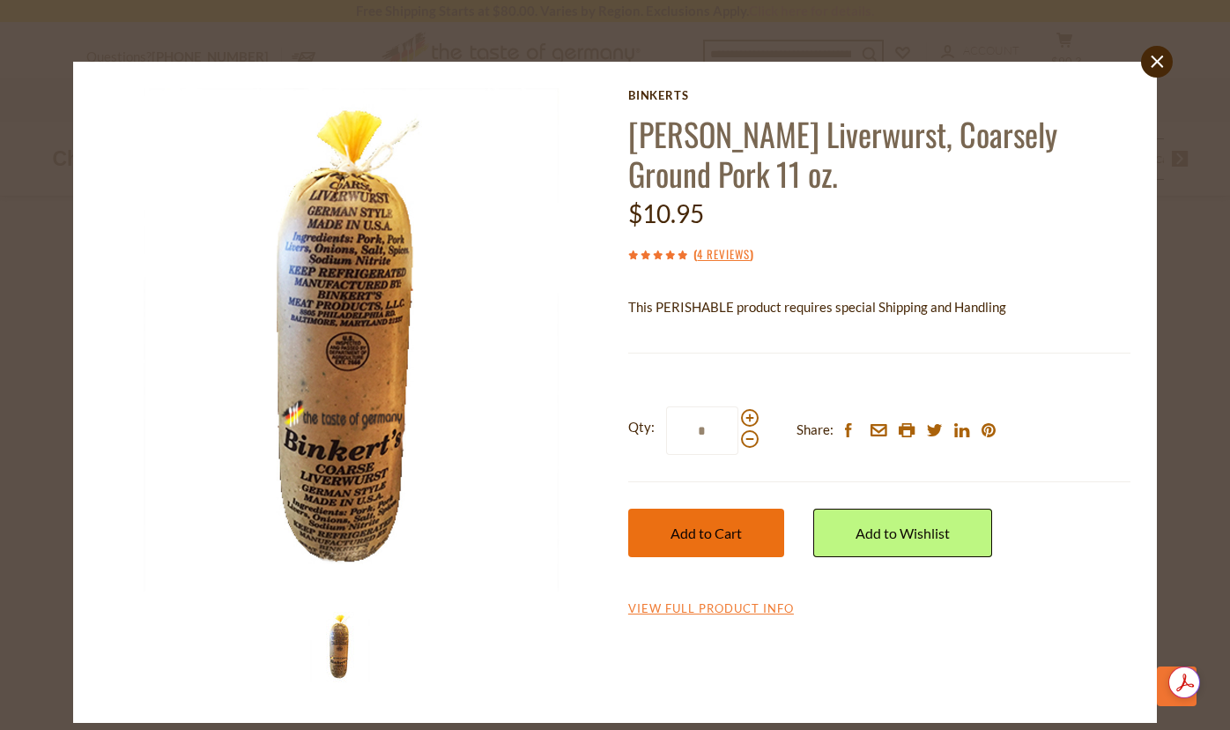
click at [708, 530] on span "Add to Cart" at bounding box center [706, 532] width 71 height 17
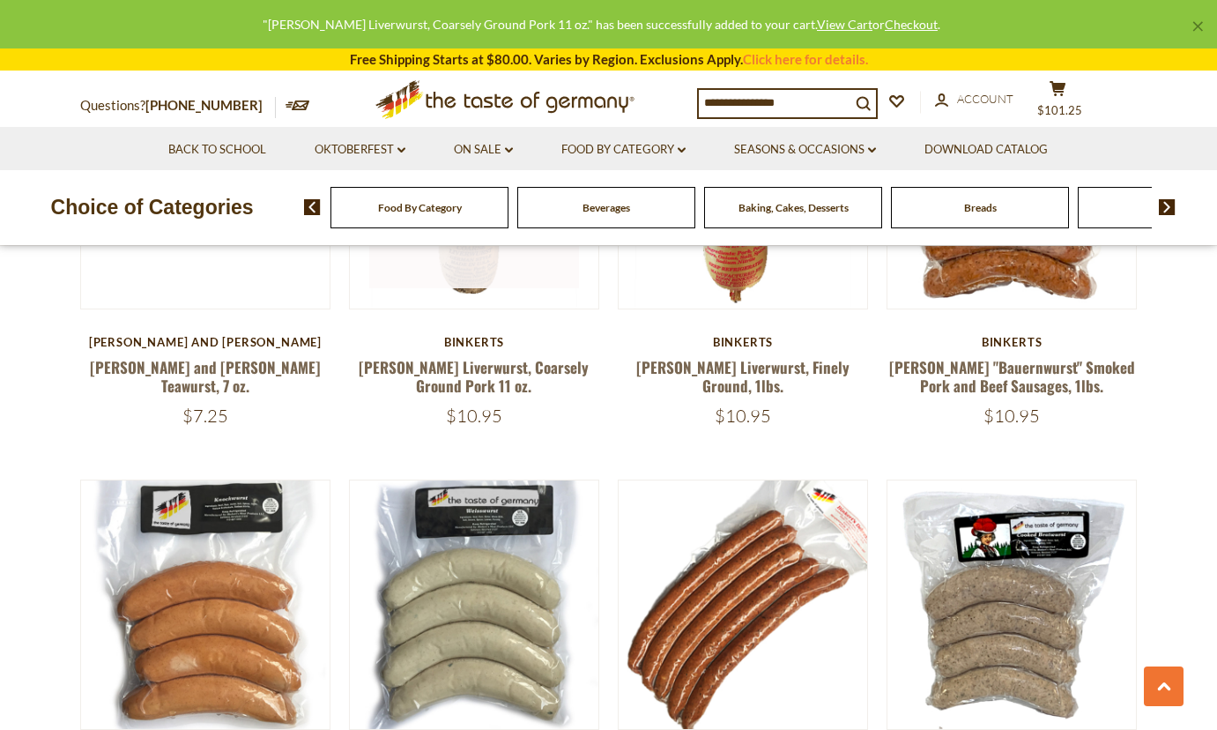
scroll to position [1245, 0]
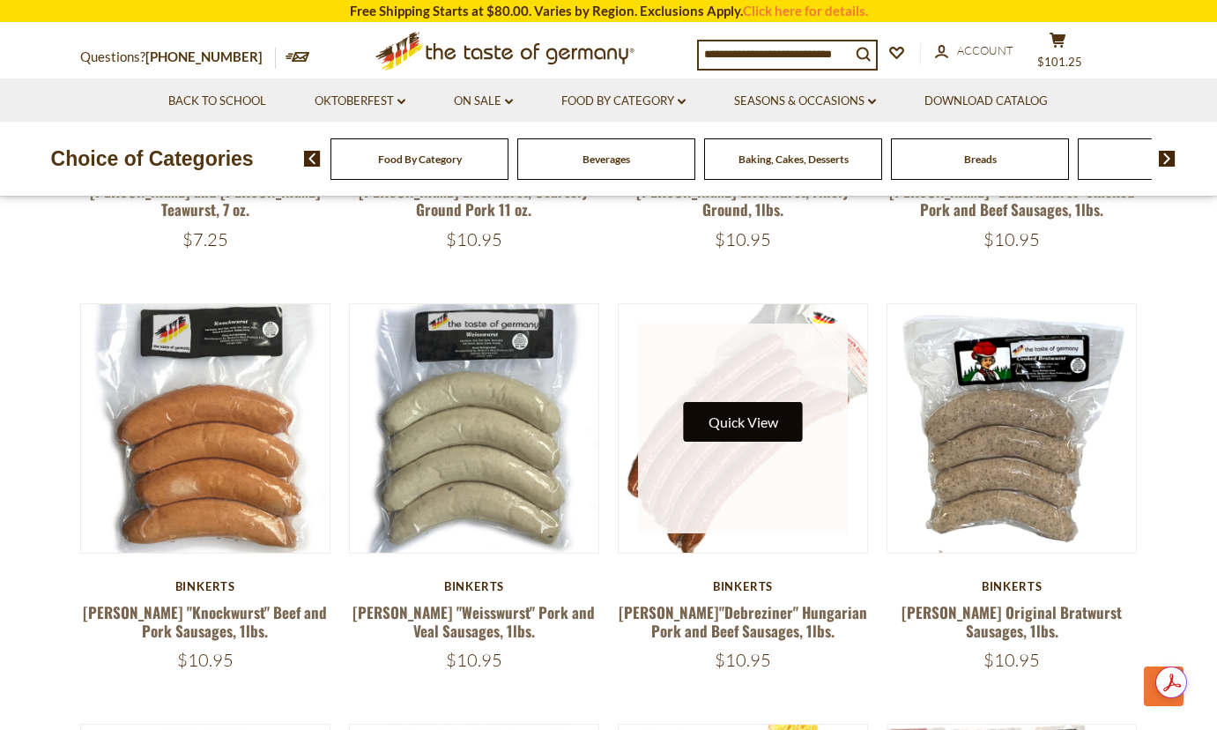
click at [735, 427] on button "Quick View" at bounding box center [743, 422] width 119 height 40
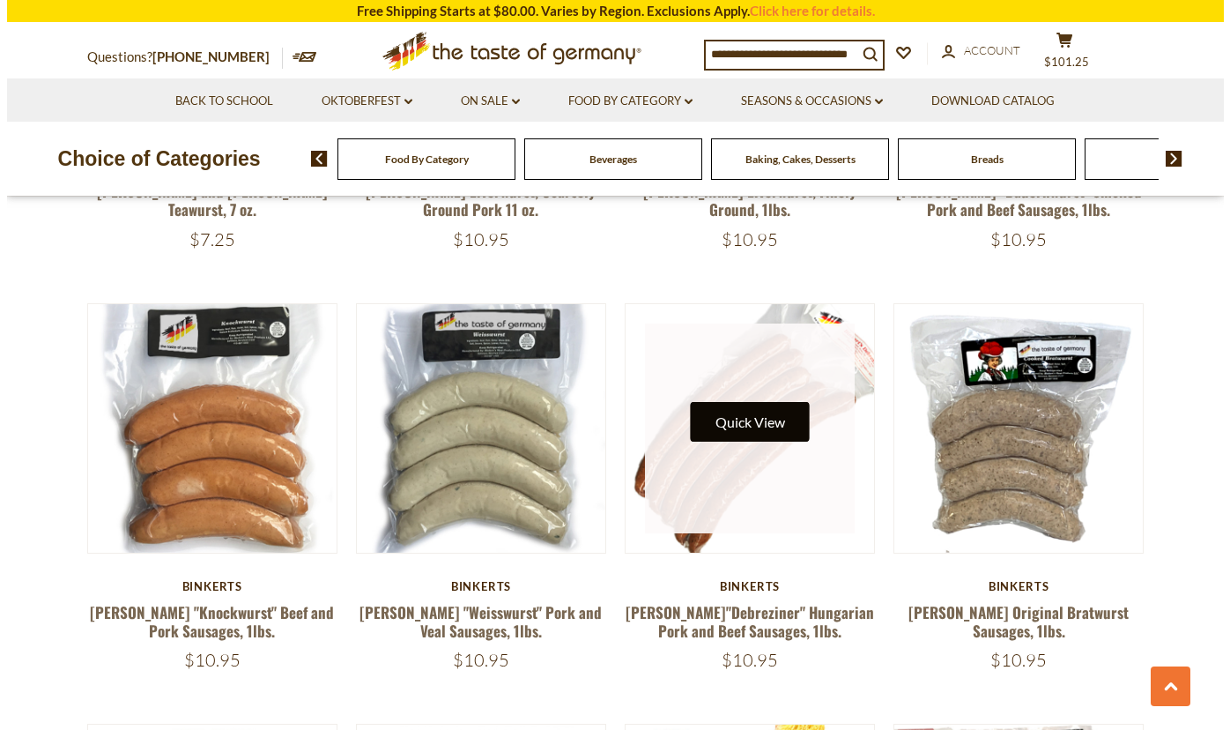
scroll to position [1249, 0]
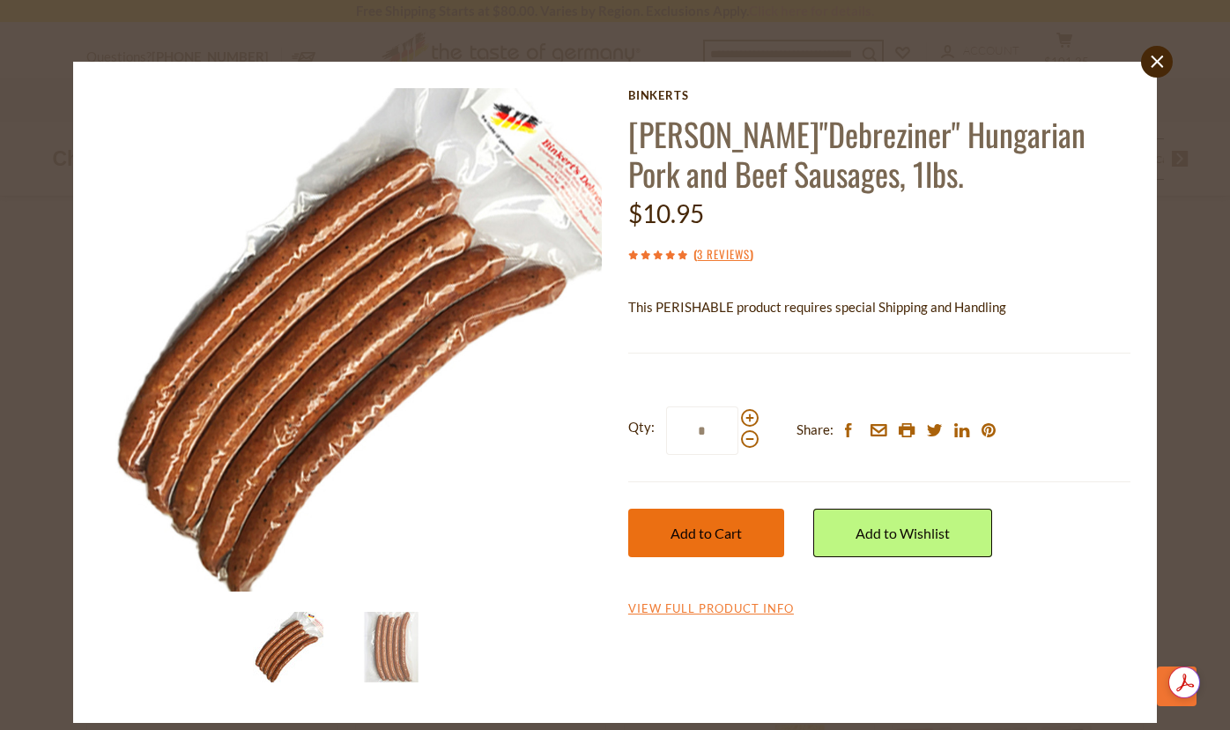
click at [709, 538] on span "Add to Cart" at bounding box center [706, 532] width 71 height 17
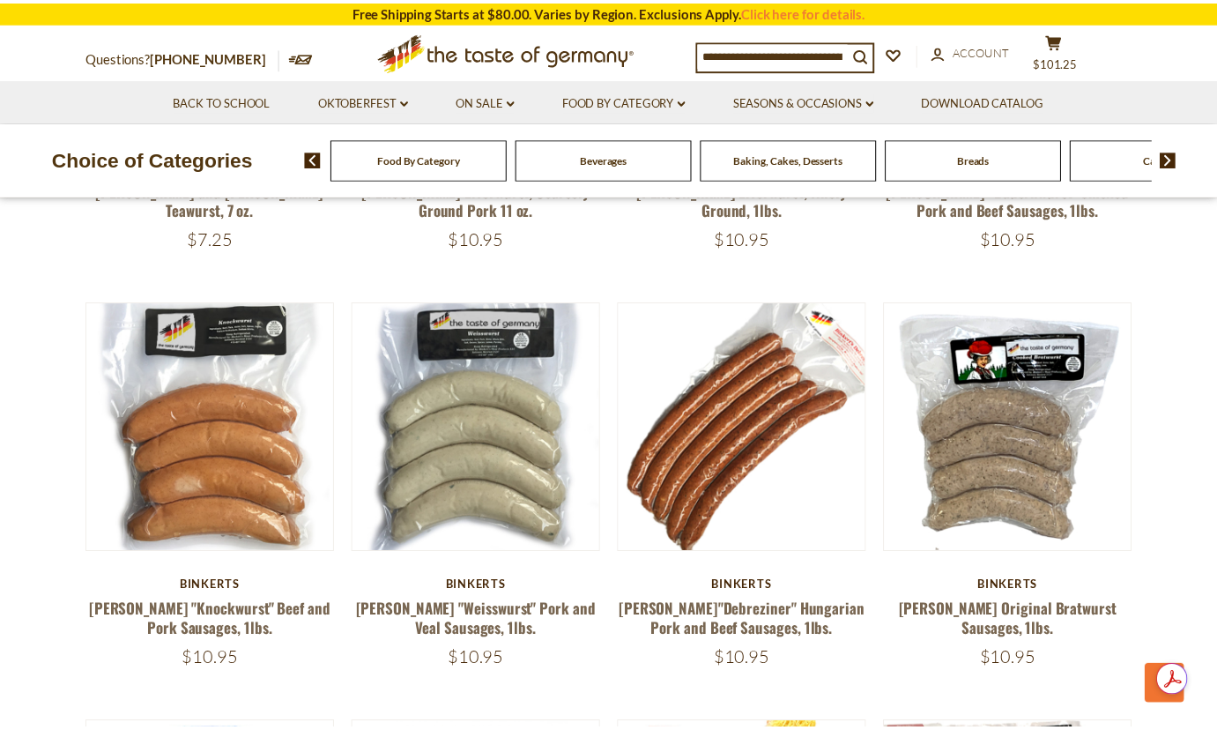
scroll to position [1245, 0]
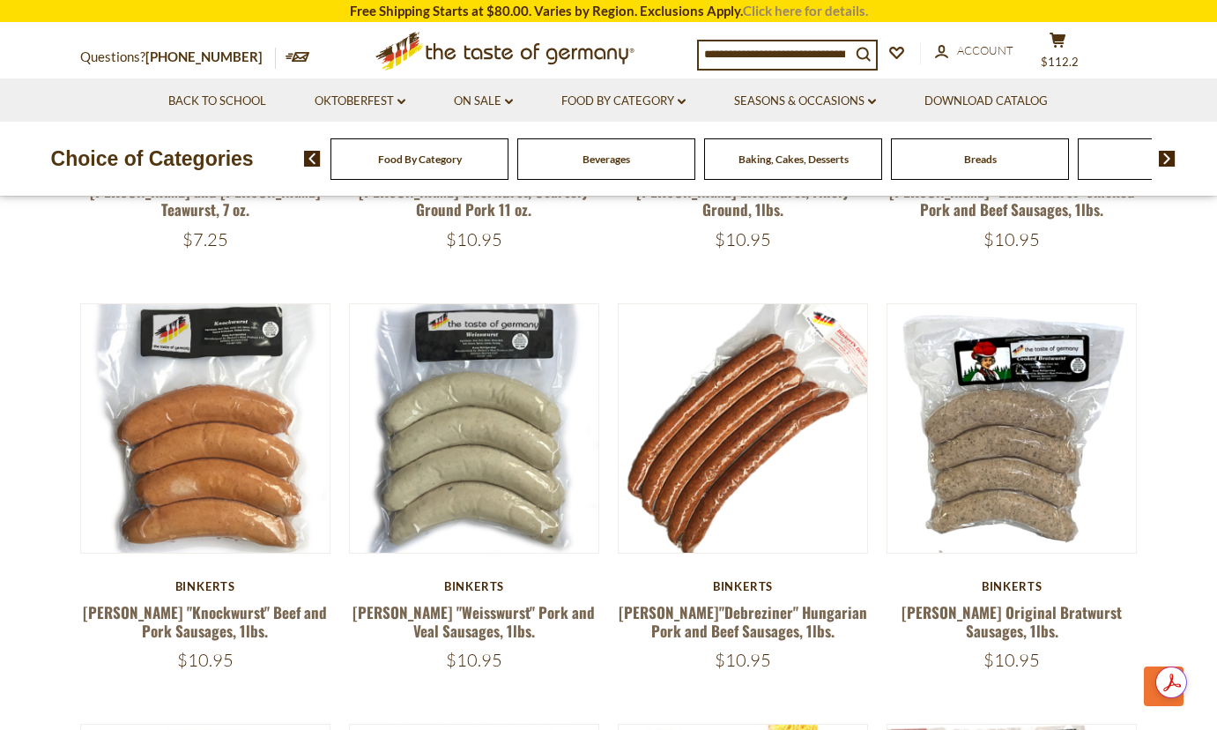
click at [790, 11] on link "Click here for details." at bounding box center [805, 11] width 125 height 16
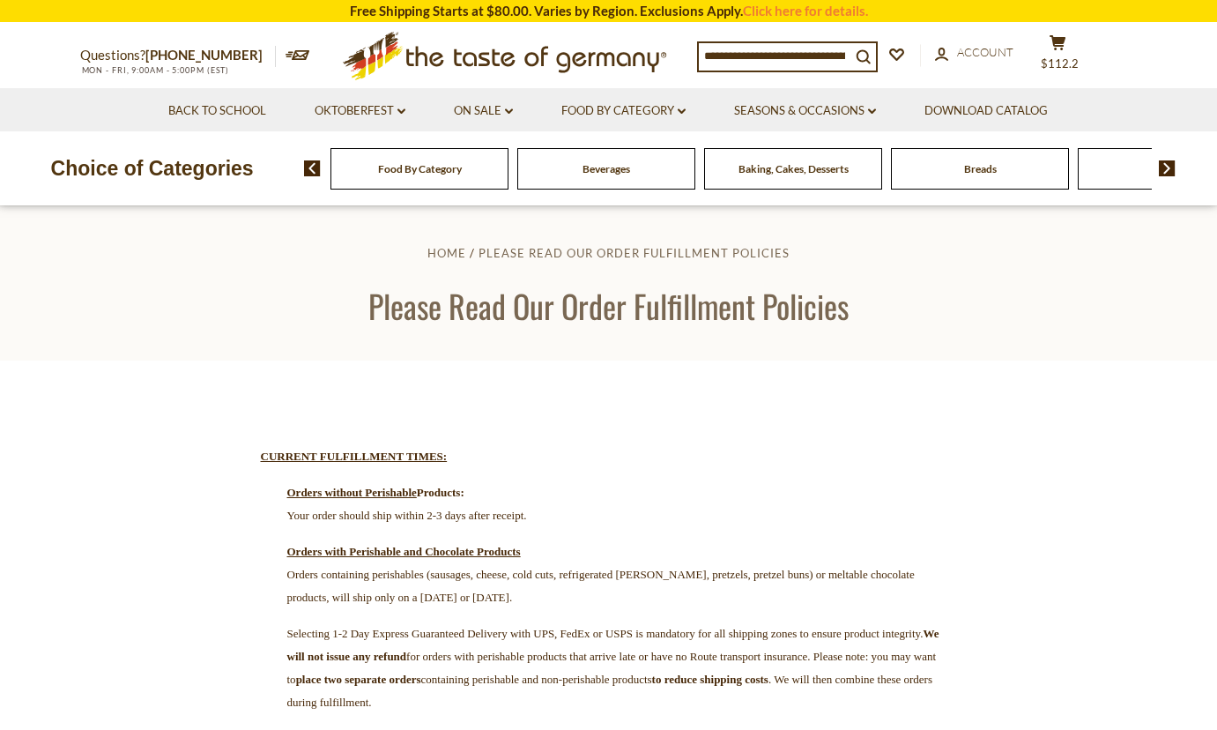
click at [776, 174] on span "Baking, Cakes, Desserts" at bounding box center [793, 168] width 110 height 13
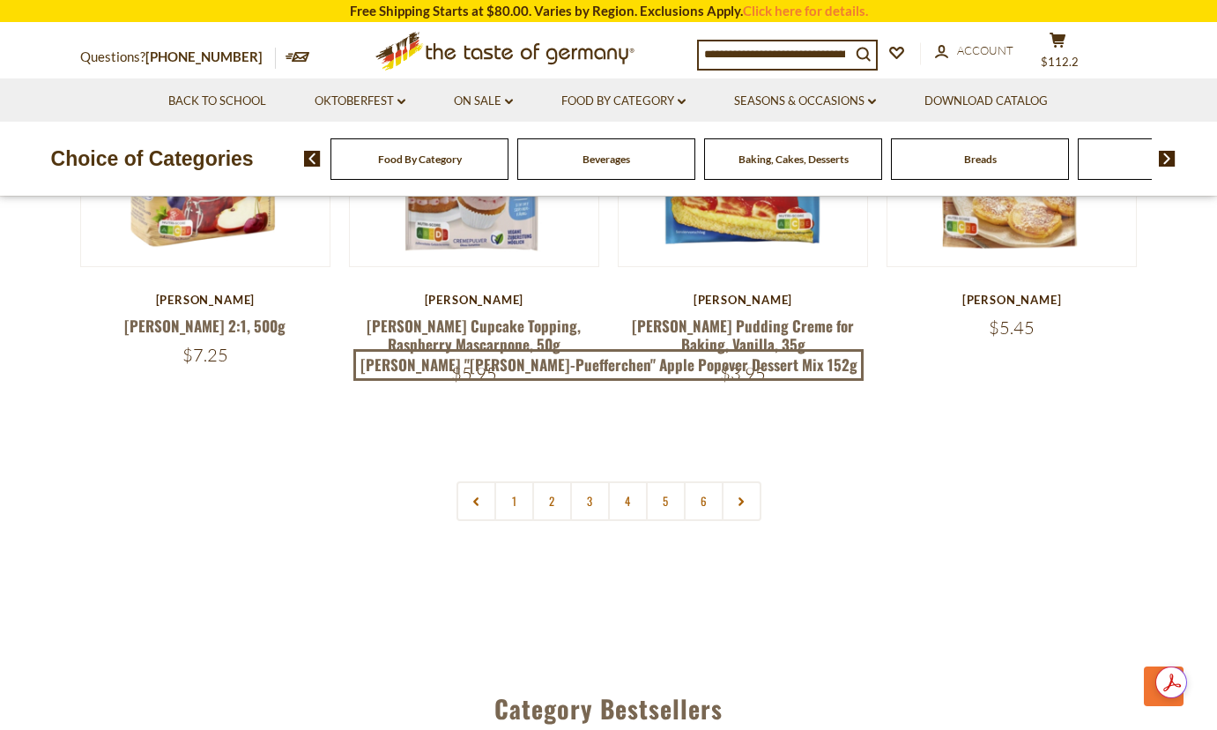
scroll to position [4230, 0]
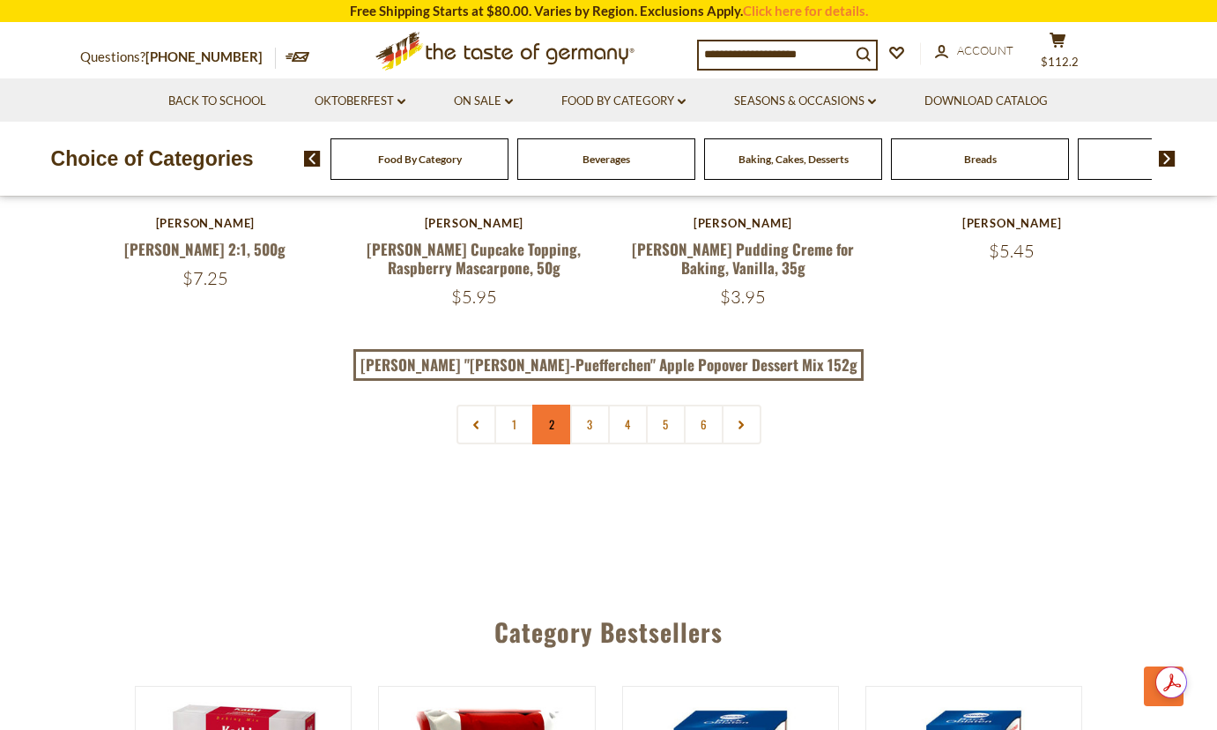
click at [554, 404] on link "2" at bounding box center [552, 424] width 40 height 40
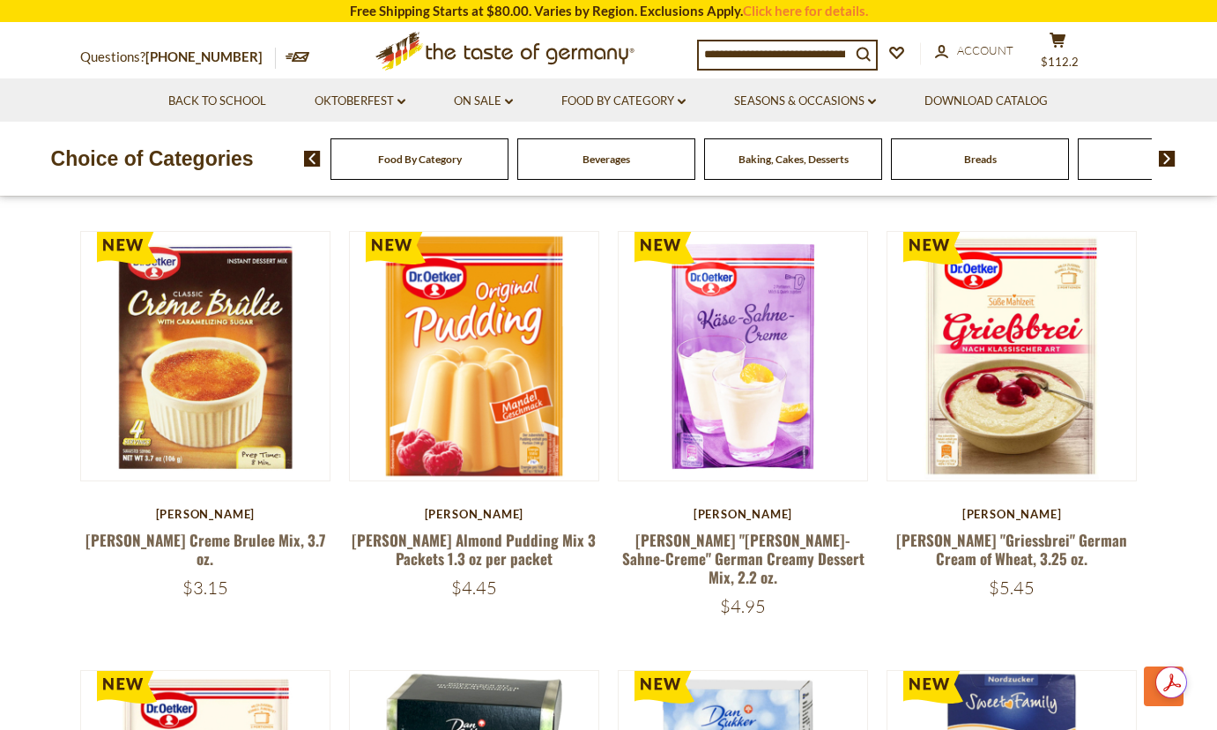
scroll to position [2212, 0]
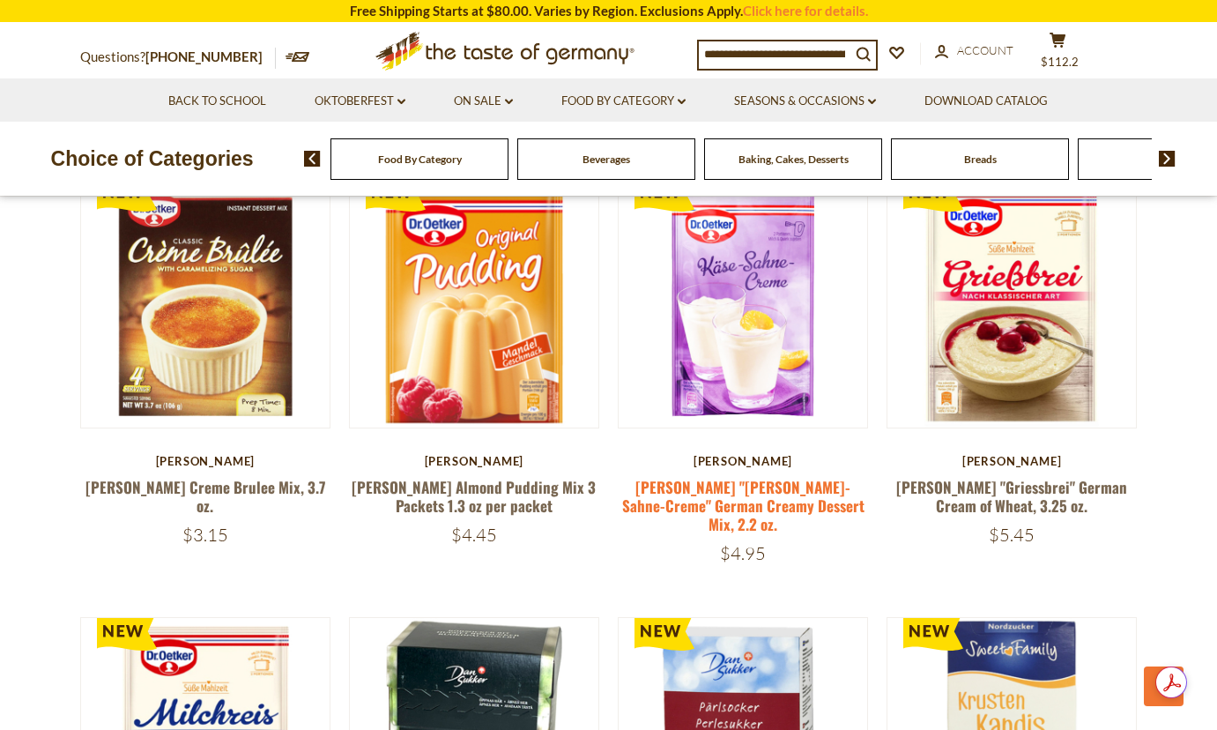
click at [744, 498] on link "[PERSON_NAME] "[PERSON_NAME]-Sahne-Creme" German Creamy Dessert Mix, 2.2 oz." at bounding box center [743, 506] width 242 height 60
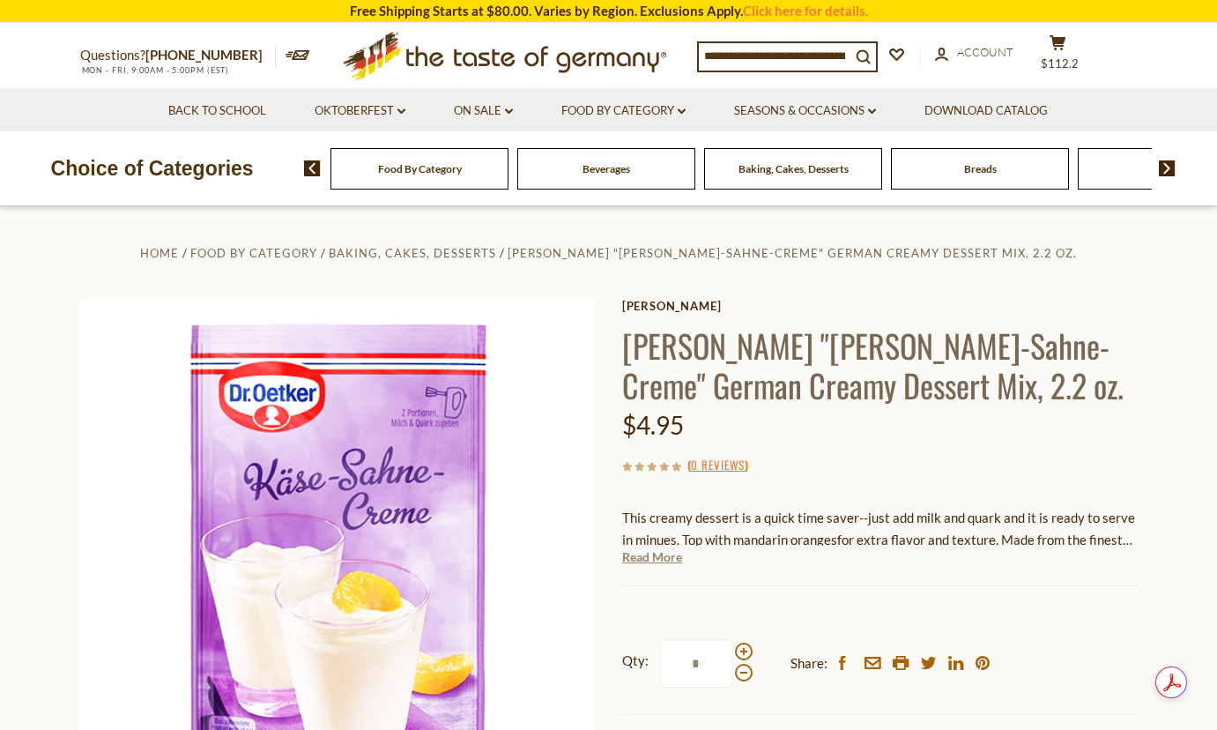
click at [659, 562] on link "Read More" at bounding box center [652, 557] width 60 height 18
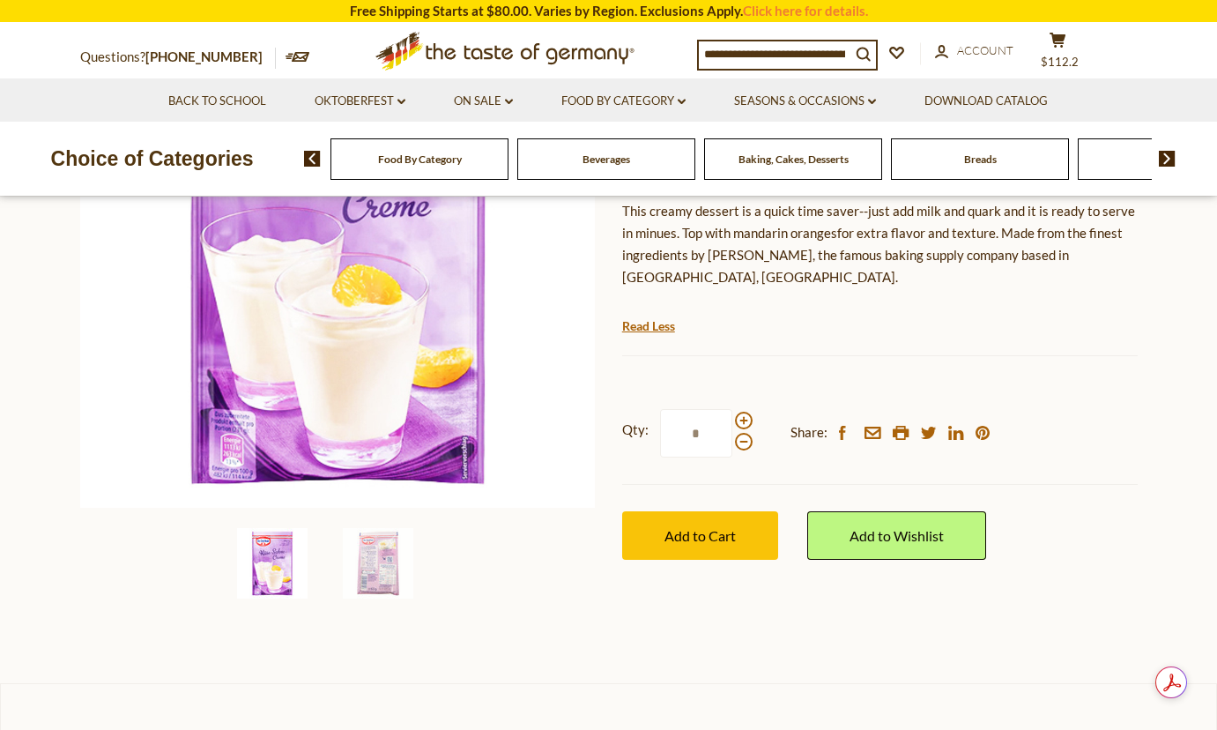
scroll to position [352, 0]
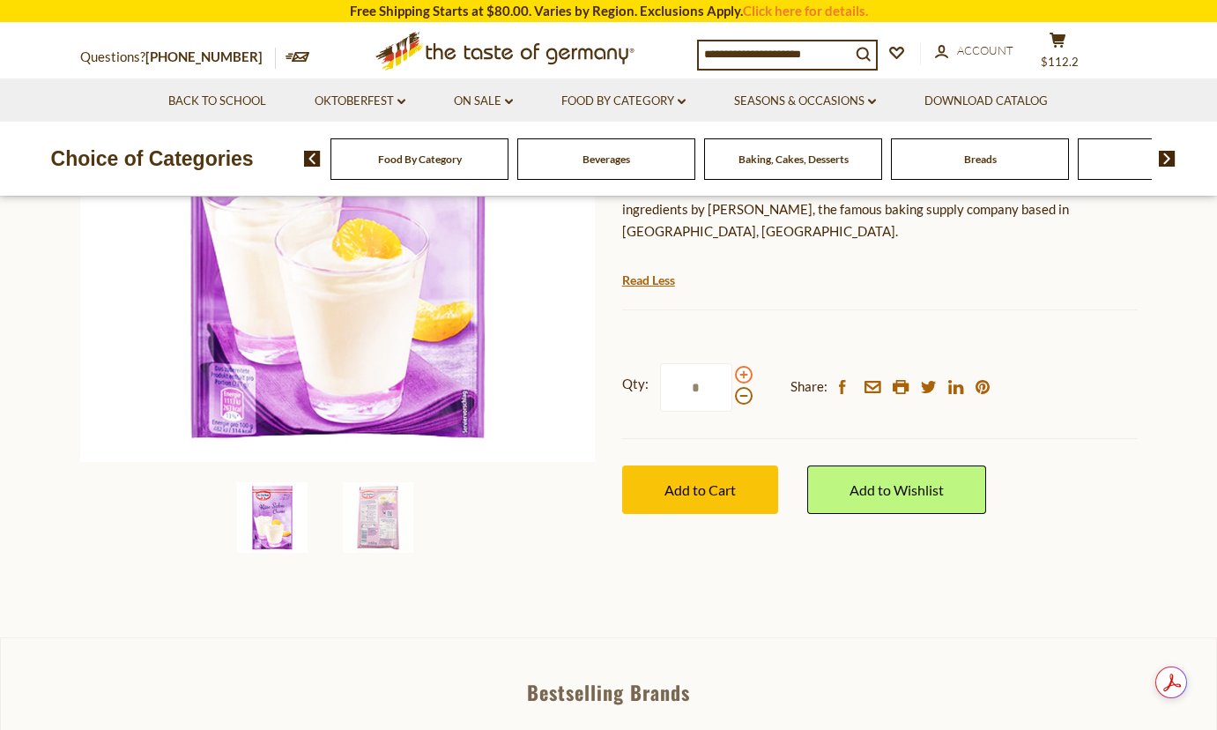
click at [743, 366] on span at bounding box center [744, 375] width 18 height 18
click at [732, 363] on input "*" at bounding box center [696, 387] width 72 height 48
click at [743, 366] on span at bounding box center [744, 375] width 18 height 18
click at [732, 363] on input "*" at bounding box center [696, 387] width 72 height 48
click at [740, 387] on span at bounding box center [744, 396] width 18 height 18
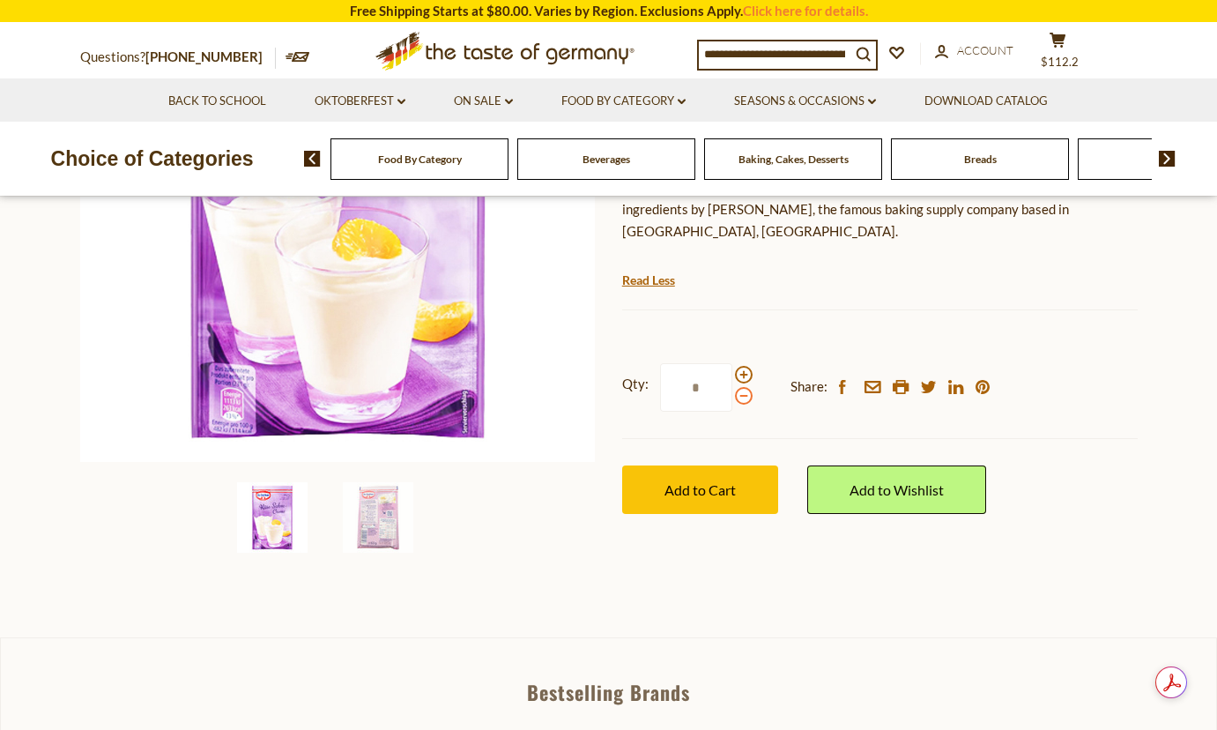
click at [732, 377] on input "*" at bounding box center [696, 387] width 72 height 48
type input "*"
click at [697, 481] on span "Add to Cart" at bounding box center [699, 489] width 71 height 17
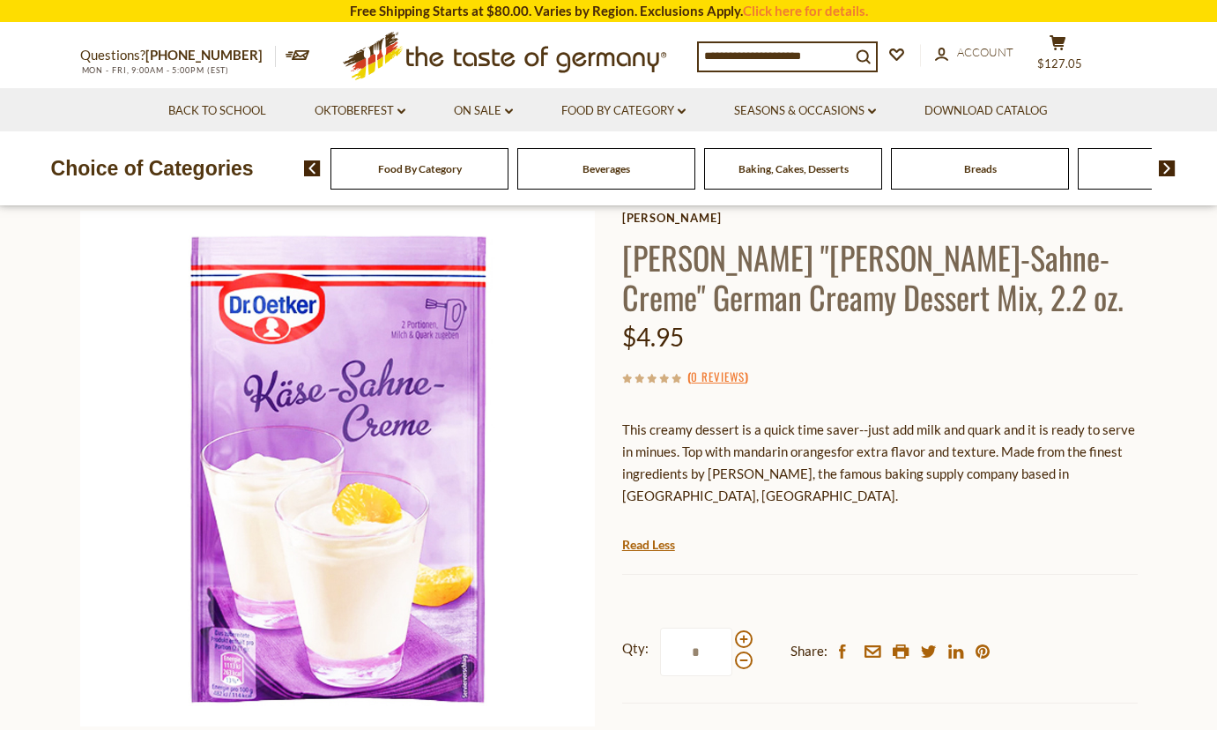
scroll to position [0, 0]
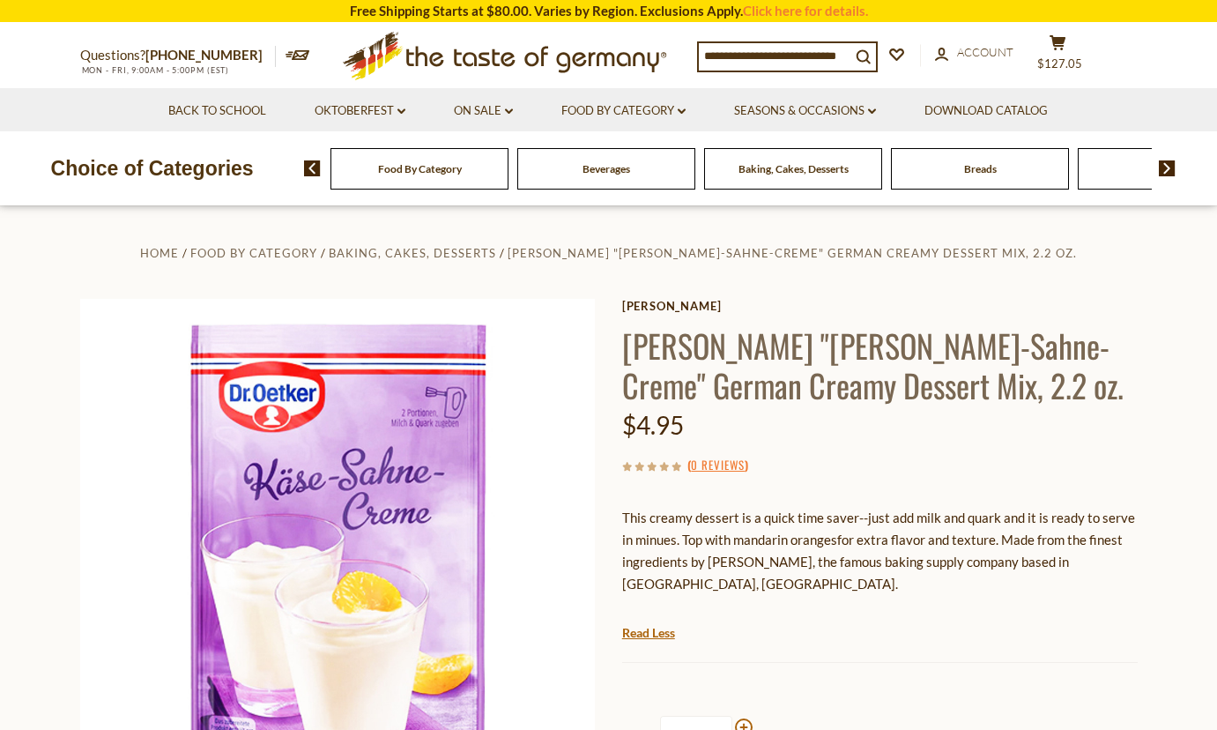
click at [510, 55] on icon at bounding box center [503, 52] width 323 height 41
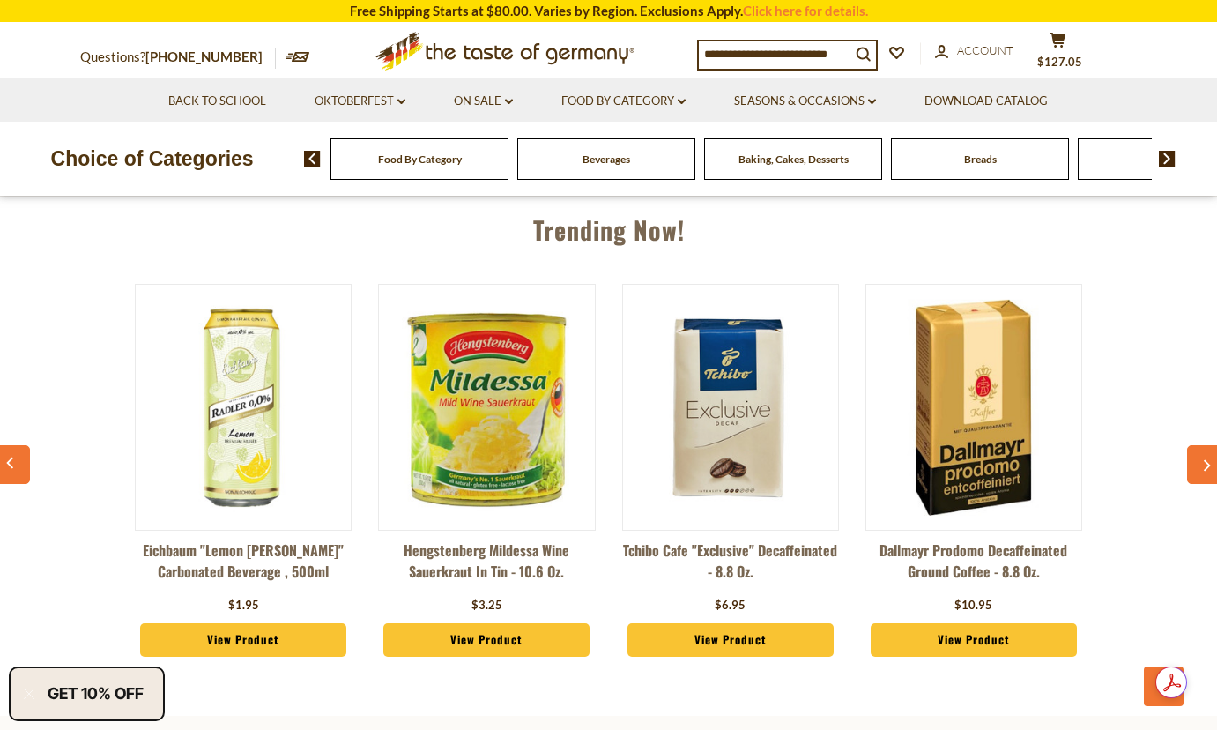
scroll to position [1881, 0]
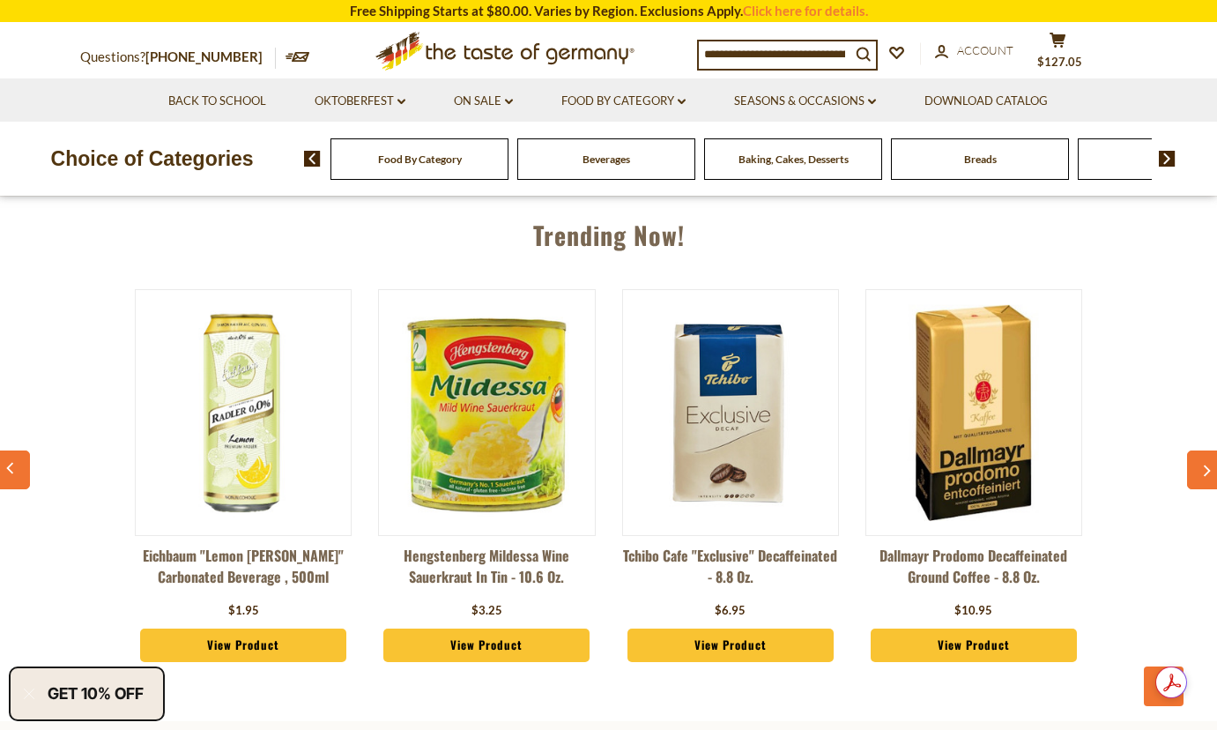
click at [1197, 474] on button "button" at bounding box center [1206, 469] width 39 height 39
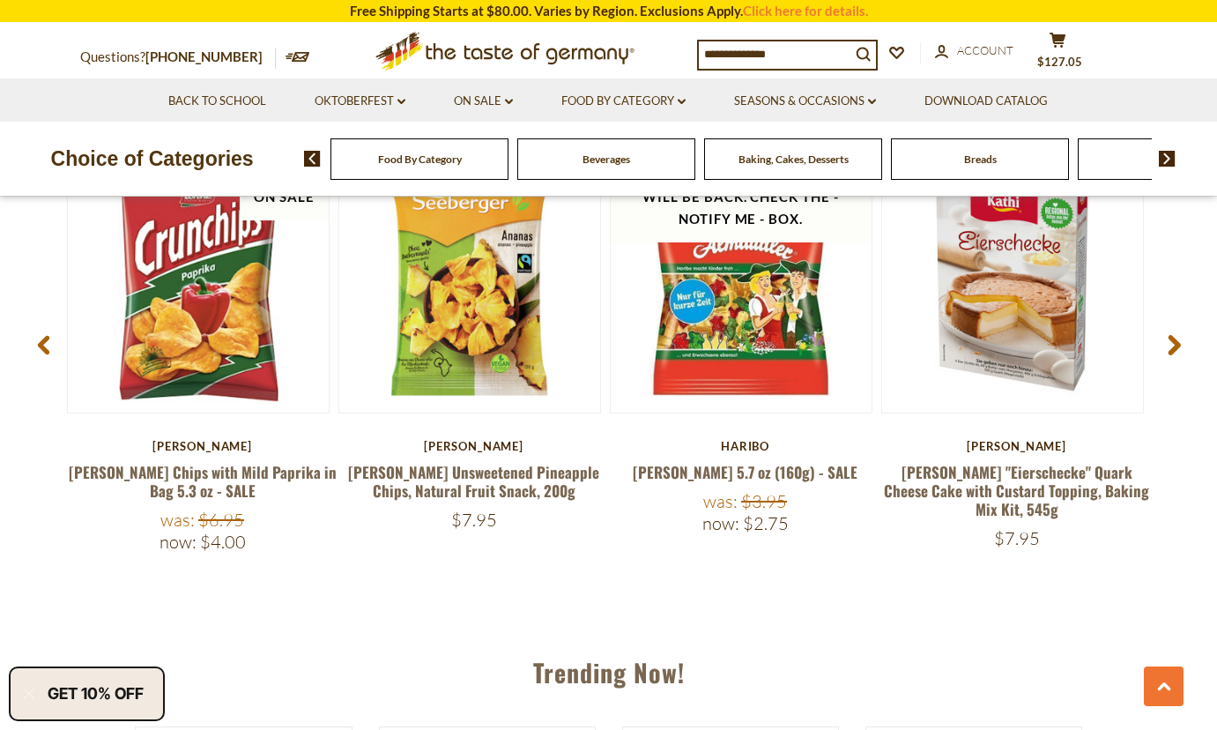
scroll to position [1411, 0]
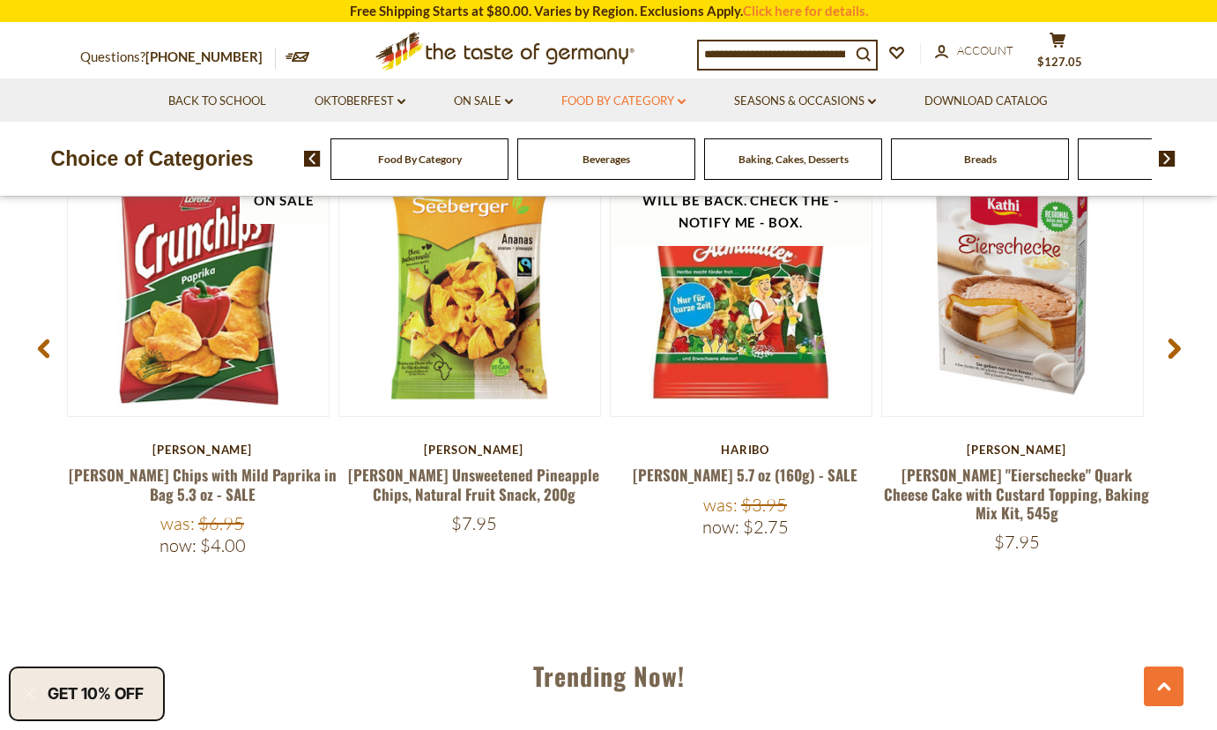
click at [682, 107] on link "Food By Category dropdown_arrow" at bounding box center [623, 101] width 124 height 19
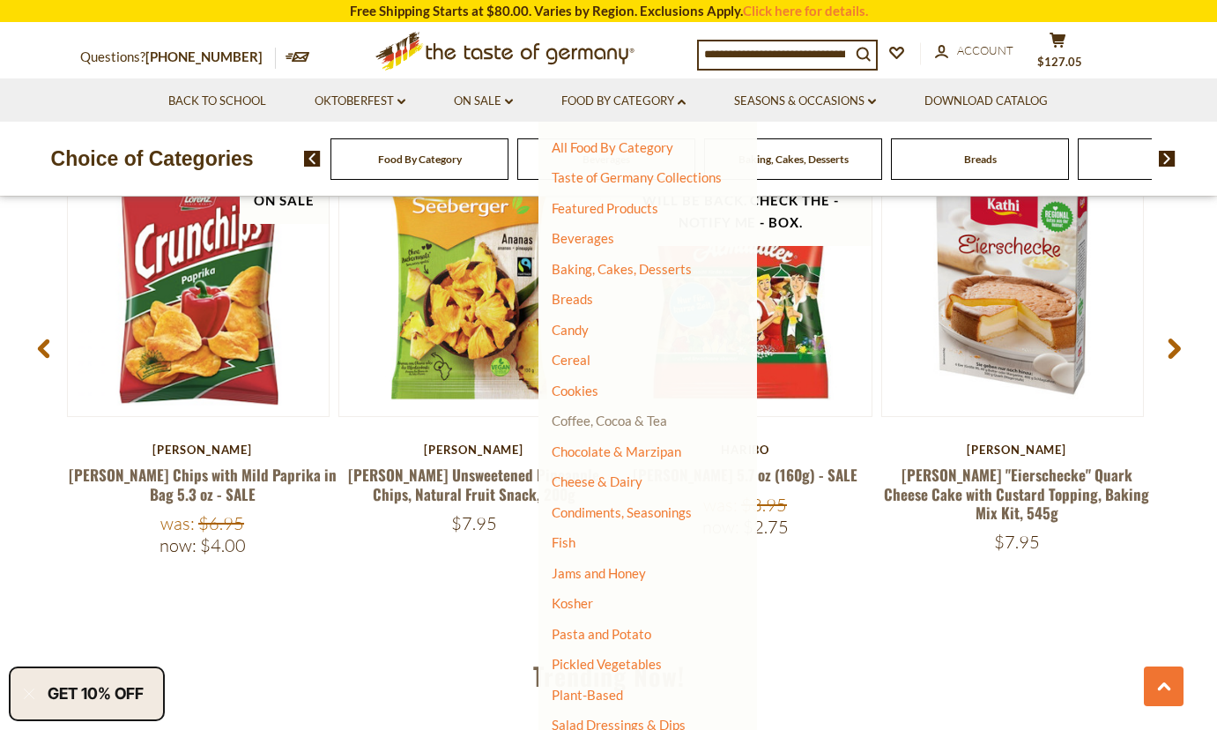
click at [641, 419] on link "Coffee, Cocoa & Tea" at bounding box center [609, 420] width 115 height 16
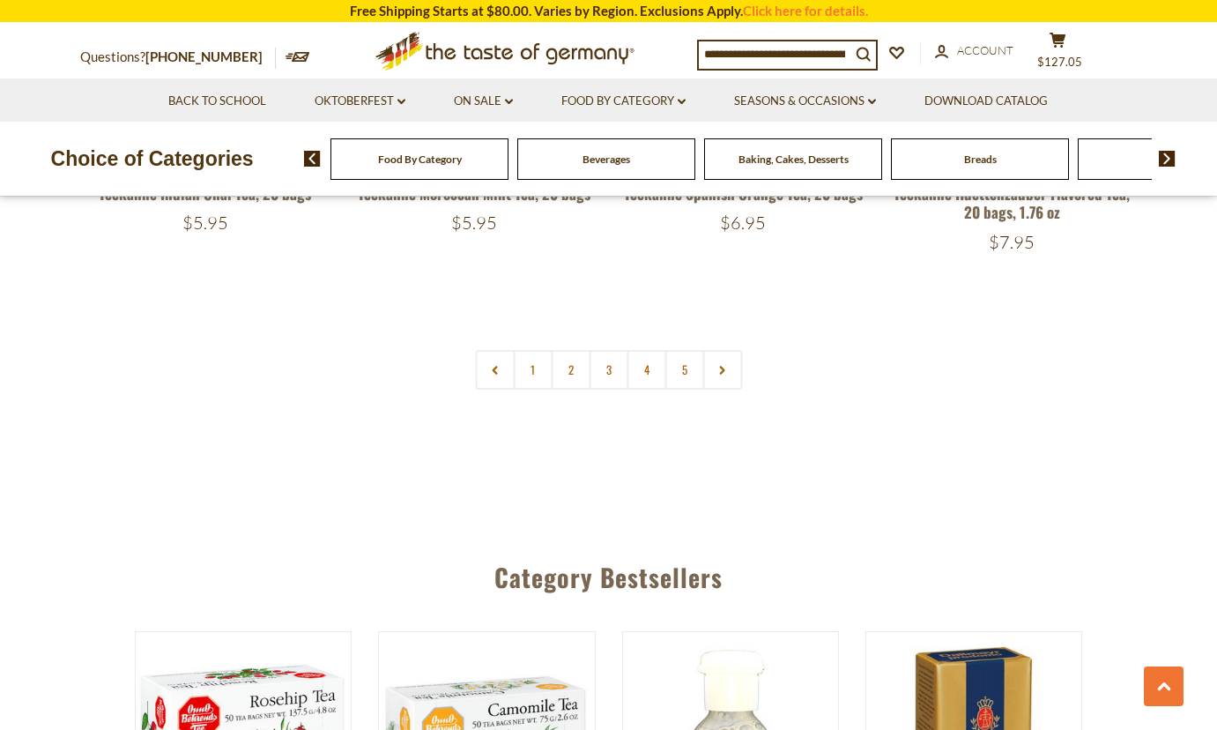
scroll to position [4230, 0]
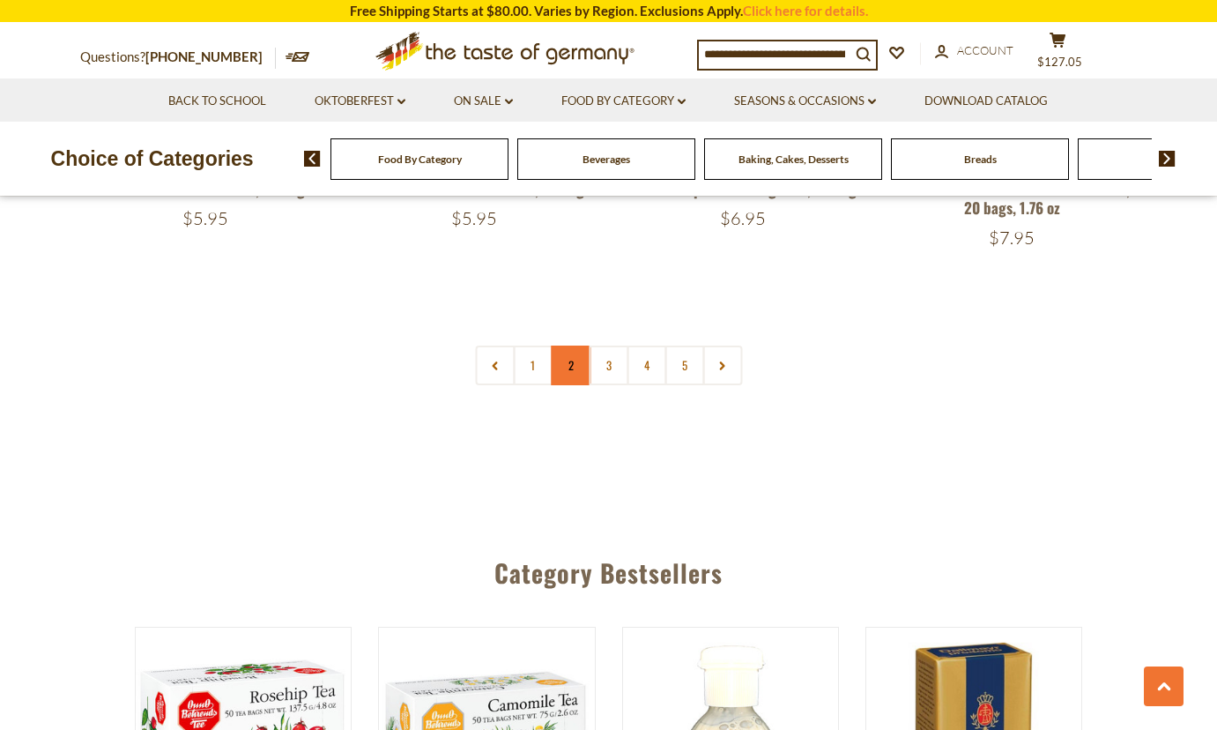
click at [581, 345] on link "2" at bounding box center [571, 365] width 40 height 40
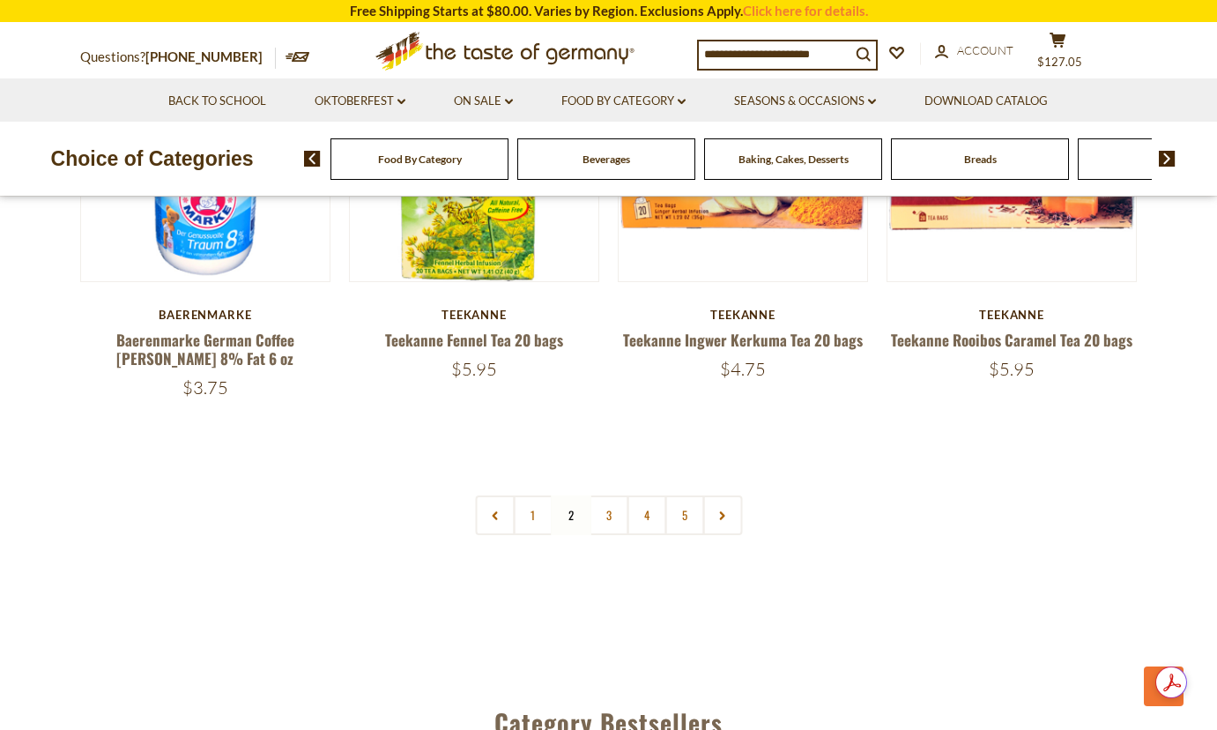
scroll to position [4062, 0]
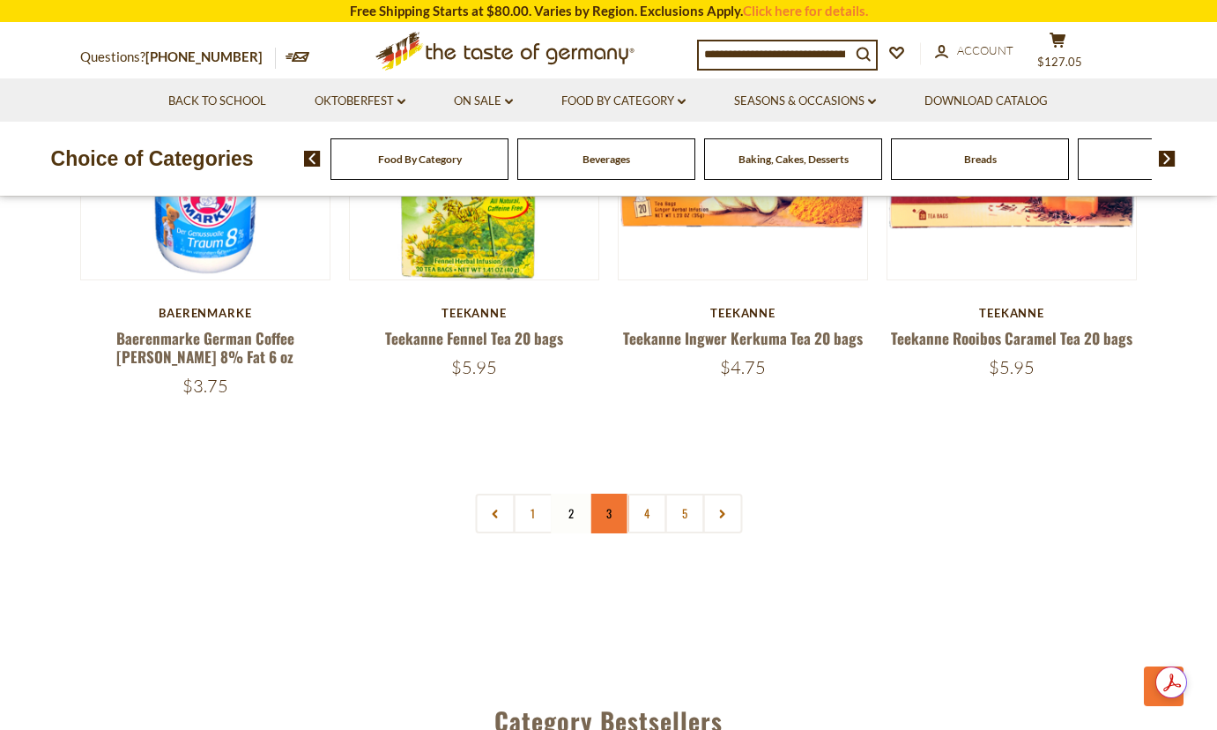
click at [606, 500] on link "3" at bounding box center [609, 513] width 40 height 40
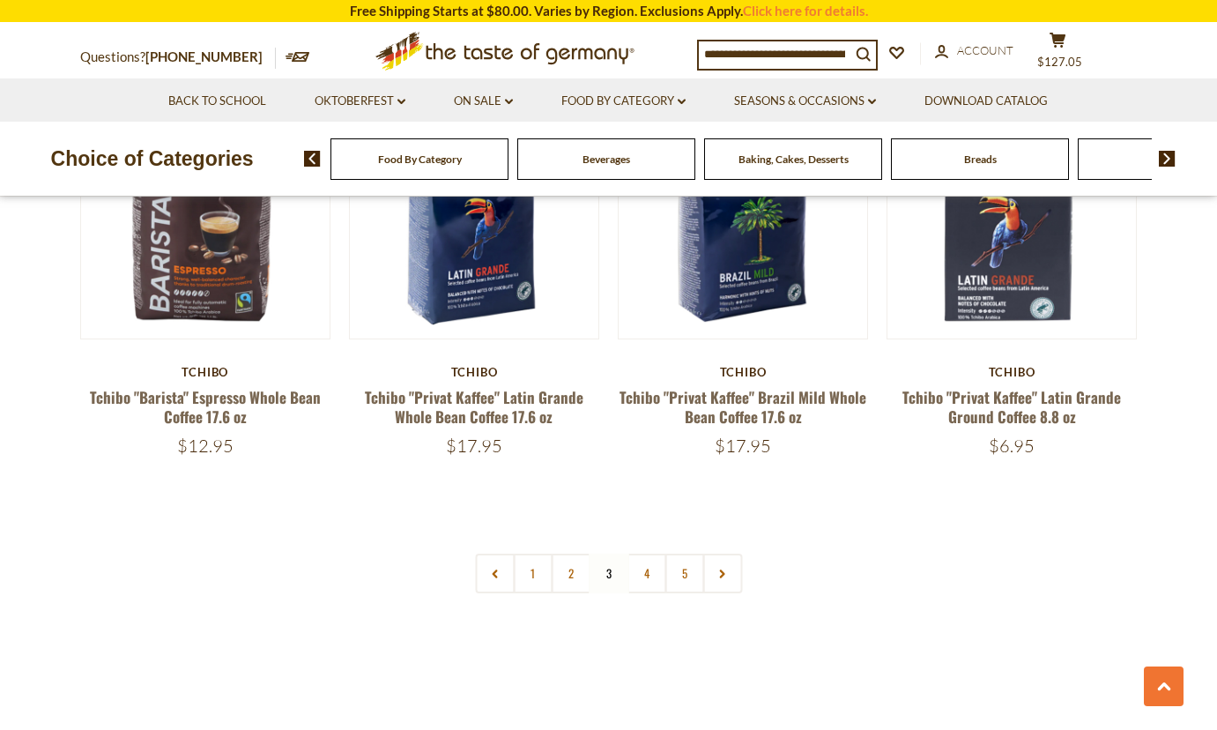
scroll to position [3974, 0]
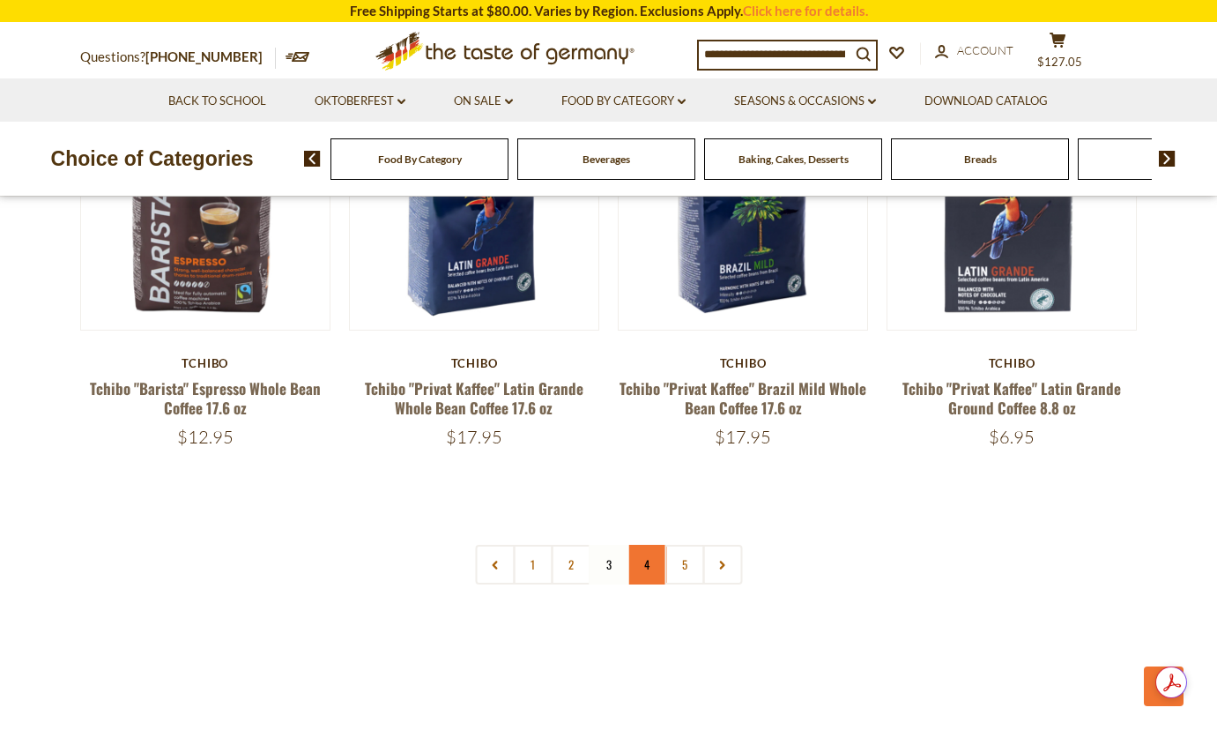
click at [657, 568] on link "4" at bounding box center [647, 565] width 40 height 40
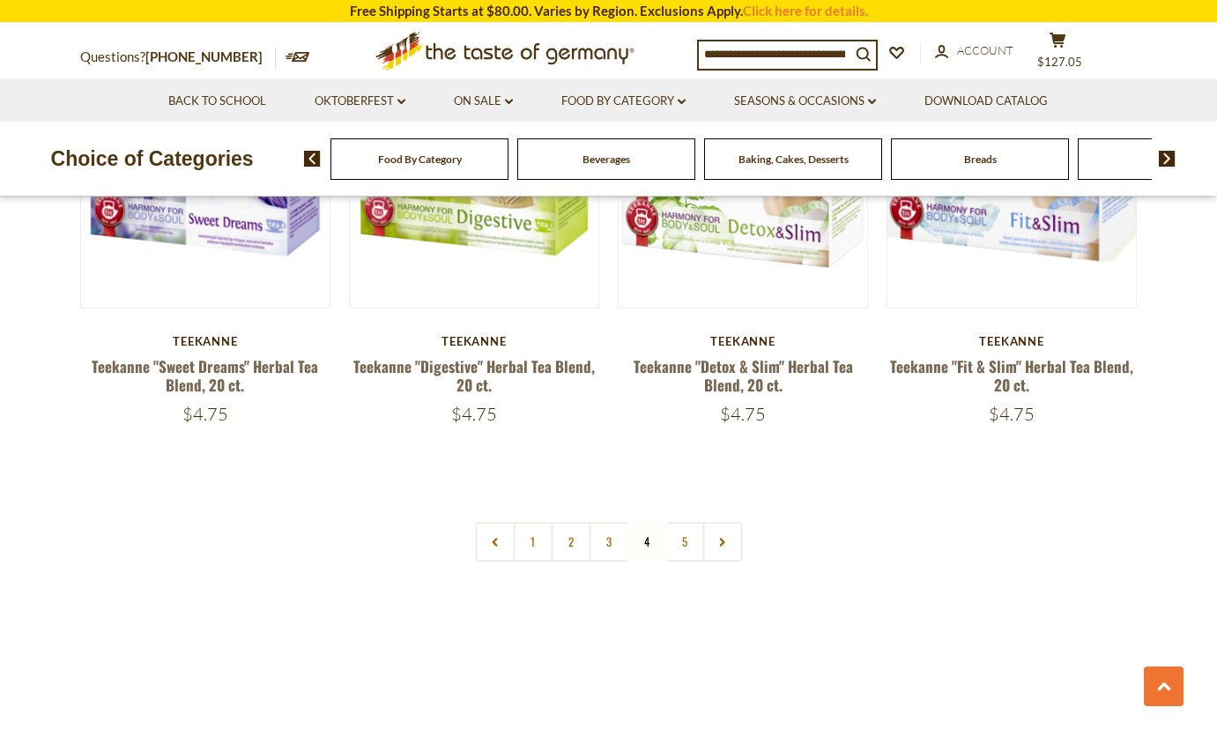
scroll to position [4062, 0]
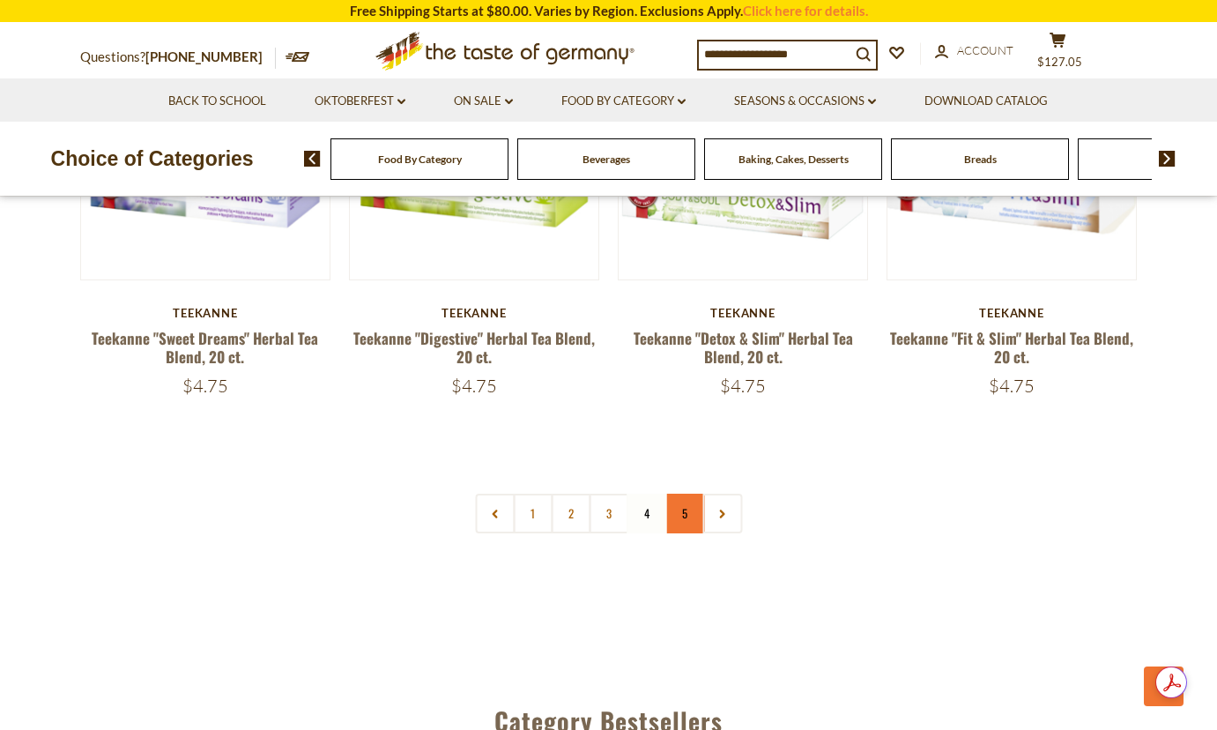
click at [689, 495] on link "5" at bounding box center [684, 513] width 40 height 40
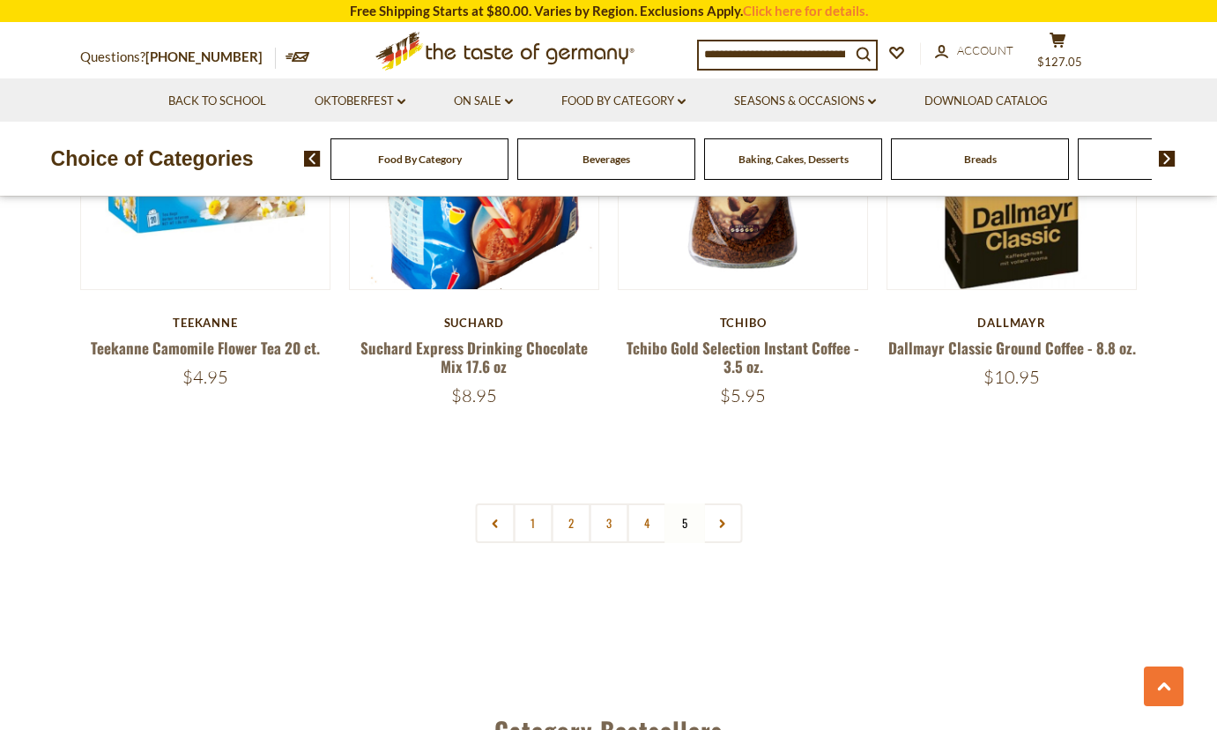
scroll to position [2829, 0]
click at [1073, 56] on span "$127.05" at bounding box center [1059, 62] width 45 height 14
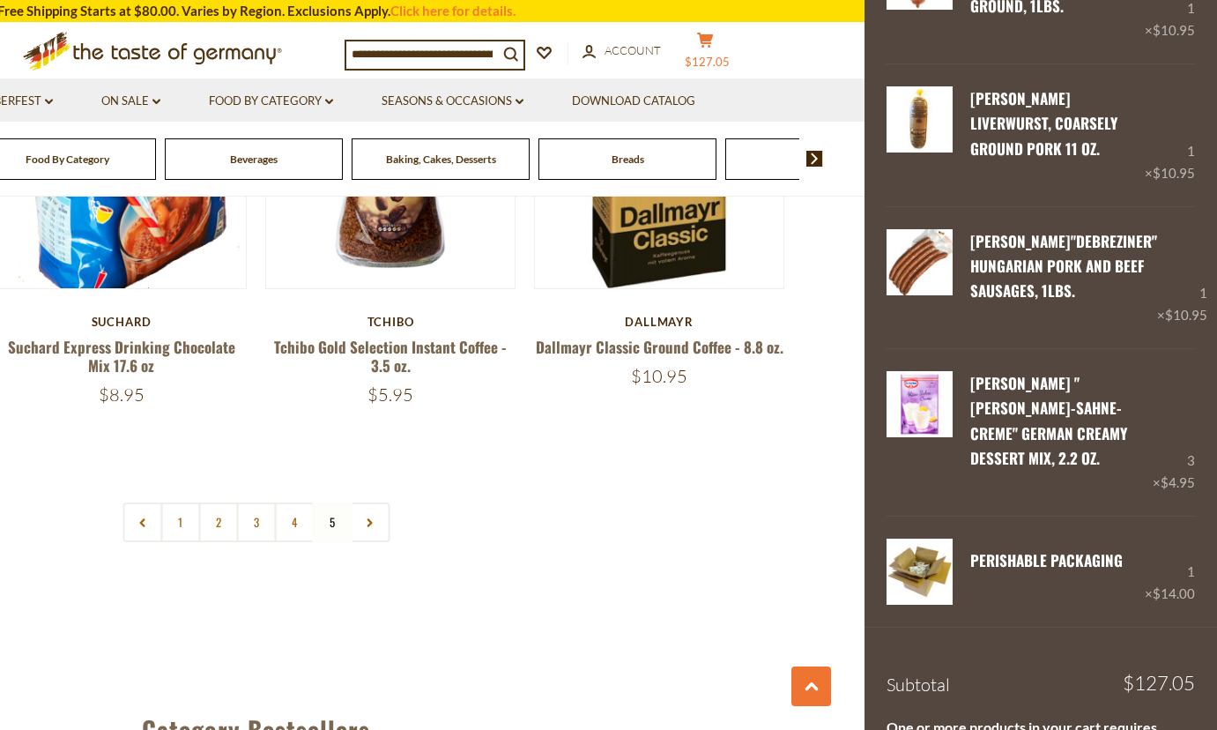
scroll to position [1219, 0]
